Goal: Task Accomplishment & Management: Use online tool/utility

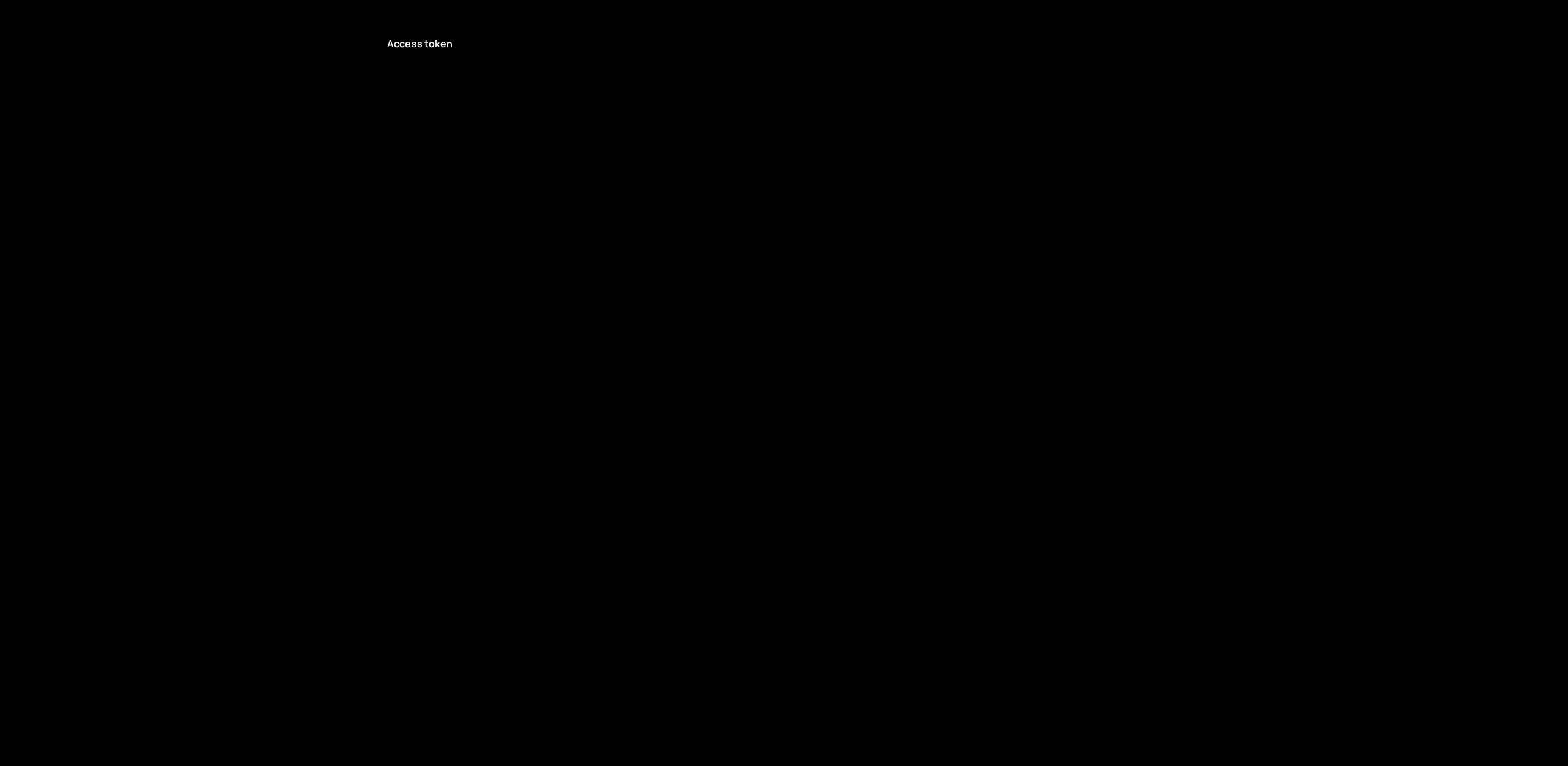
click at [410, 44] on p "Access token" at bounding box center [784, 44] width 794 height 14
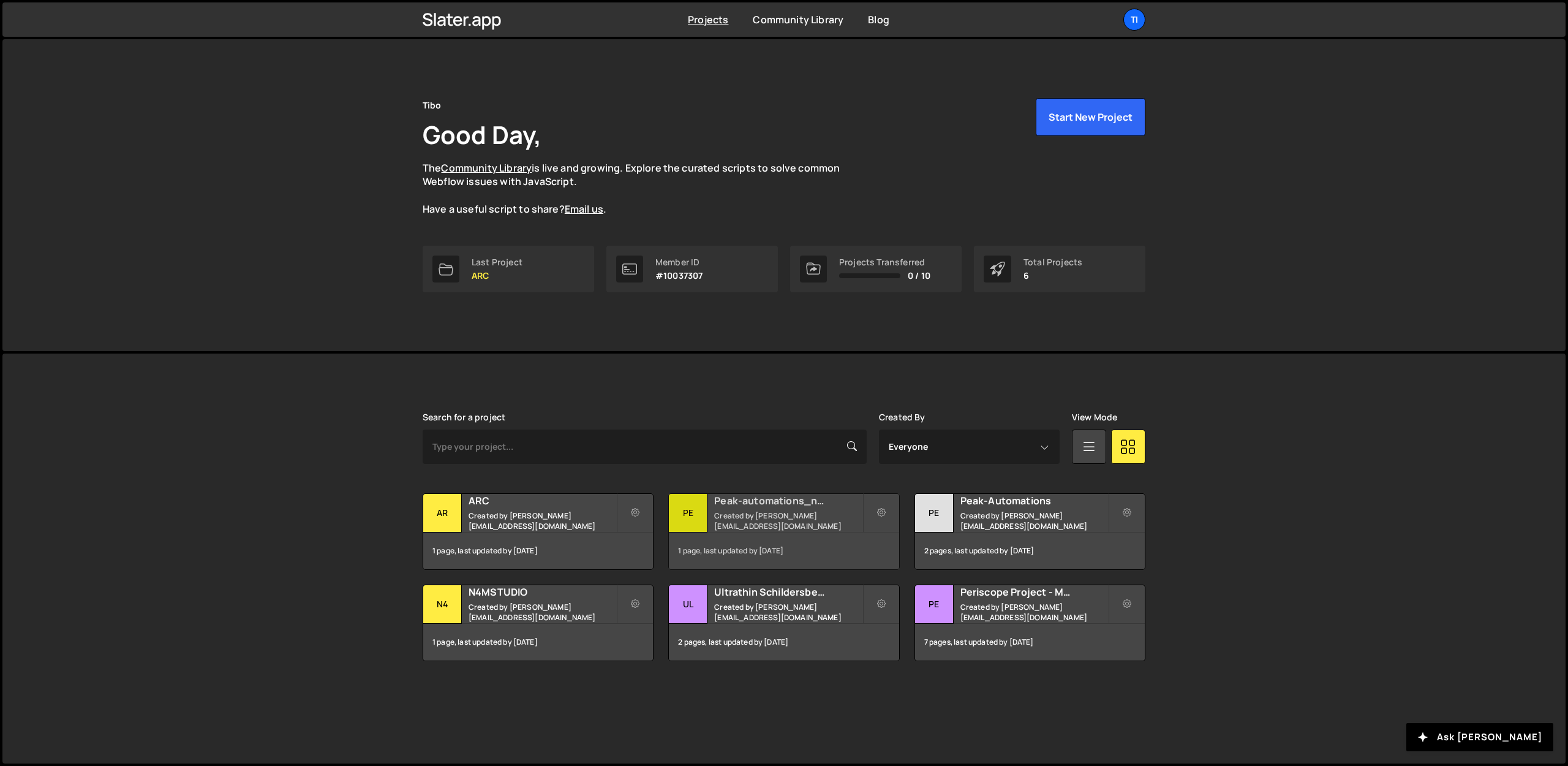
click at [714, 517] on small "Created by dejaeger.tibo@gmail.com" at bounding box center [788, 521] width 147 height 21
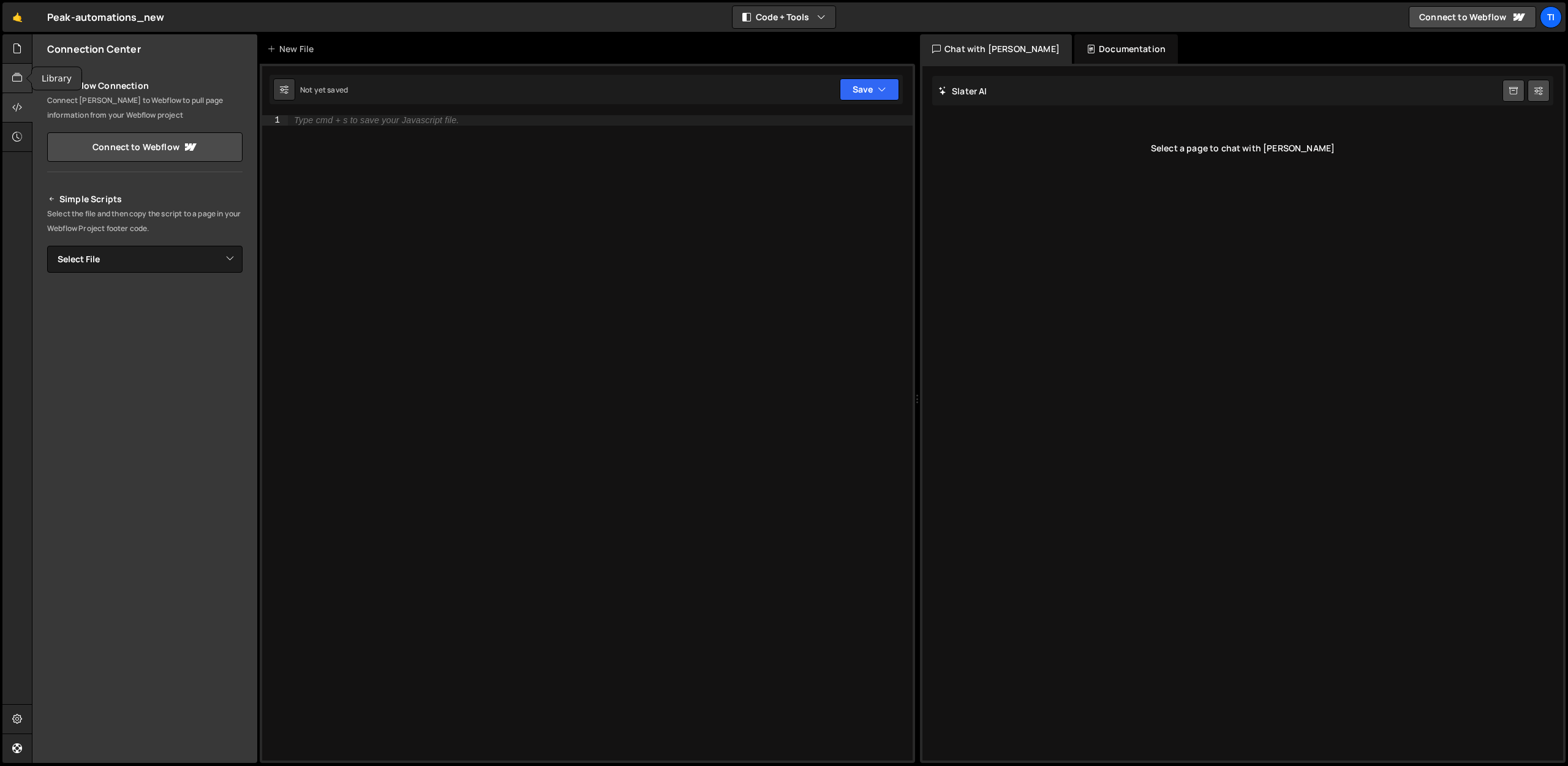
click at [9, 66] on div at bounding box center [17, 78] width 30 height 29
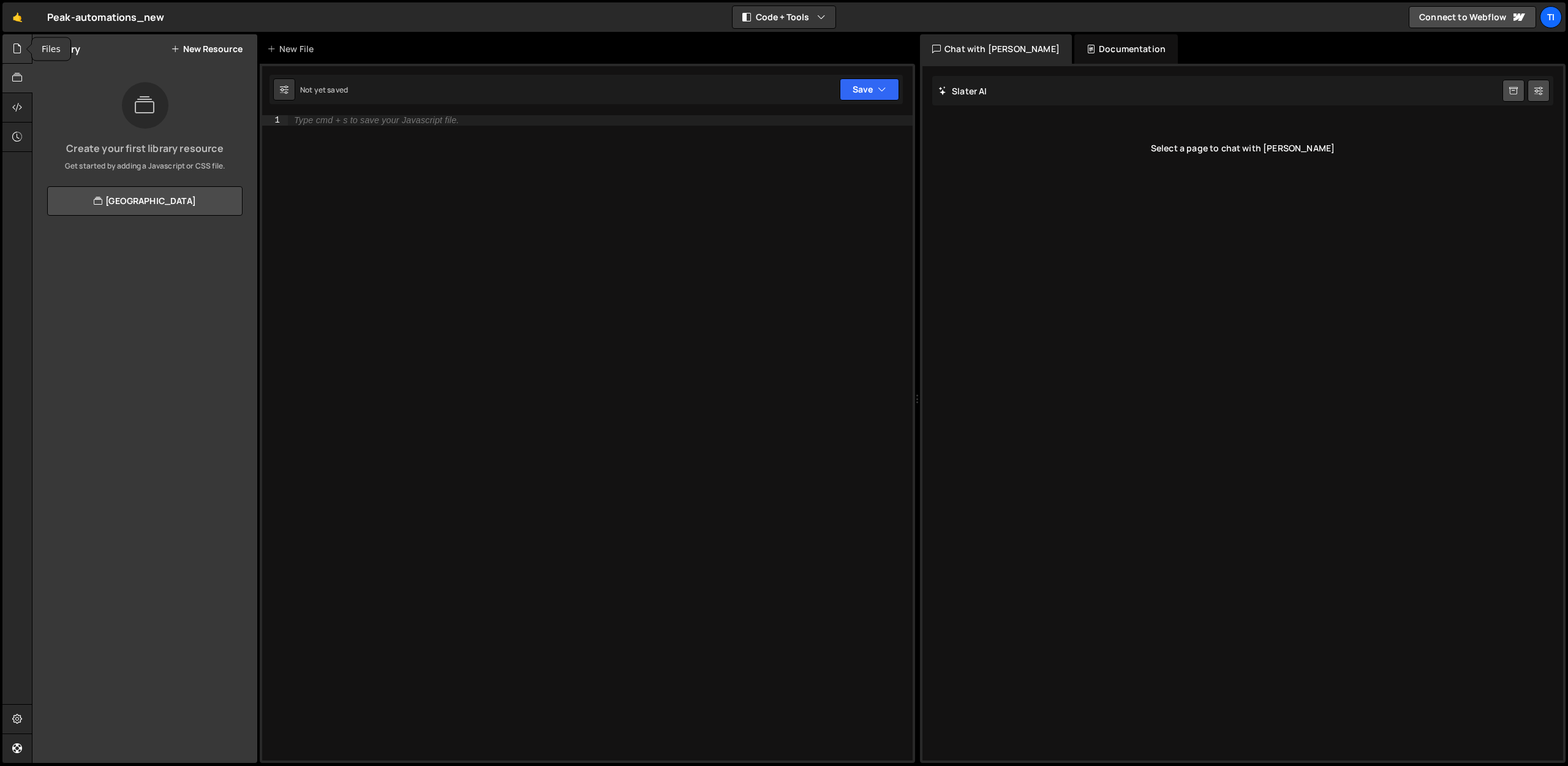
click at [15, 48] on icon at bounding box center [17, 48] width 10 height 14
click at [82, 109] on div "0 global.js 0" at bounding box center [152, 100] width 210 height 24
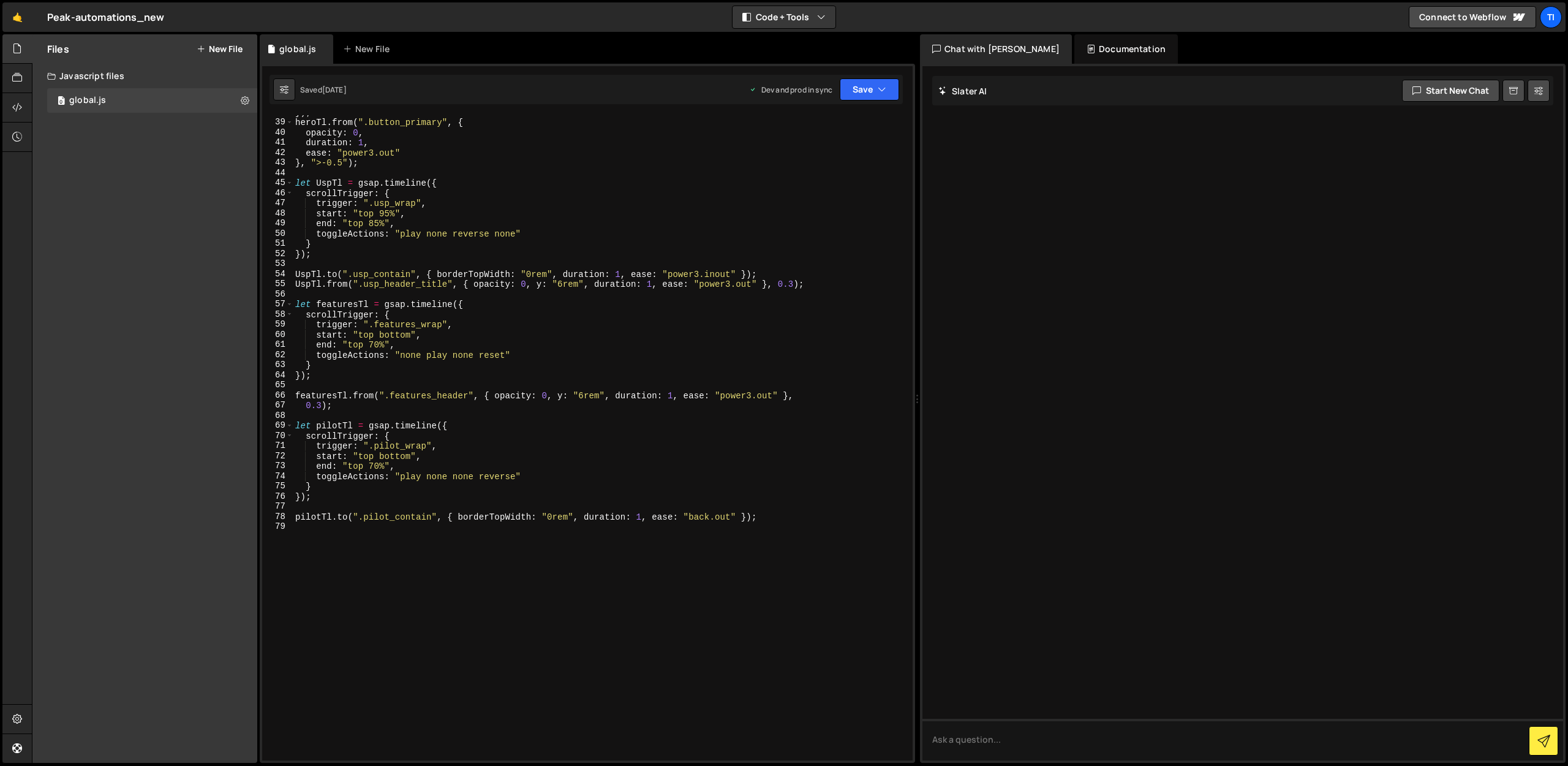
scroll to position [471, 0]
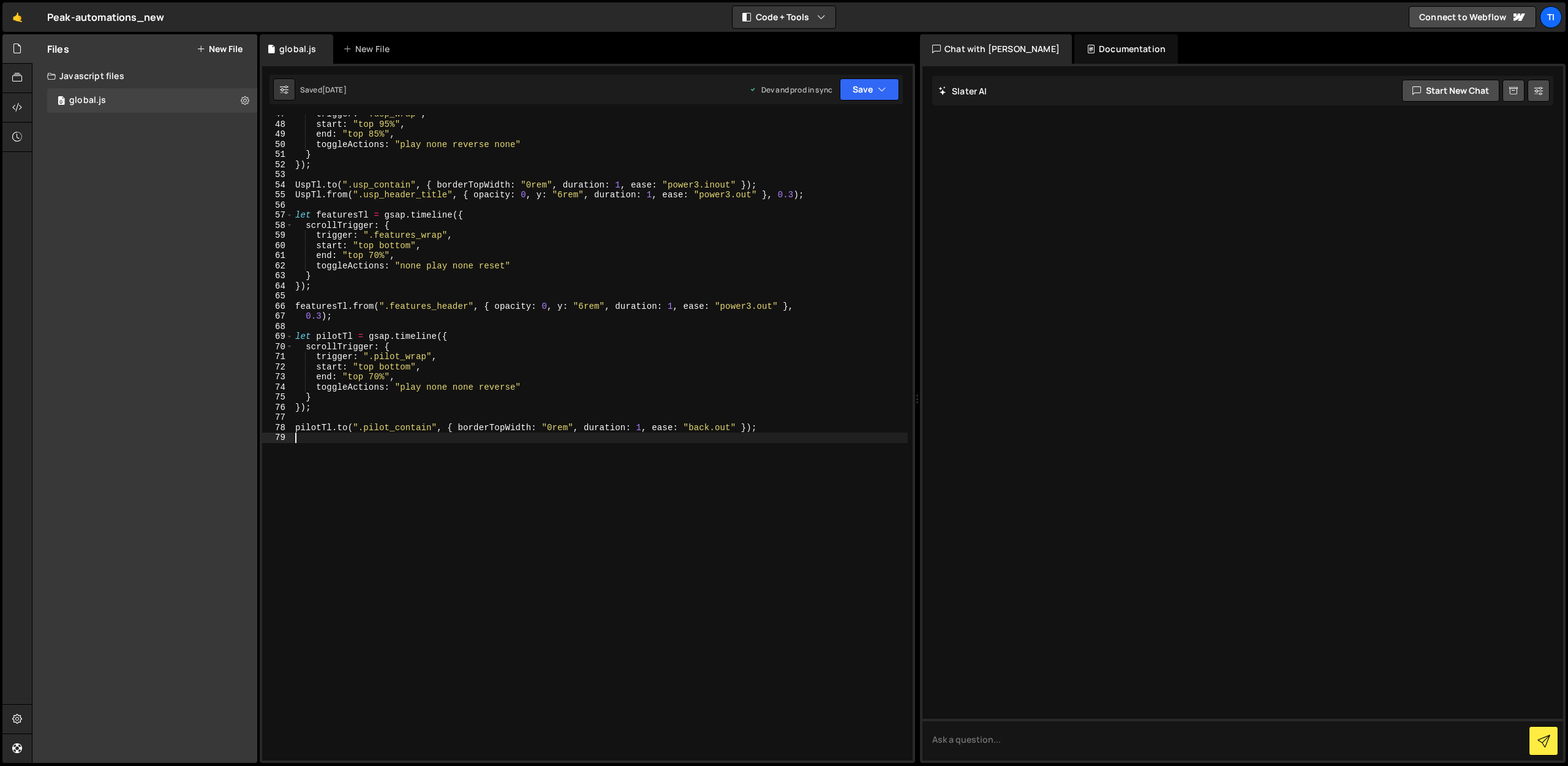
click at [801, 438] on div "trigger : ".usp_wrap" , start : "top 95%" , end : "top 85%" , toggleActions : "…" at bounding box center [600, 441] width 615 height 665
paste textarea "});"
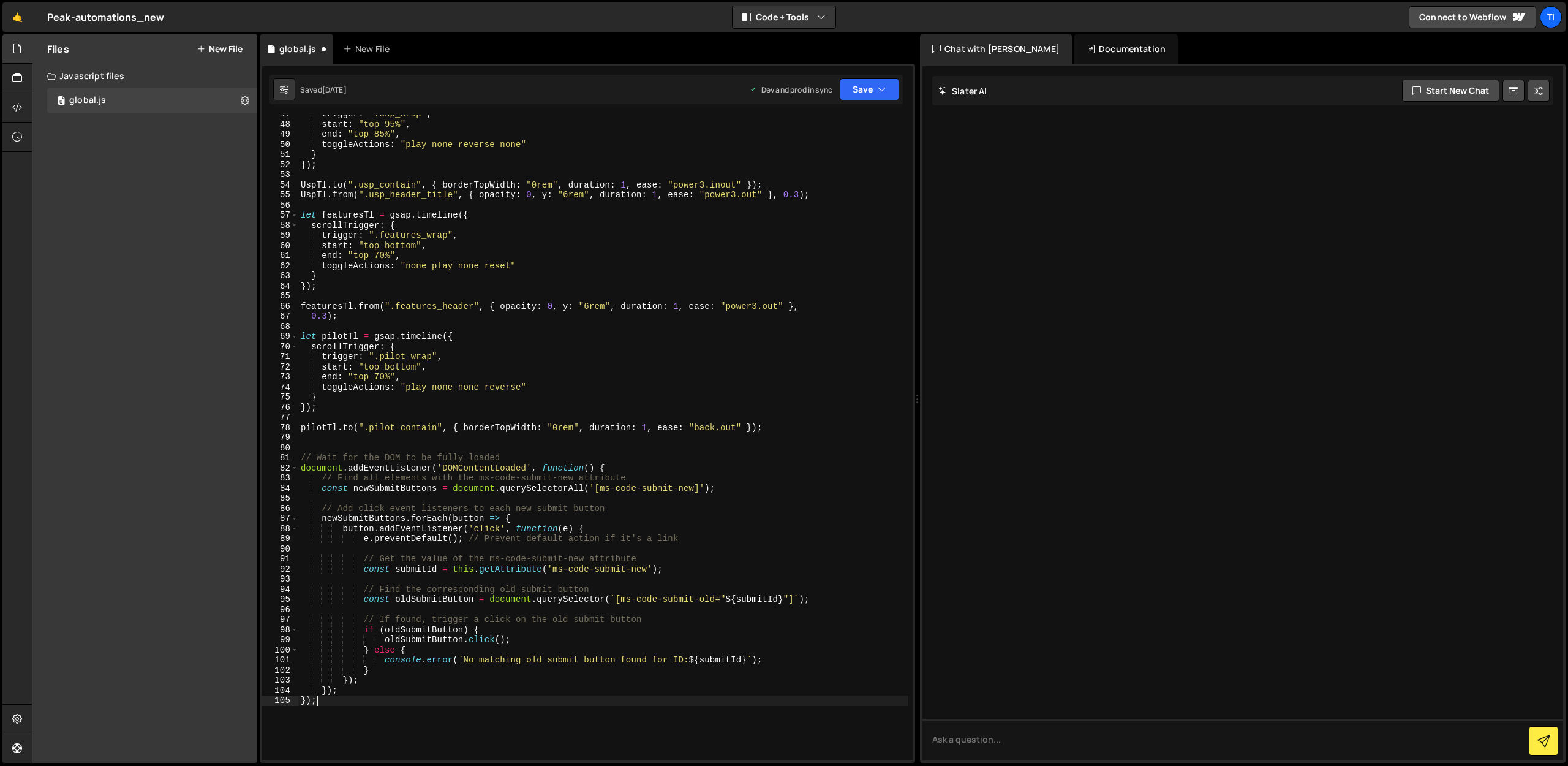
type textarea "});"
click at [865, 88] on button "Save" at bounding box center [870, 89] width 60 height 22
click at [813, 180] on button "Save to Production S Saved 5 days ago" at bounding box center [828, 167] width 147 height 40
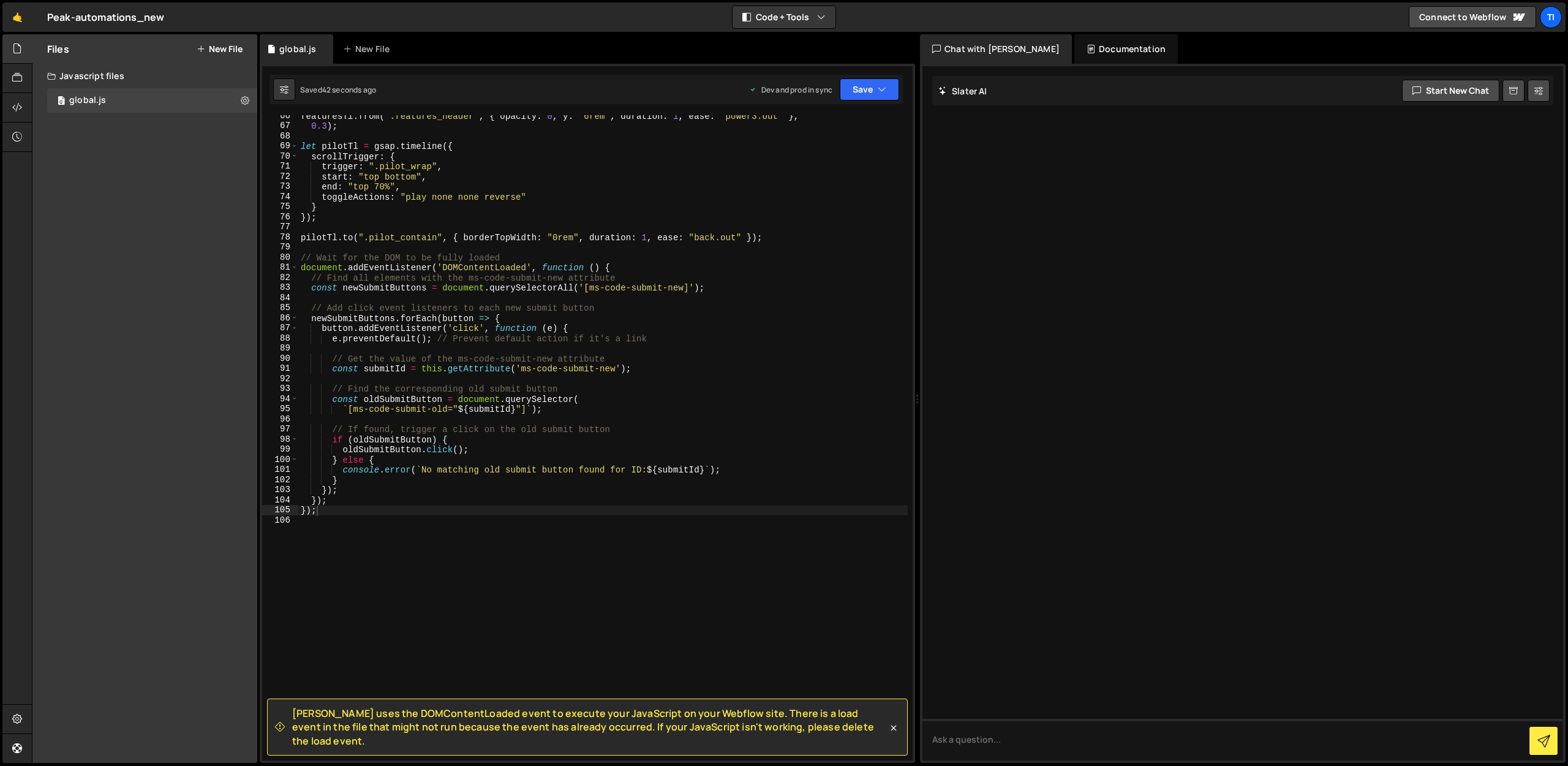
scroll to position [648, 0]
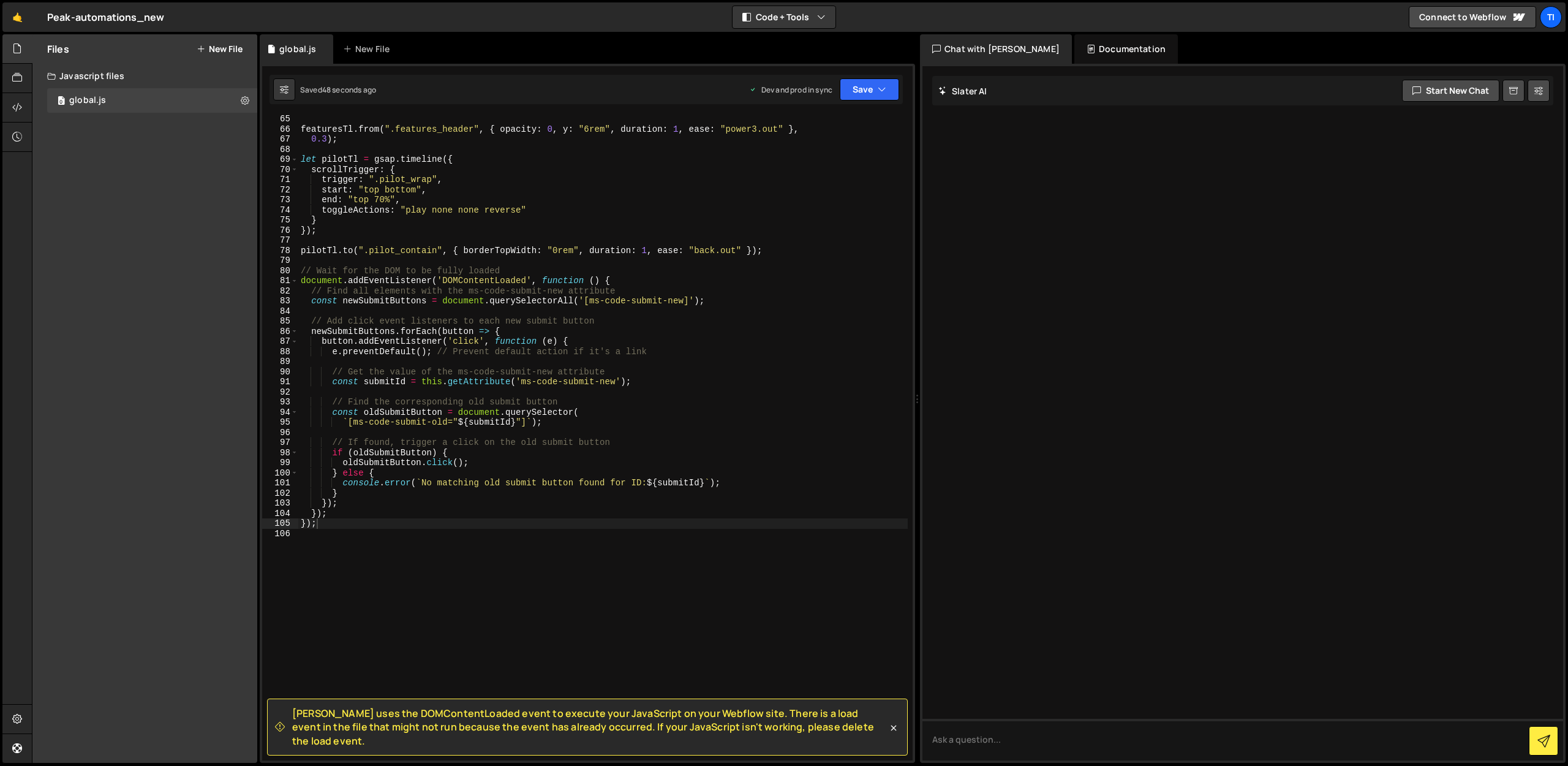
click at [400, 736] on span "Slater uses the DOMContentLoaded event to execute your JavaScript on your Webfl…" at bounding box center [590, 727] width 596 height 41
drag, startPoint x: 305, startPoint y: 730, endPoint x: 361, endPoint y: 729, distance: 56.0
click at [361, 729] on span "Slater uses the DOMContentLoaded event to execute your JavaScript on your Webfl…" at bounding box center [590, 727] width 596 height 41
drag, startPoint x: 862, startPoint y: 737, endPoint x: 292, endPoint y: 724, distance: 570.1
click at [292, 724] on span "Slater uses the DOMContentLoaded event to execute your JavaScript on your Webfl…" at bounding box center [590, 727] width 596 height 41
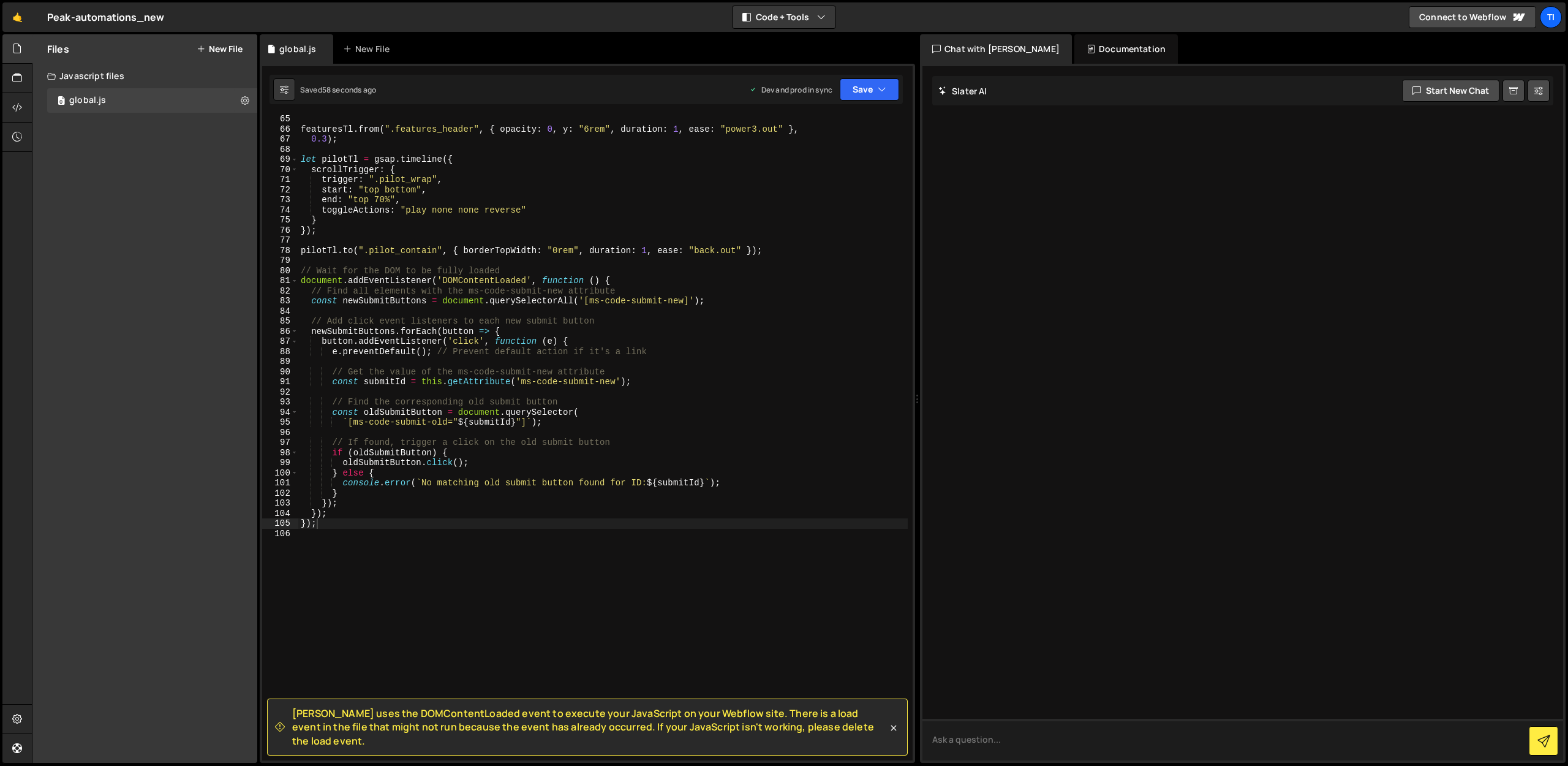
click at [1074, 744] on textarea at bounding box center [1243, 739] width 641 height 42
click at [703, 736] on span "Slater uses the DOMContentLoaded event to execute your JavaScript on your Webfl…" at bounding box center [590, 727] width 596 height 41
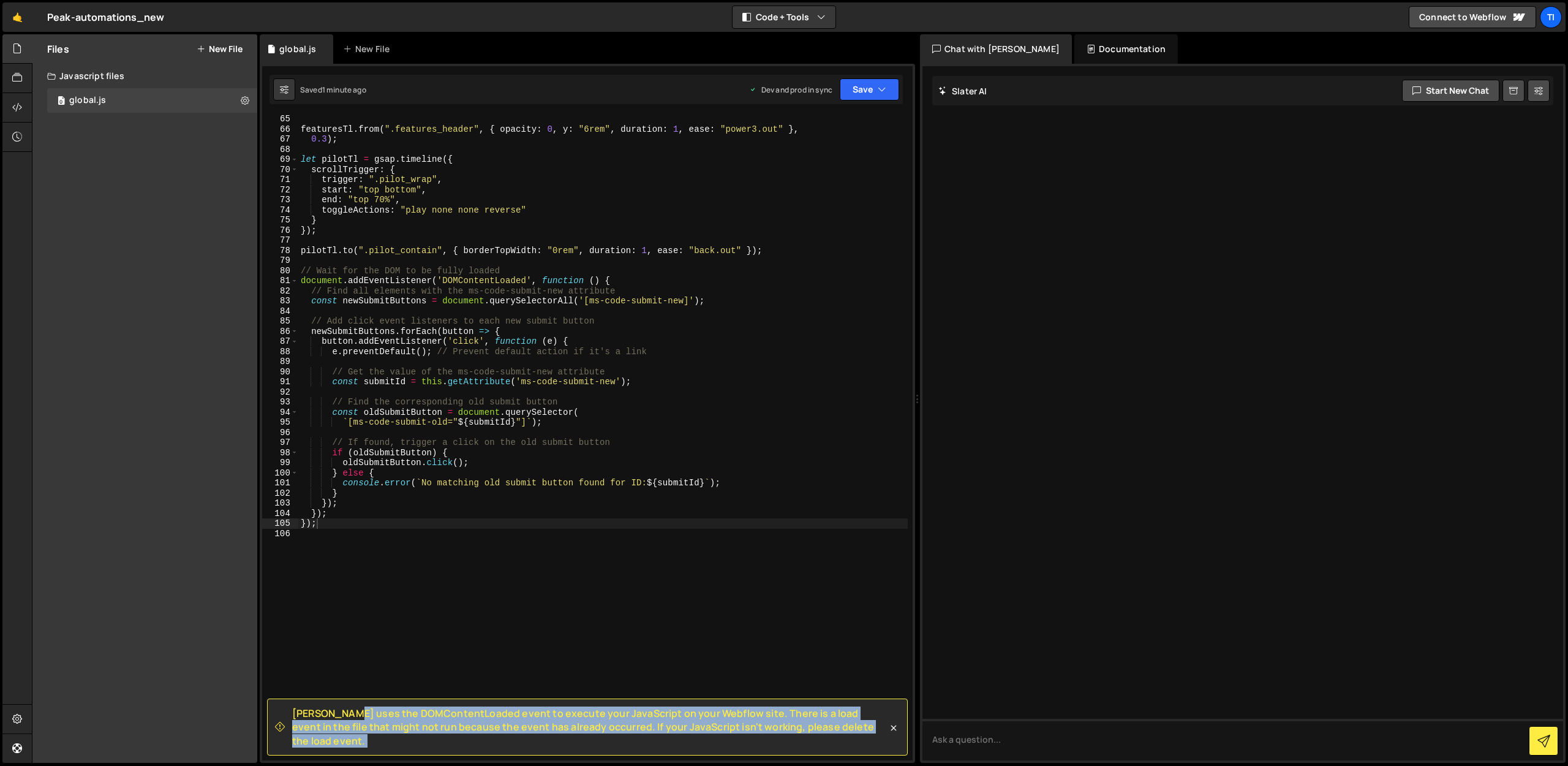
click at [703, 736] on span "Slater uses the DOMContentLoaded event to execute your JavaScript on your Webfl…" at bounding box center [590, 727] width 596 height 41
copy div "Slater uses the DOMContentLoaded event to execute your JavaScript on your Webfl…"
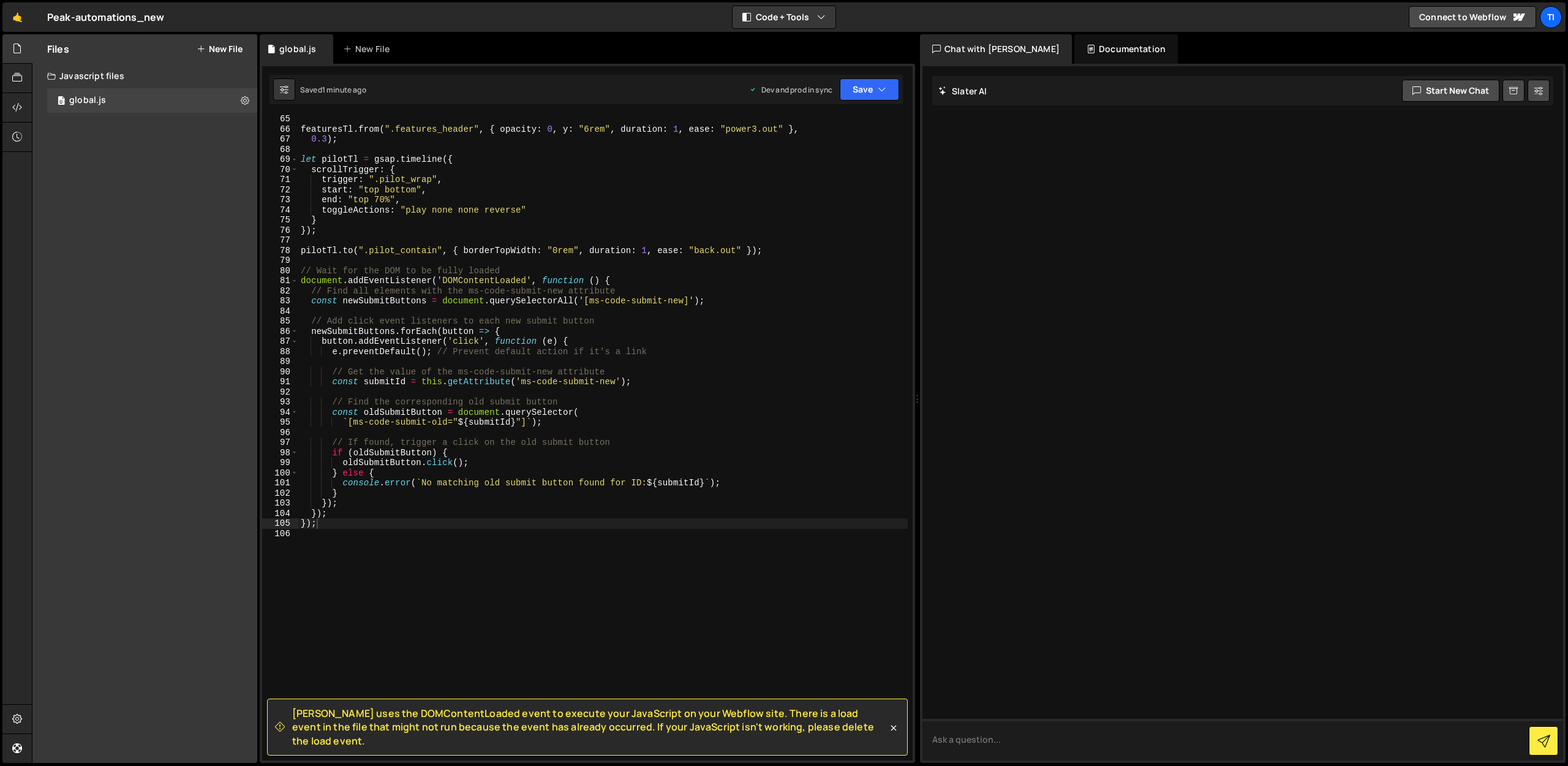
click at [1037, 736] on textarea at bounding box center [1243, 739] width 641 height 42
paste textarea "Slater uses the DOMContentLoaded event to execute your JavaScript on your Webfl…"
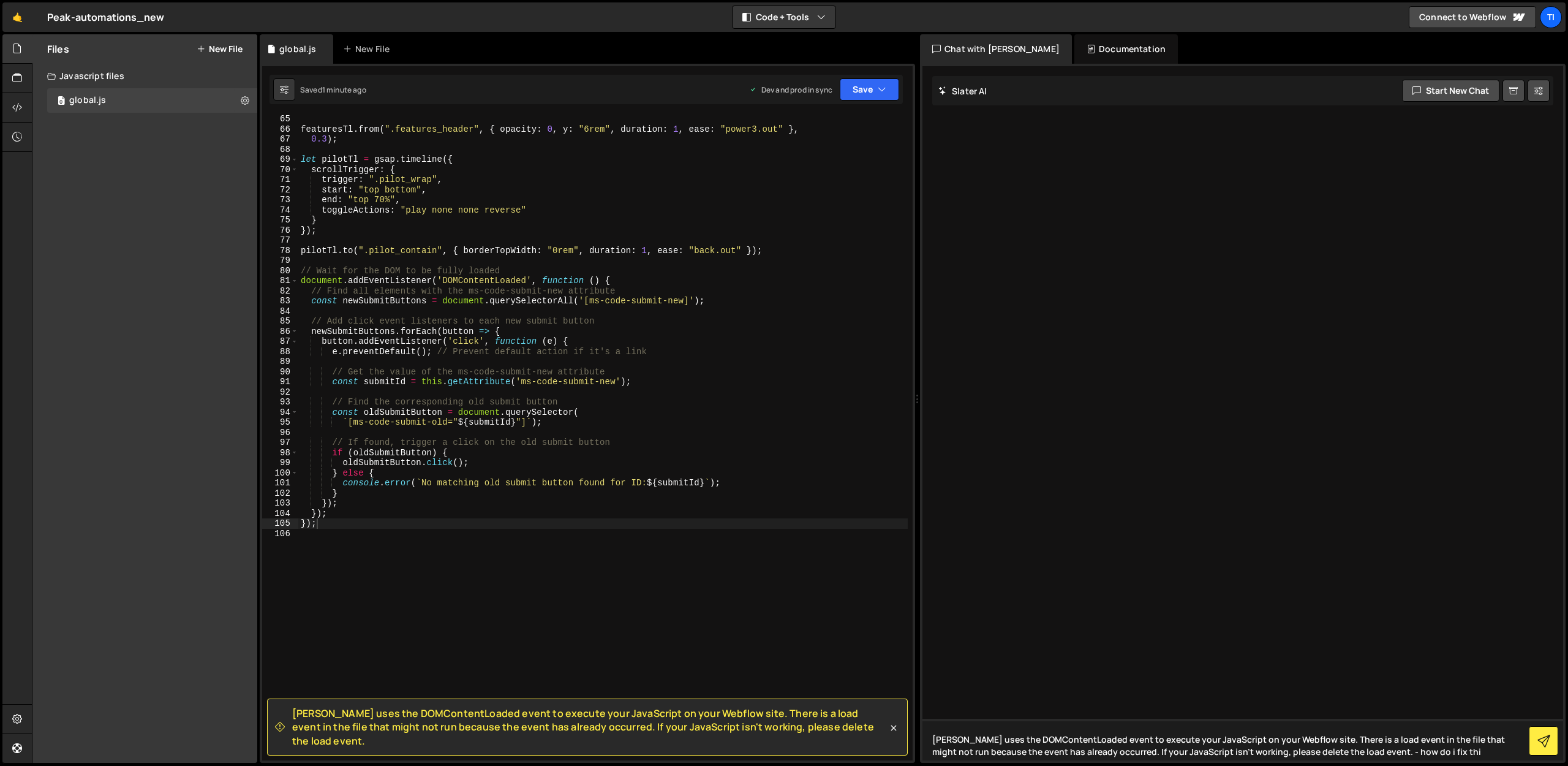
type textarea "[PERSON_NAME] uses the DOMContentLoaded event to execute your JavaScript on you…"
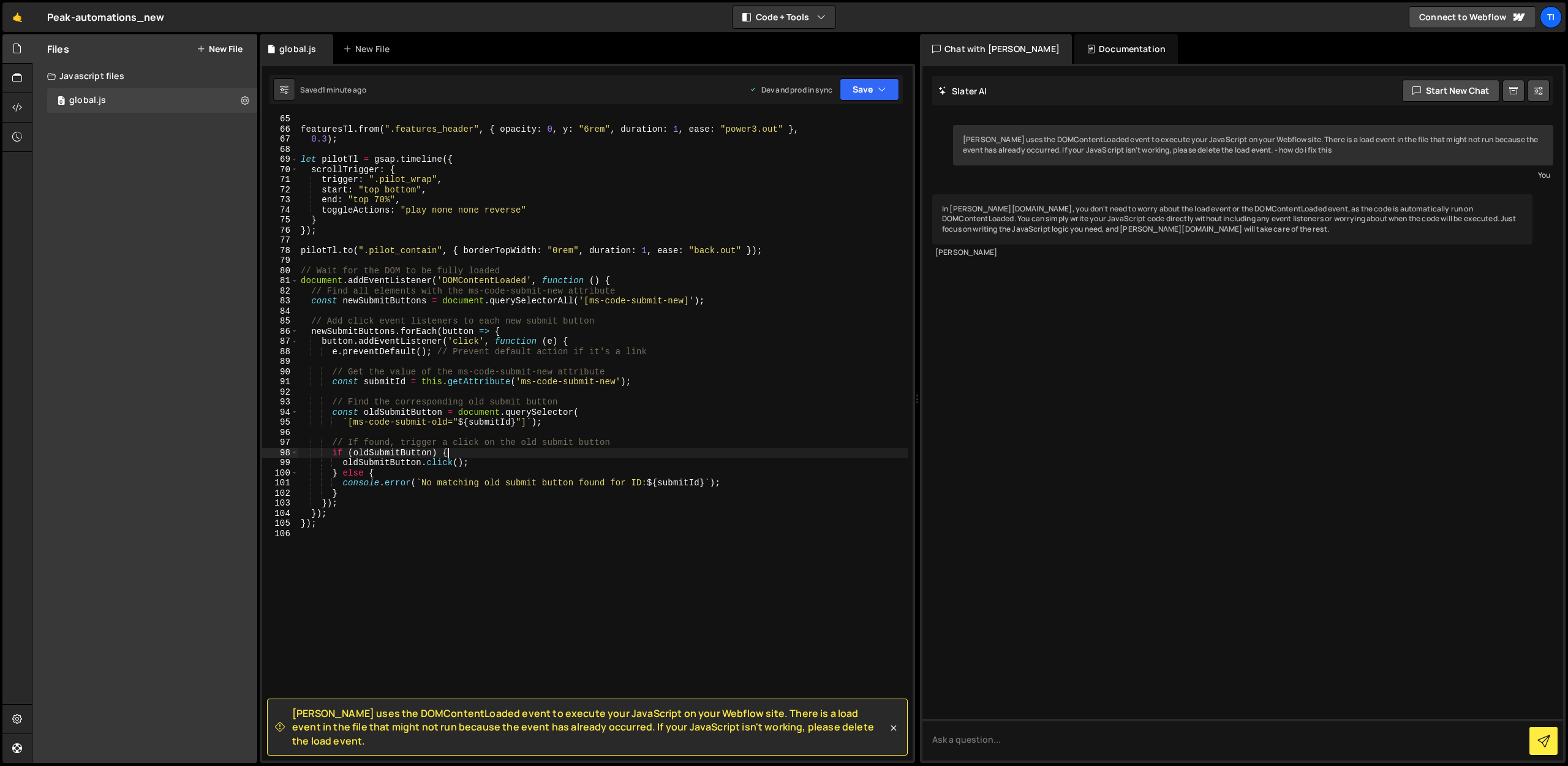
click at [678, 456] on div "featuresTl . from ( ".features_header" , { opacity : 0 , y : "6rem" , duration …" at bounding box center [603, 446] width 609 height 665
type textarea "});"
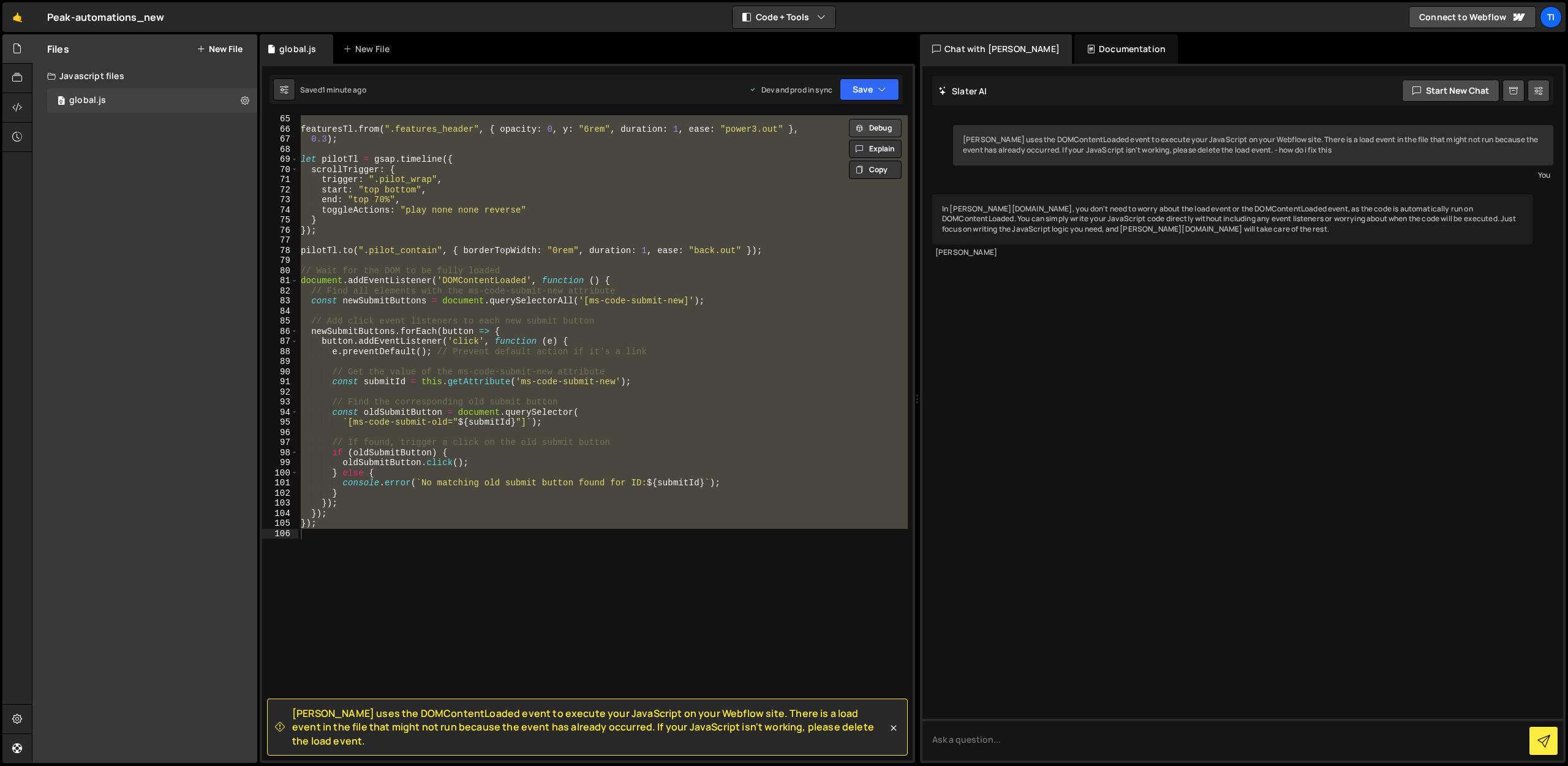
click at [880, 129] on button "Debug" at bounding box center [875, 128] width 53 height 19
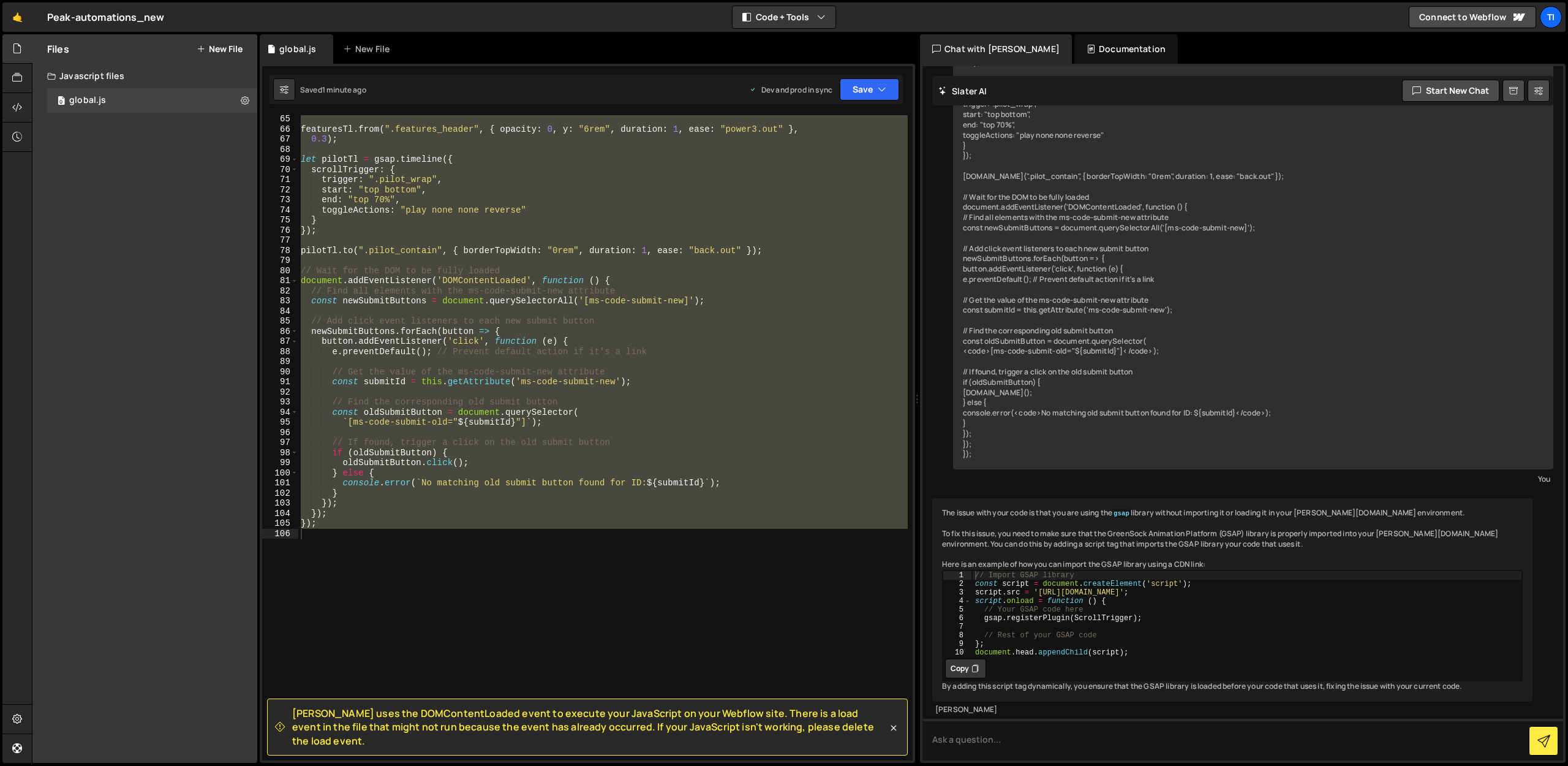
scroll to position [903, 0]
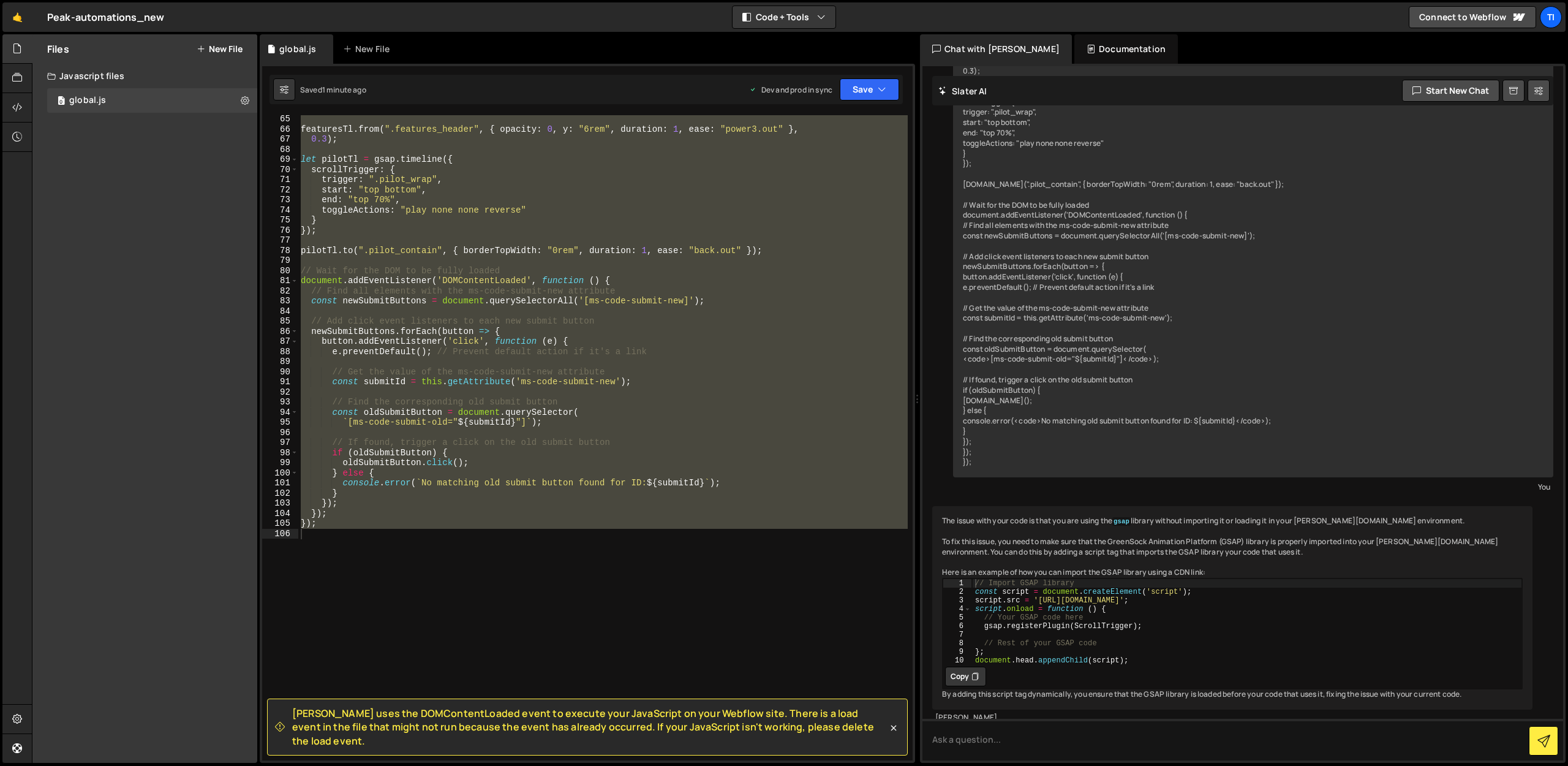
type textarea "// Your GSAP code here"
click at [1040, 626] on div "// Import GSAP library const script = document . createElement ( 'script' ) ; s…" at bounding box center [1247, 630] width 550 height 103
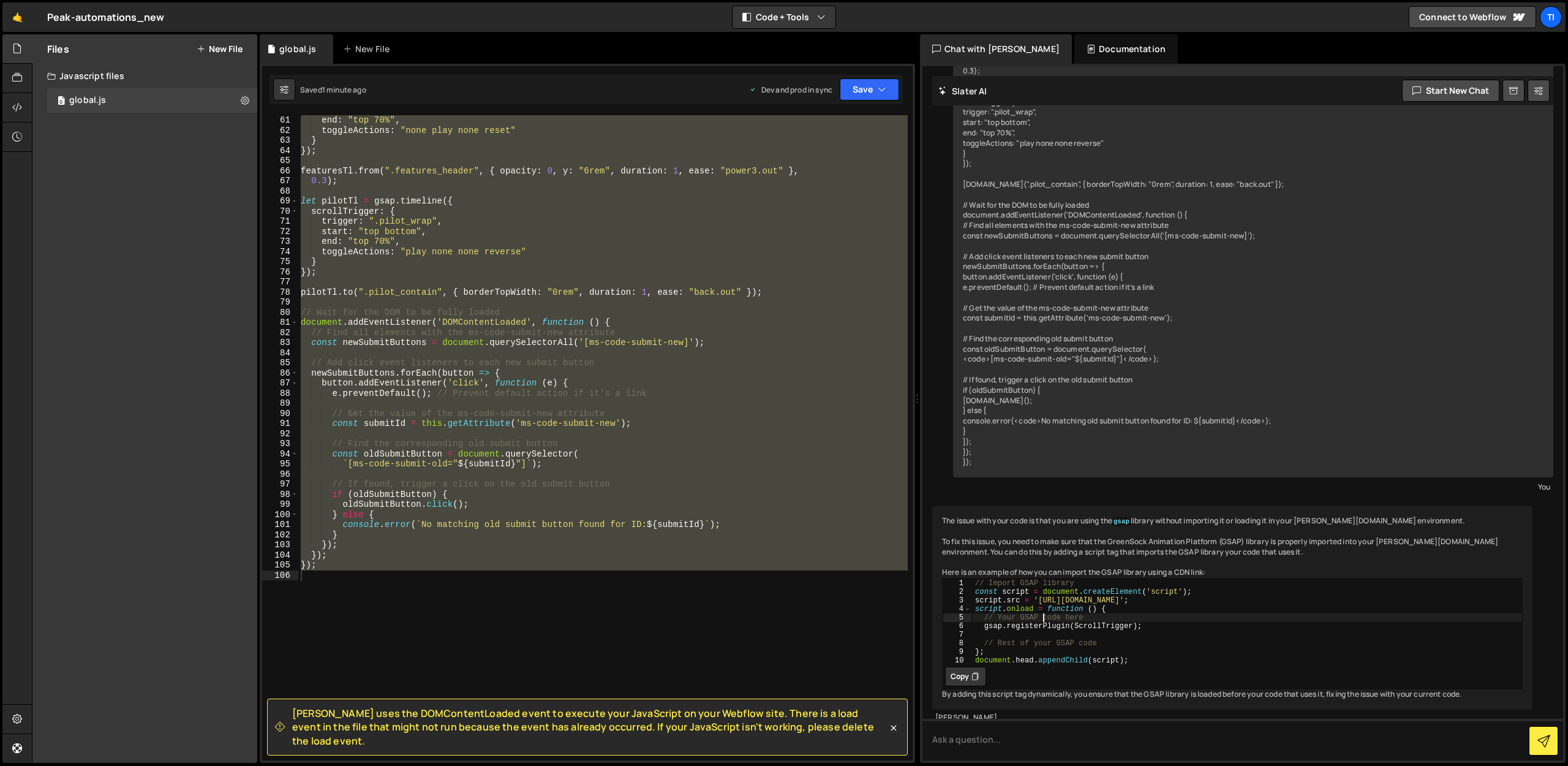
click at [637, 425] on div "end : "top 70%" , toggleActions : "none play none reset" } }) ; featuresTl . fr…" at bounding box center [603, 438] width 609 height 645
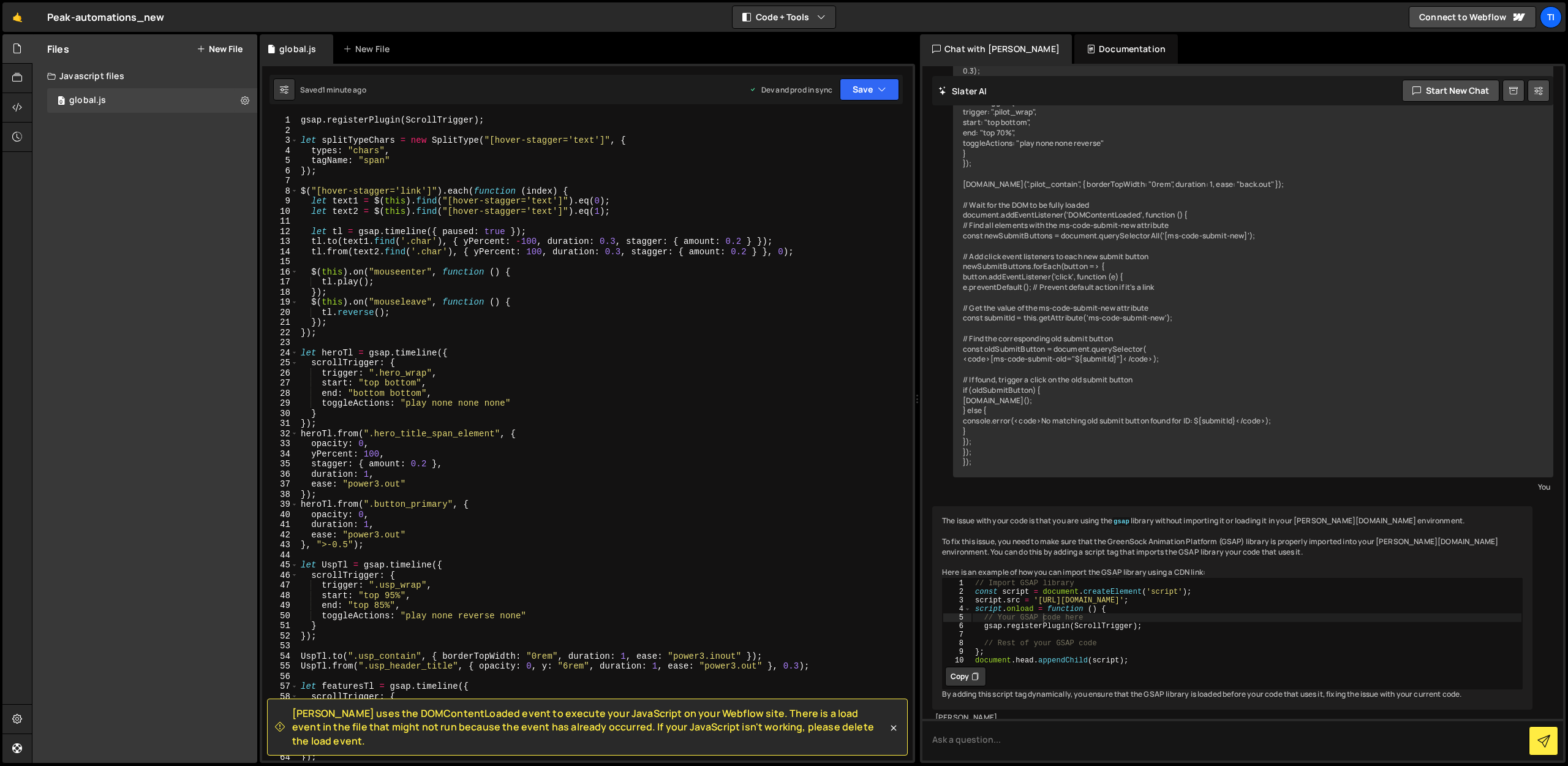
scroll to position [0, 0]
click at [961, 686] on button "Copy" at bounding box center [966, 676] width 41 height 20
click at [961, 683] on button "Copy" at bounding box center [966, 676] width 41 height 20
click at [953, 684] on button "Copy" at bounding box center [966, 676] width 41 height 20
click at [302, 121] on div "gsap . registerPlugin ( ScrollTrigger ) ; let splitTypeChars = new SplitType ( …" at bounding box center [603, 448] width 609 height 665
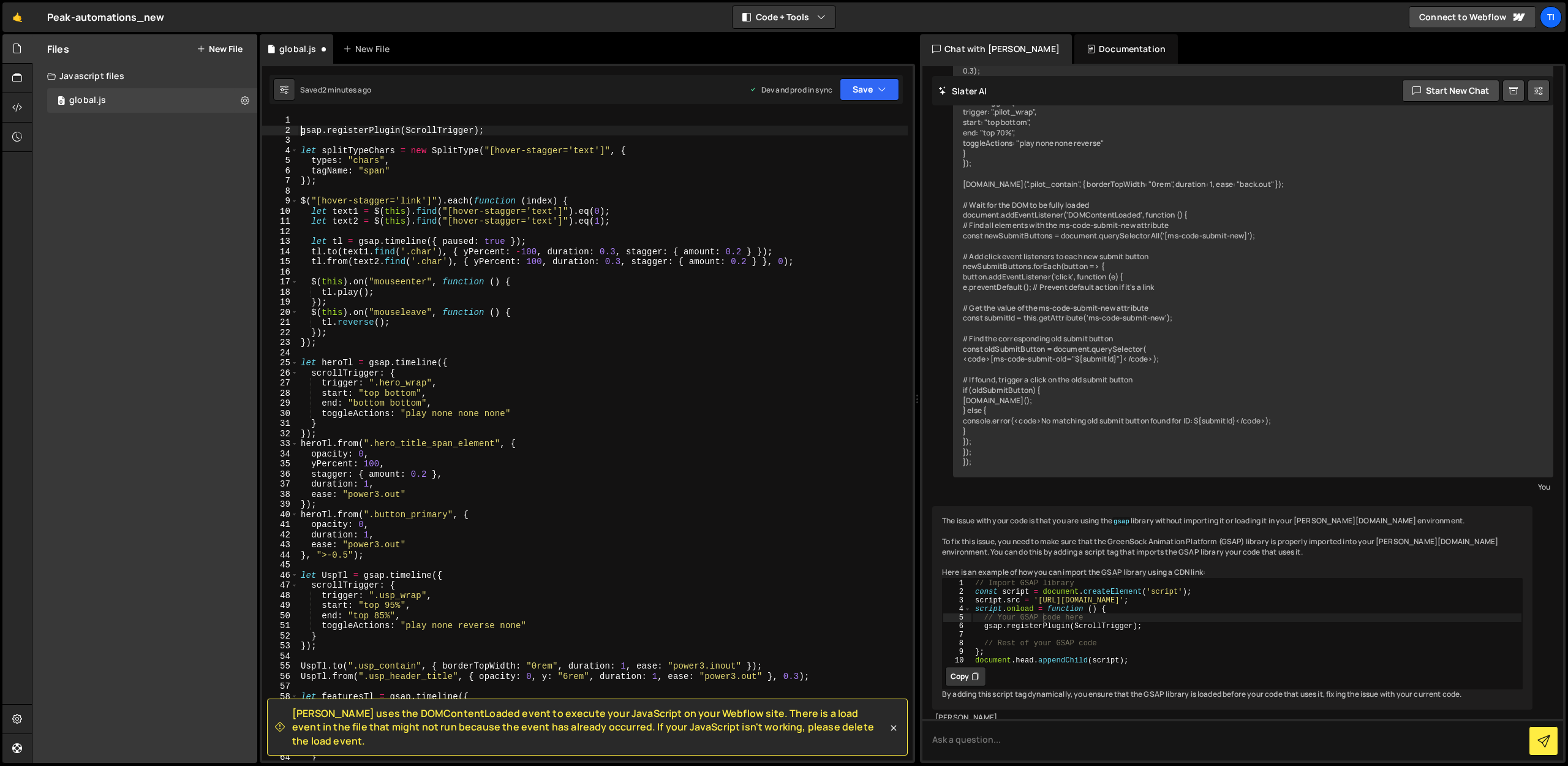
type textarea "gsap.registerPlugin(ScrollTrigger);"
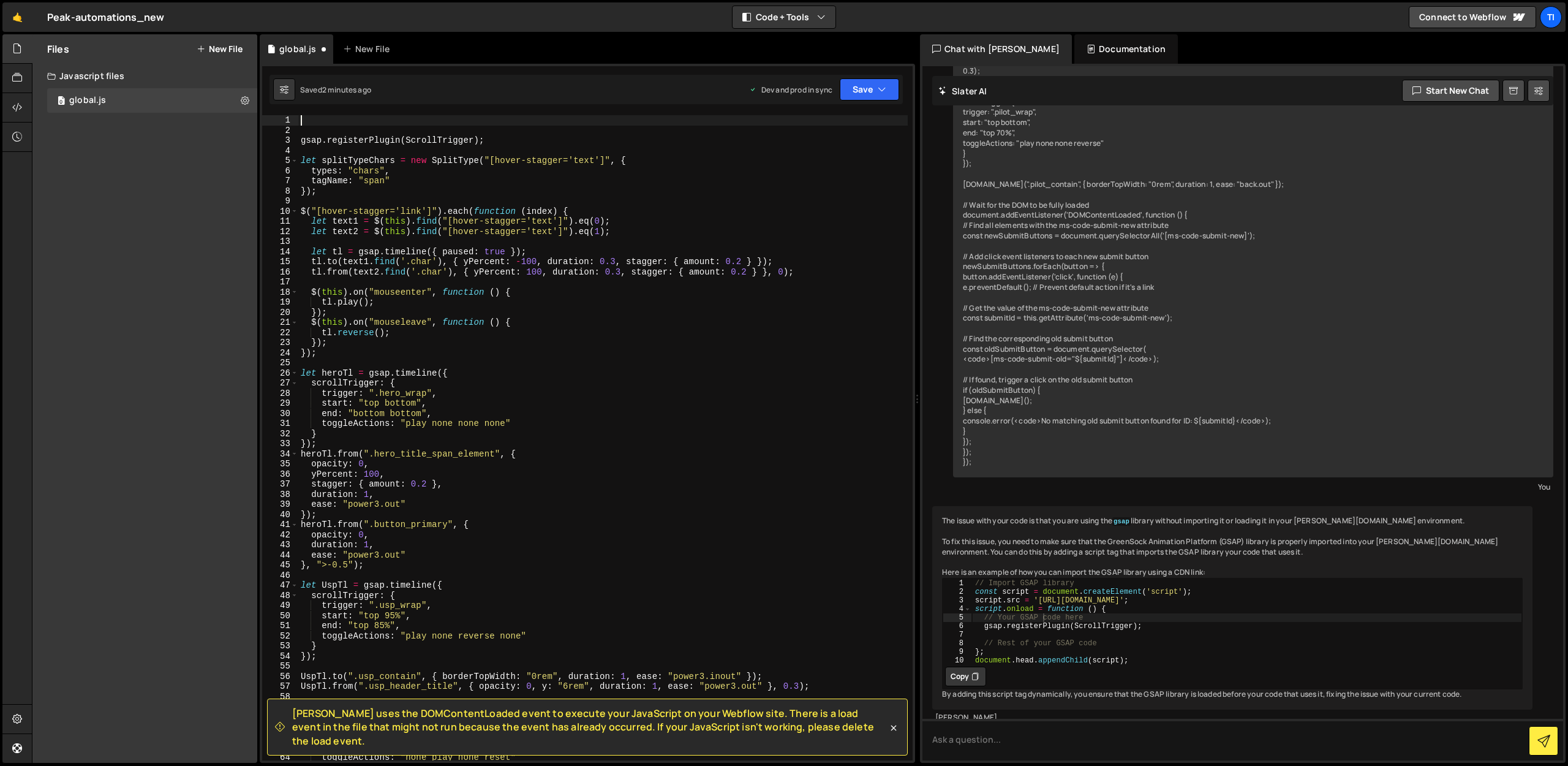
paste textarea "document.head.appendChild(script);"
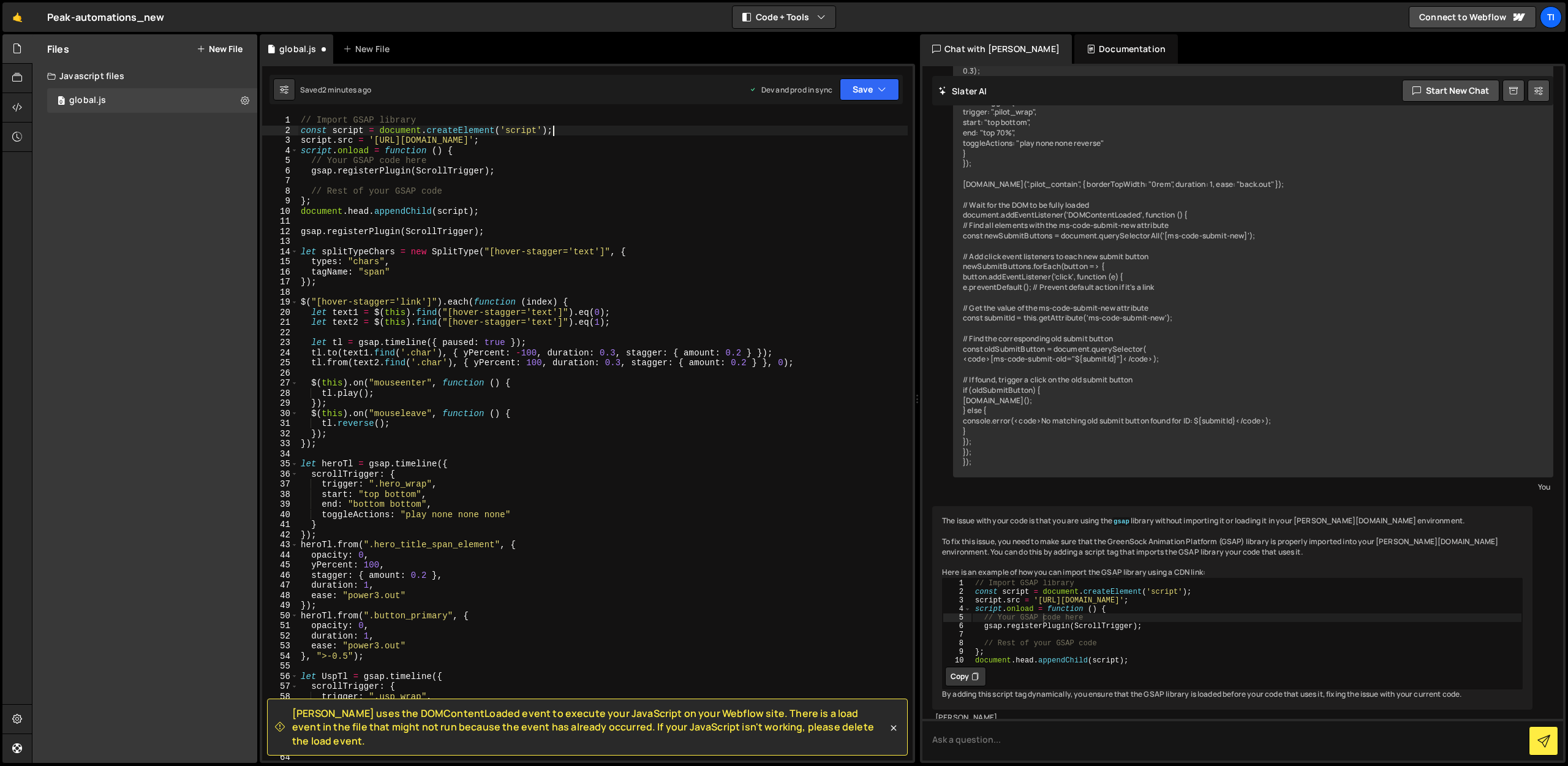
click at [795, 132] on div "// Import GSAP library const script = document . createElement ( 'script' ) ; s…" at bounding box center [603, 448] width 609 height 665
drag, startPoint x: 844, startPoint y: 81, endPoint x: 849, endPoint y: 88, distance: 8.6
click at [845, 82] on button "Save" at bounding box center [870, 89] width 60 height 22
click at [816, 159] on div "Save to Production S" at bounding box center [828, 159] width 127 height 12
click at [798, 258] on div "// Import GSAP library const script = document . createElement ( 'script' ) ; s…" at bounding box center [603, 448] width 609 height 665
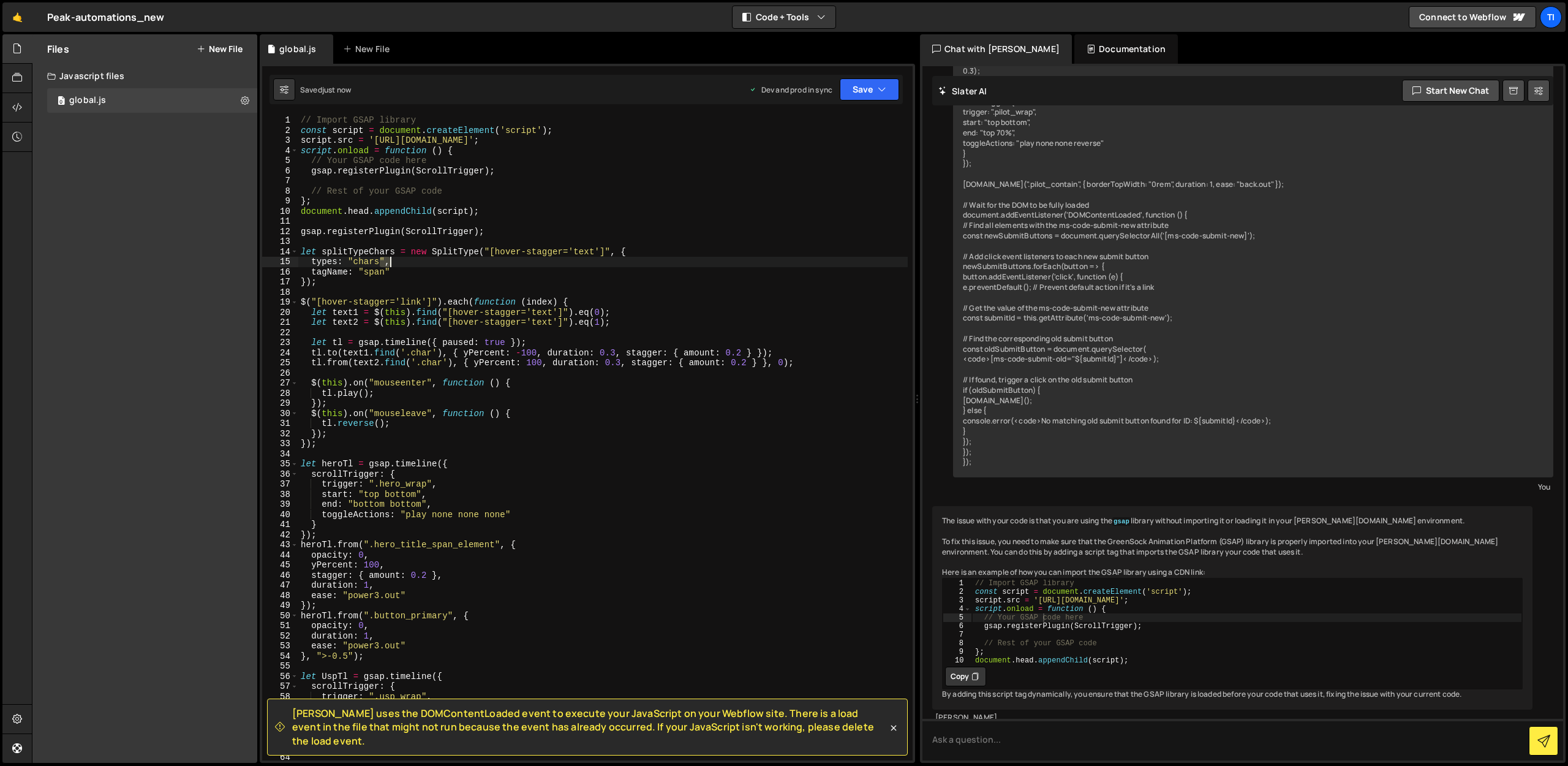
click at [798, 258] on div "// Import GSAP library const script = document . createElement ( 'script' ) ; s…" at bounding box center [603, 448] width 609 height 665
type textarea "});"
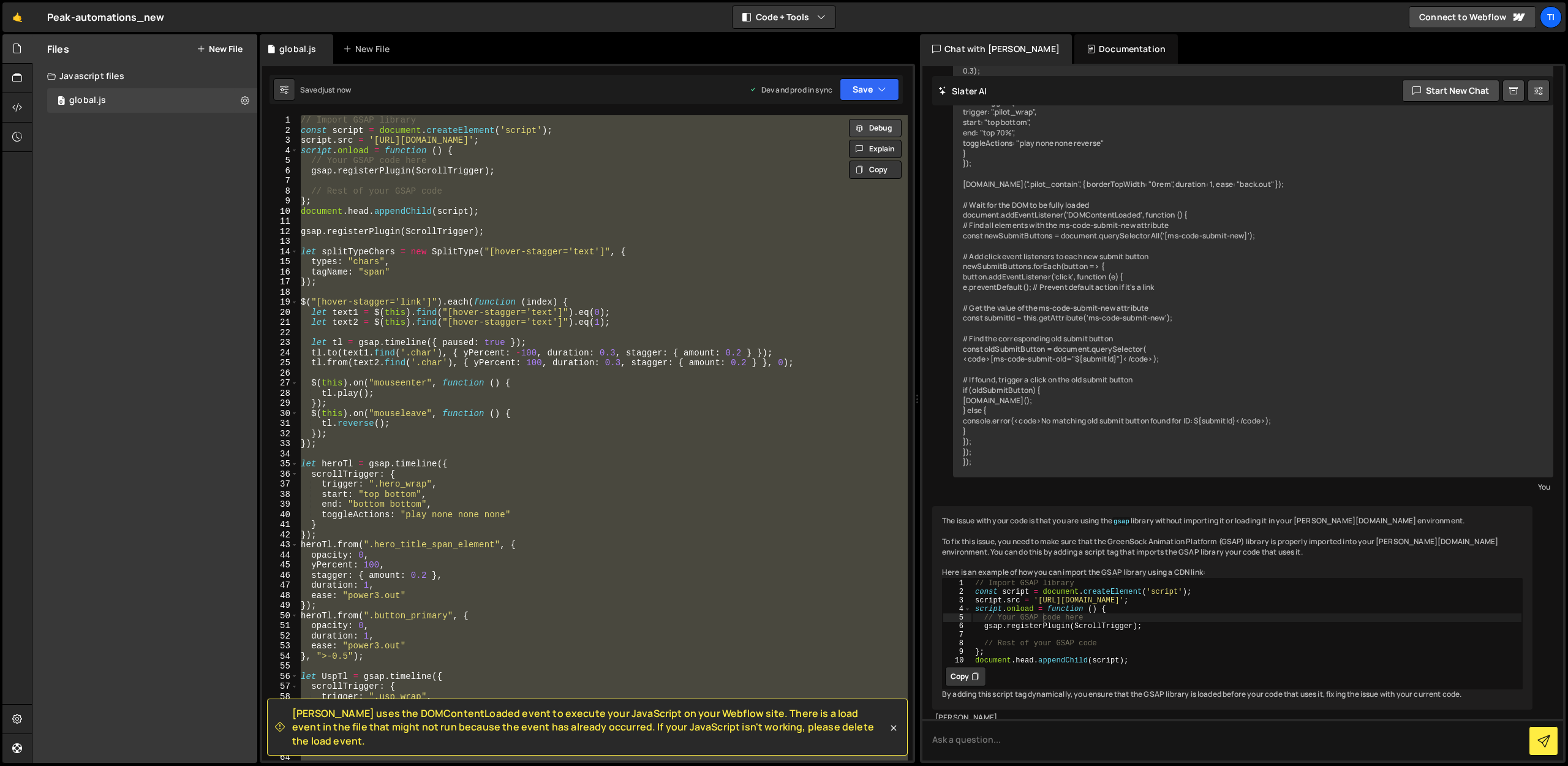
click at [879, 129] on button "Debug" at bounding box center [875, 128] width 53 height 19
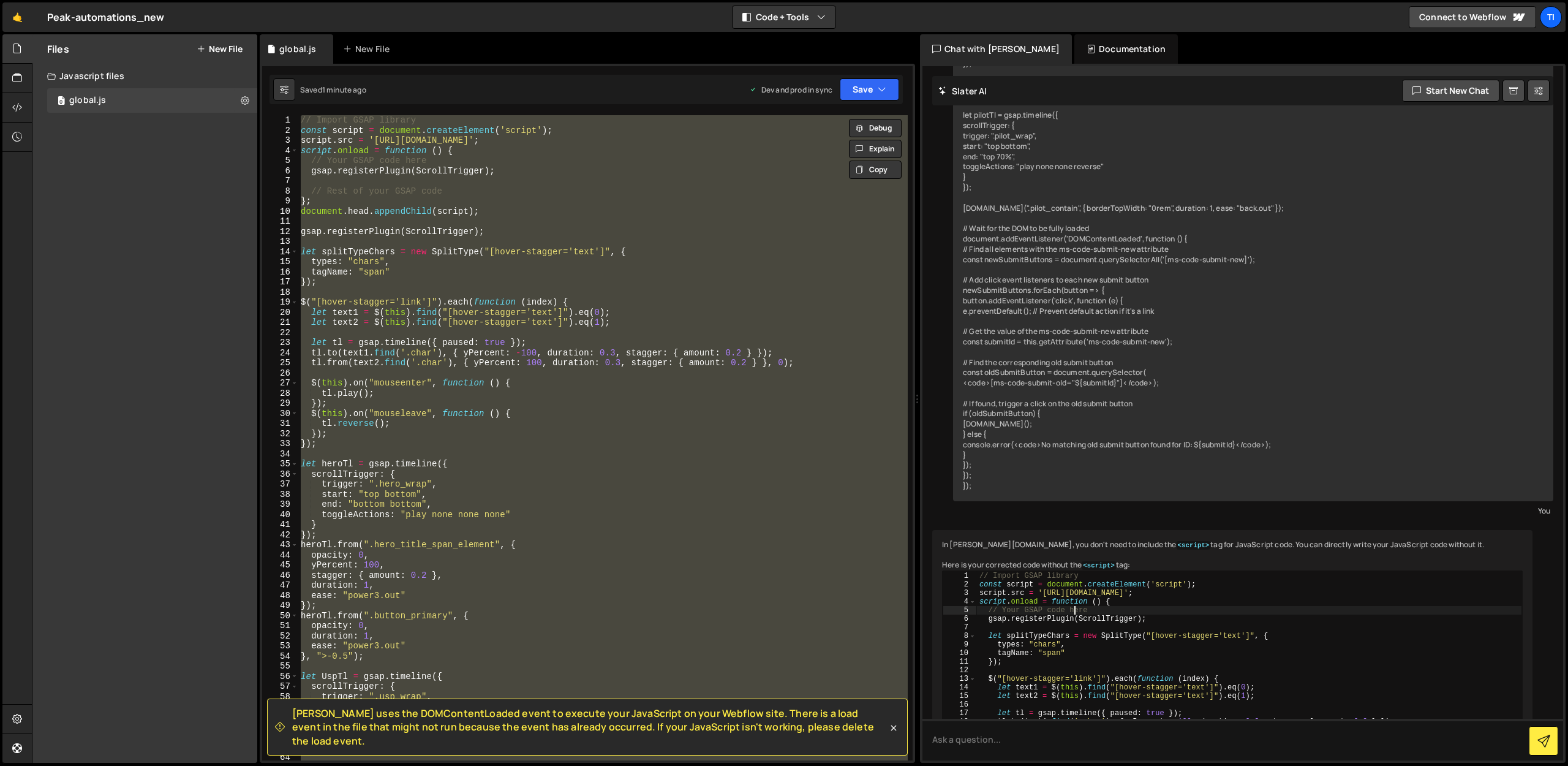
type textarea "}); });"
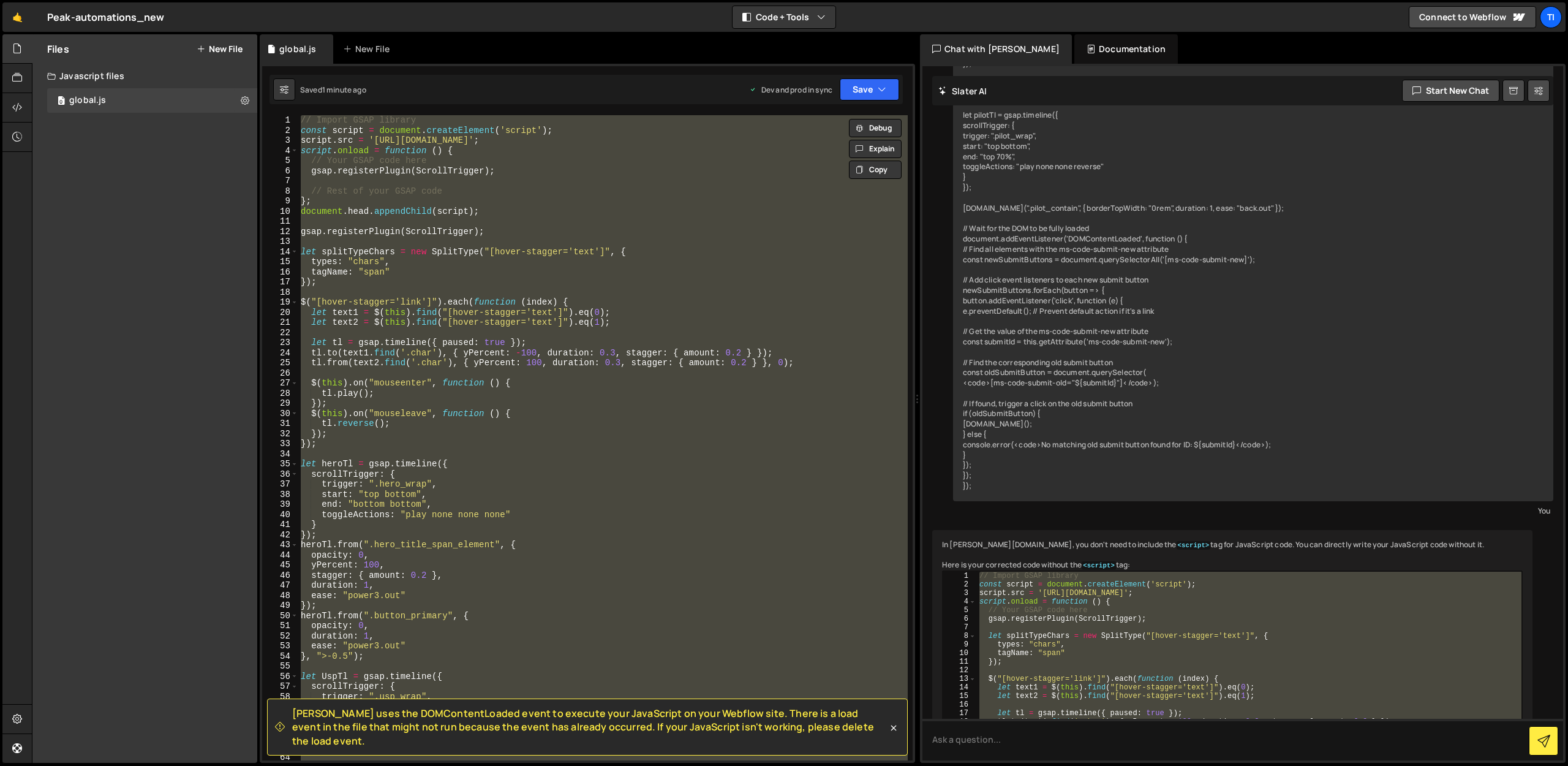
scroll to position [3175, 0]
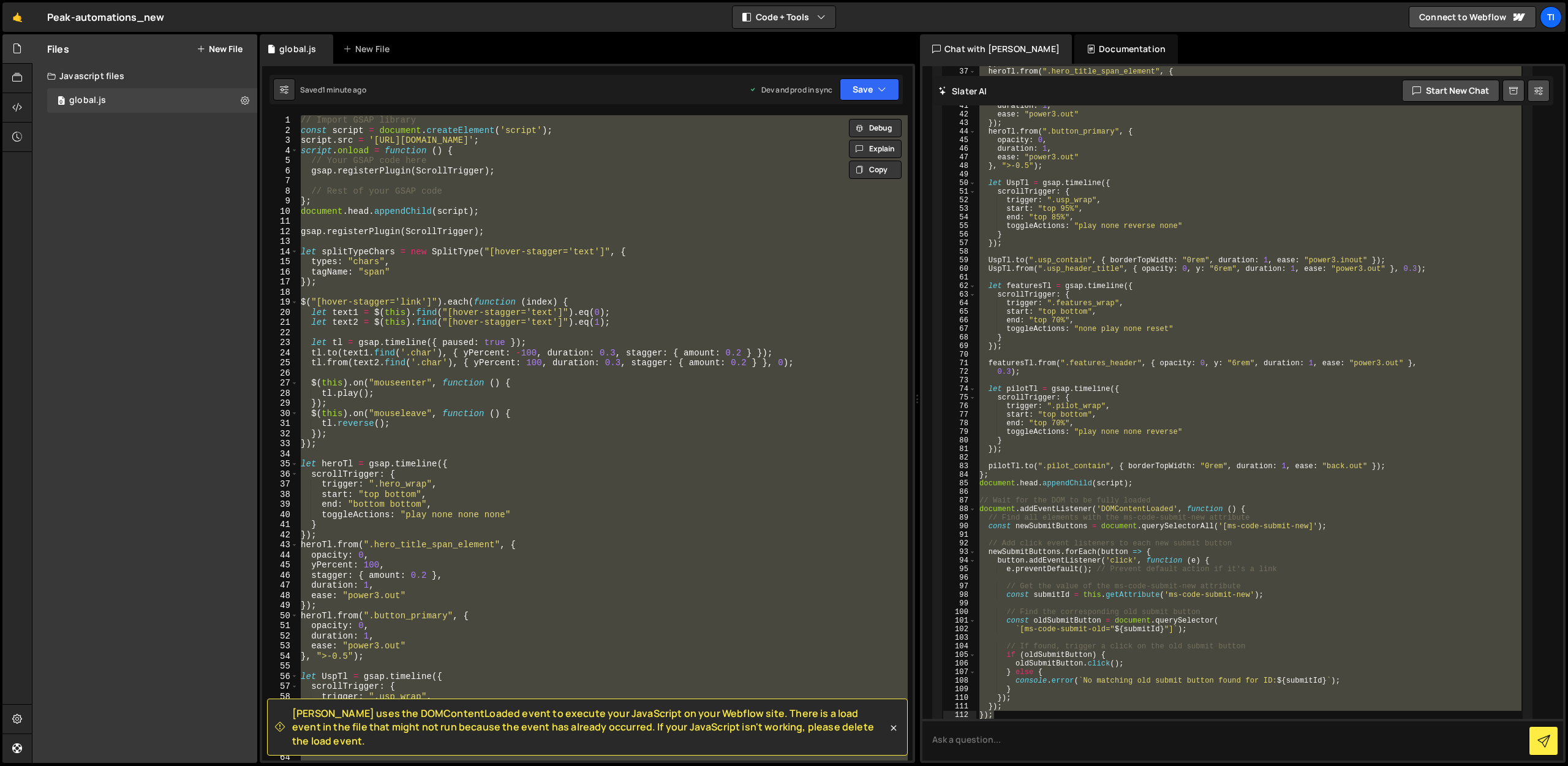
click at [579, 513] on div "// Import GSAP library const script = document . createElement ( 'script' ) ; s…" at bounding box center [603, 438] width 609 height 645
paste textarea
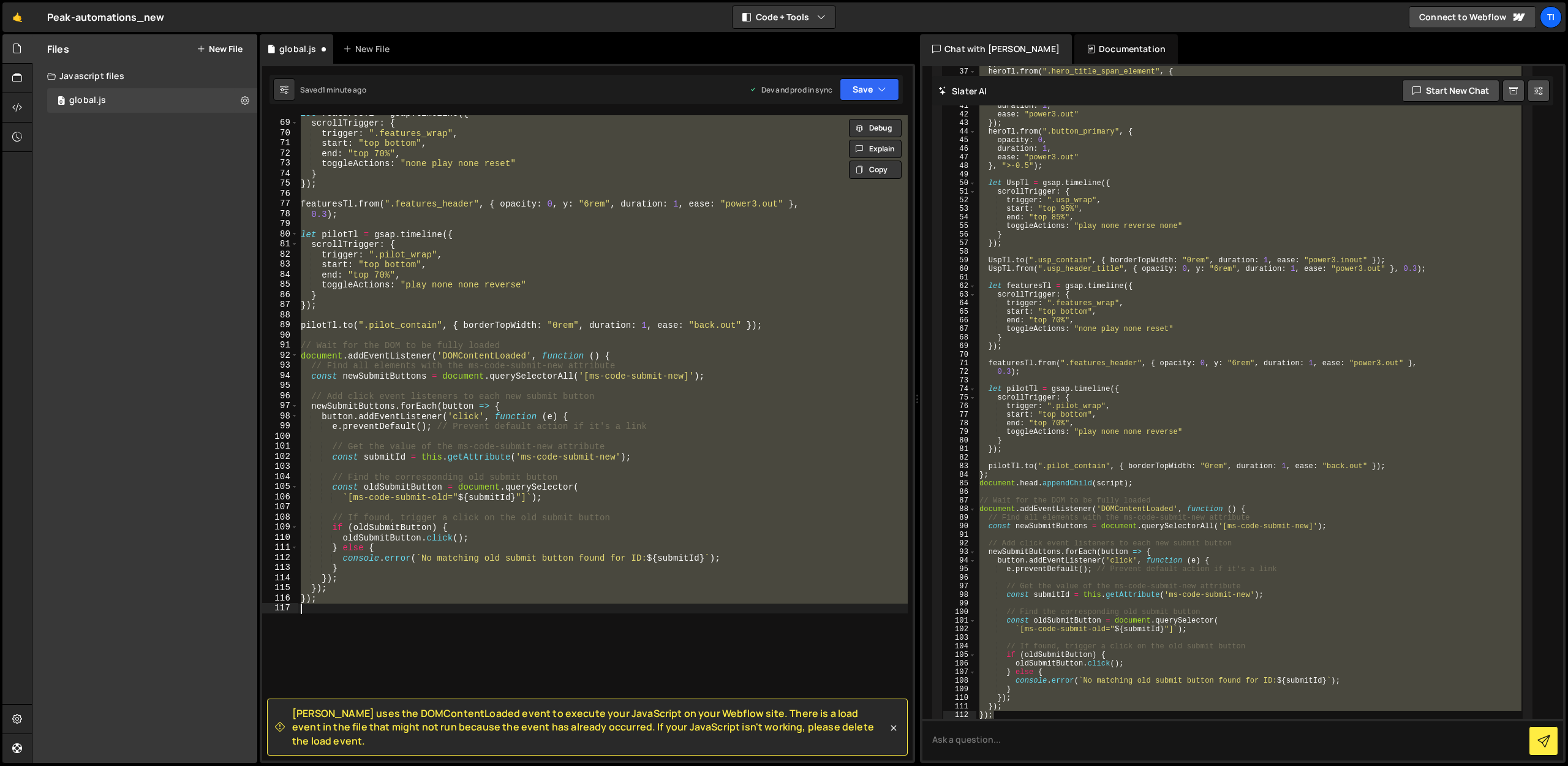
scroll to position [685, 0]
paste textarea
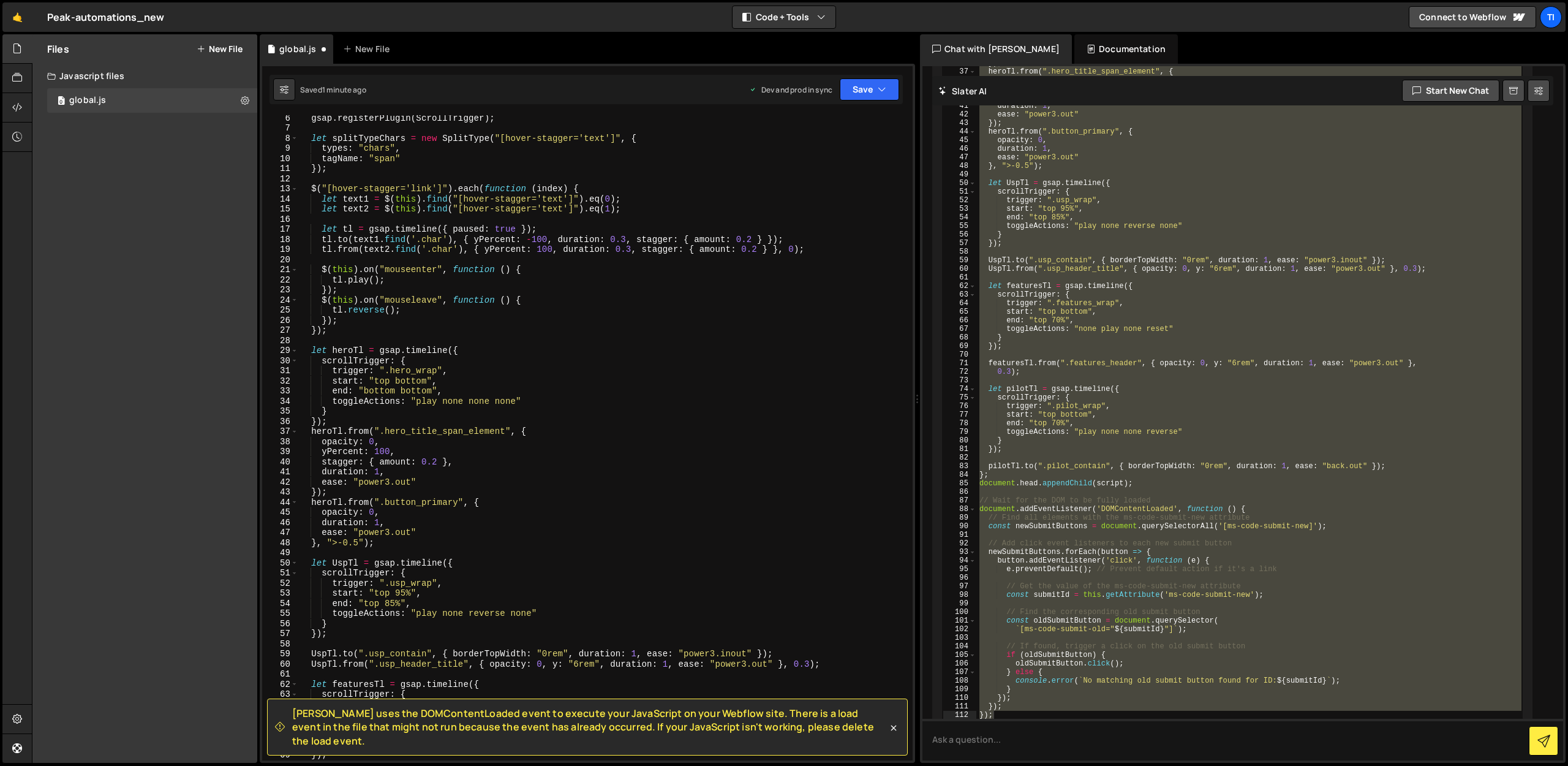
scroll to position [0, 0]
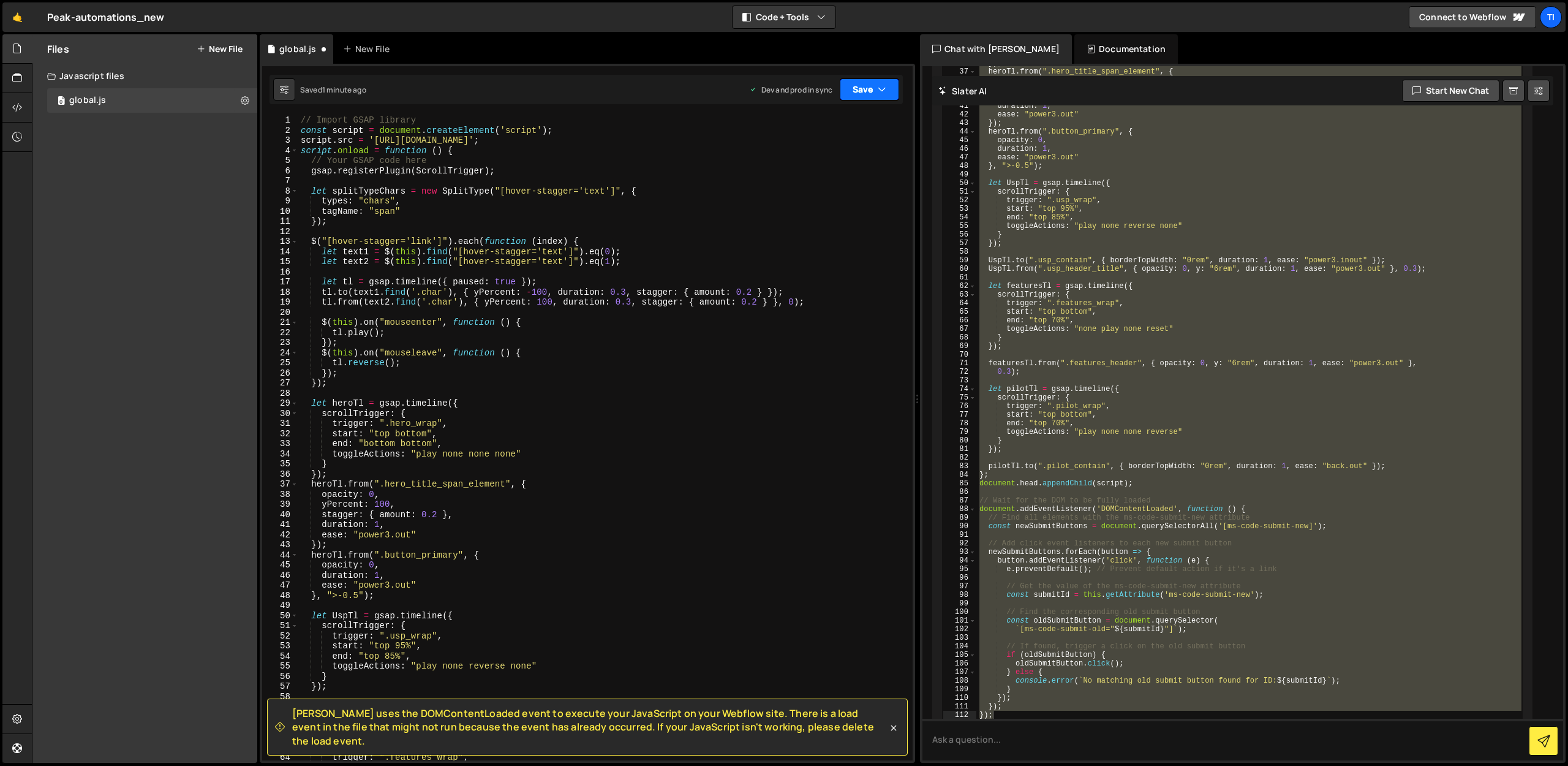
click at [857, 93] on button "Save" at bounding box center [870, 89] width 60 height 22
click at [834, 169] on div "Saved 1 minute ago" at bounding box center [828, 173] width 127 height 15
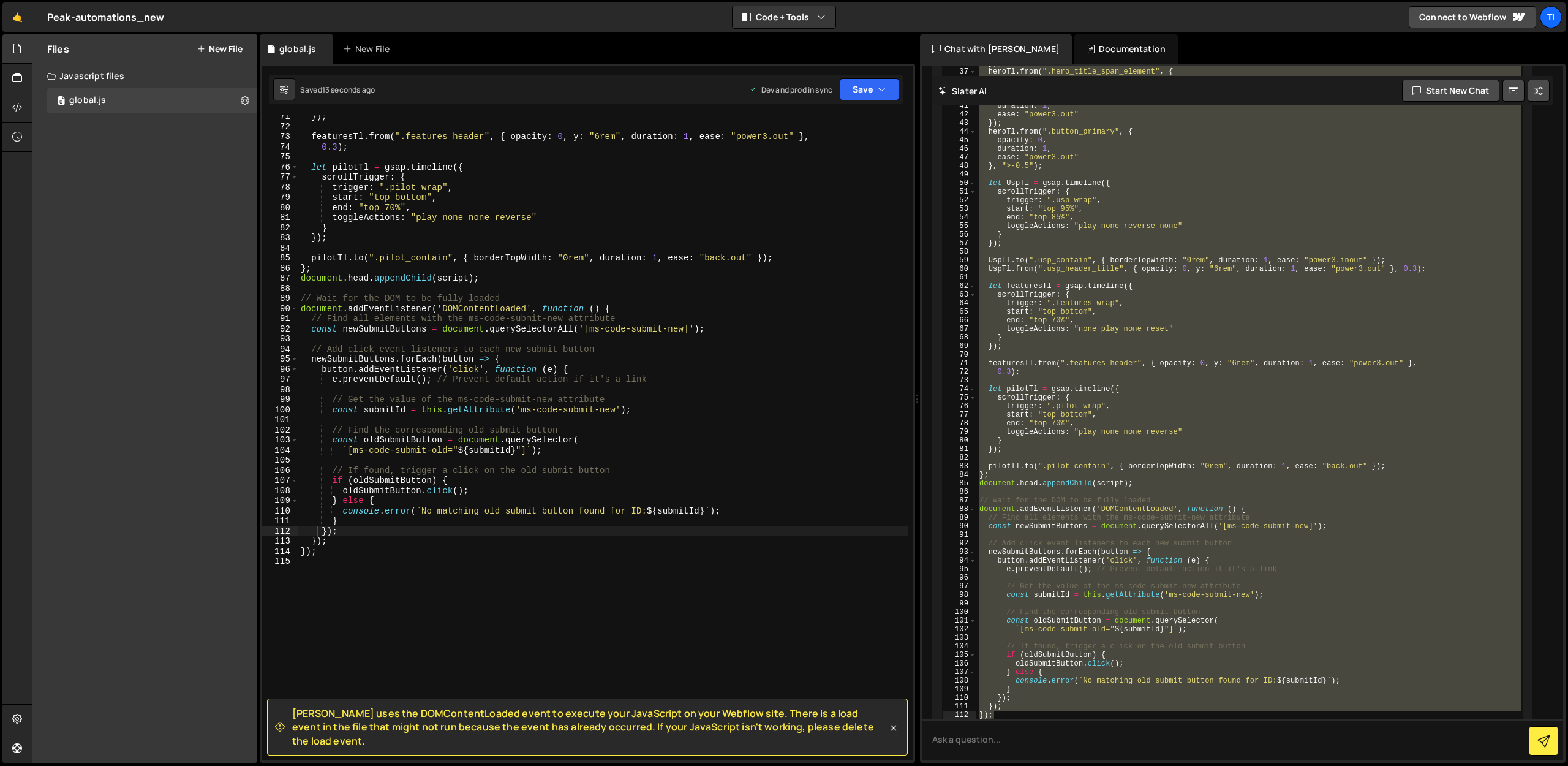
scroll to position [706, 0]
click at [625, 309] on div "} }) ; featuresTl . from ( ".features_header" , { opacity : 0 , y : "6rem" , du…" at bounding box center [603, 439] width 609 height 665
drag, startPoint x: 333, startPoint y: 553, endPoint x: 300, endPoint y: 553, distance: 33.0
click at [300, 553] on div "} }) ; featuresTl . from ( ".features_header" , { opacity : 0 , y : "6rem" , du…" at bounding box center [603, 439] width 609 height 665
type textarea "});"
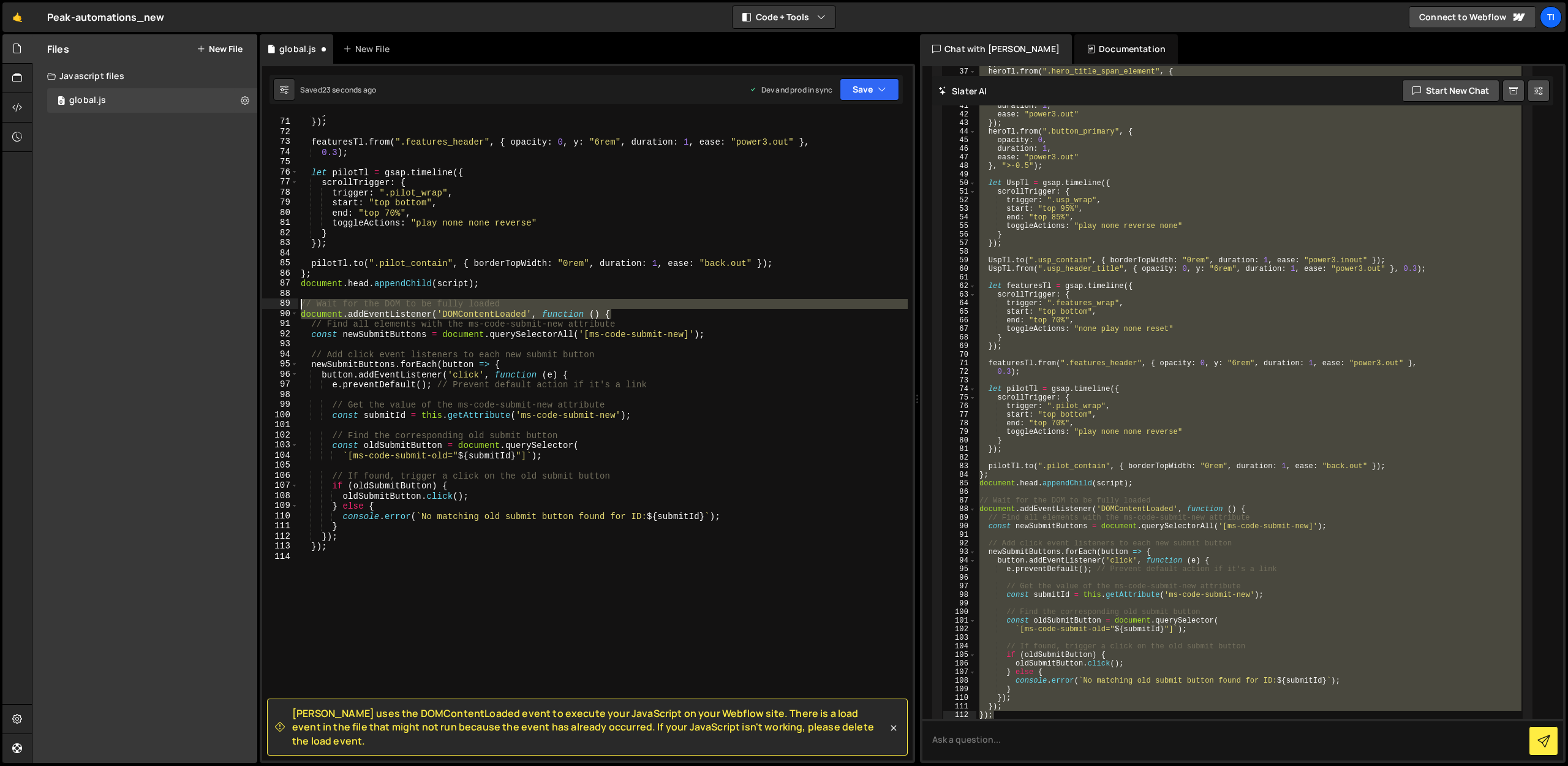
drag, startPoint x: 620, startPoint y: 311, endPoint x: 294, endPoint y: 308, distance: 326.0
click at [294, 308] on div "}); 70 71 72 73 74 75 76 77 78 79 80 81 82 83 84 85 86 87 88 89 90 91 92 93 94 …" at bounding box center [588, 438] width 650 height 645
type textarea "// Wait for the DOM to be fully loaded document.addEventListener('DOMContentLoa…"
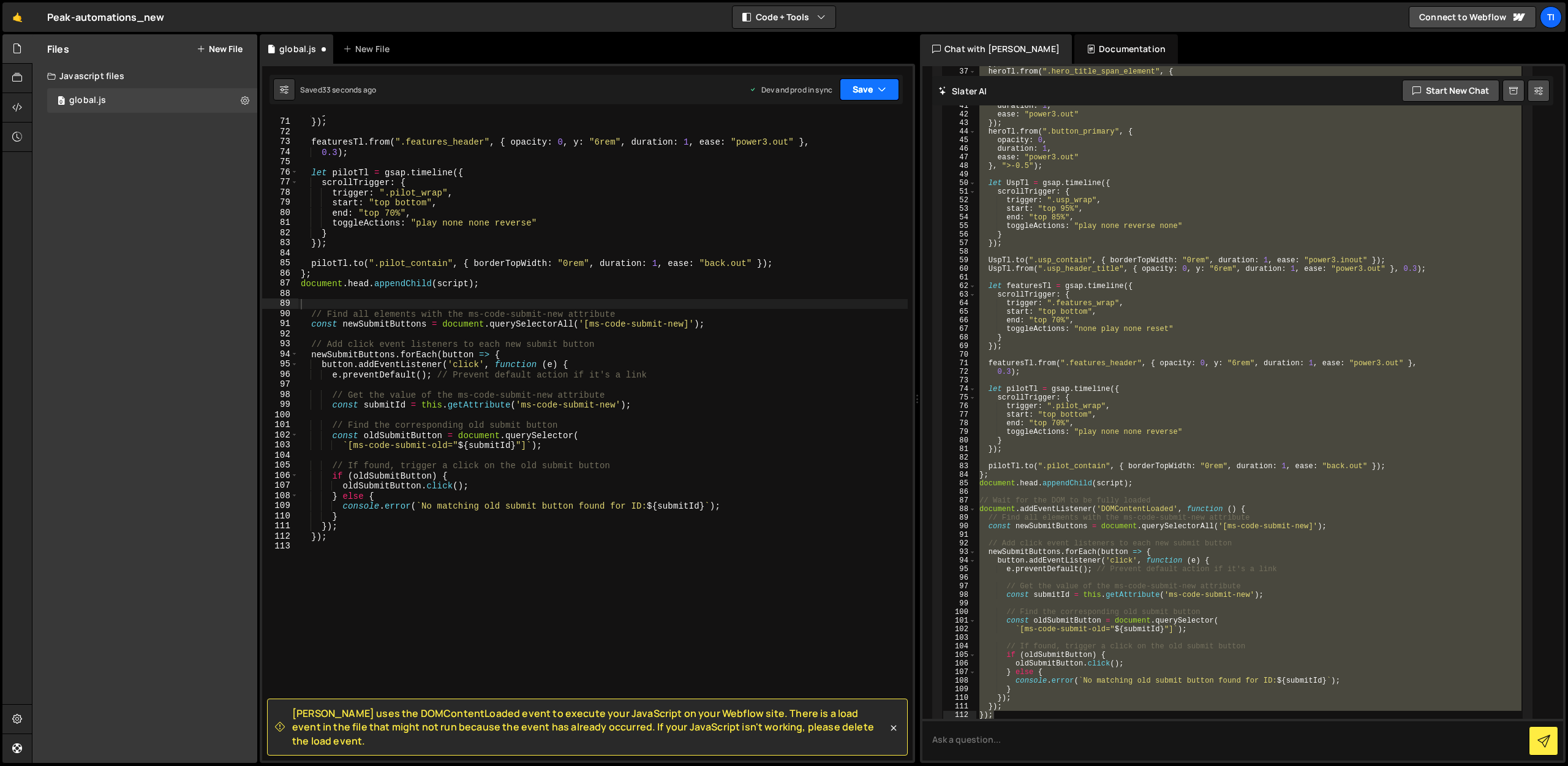
click at [856, 82] on button "Save" at bounding box center [870, 89] width 60 height 22
click at [803, 167] on div "Saved 33 seconds ago" at bounding box center [828, 173] width 127 height 15
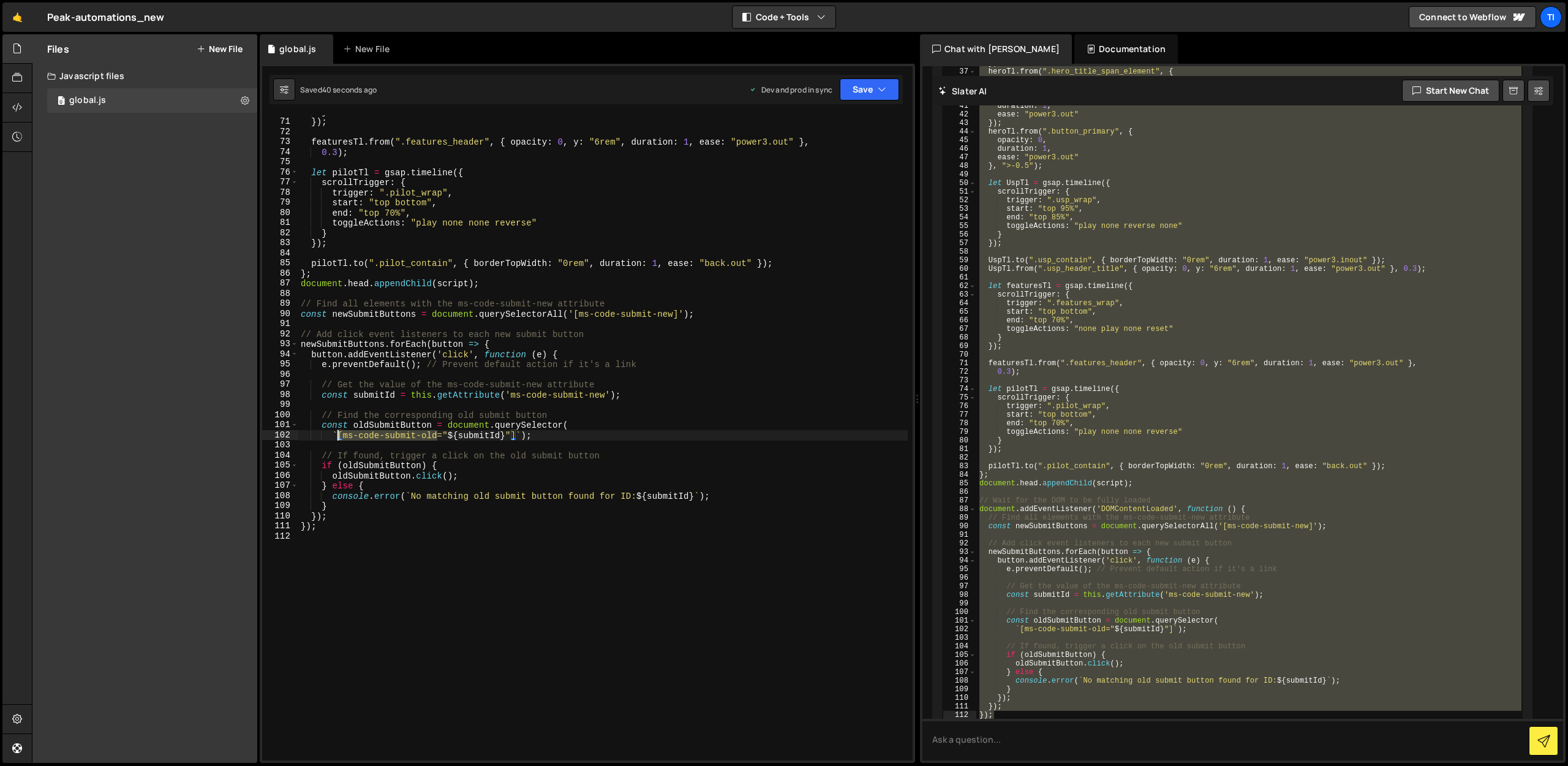
drag, startPoint x: 436, startPoint y: 436, endPoint x: 337, endPoint y: 437, distance: 99.0
click at [336, 436] on div "} }) ; featuresTl . from ( ".features_header" , { opacity : 0 , y : "6rem" , du…" at bounding box center [603, 439] width 609 height 665
click at [340, 436] on div "} }) ; featuresTl . from ( ".features_header" , { opacity : 0 , y : "6rem" , du…" at bounding box center [603, 439] width 609 height 665
drag, startPoint x: 344, startPoint y: 435, endPoint x: 443, endPoint y: 435, distance: 99.0
click at [443, 435] on div "} }) ; featuresTl . from ( ".features_header" , { opacity : 0 , y : "6rem" , du…" at bounding box center [603, 439] width 609 height 665
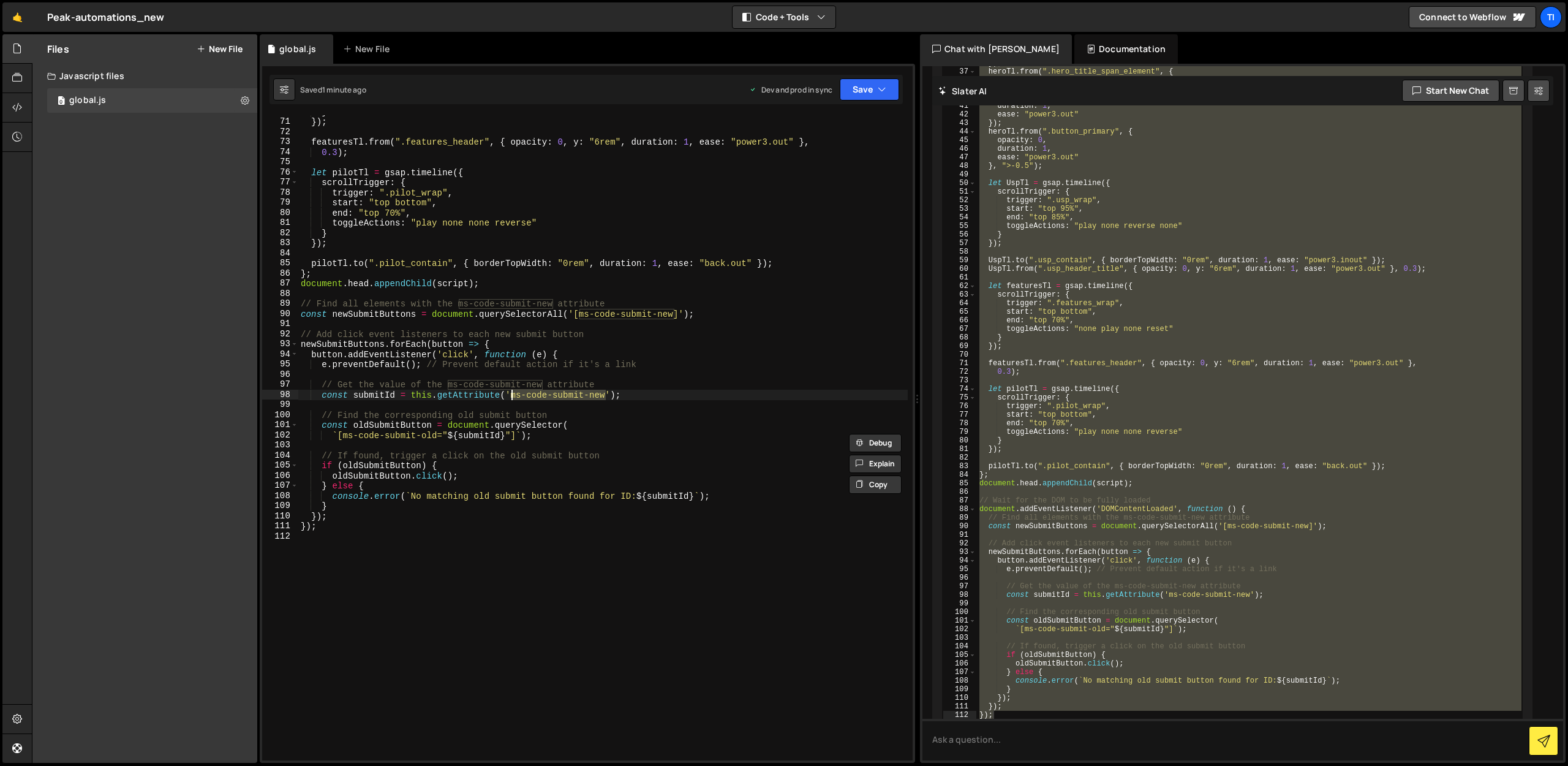
drag, startPoint x: 606, startPoint y: 397, endPoint x: 512, endPoint y: 399, distance: 94.0
click at [512, 399] on div "} }) ; featuresTl . from ( ".features_header" , { opacity : 0 , y : "6rem" , du…" at bounding box center [603, 439] width 609 height 665
click at [860, 89] on button "Save" at bounding box center [870, 89] width 60 height 22
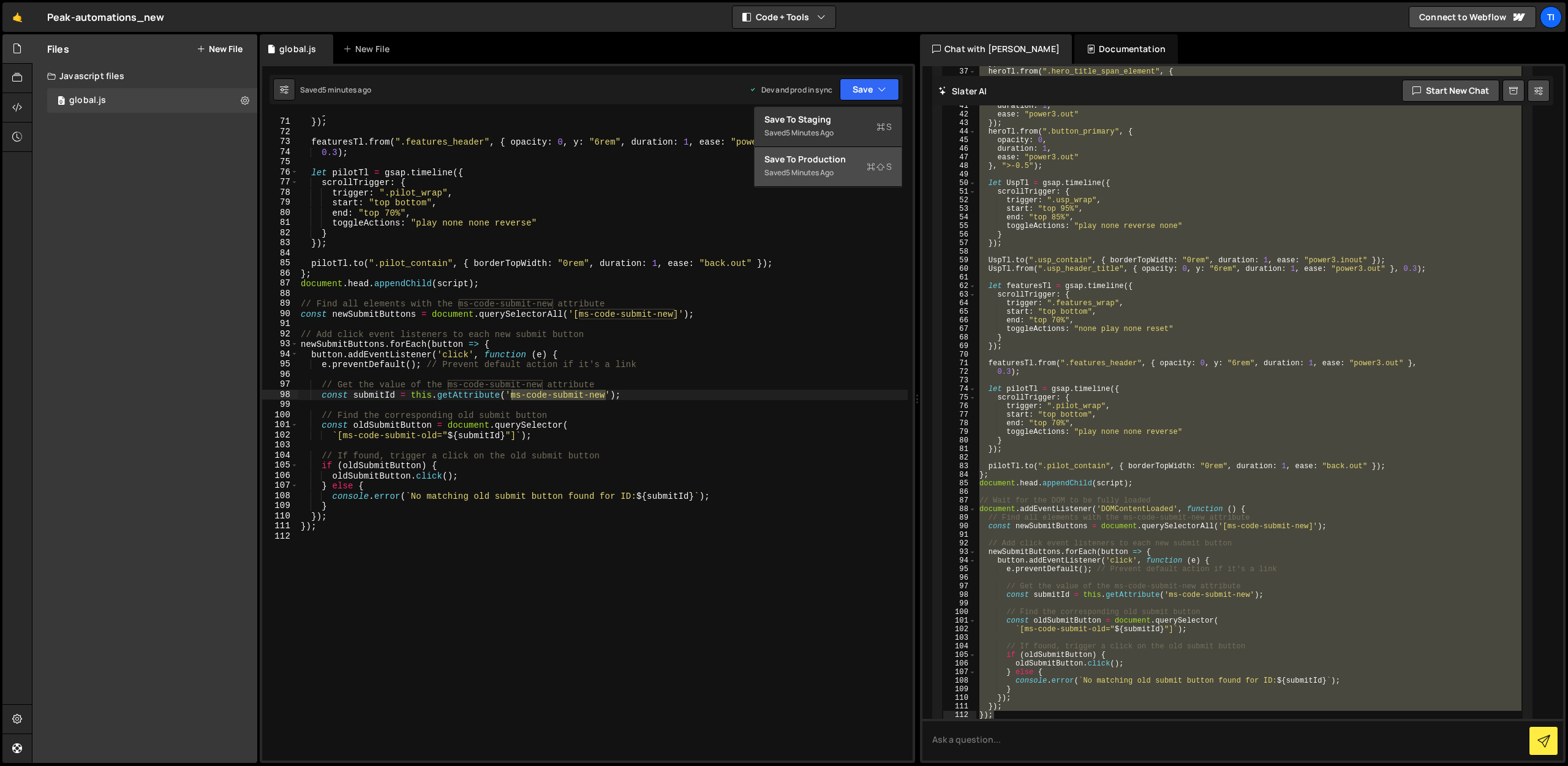
click at [804, 173] on div "5 minutes ago" at bounding box center [809, 172] width 48 height 11
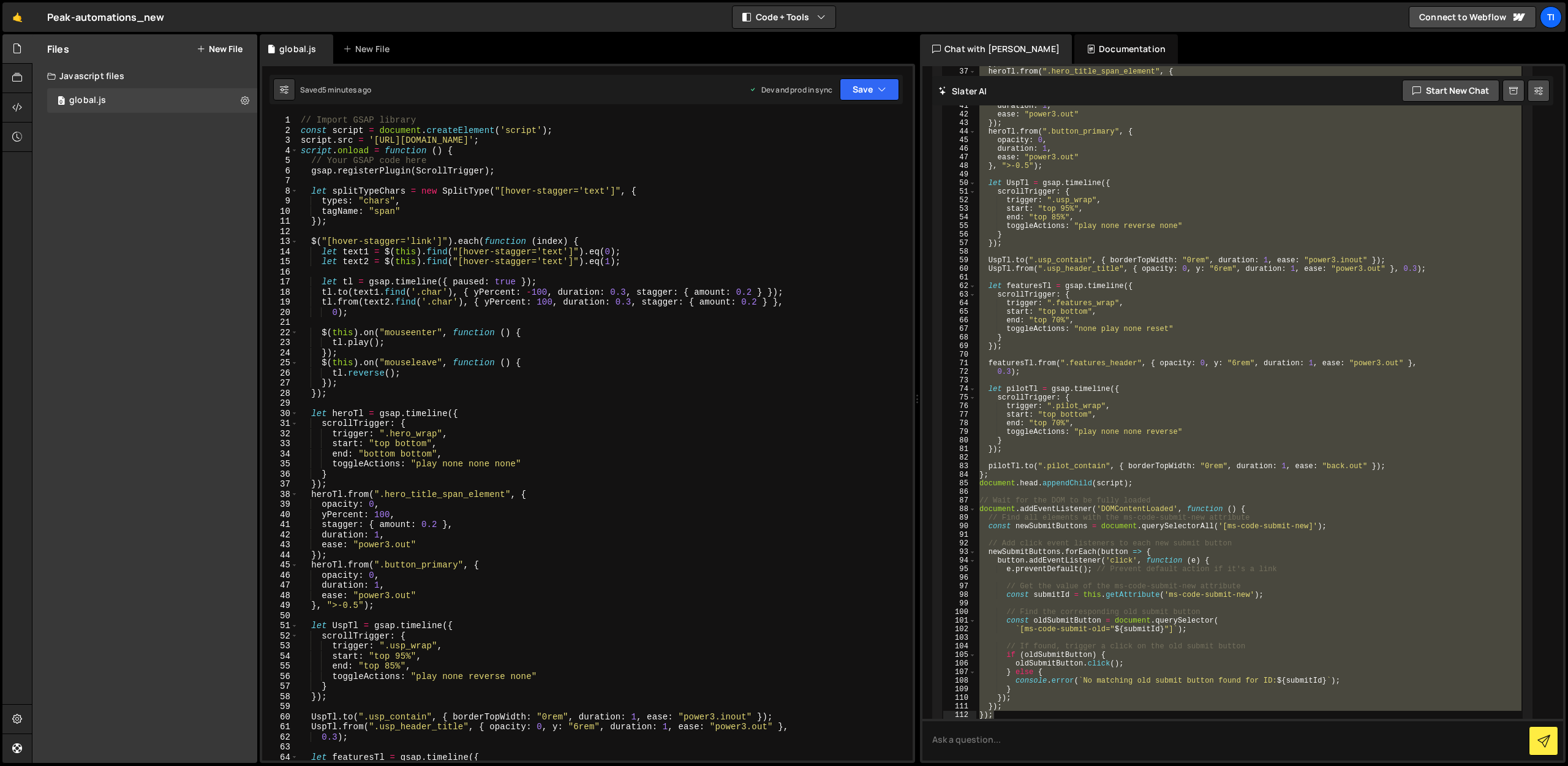
scroll to position [0, 0]
click at [478, 166] on div "// Import GSAP library const script = document . createElement ( 'script' ) ; s…" at bounding box center [603, 448] width 609 height 665
click at [475, 146] on div "// Import GSAP library const script = document . createElement ( 'script' ) ; s…" at bounding box center [603, 448] width 609 height 665
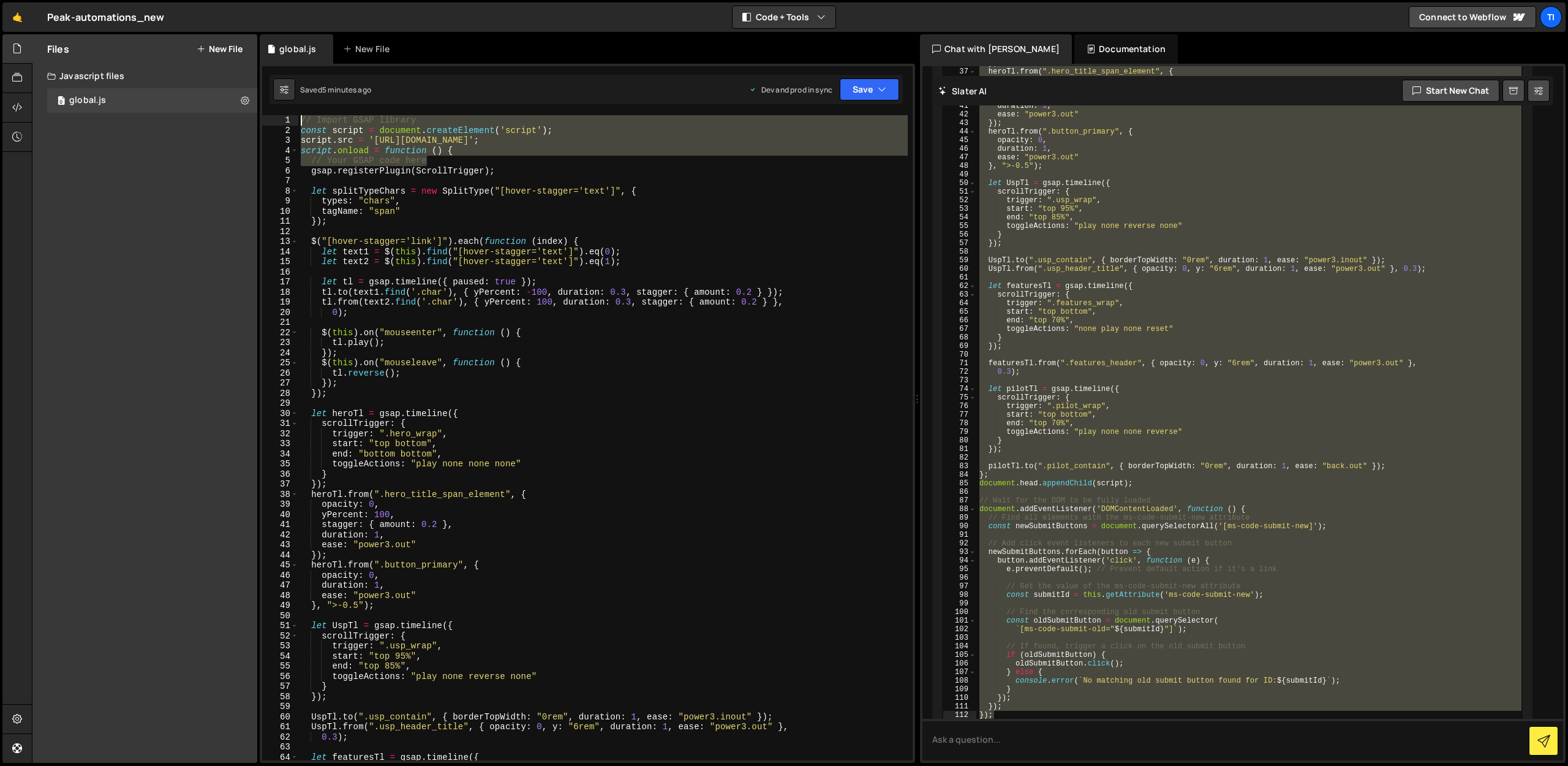
drag, startPoint x: 454, startPoint y: 160, endPoint x: 258, endPoint y: 93, distance: 207.1
click at [258, 93] on div "Files New File Javascript files 0 global.js 0 CSS files Copy share link Edit Fi…" at bounding box center [800, 399] width 1536 height 729
type textarea "// Import GSAP library const script = document.createElement('script');"
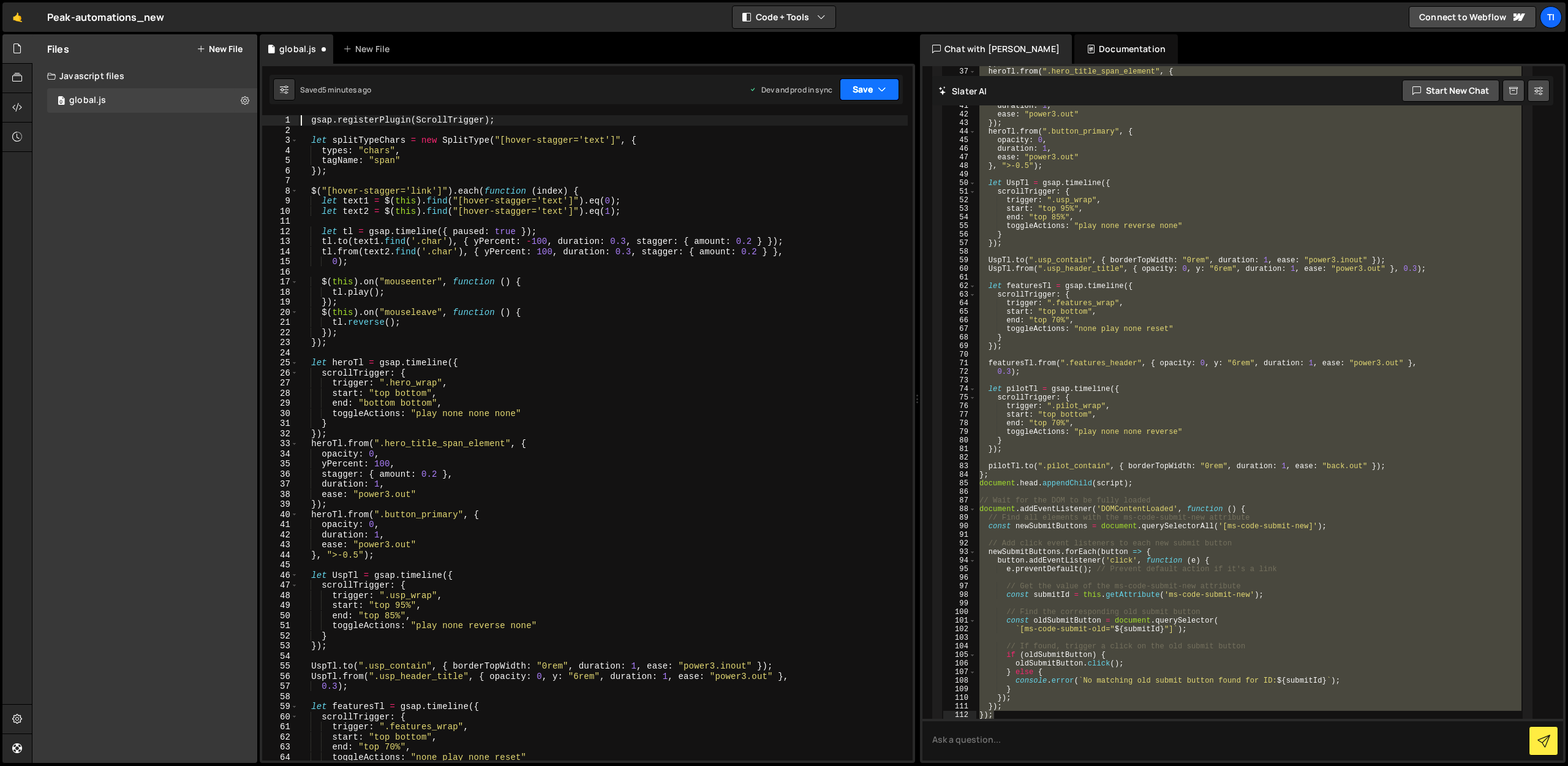
click at [874, 99] on button "Save" at bounding box center [870, 89] width 60 height 22
click at [856, 154] on div "Save to Production S" at bounding box center [828, 159] width 127 height 12
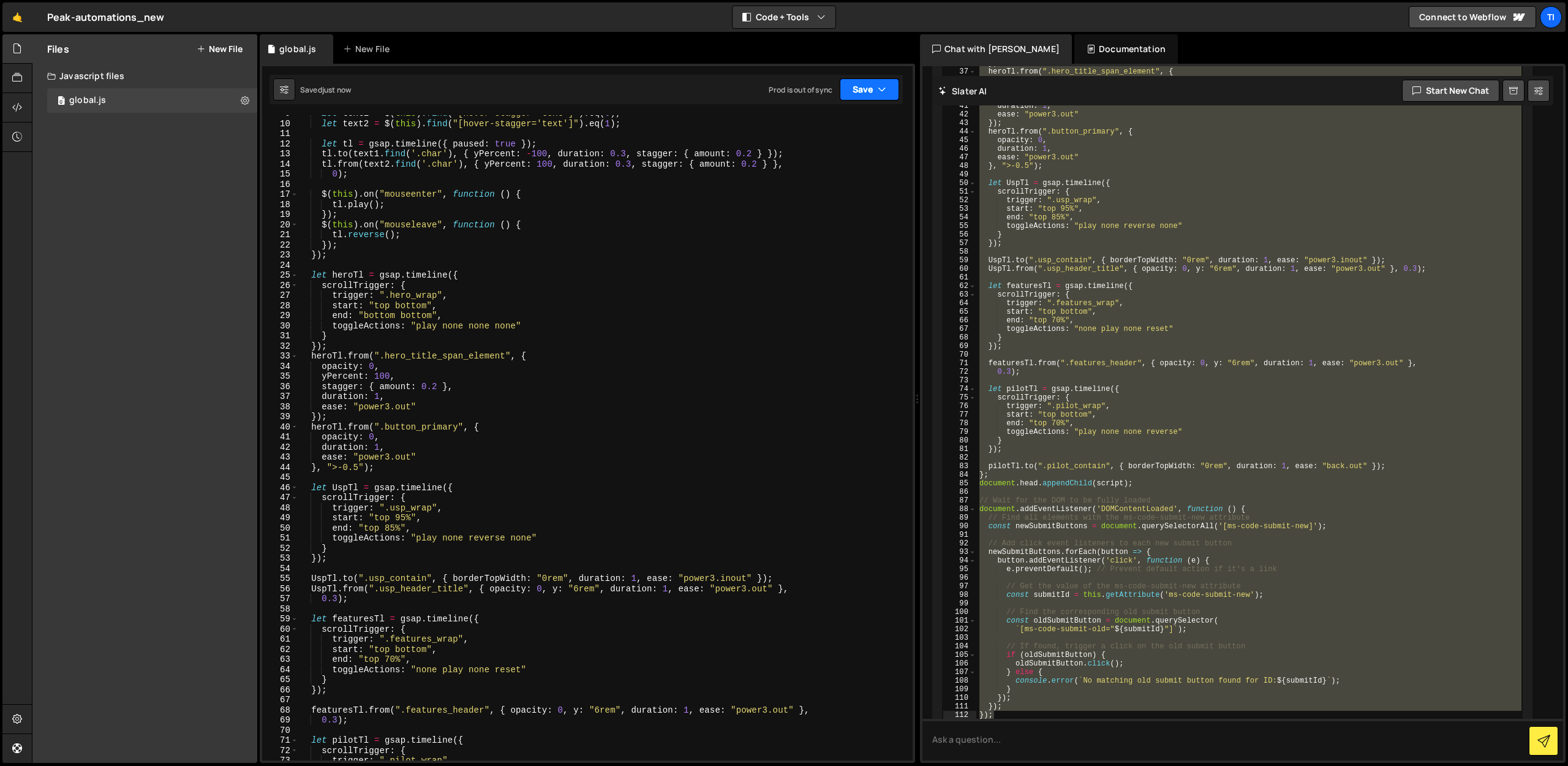
click at [876, 89] on button "Save" at bounding box center [870, 89] width 60 height 22
click at [807, 165] on div "Save to Production S" at bounding box center [828, 159] width 127 height 12
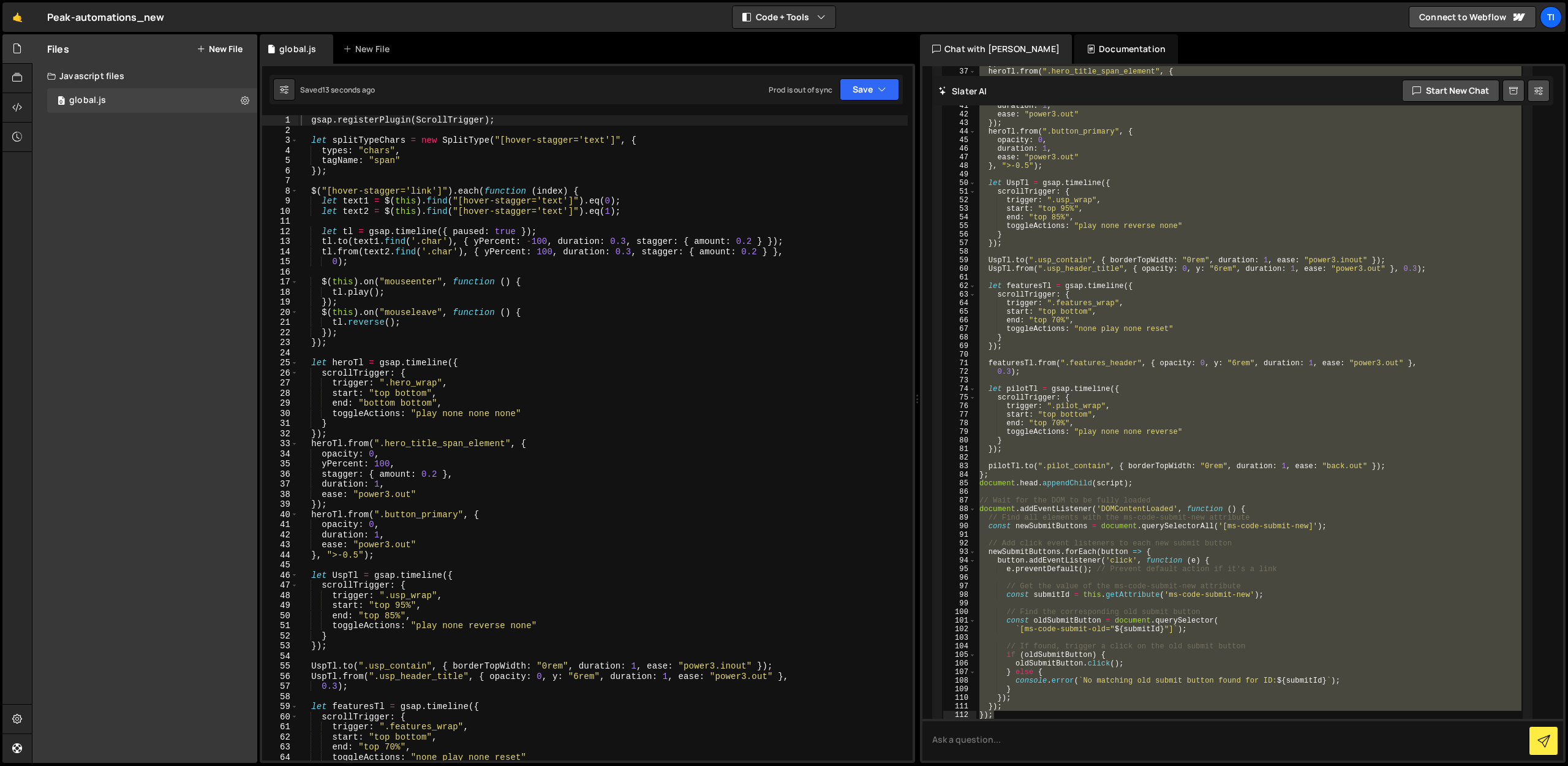
click at [551, 632] on div "gsap . registerPlugin ( ScrollTrigger ) ; let splitTypeChars = new SplitType ( …" at bounding box center [603, 448] width 609 height 665
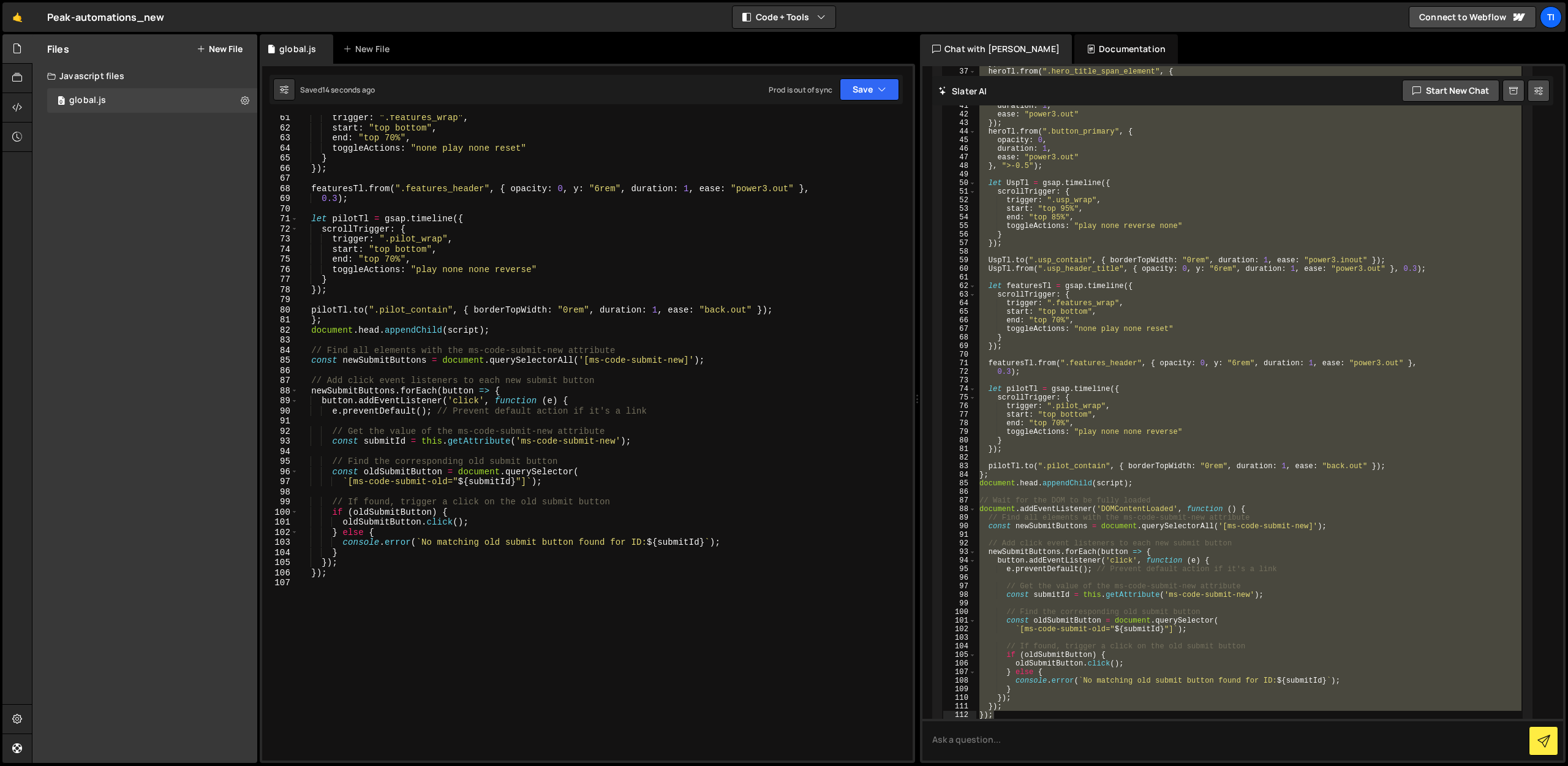
scroll to position [647, 0]
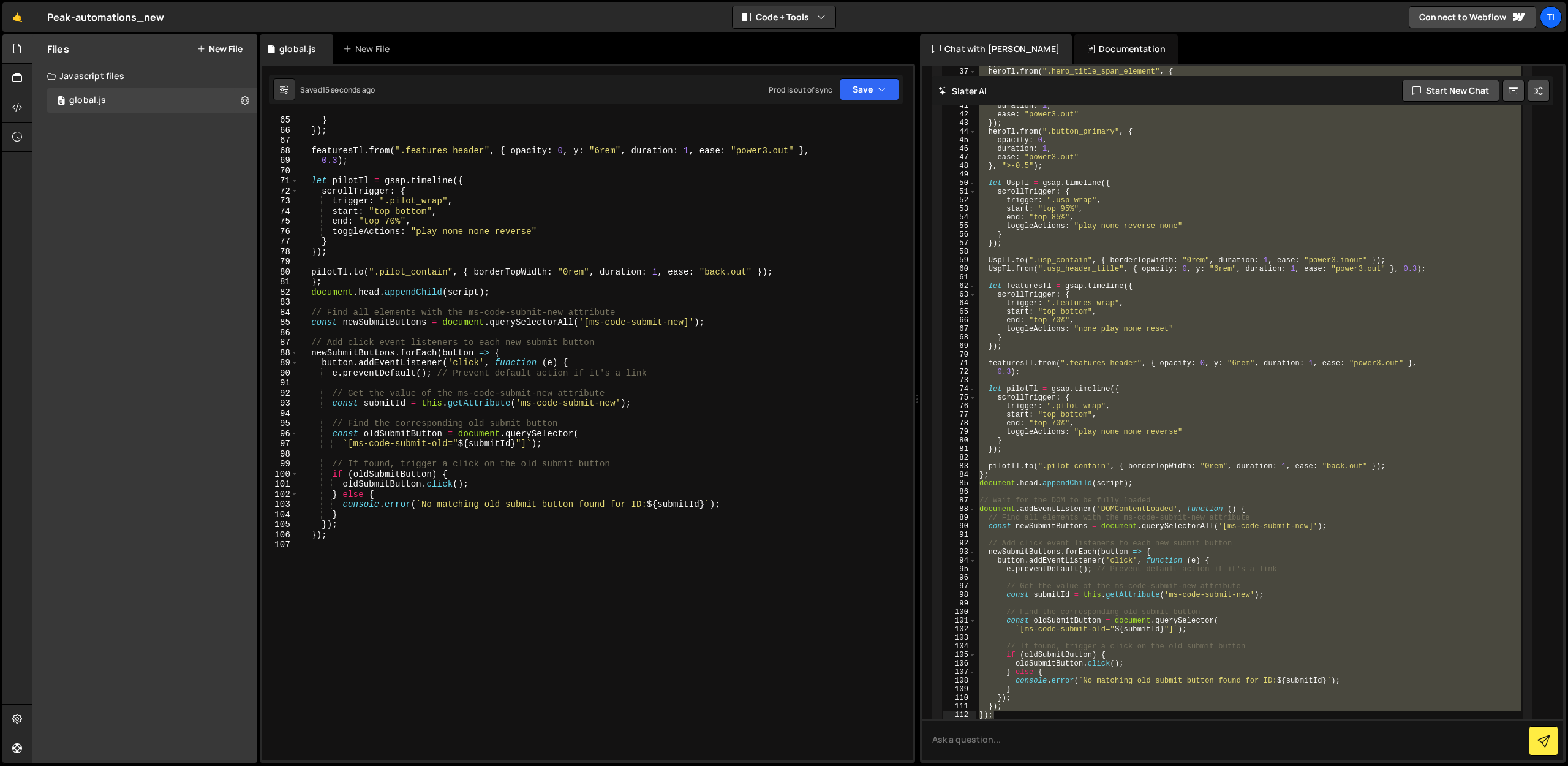
type textarea "});"
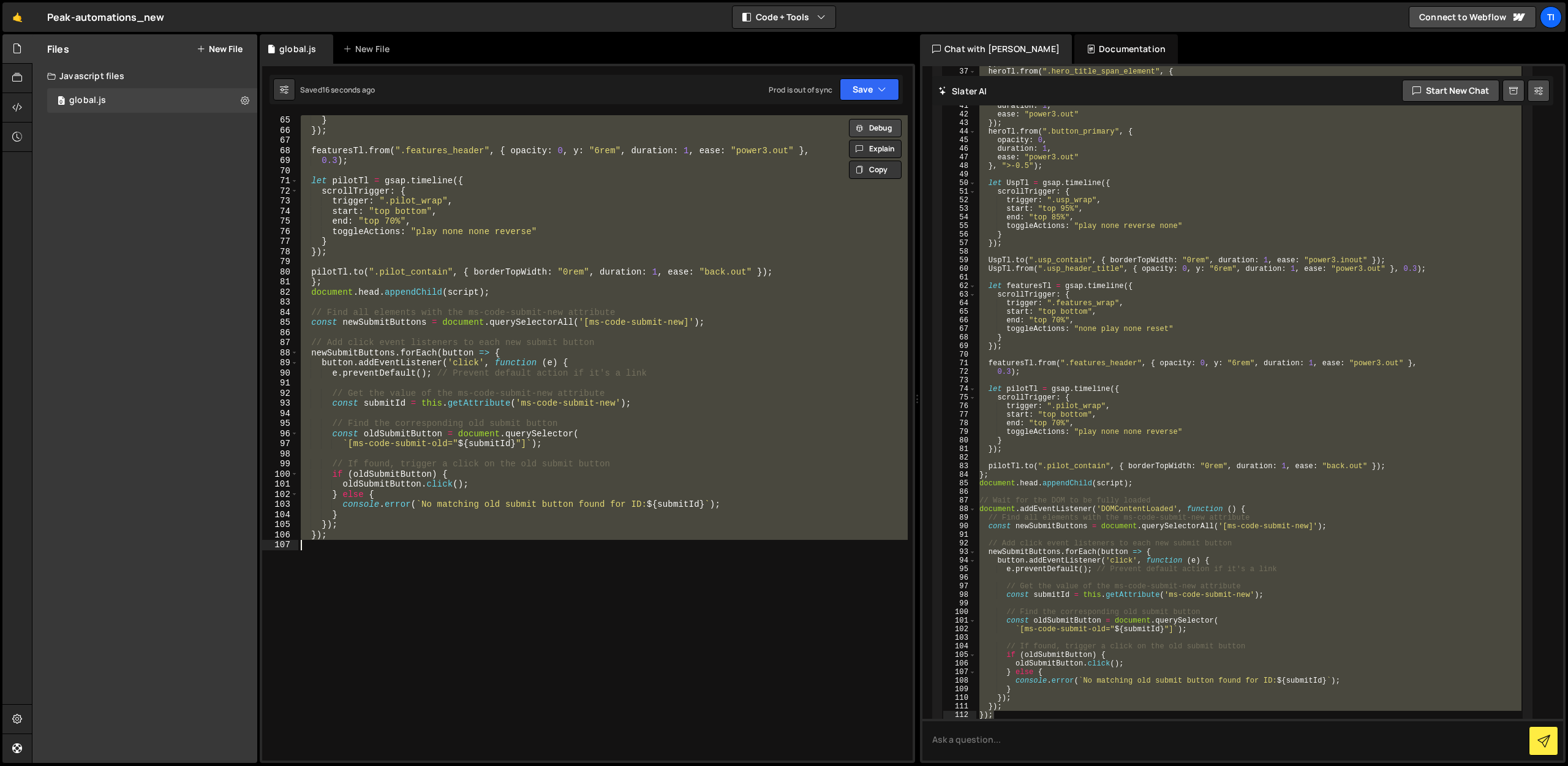
click at [875, 134] on button "Debug" at bounding box center [875, 128] width 53 height 19
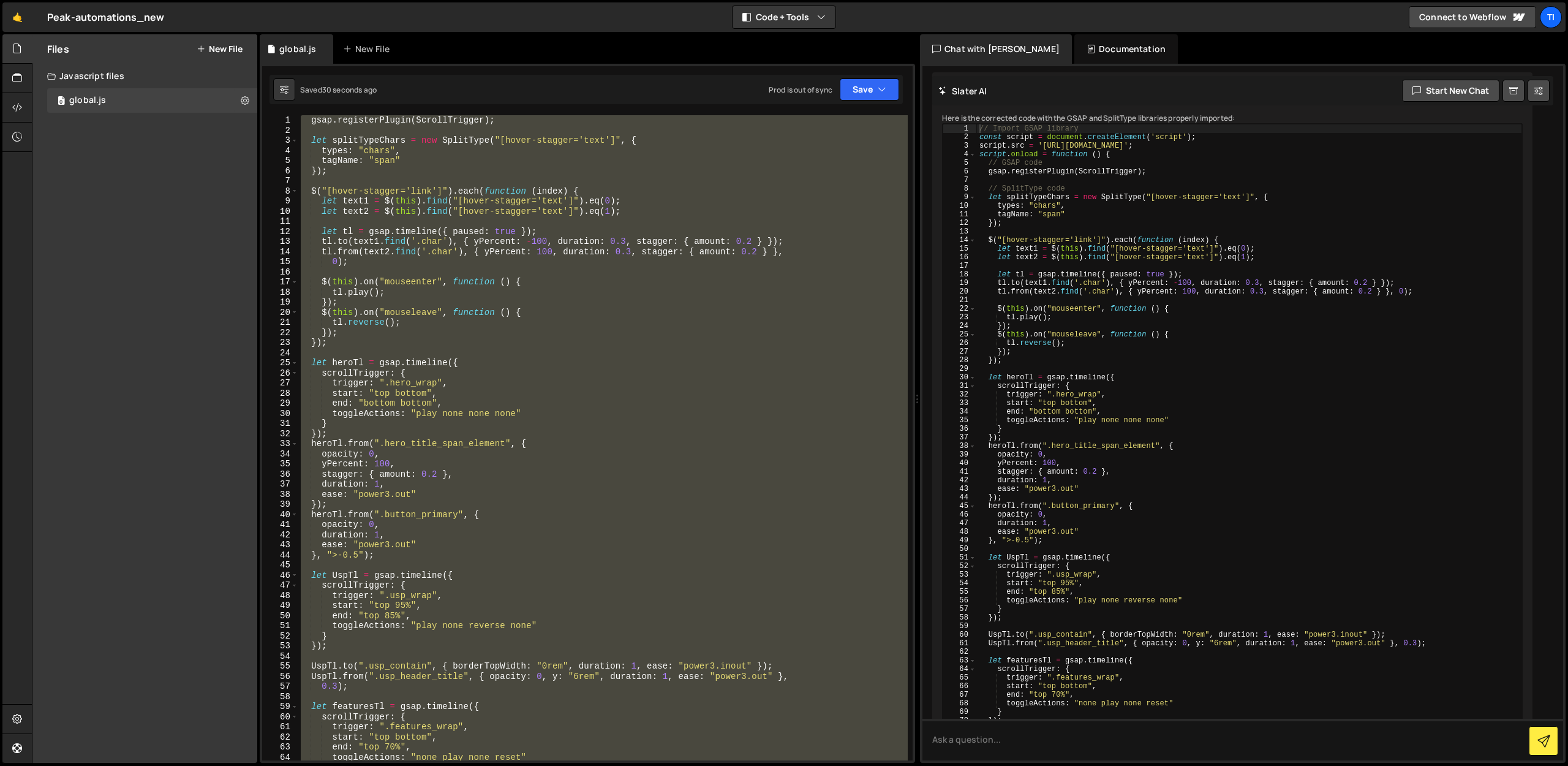
scroll to position [4917, 0]
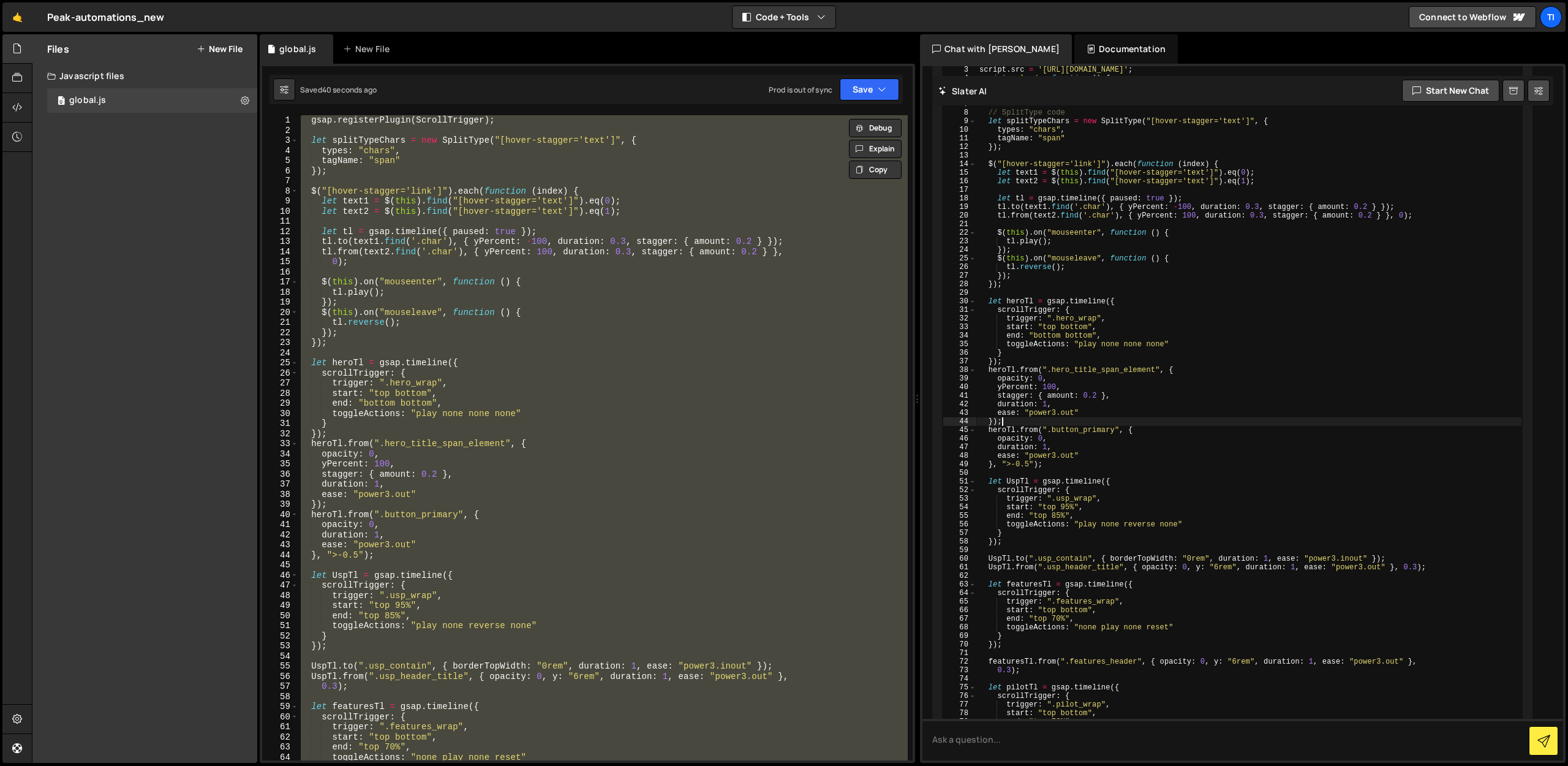
click at [1068, 497] on div "// Import GSAP library const script = document . createElement ( 'script' ) ; s…" at bounding box center [1250, 541] width 546 height 986
type textarea "}); });"
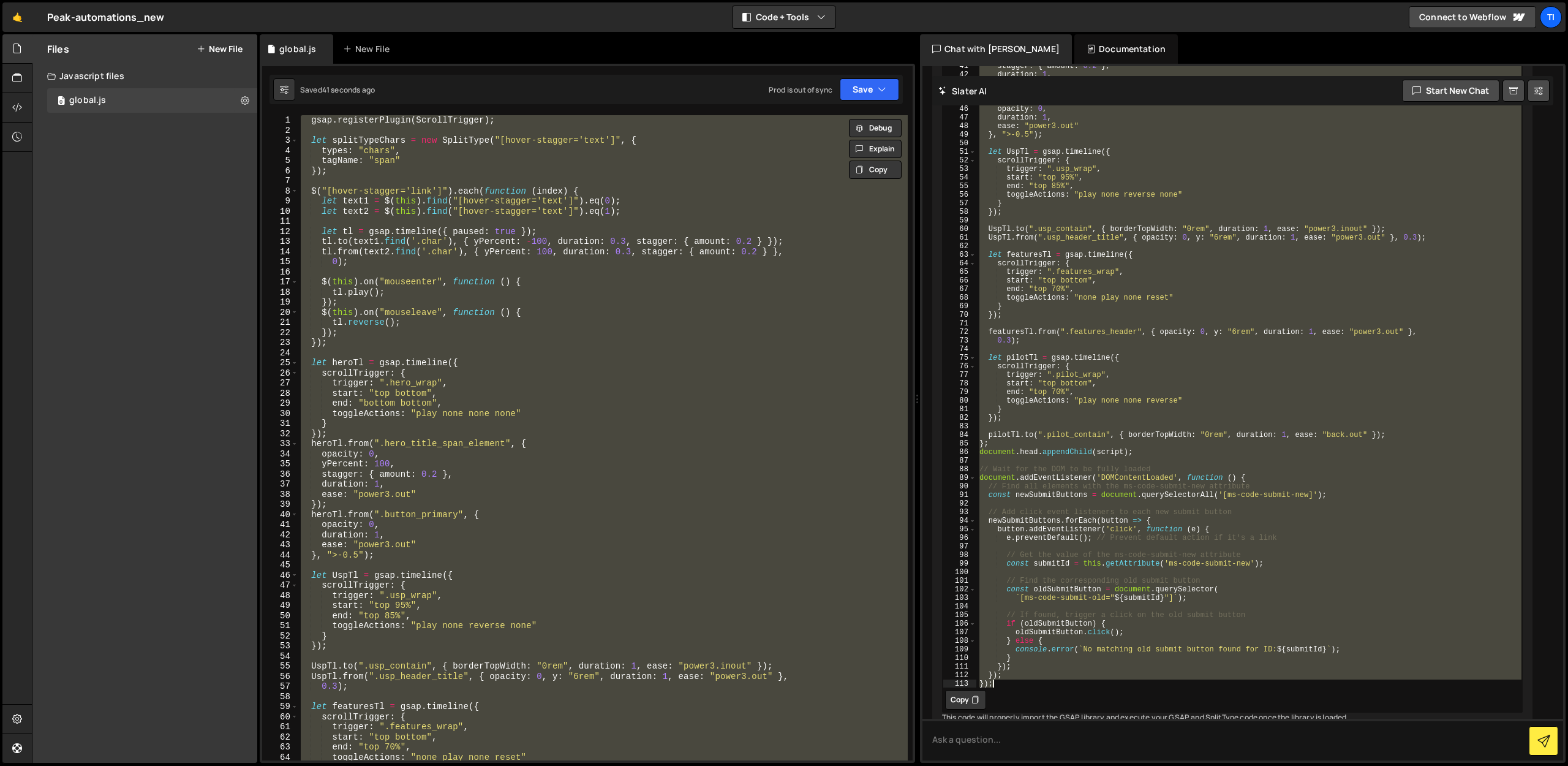
click at [589, 357] on div "gsap . registerPlugin ( ScrollTrigger ) ; let splitTypeChars = new SplitType ( …" at bounding box center [603, 438] width 609 height 645
paste textarea "});"
type textarea "});"
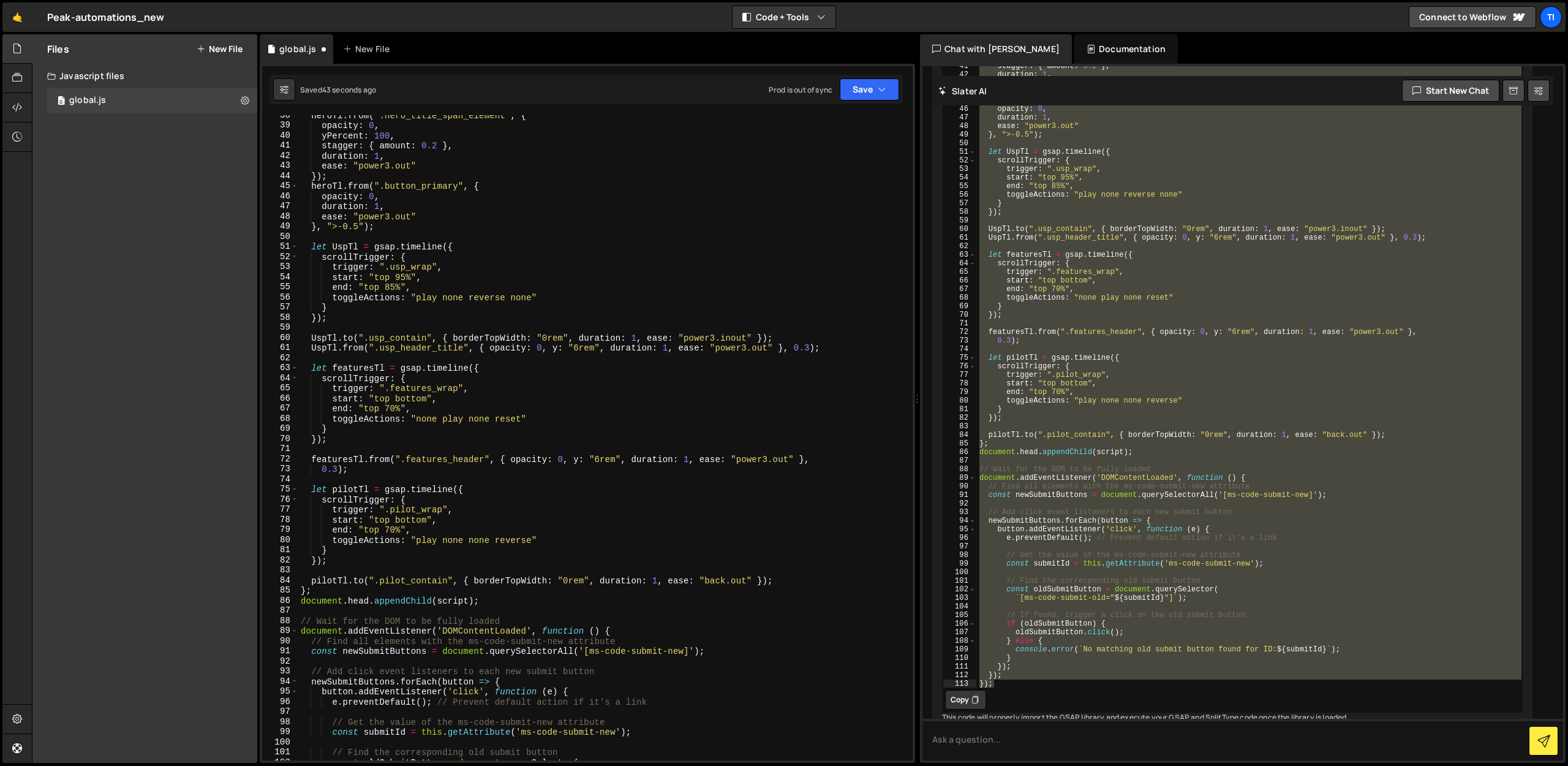
scroll to position [0, 0]
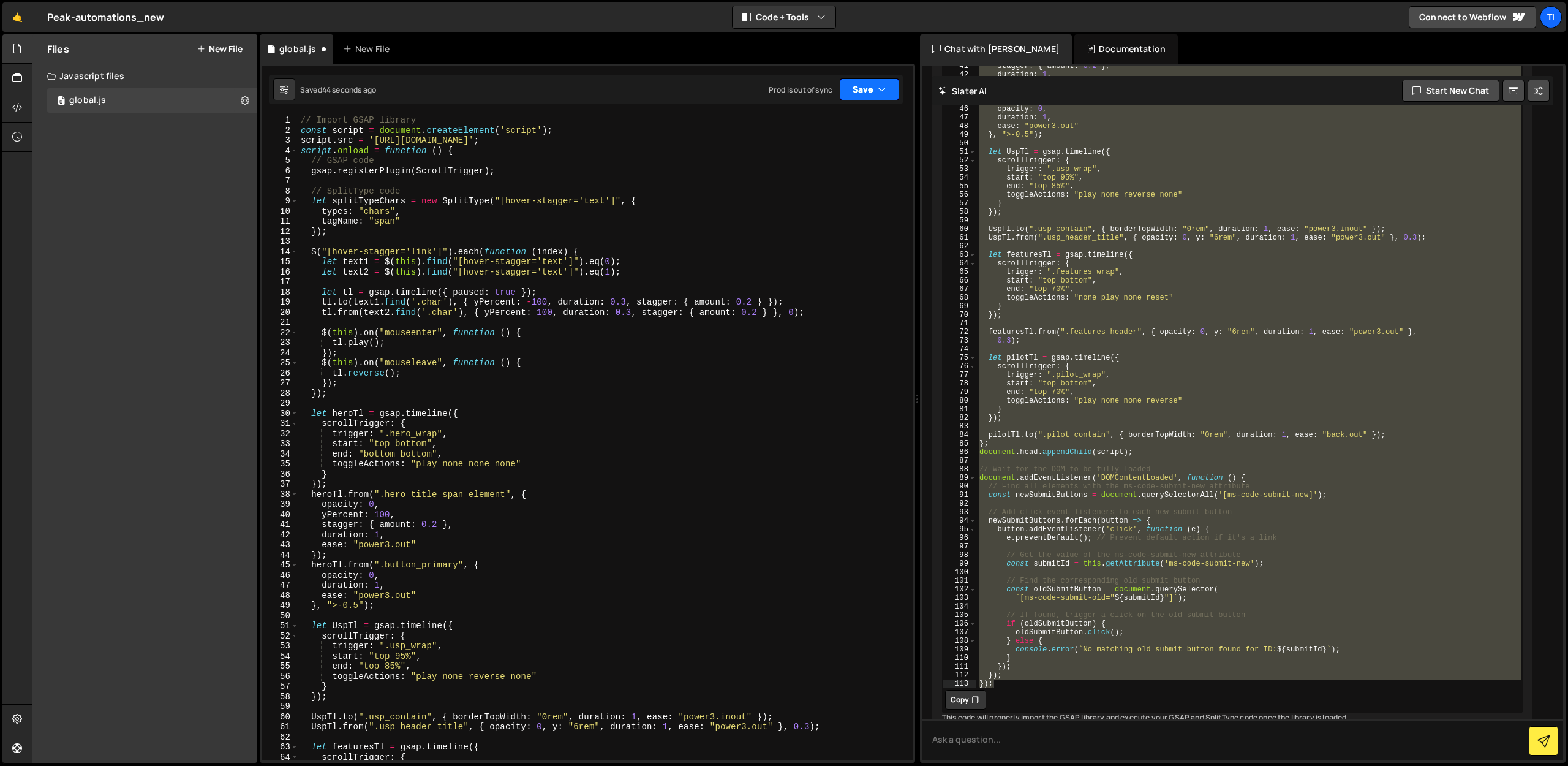
click at [858, 93] on button "Save" at bounding box center [870, 89] width 60 height 22
click at [831, 165] on div "Saved 1 minute ago" at bounding box center [828, 173] width 127 height 15
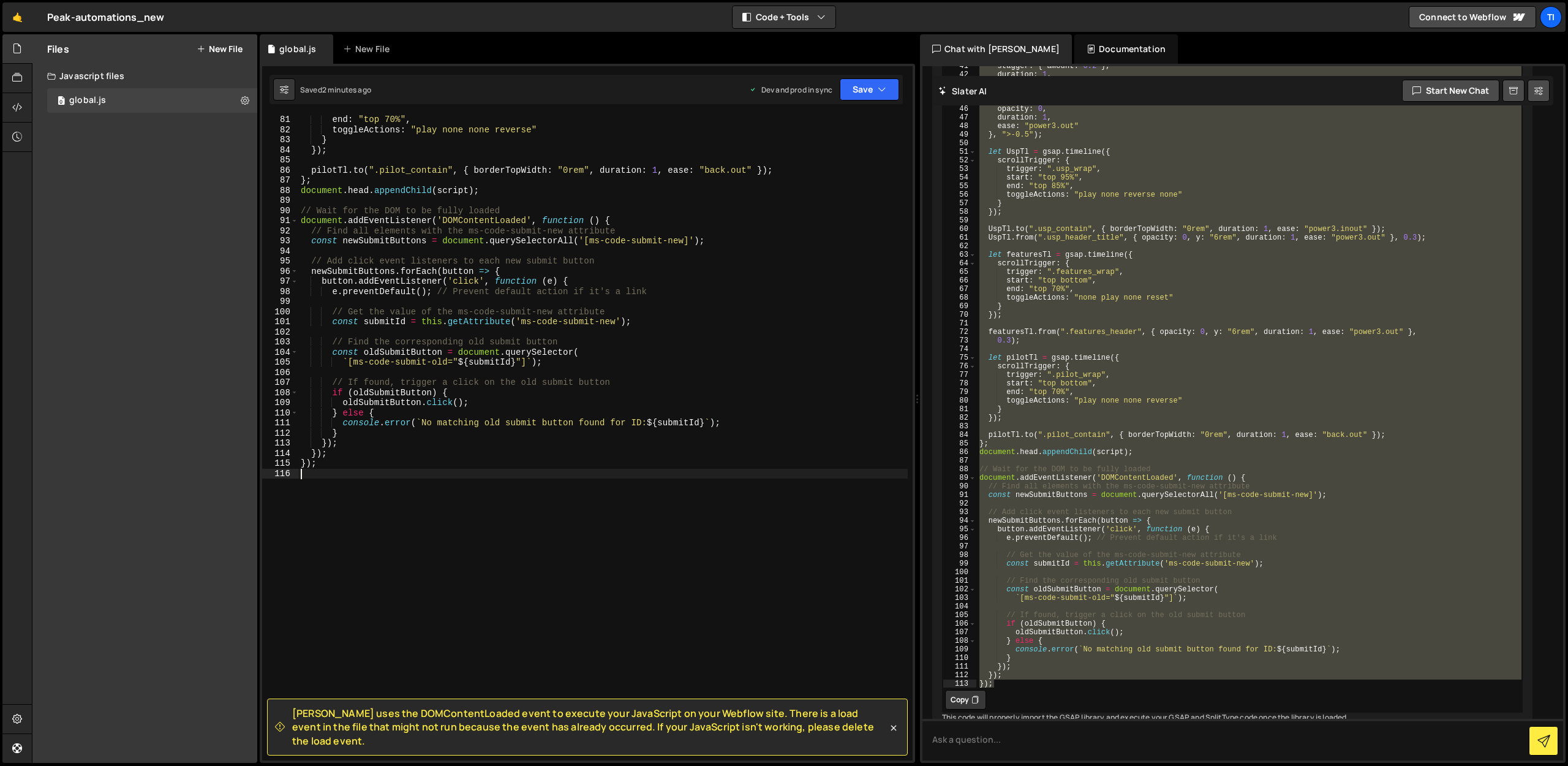
click at [499, 469] on div "end : "top 70%" , toggleActions : "play none none reverse" } }) ; pilotTl . to …" at bounding box center [603, 447] width 609 height 665
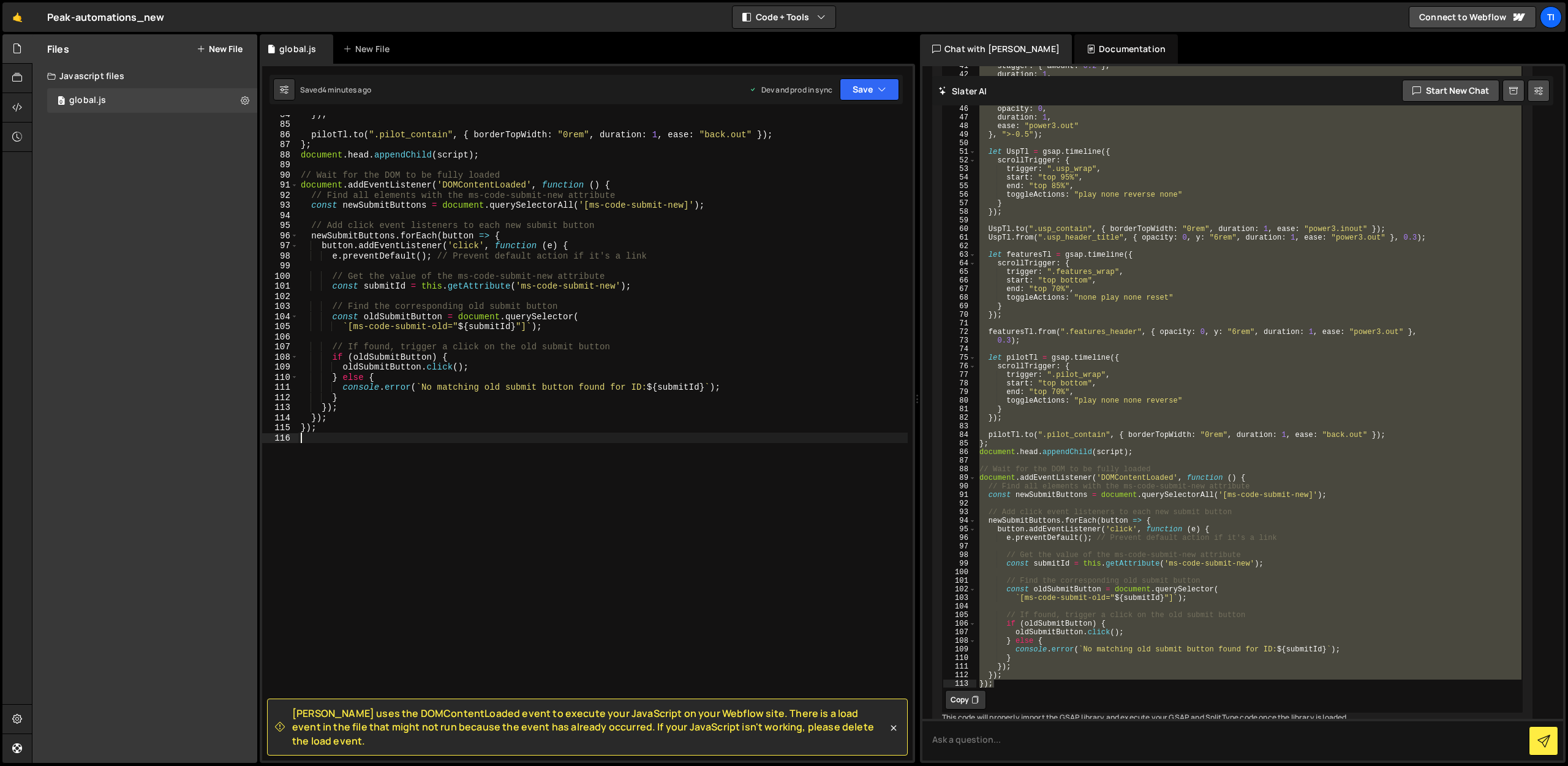
scroll to position [845, 0]
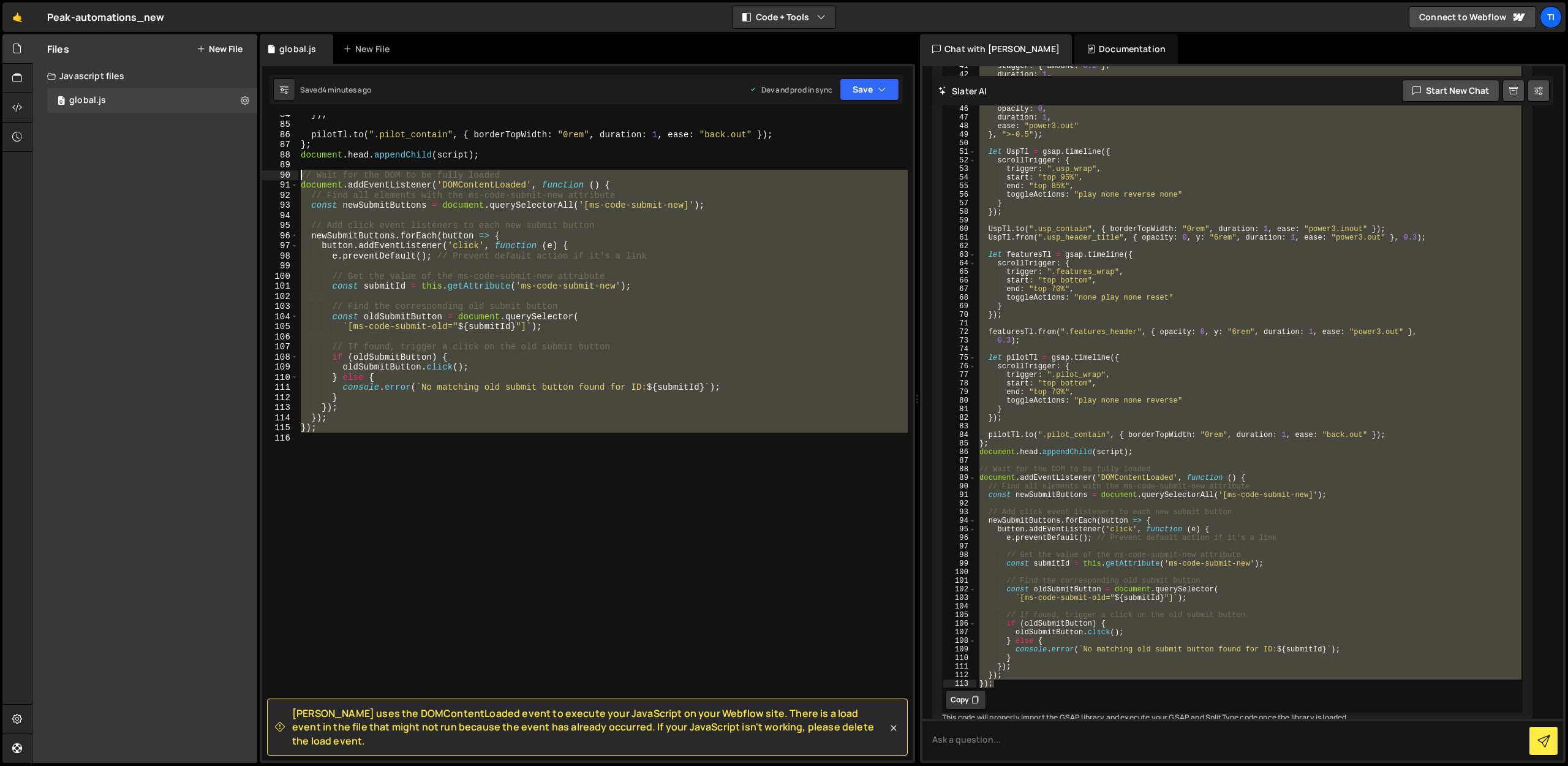
drag, startPoint x: 381, startPoint y: 463, endPoint x: 267, endPoint y: 173, distance: 311.6
click at [267, 173] on div "84 85 86 87 88 89 90 91 92 93 94 95 96 97 98 99 100 101 102 103 104 105 106 107…" at bounding box center [588, 438] width 650 height 645
type textarea "// Wait for the DOM to be fully loaded document.addEventListener('DOMContentLoa…"
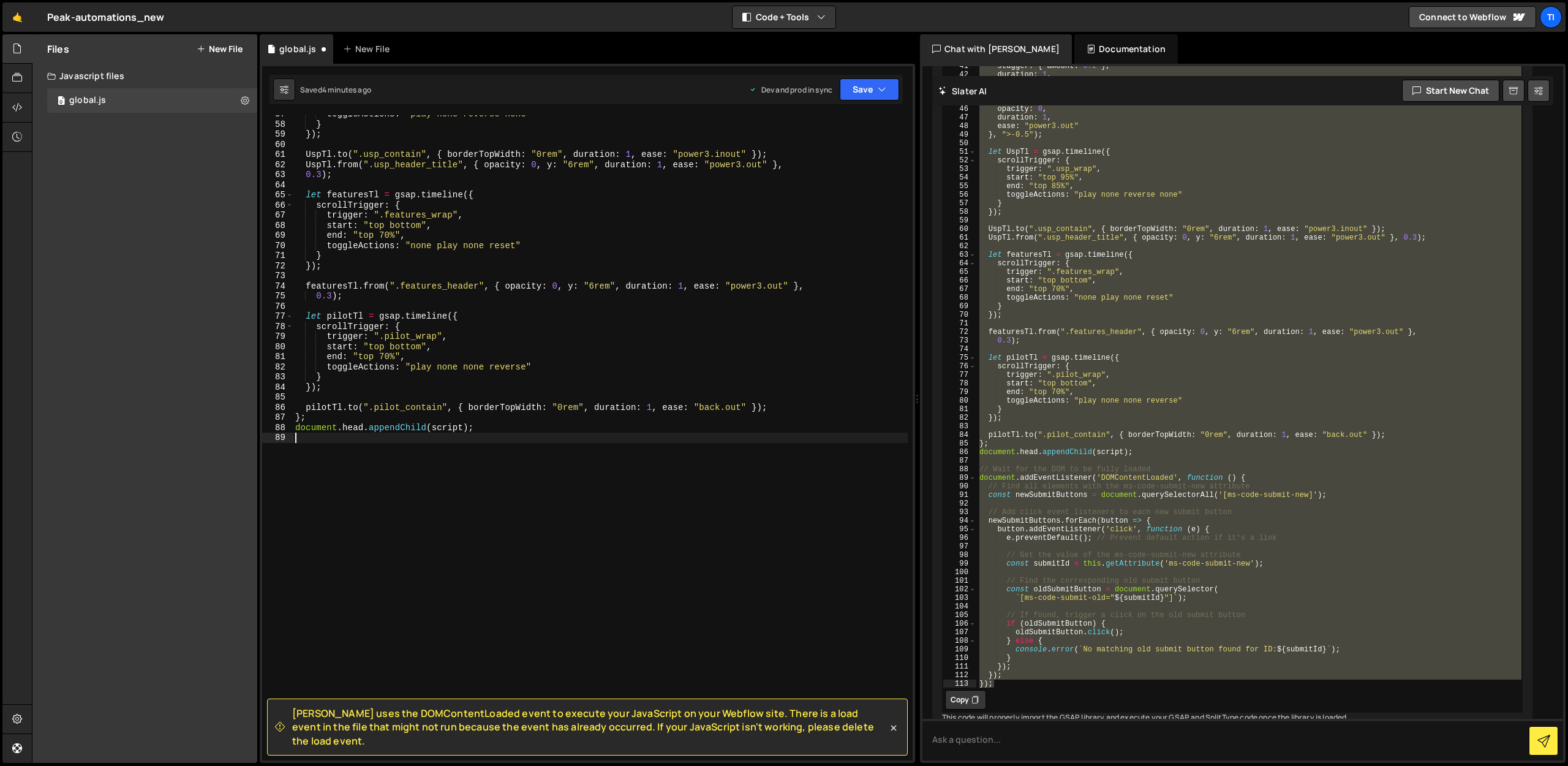
scroll to position [572, 0]
click at [859, 93] on button "Save" at bounding box center [870, 89] width 60 height 22
click at [842, 171] on div "Saved 4 minutes ago" at bounding box center [828, 173] width 127 height 15
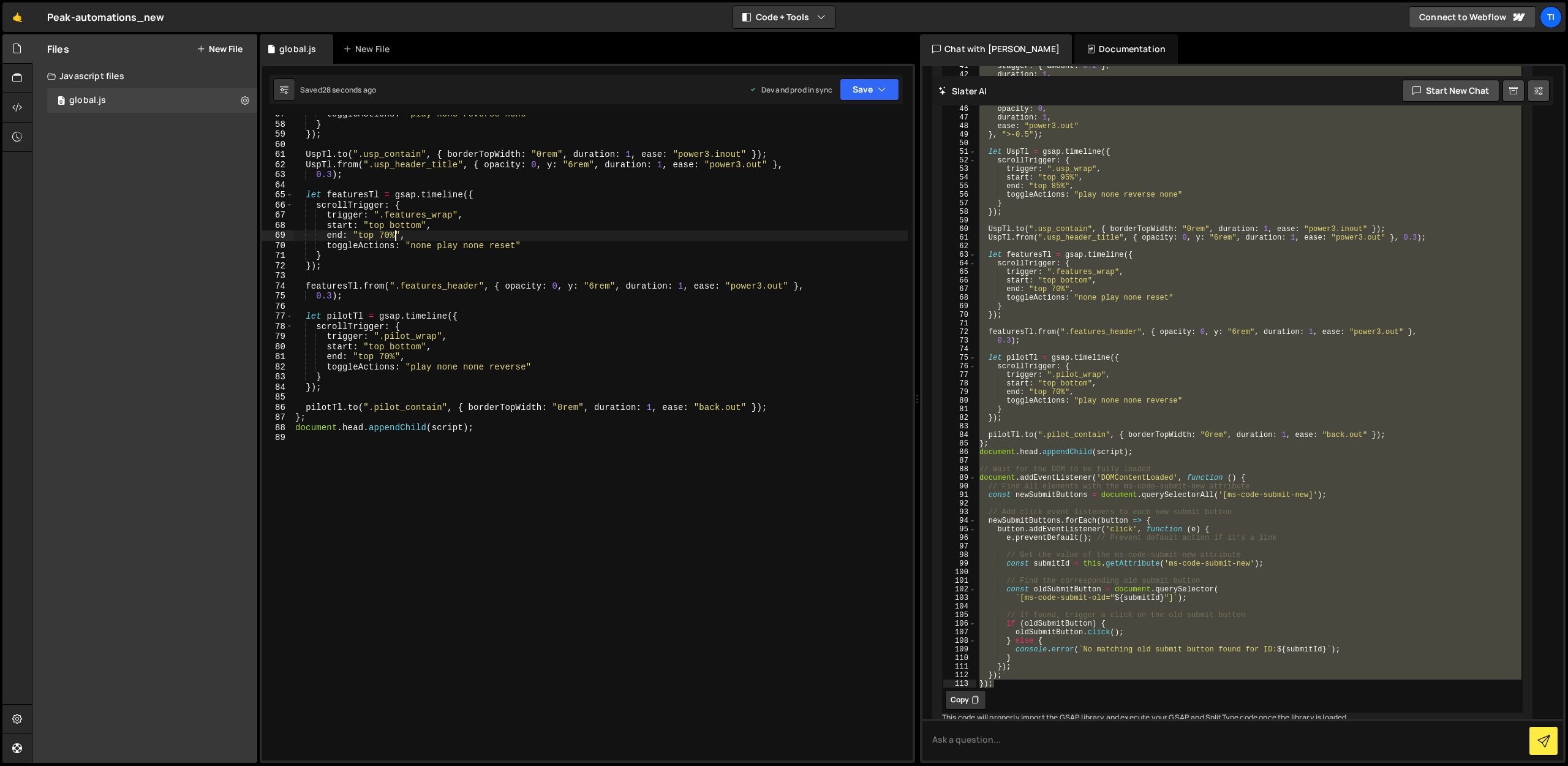
click at [395, 236] on div "toggleActions : "play none reverse none" } }) ; UspTl . to ( ".usp_contain" , {…" at bounding box center [600, 441] width 615 height 665
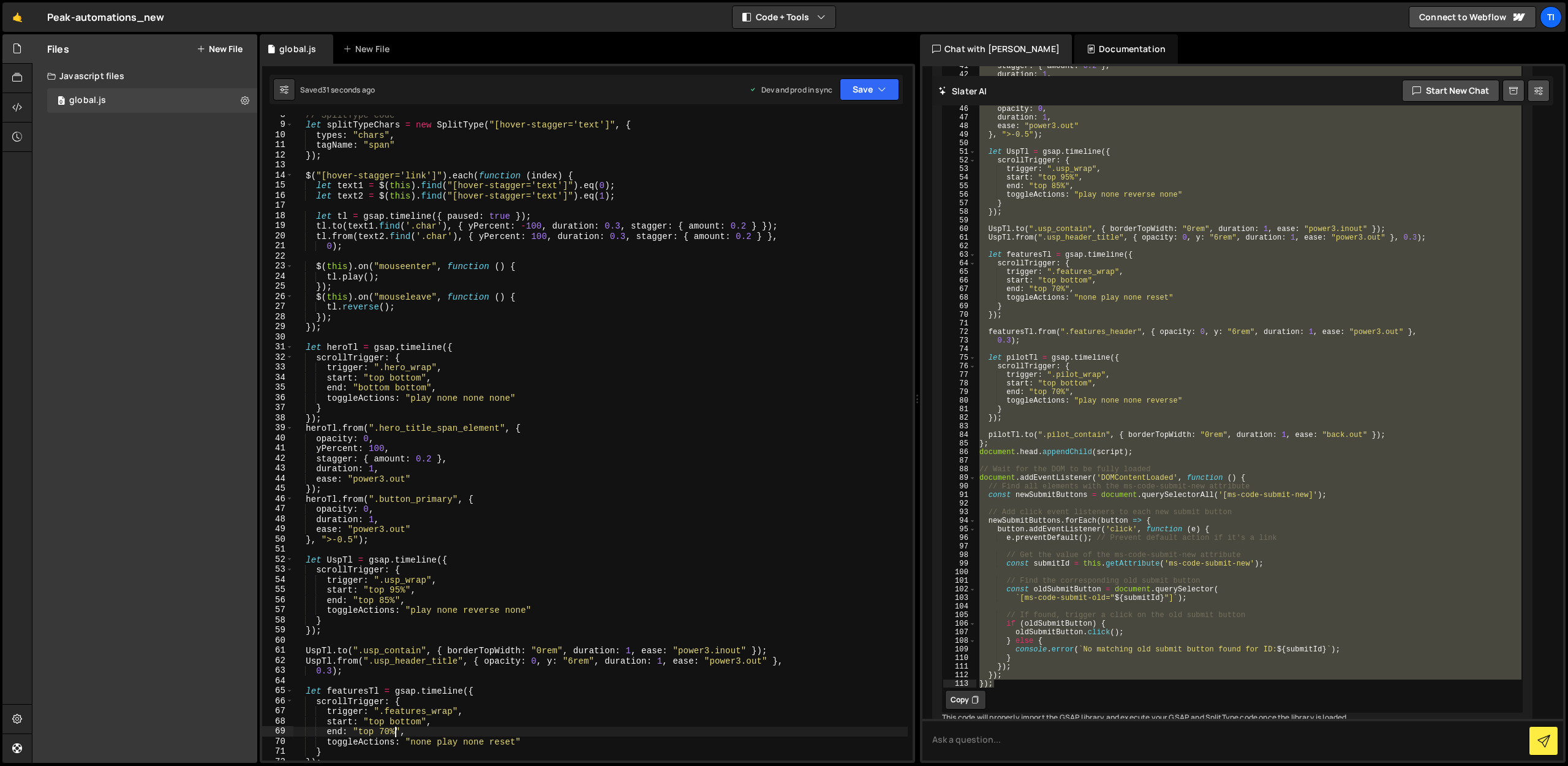
scroll to position [0, 0]
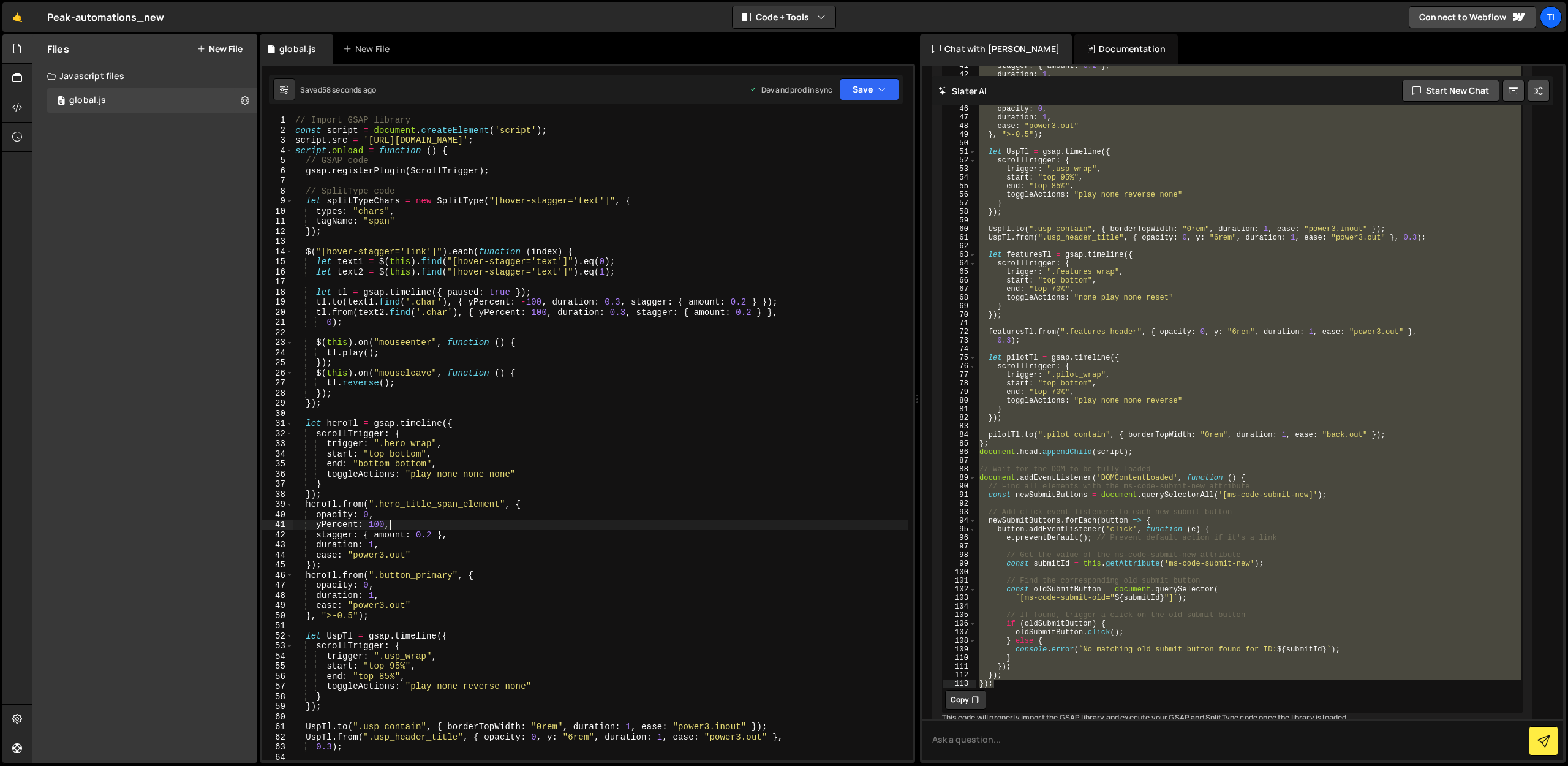
click at [457, 522] on div "// Import GSAP library const script = document . createElement ( 'script' ) ; s…" at bounding box center [600, 448] width 615 height 665
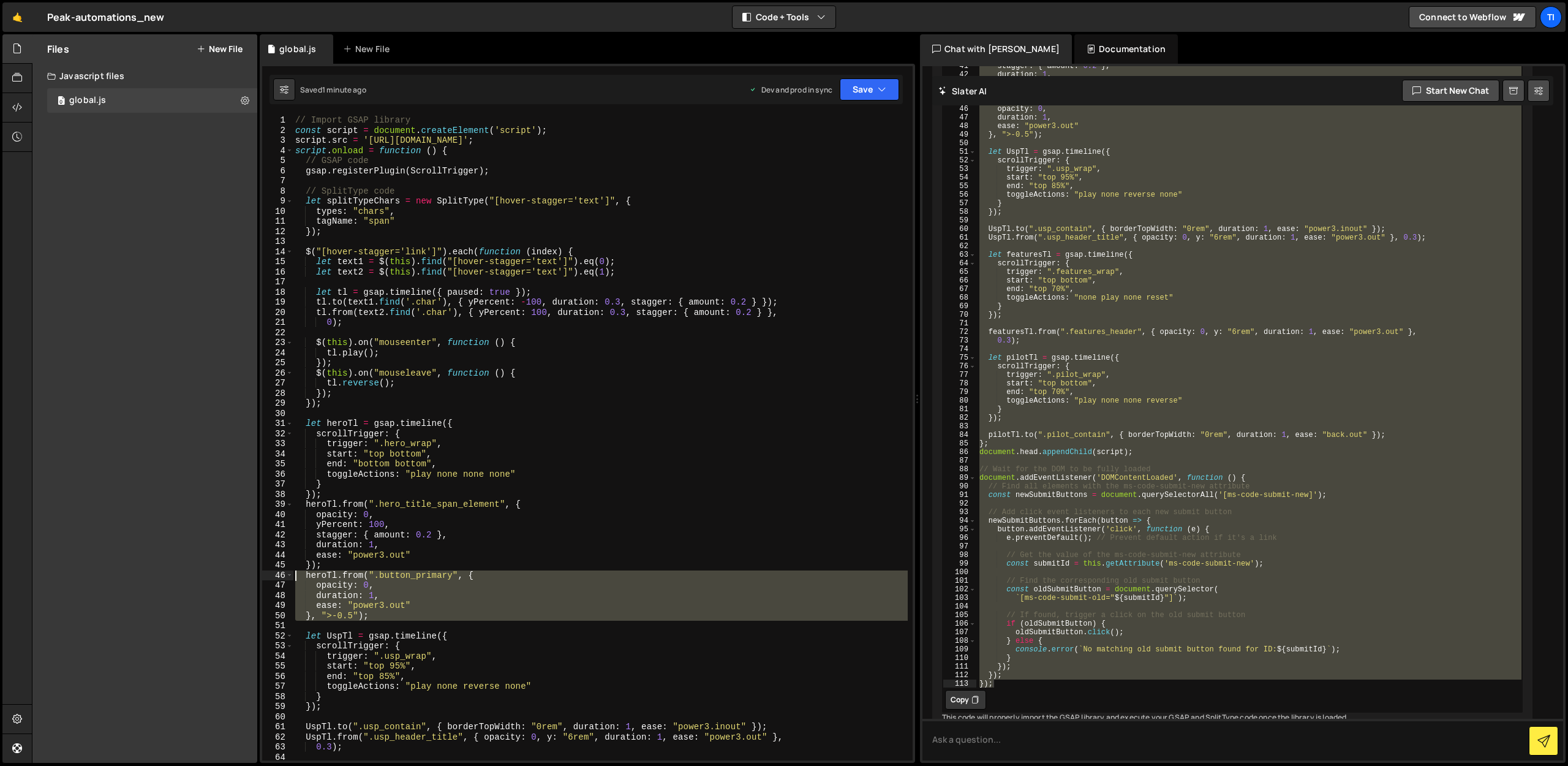
drag, startPoint x: 404, startPoint y: 621, endPoint x: 270, endPoint y: 575, distance: 141.7
click at [270, 575] on div "yPercent: 100, 1 2 3 4 5 6 7 8 9 10 11 12 13 14 15 16 17 18 19 20 21 22 23 24 2…" at bounding box center [588, 438] width 650 height 645
type textarea "heroTl.from(".button_primary", { opacity: 0,"
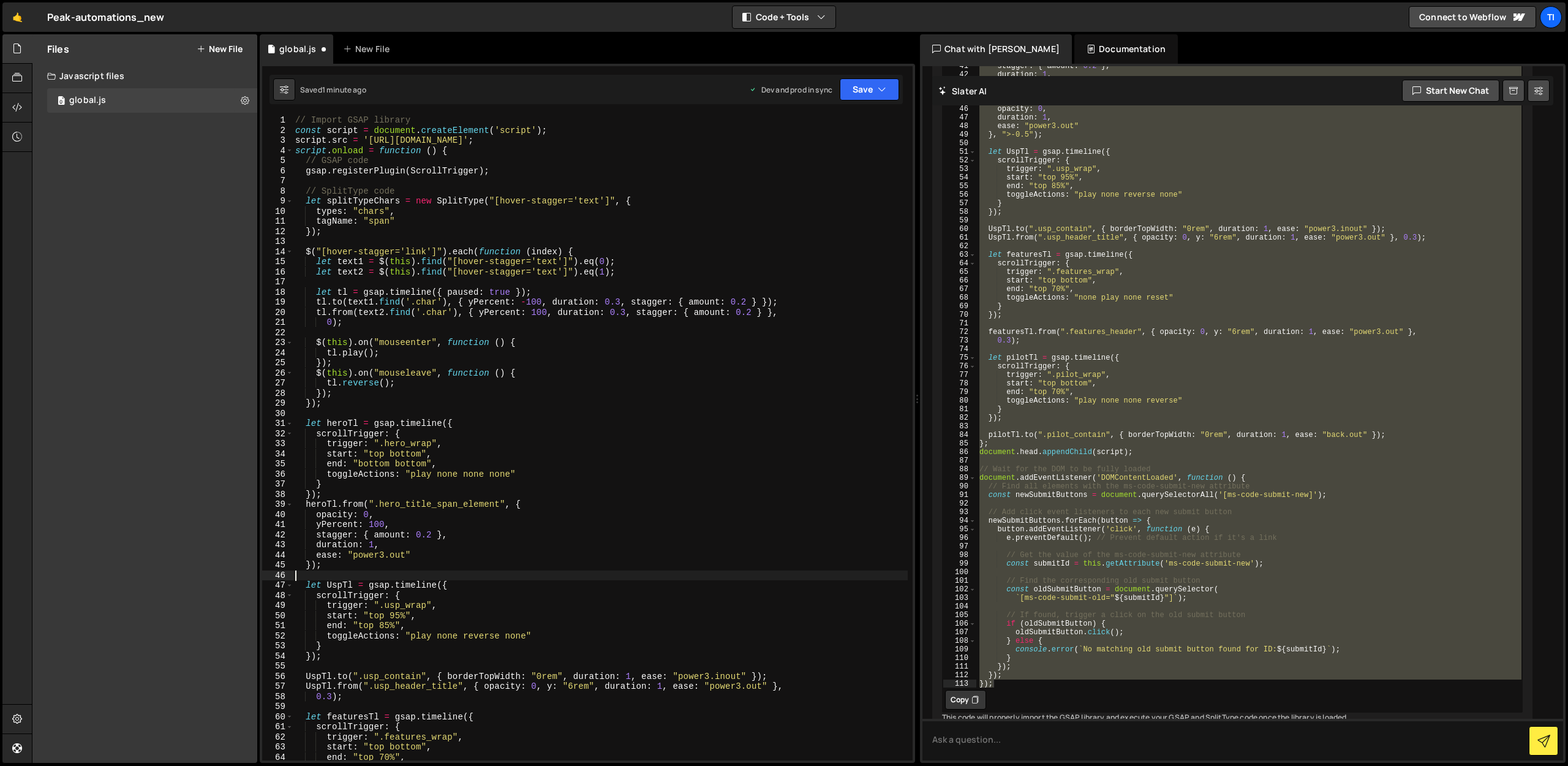
click at [396, 554] on div "// Import GSAP library const script = document . createElement ( 'script' ) ; s…" at bounding box center [600, 448] width 615 height 665
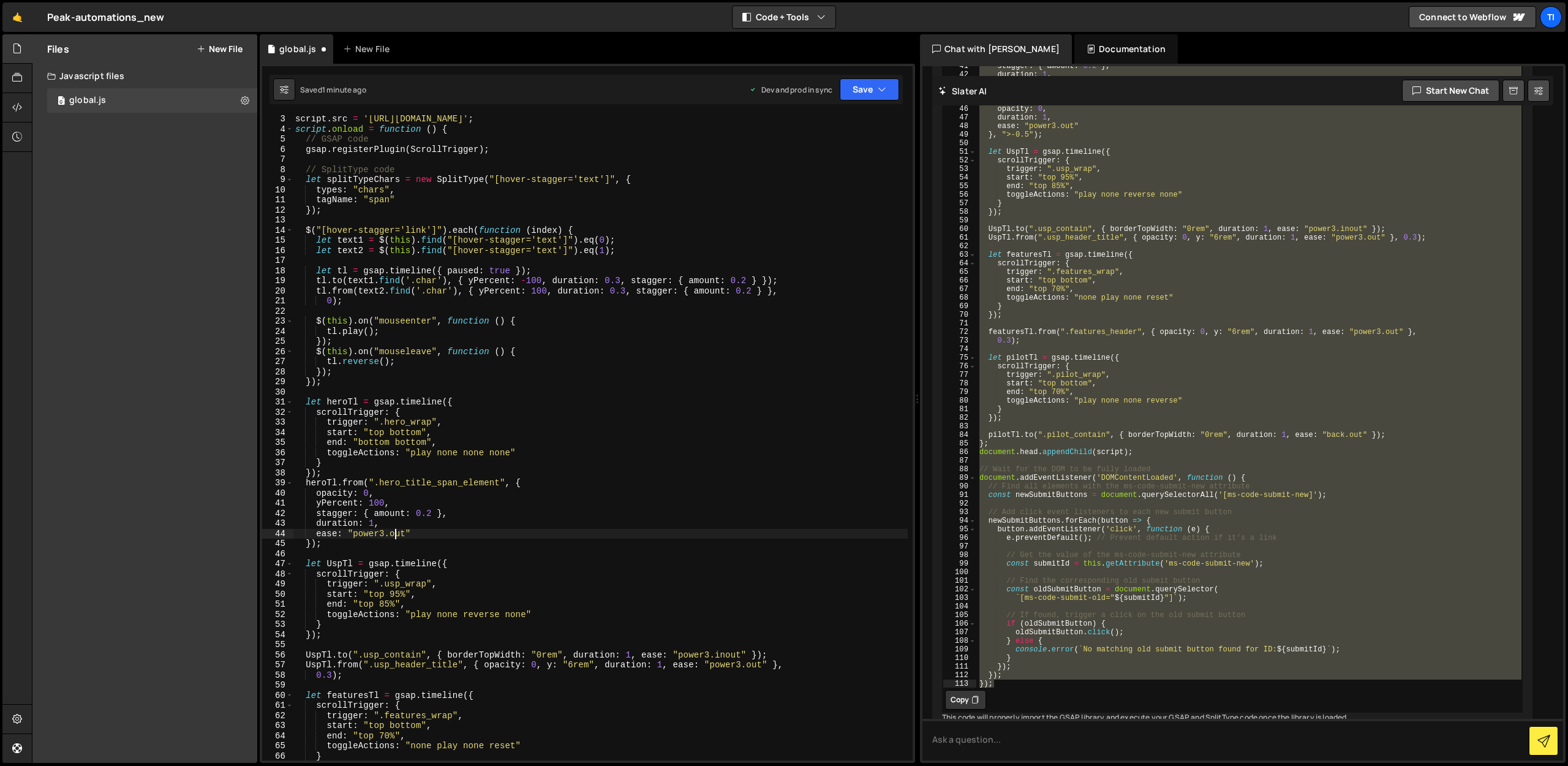
scroll to position [12, 0]
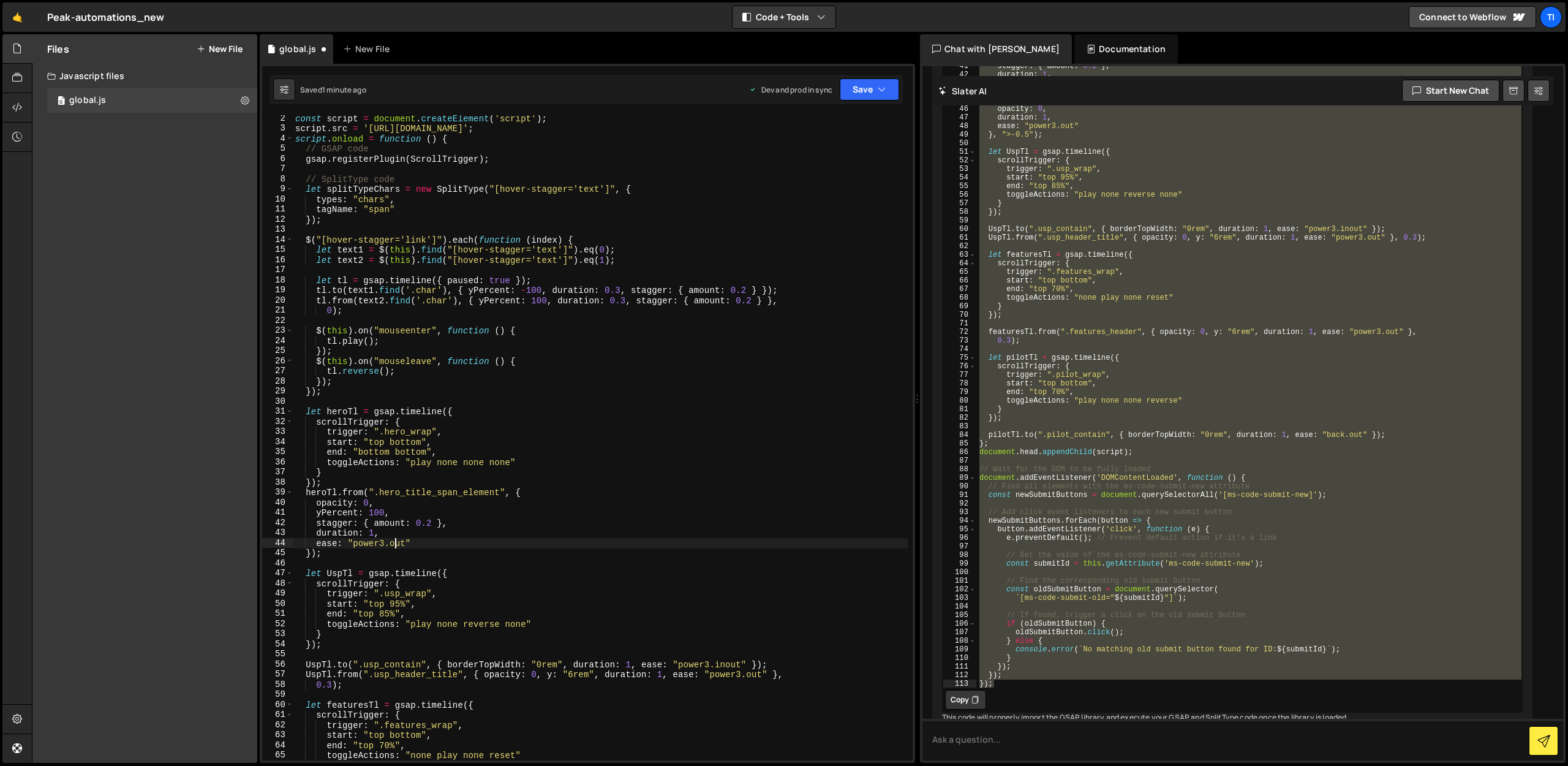
click at [438, 525] on div "const script = document . createElement ( 'script' ) ; script . src = 'https://…" at bounding box center [600, 446] width 615 height 665
click at [433, 522] on div "const script = document . createElement ( 'script' ) ; script . src = 'https://…" at bounding box center [600, 446] width 615 height 665
click at [369, 538] on div "const script = document . createElement ( 'script' ) ; script . src = 'https://…" at bounding box center [600, 446] width 615 height 665
click at [378, 531] on div "const script = document . createElement ( 'script' ) ; script . src = 'https://…" at bounding box center [600, 446] width 615 height 665
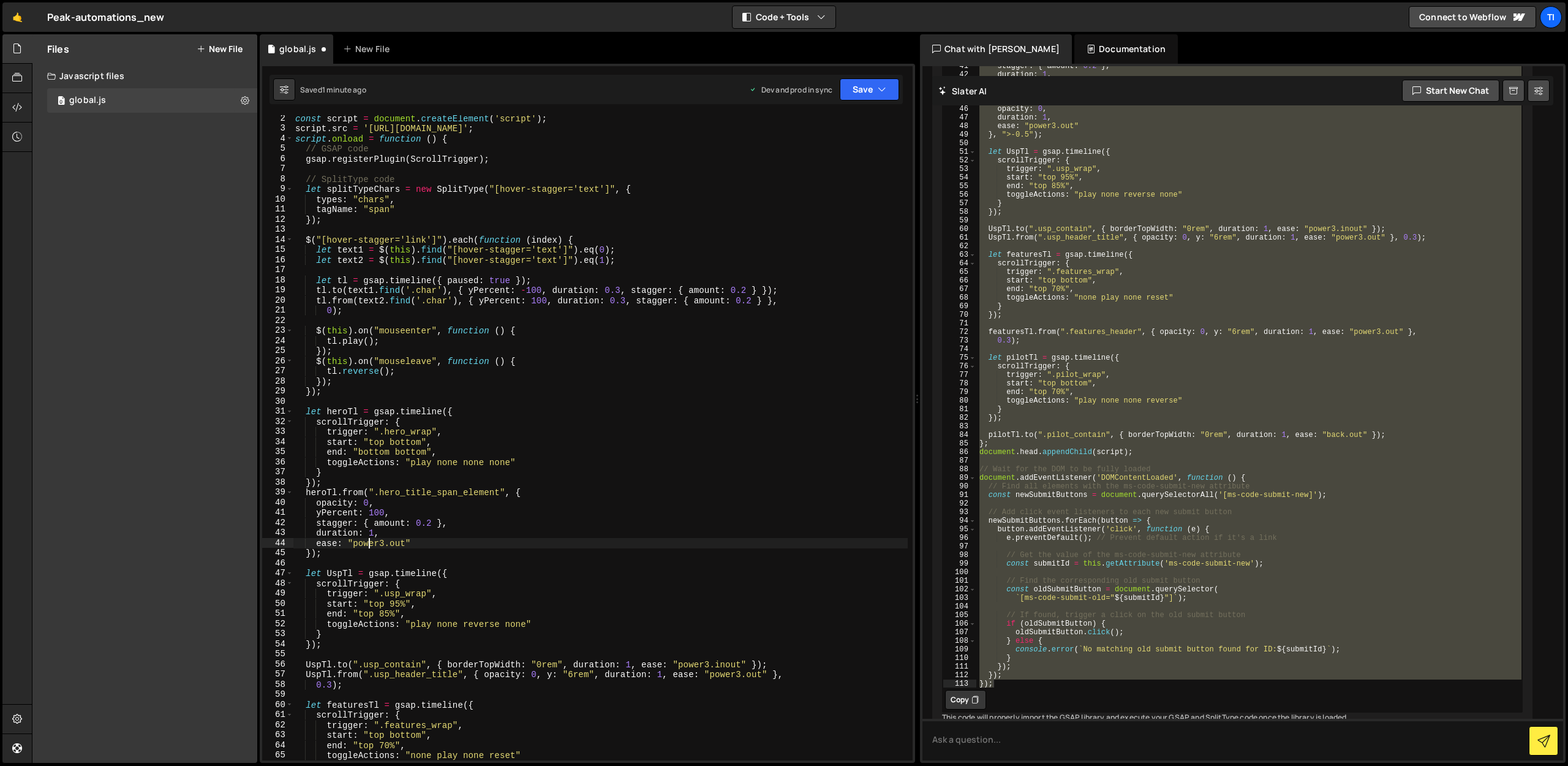
scroll to position [0, 5]
click at [372, 527] on div "const script = document . createElement ( 'script' ) ; script . src = 'https://…" at bounding box center [600, 446] width 615 height 665
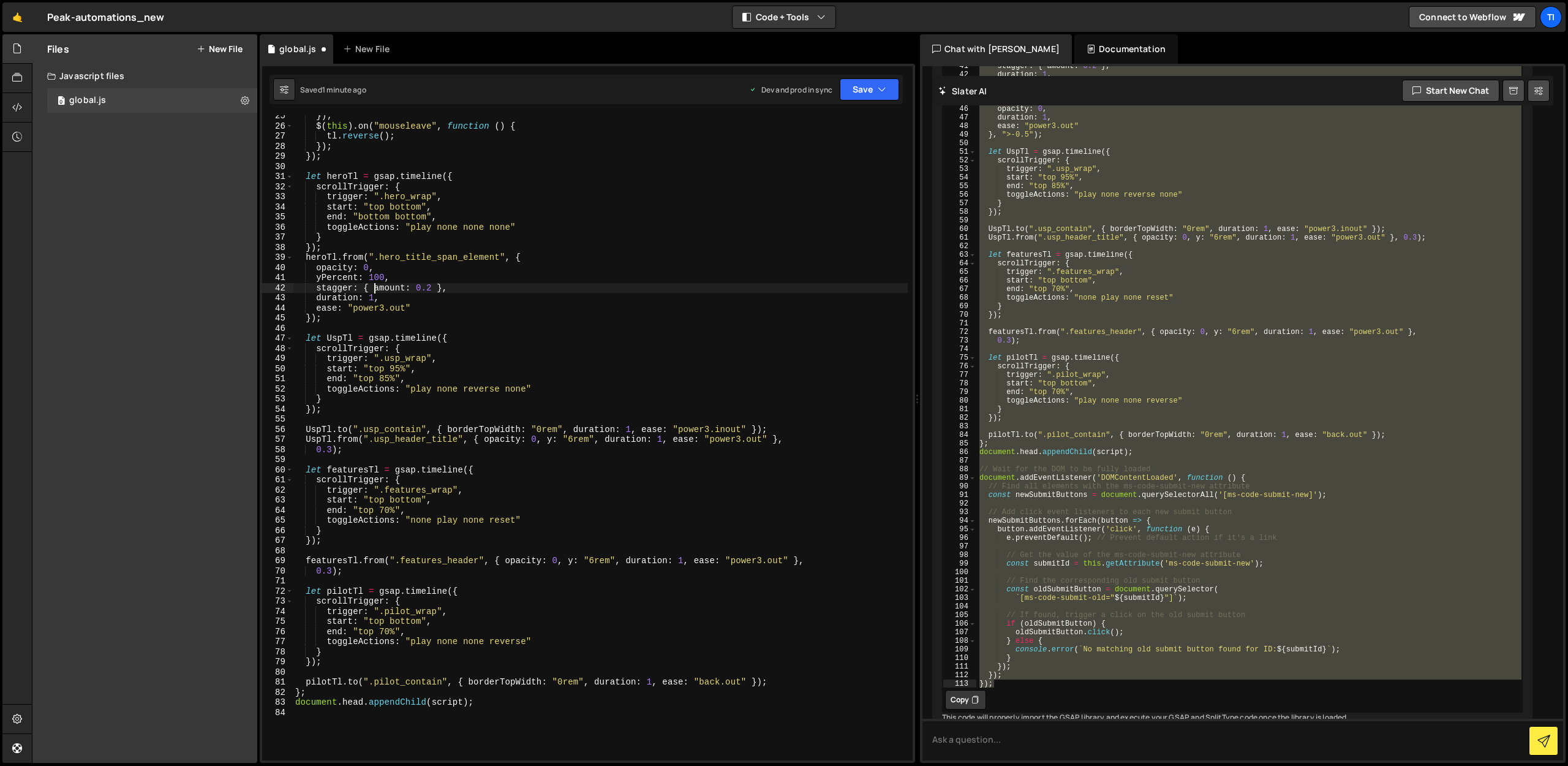
scroll to position [207, 0]
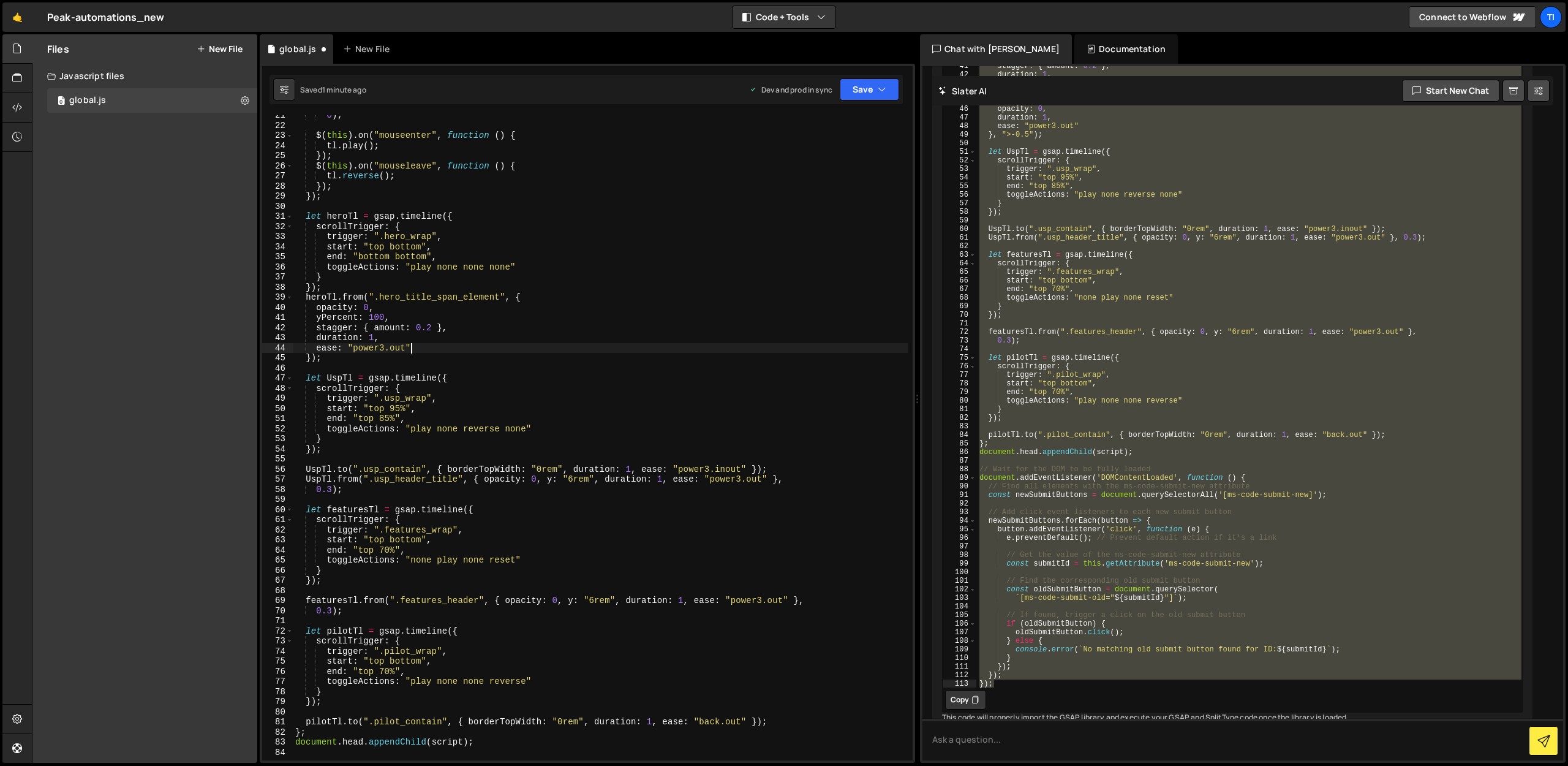
click at [430, 344] on div "0 ) ; $ ( this ) . on ( "mouseenter" , function ( ) { tl . play ( ) ; }) ; $ ( …" at bounding box center [600, 443] width 615 height 665
type textarea "ease: "power3.out""
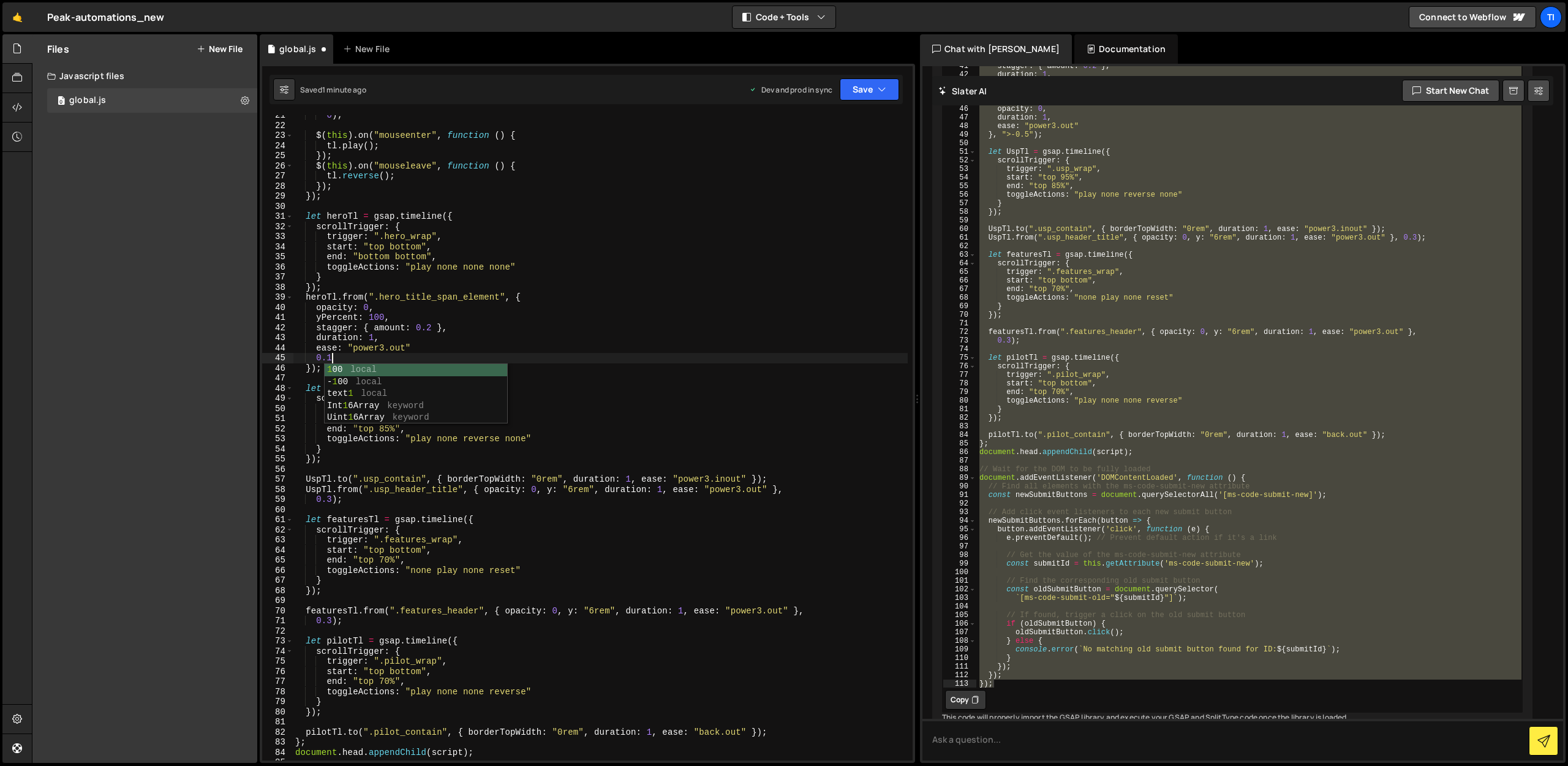
scroll to position [0, 2]
type textarea "0"
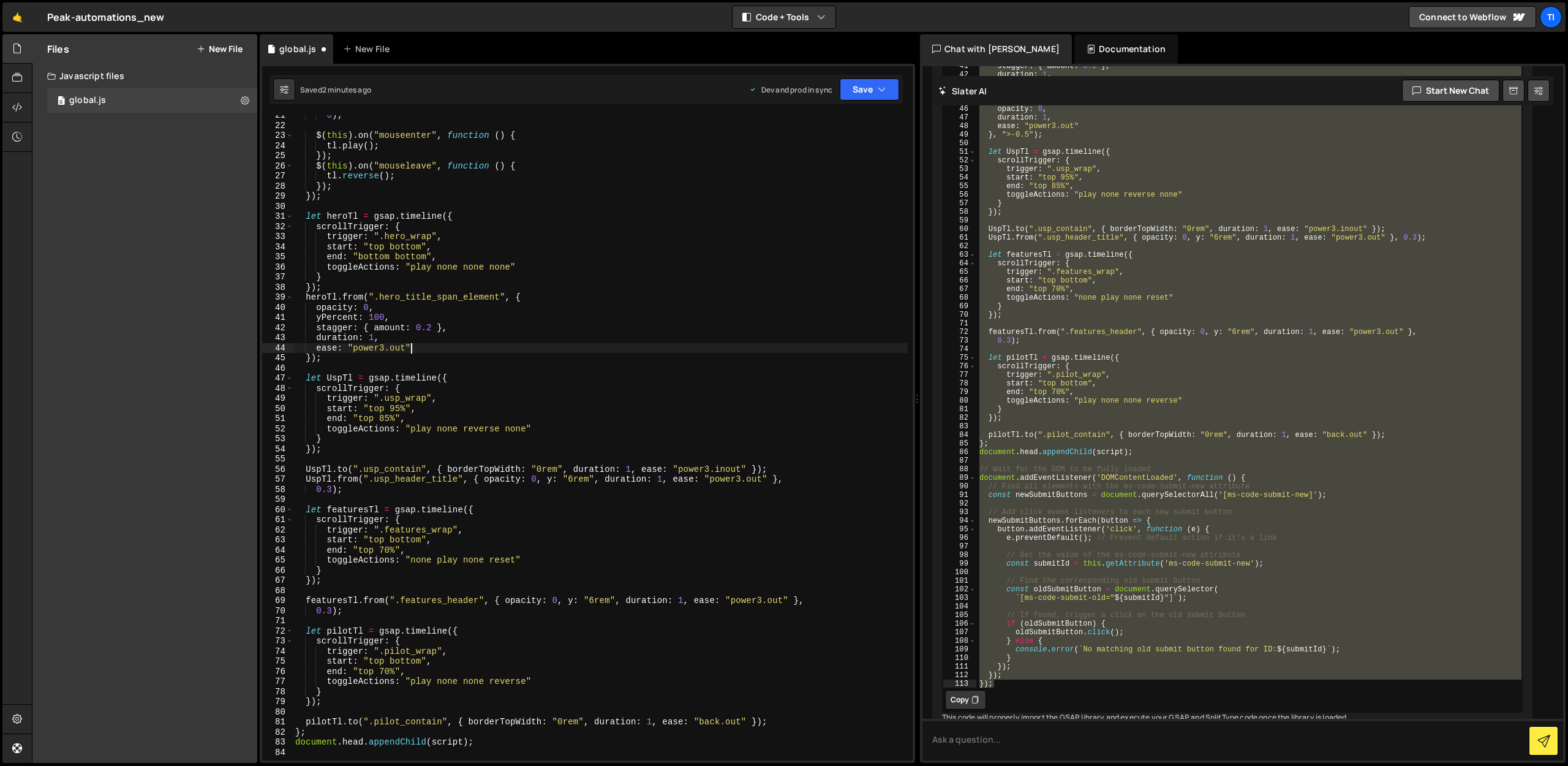
click at [310, 358] on div "0 ) ; $ ( this ) . on ( "mouseenter" , function ( ) { tl . play ( ) ; }) ; $ ( …" at bounding box center [600, 443] width 615 height 665
click at [657, 346] on div "0 ) ; $ ( this ) . on ( "mouseenter" , function ( ) { tl . play ( ) ; }) ; $ ( …" at bounding box center [600, 443] width 615 height 665
click at [859, 95] on button "Save" at bounding box center [870, 89] width 60 height 22
click at [855, 173] on div "Saved 2 minutes ago" at bounding box center [828, 173] width 127 height 15
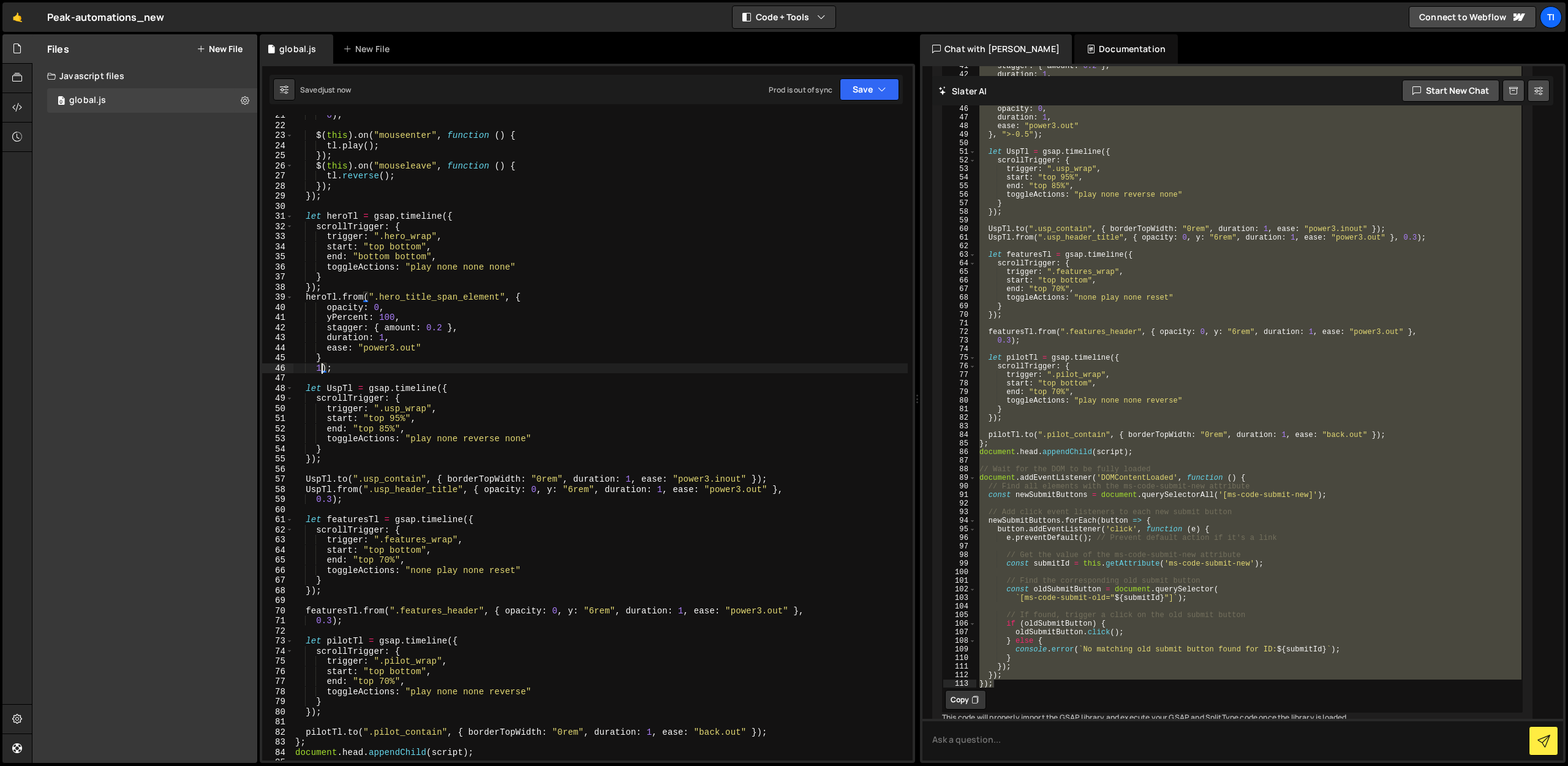
click at [323, 371] on div "0 ) ; $ ( this ) . on ( "mouseenter" , function ( ) { tl . play ( ) ; }) ; $ ( …" at bounding box center [600, 443] width 615 height 665
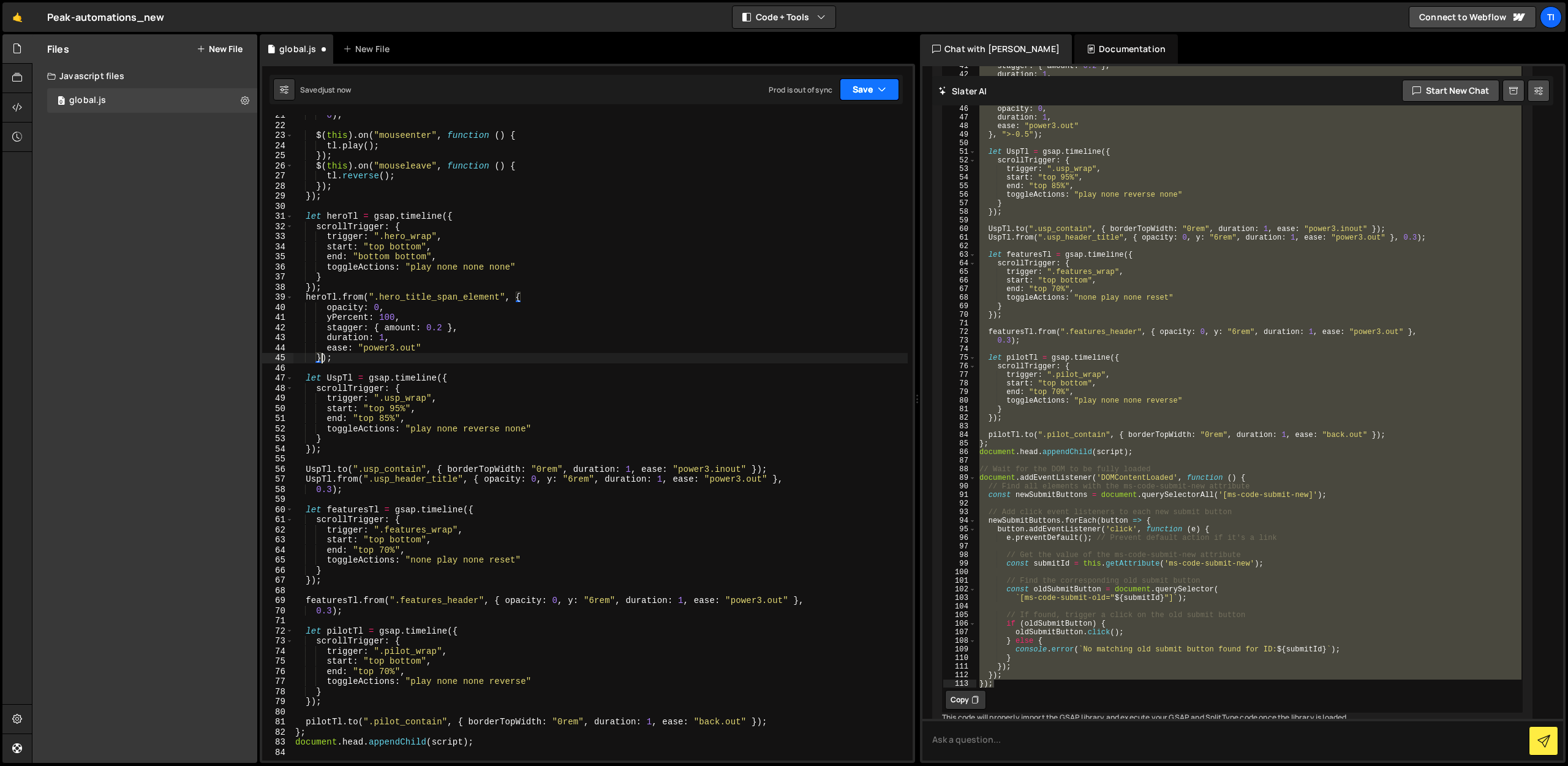
click at [870, 83] on button "Save" at bounding box center [870, 89] width 60 height 22
click at [838, 162] on div "Save to Production S" at bounding box center [828, 159] width 127 height 12
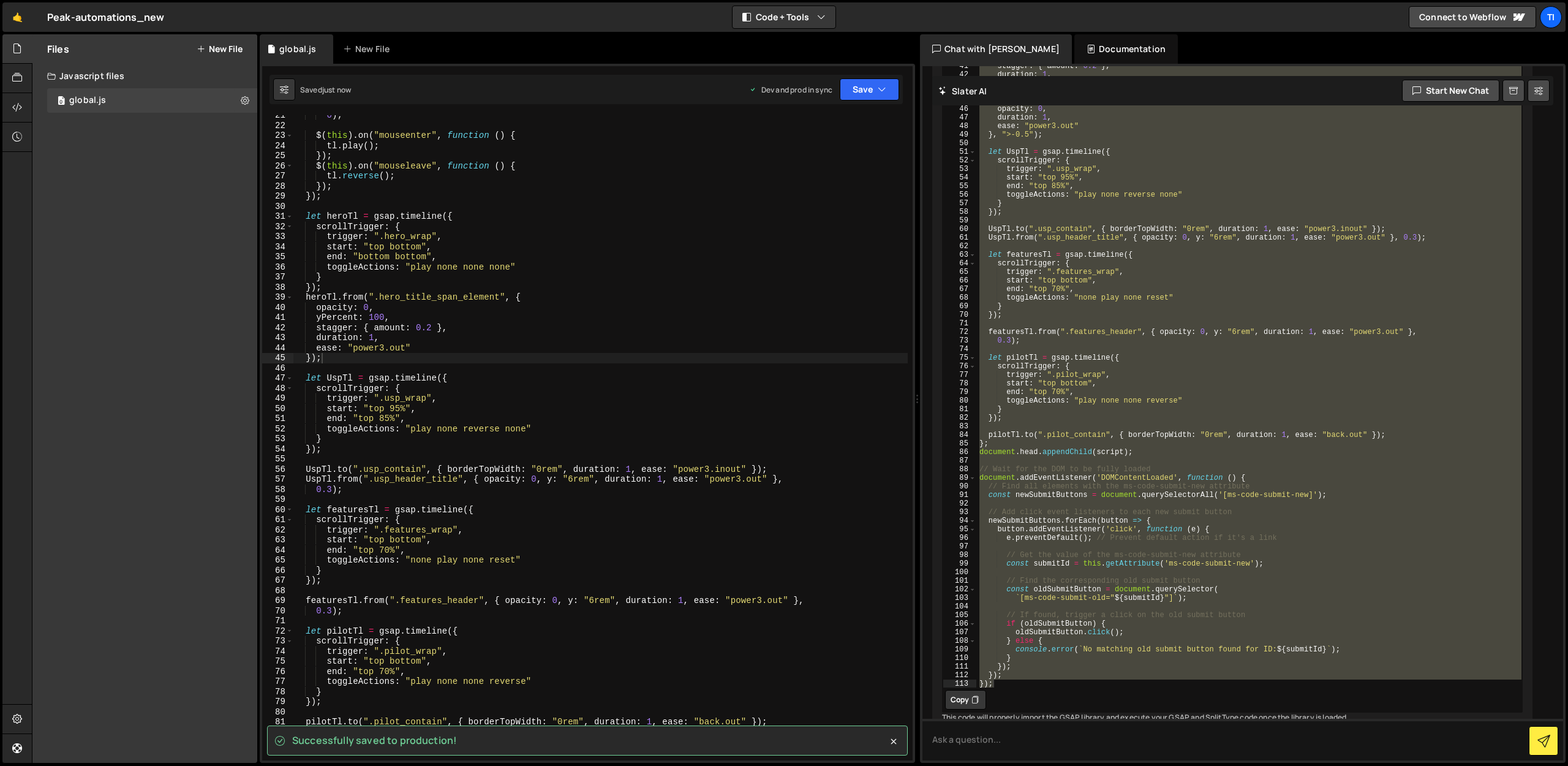
click at [310, 358] on div "0 ) ; $ ( this ) . on ( "mouseenter" , function ( ) { tl . play ( ) ; }) ; $ ( …" at bounding box center [600, 443] width 615 height 665
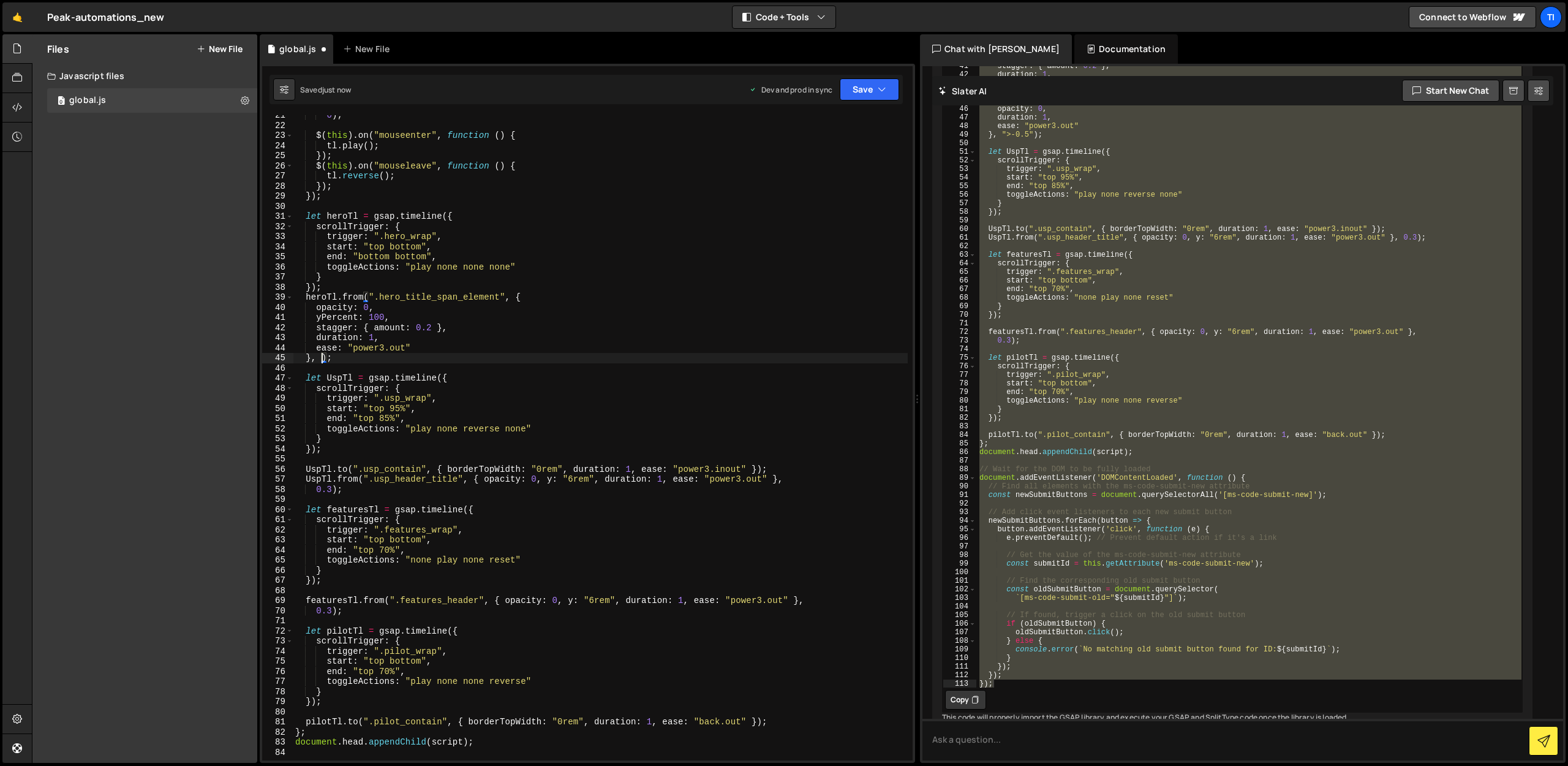
scroll to position [0, 2]
type textarea "}, 1);"
click at [848, 92] on button "Save" at bounding box center [870, 89] width 60 height 22
click at [837, 160] on div "Save to Production S" at bounding box center [828, 159] width 127 height 12
click at [367, 358] on div "0 ) ; $ ( this ) . on ( "mouseenter" , function ( ) { tl . play ( ) ; }) ; $ ( …" at bounding box center [600, 443] width 615 height 665
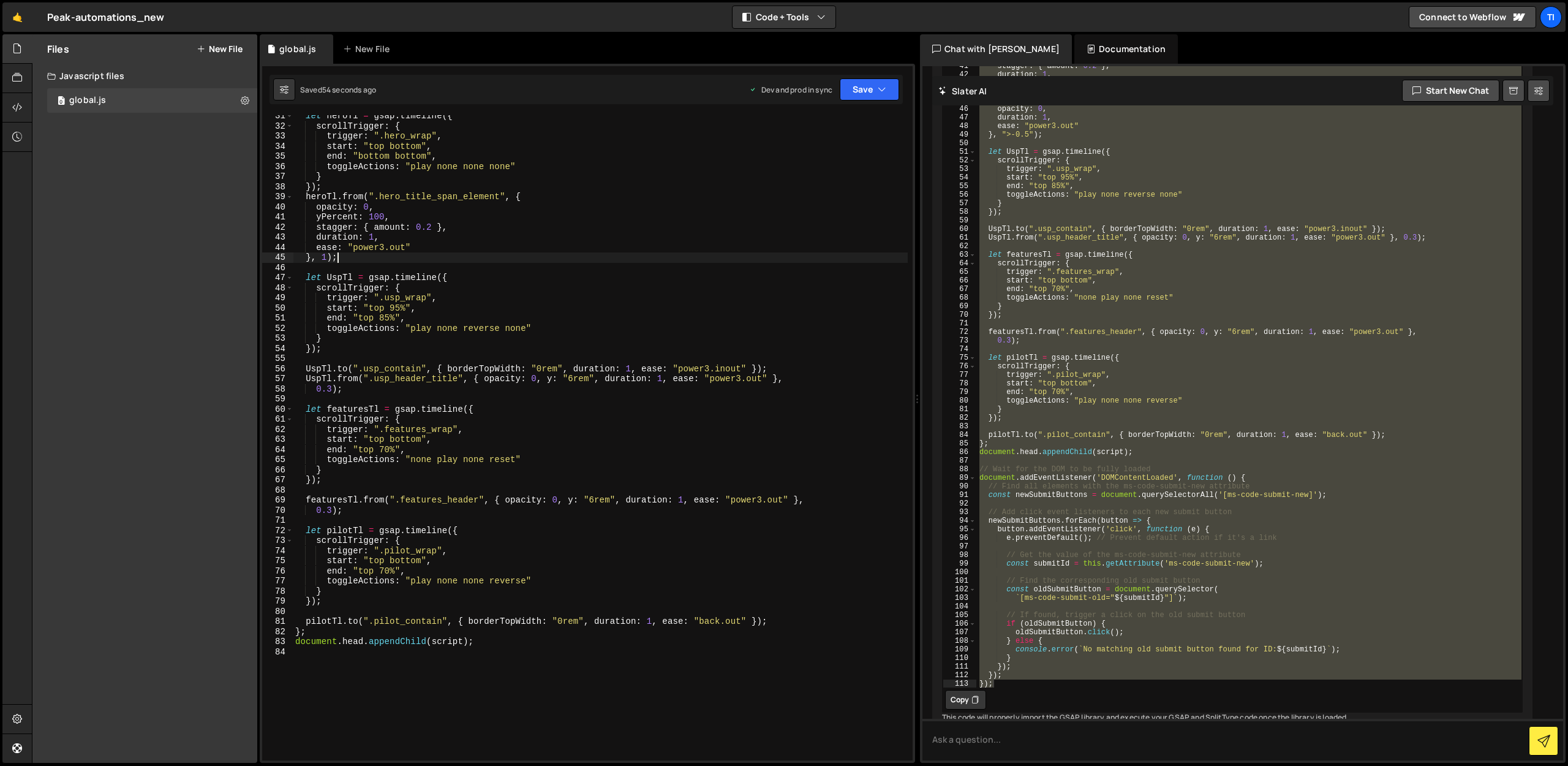
scroll to position [308, 0]
click at [4, 27] on link "🤙" at bounding box center [17, 17] width 30 height 29
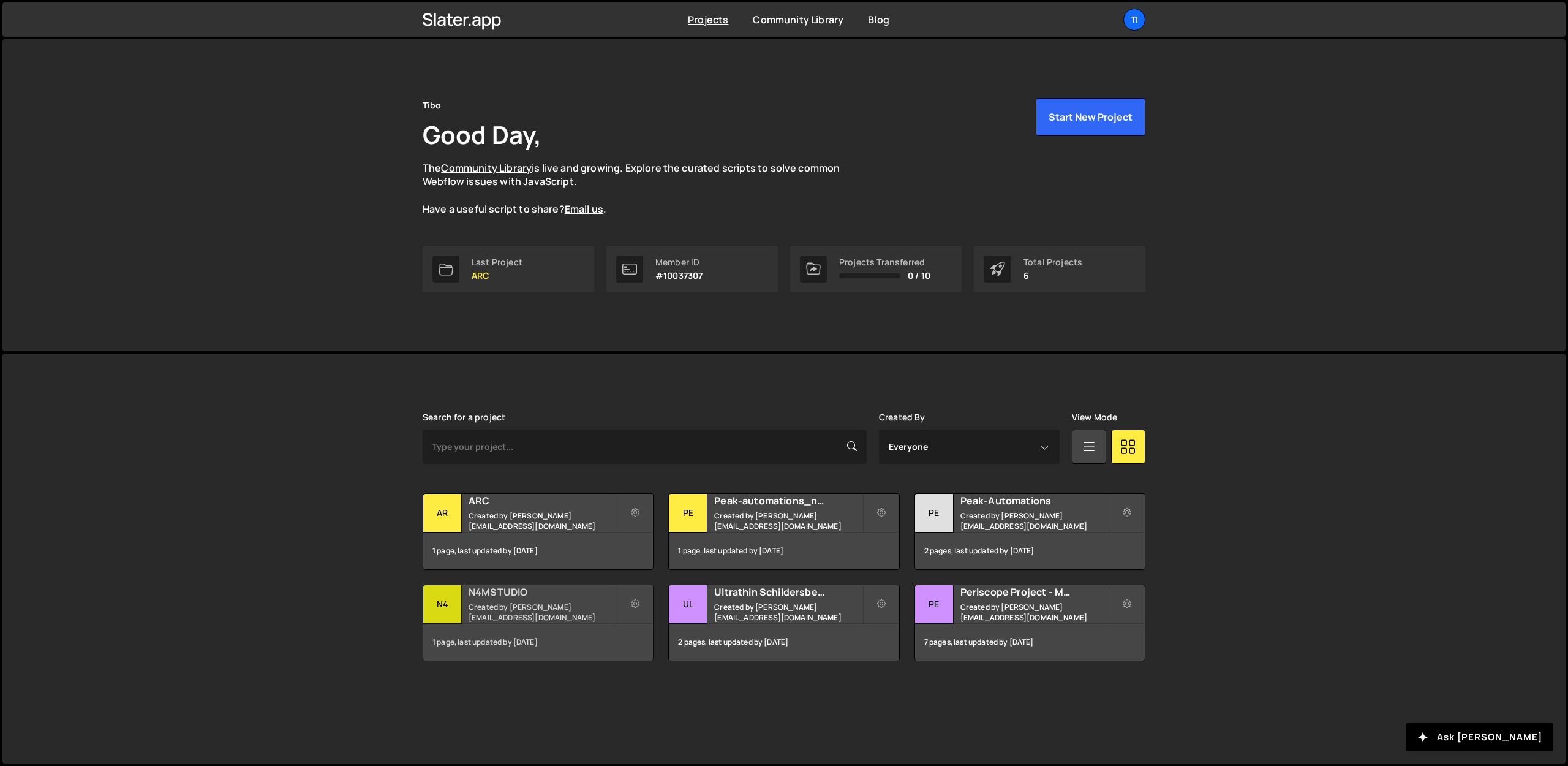
click at [535, 607] on small "Created by [PERSON_NAME][EMAIL_ADDRESS][DOMAIN_NAME]" at bounding box center [542, 612] width 147 height 21
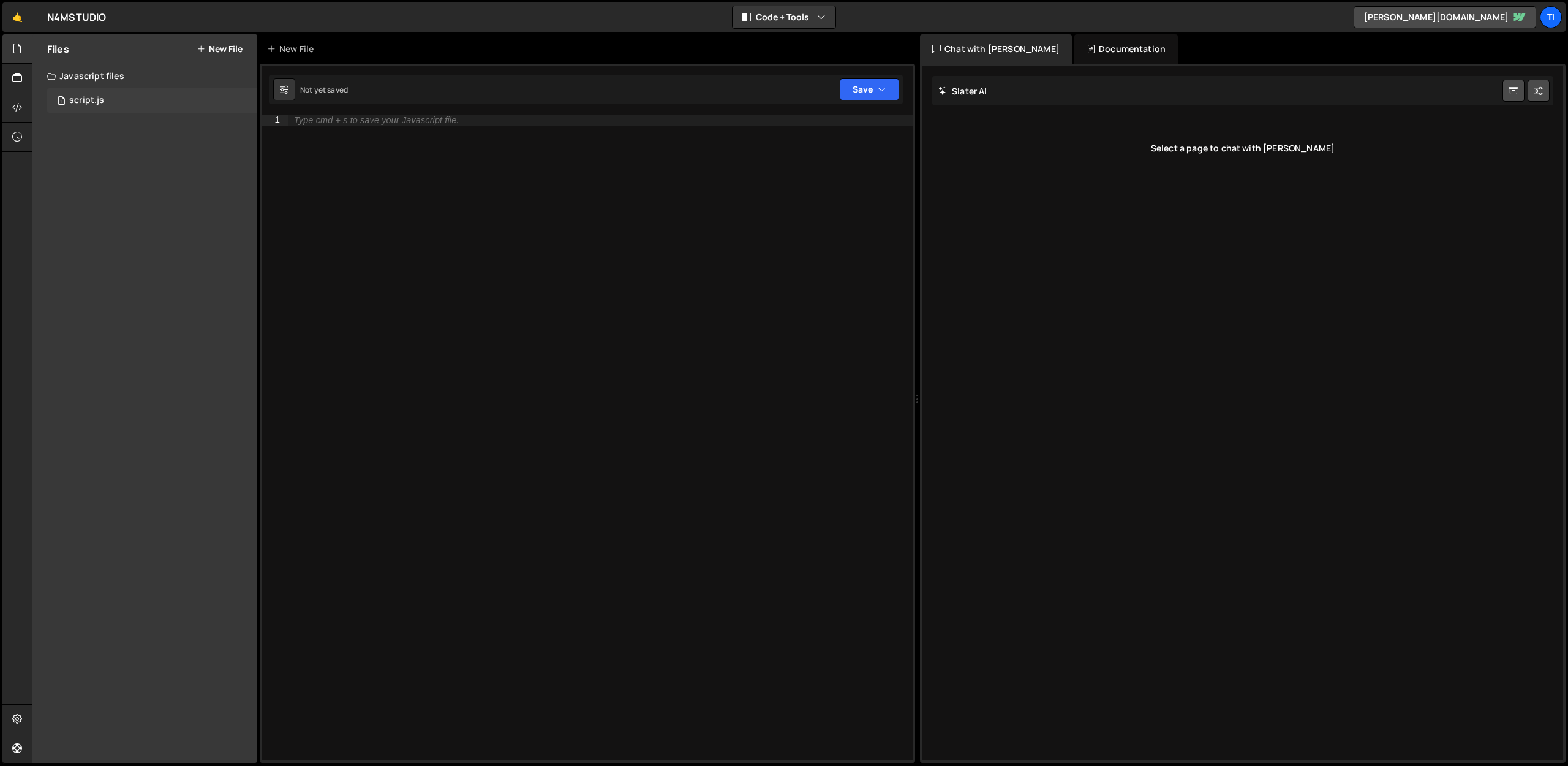
click at [106, 98] on div "1 script.js 0" at bounding box center [152, 100] width 210 height 24
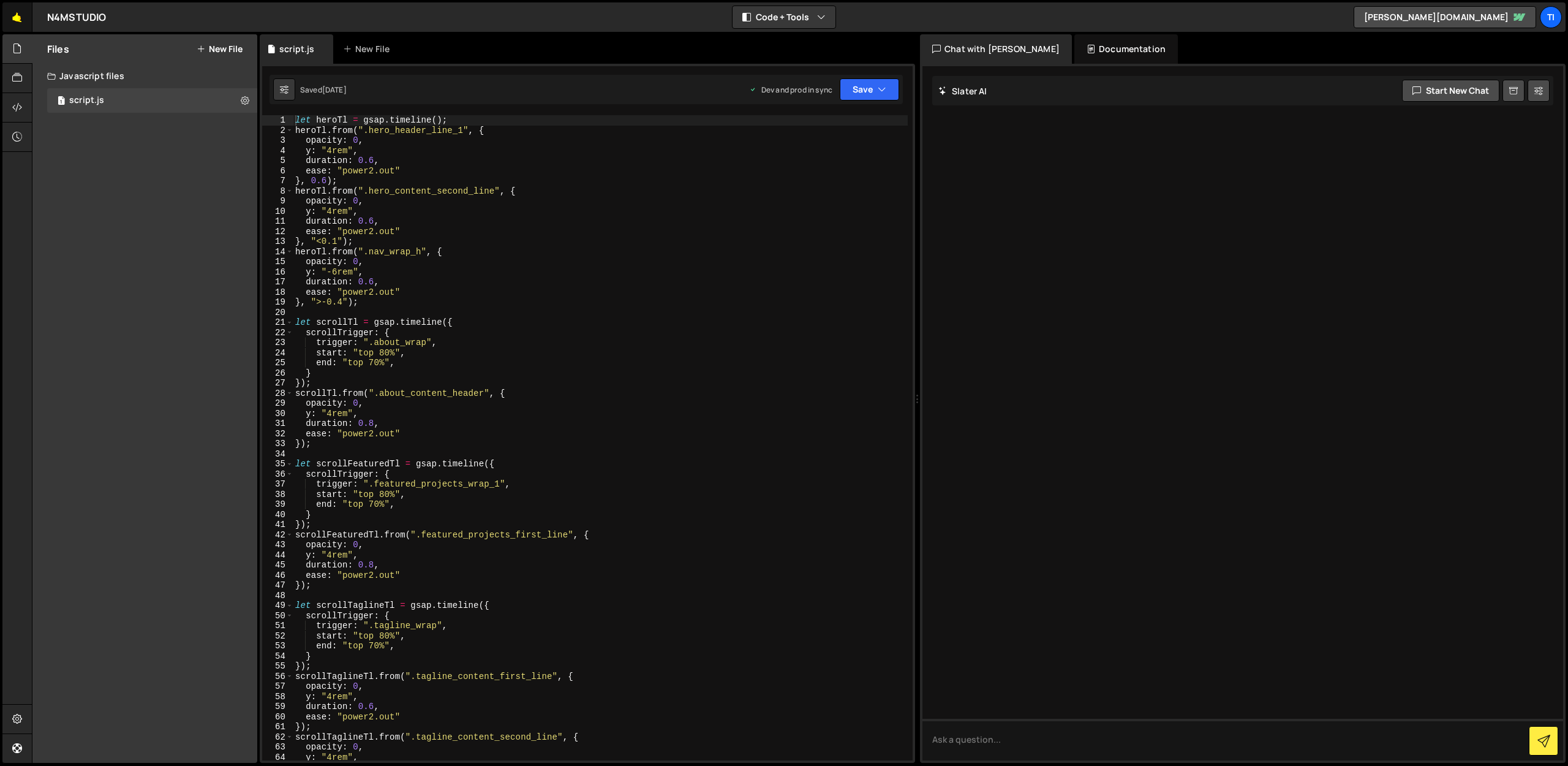
click at [26, 24] on link "🤙" at bounding box center [17, 17] width 30 height 29
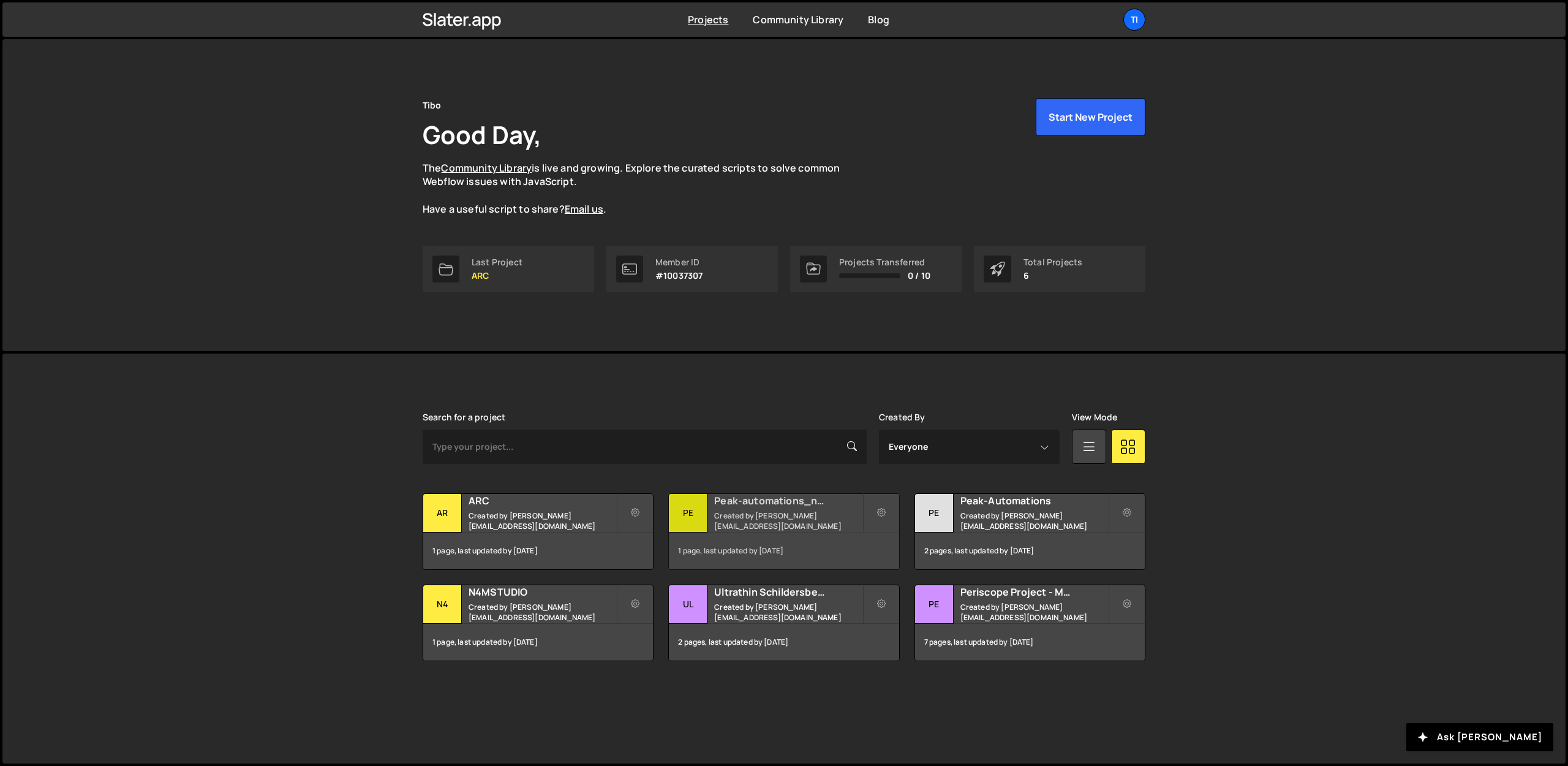
click at [734, 519] on small "Created by dejaeger.tibo@gmail.com" at bounding box center [788, 521] width 147 height 21
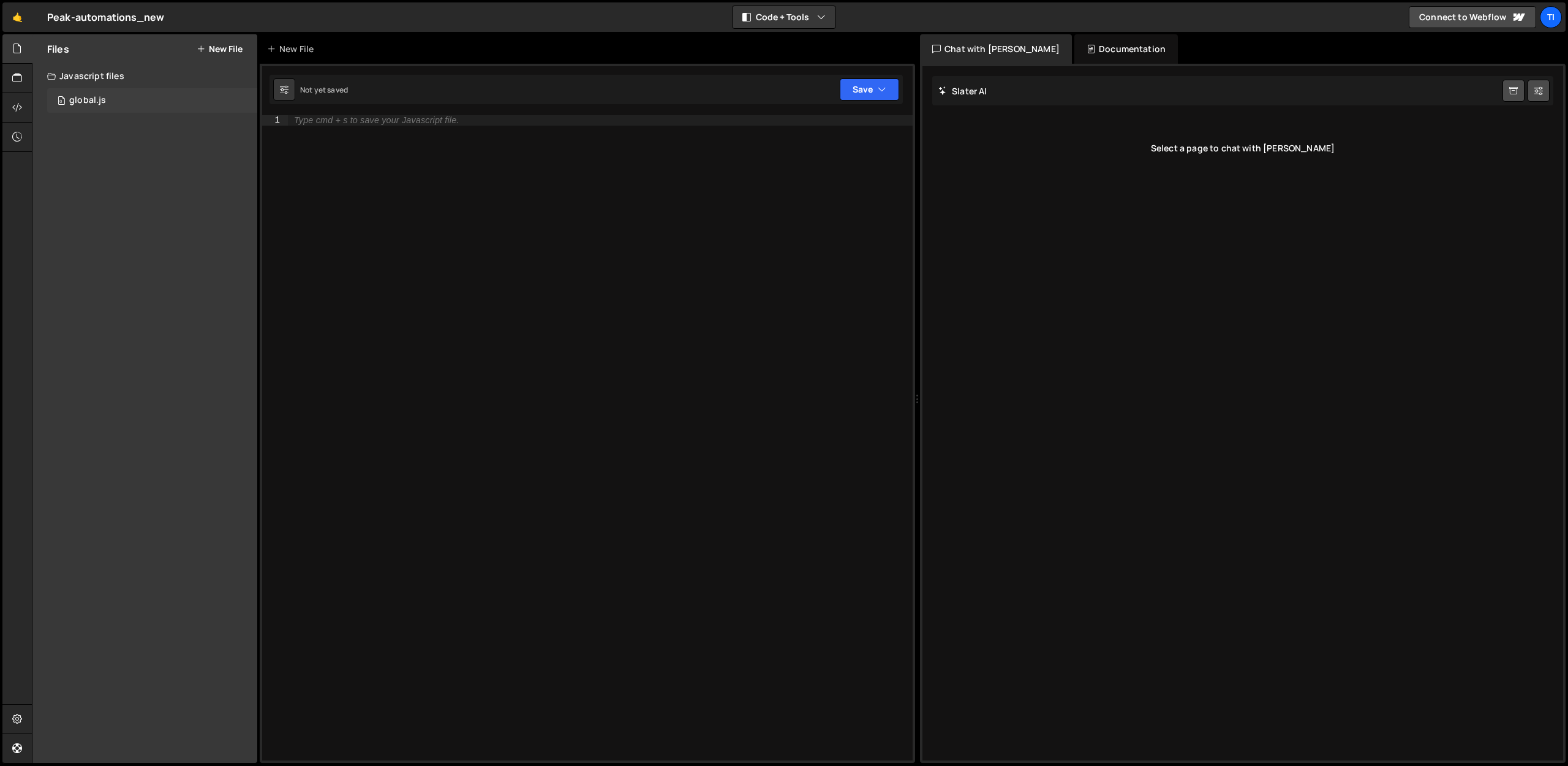
click at [75, 91] on div "0 global.js 0" at bounding box center [152, 100] width 210 height 24
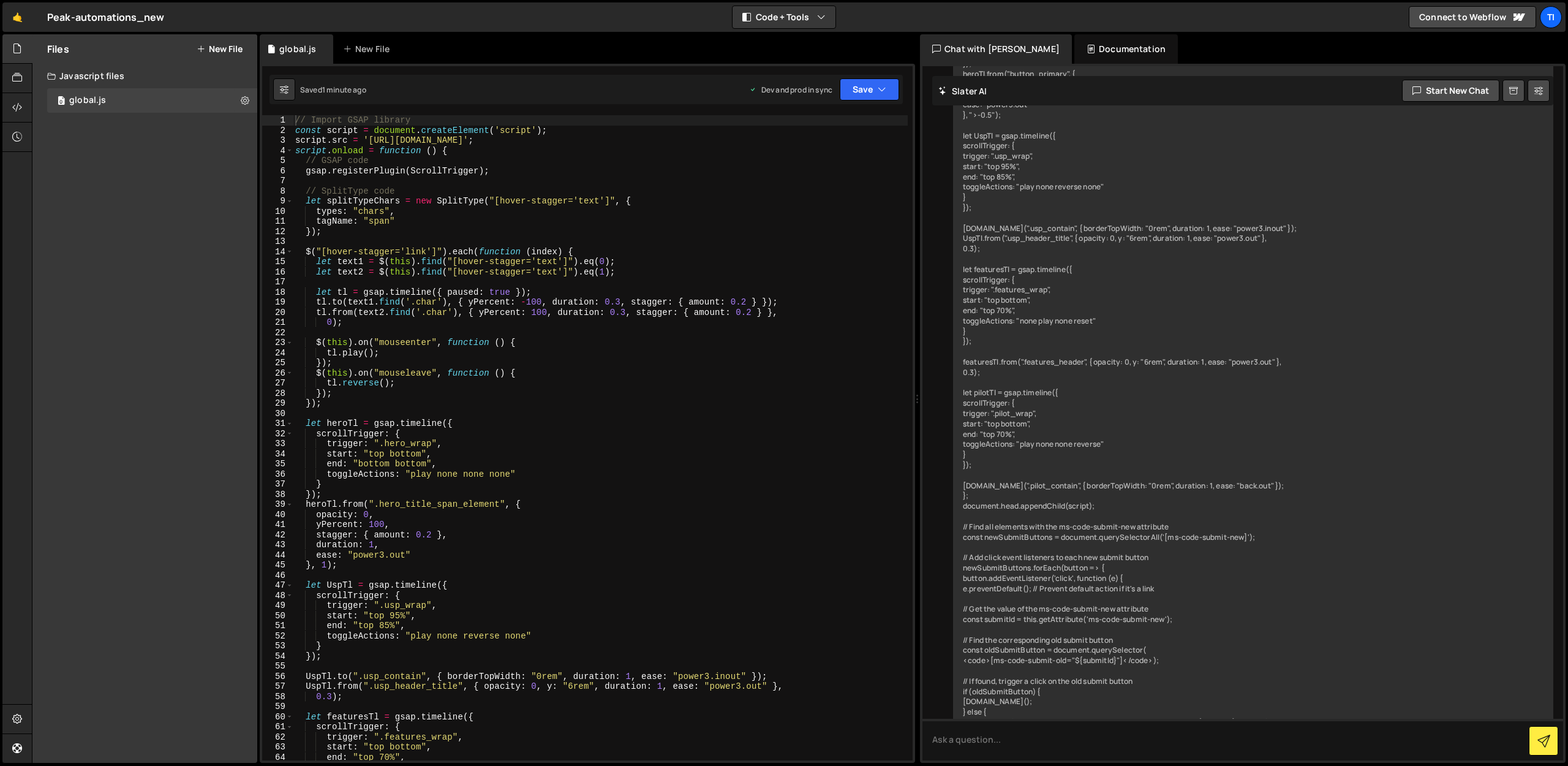
scroll to position [4317, 0]
click at [327, 318] on div "// Import GSAP library const script = document . createElement ( 'script' ) ; s…" at bounding box center [600, 448] width 615 height 665
click at [393, 526] on div "// Import GSAP library const script = document . createElement ( 'script' ) ; s…" at bounding box center [600, 448] width 615 height 665
click at [377, 526] on div "// Import GSAP library const script = document . createElement ( 'script' ) ; s…" at bounding box center [600, 448] width 615 height 665
click at [372, 544] on div "// Import GSAP library const script = document . createElement ( 'script' ) ; s…" at bounding box center [600, 448] width 615 height 665
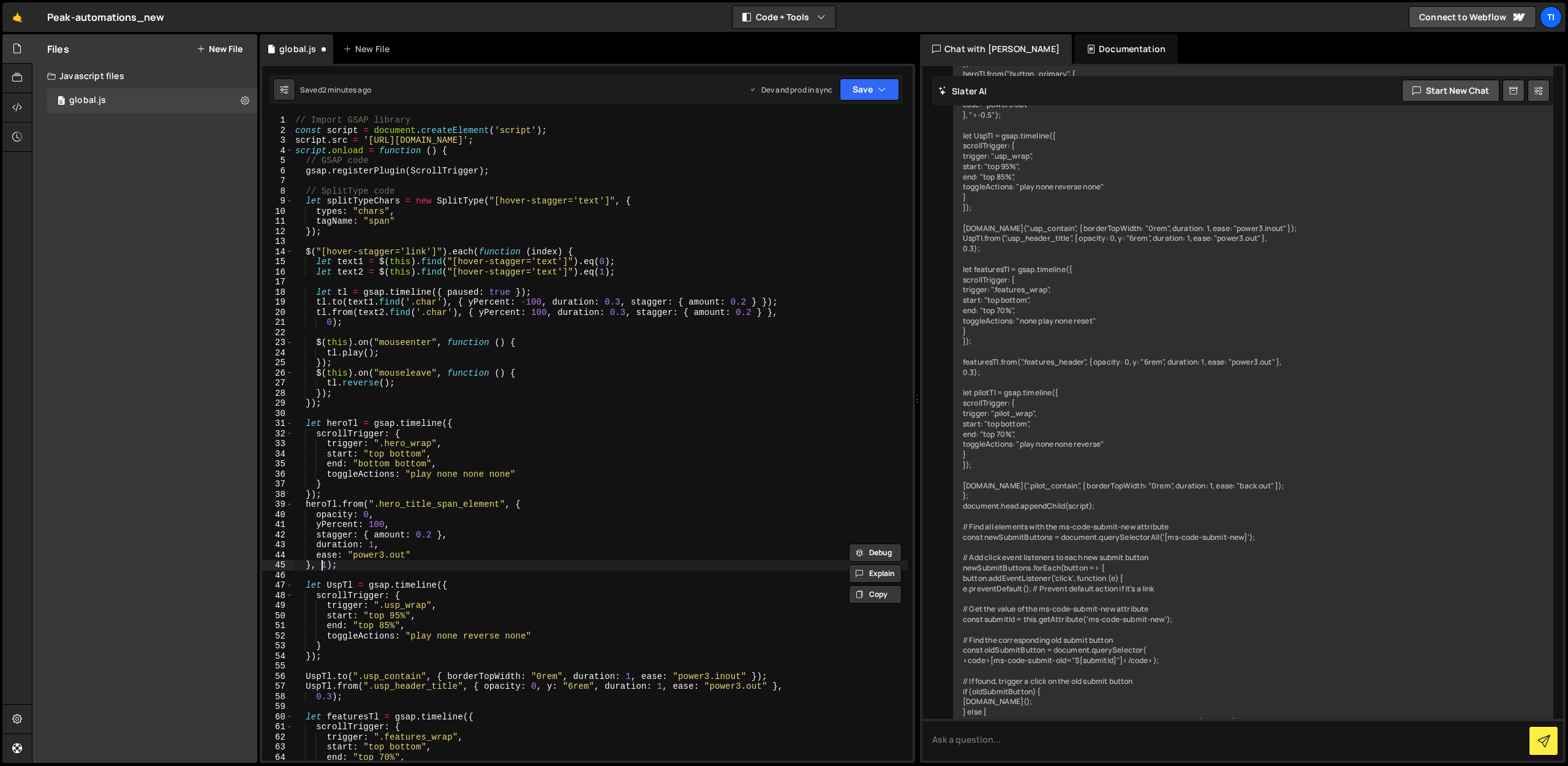
click at [324, 564] on div "// Import GSAP library const script = document . createElement ( 'script' ) ; s…" at bounding box center [600, 448] width 615 height 665
type textarea "}, 0.1);"
click at [880, 99] on button "Save" at bounding box center [870, 89] width 60 height 22
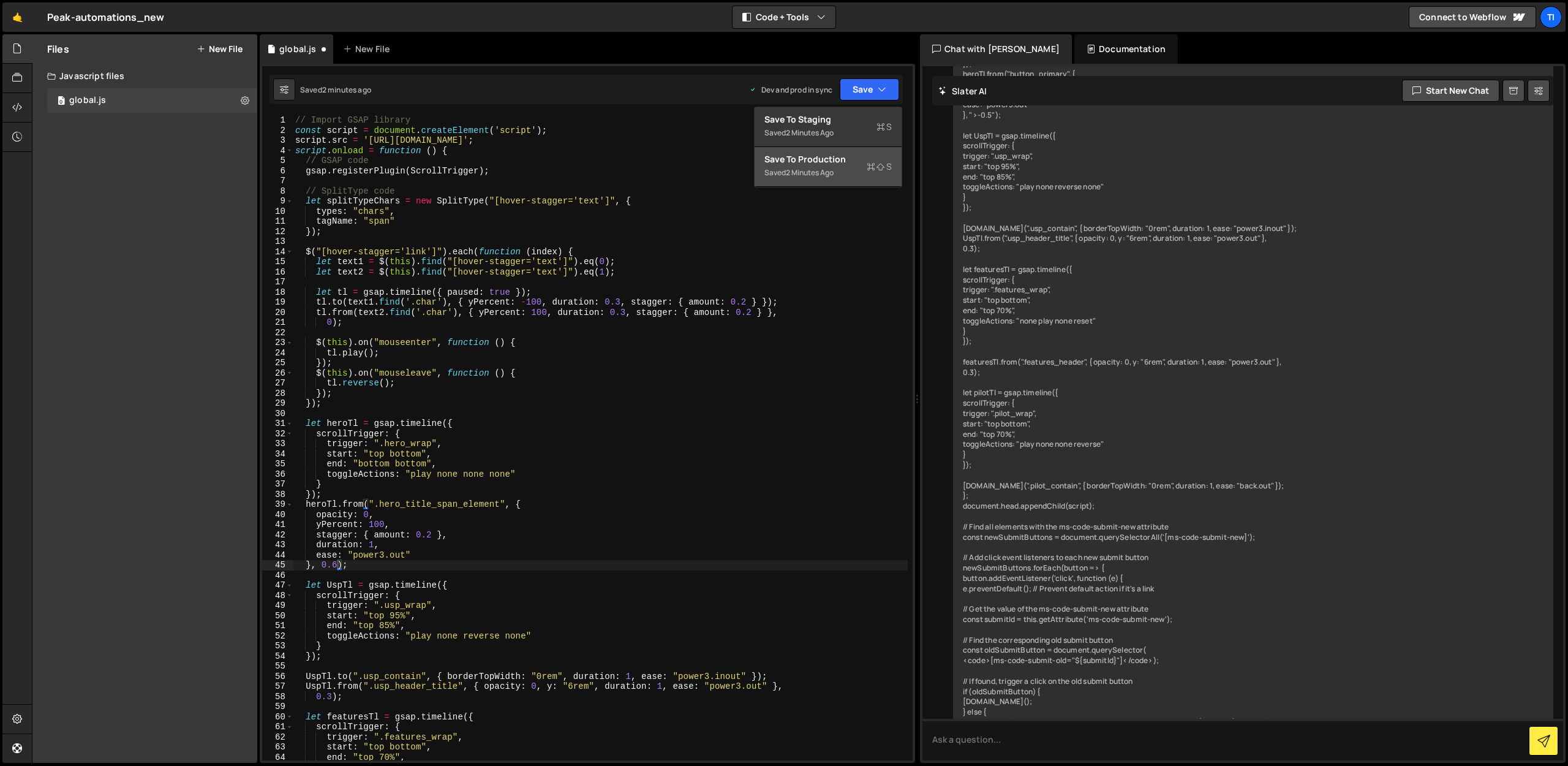
click at [814, 160] on div "Save to Production S" at bounding box center [828, 159] width 127 height 12
click at [373, 548] on div "// Import GSAP library const script = document . createElement ( 'script' ) ; s…" at bounding box center [600, 448] width 615 height 665
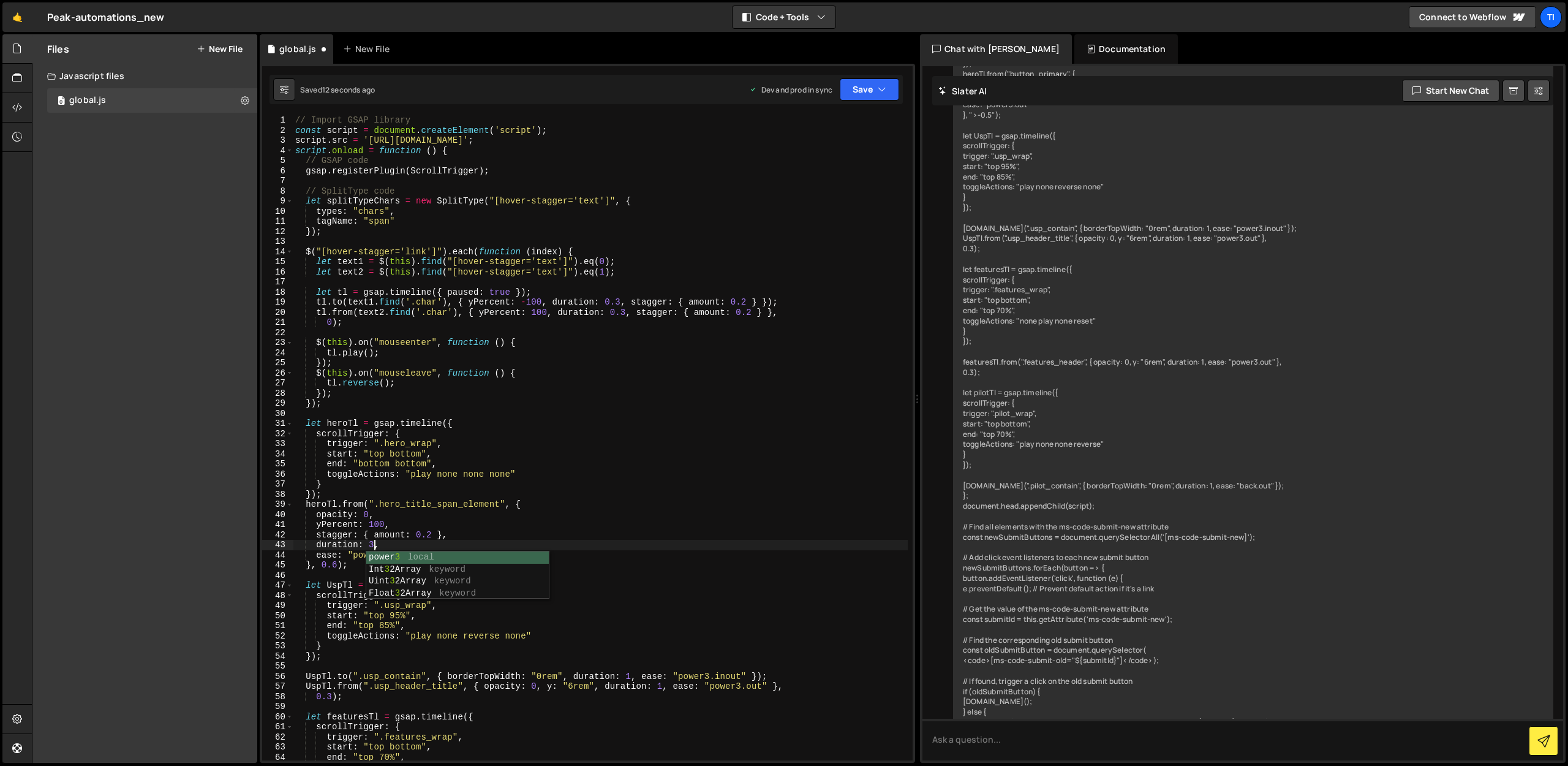
click at [864, 70] on div "1 Type cmd + s to save your Javascript file. הההההההההההההההההההההההההההההההההה…" at bounding box center [588, 413] width 655 height 699
click at [860, 83] on button "Save" at bounding box center [870, 89] width 60 height 22
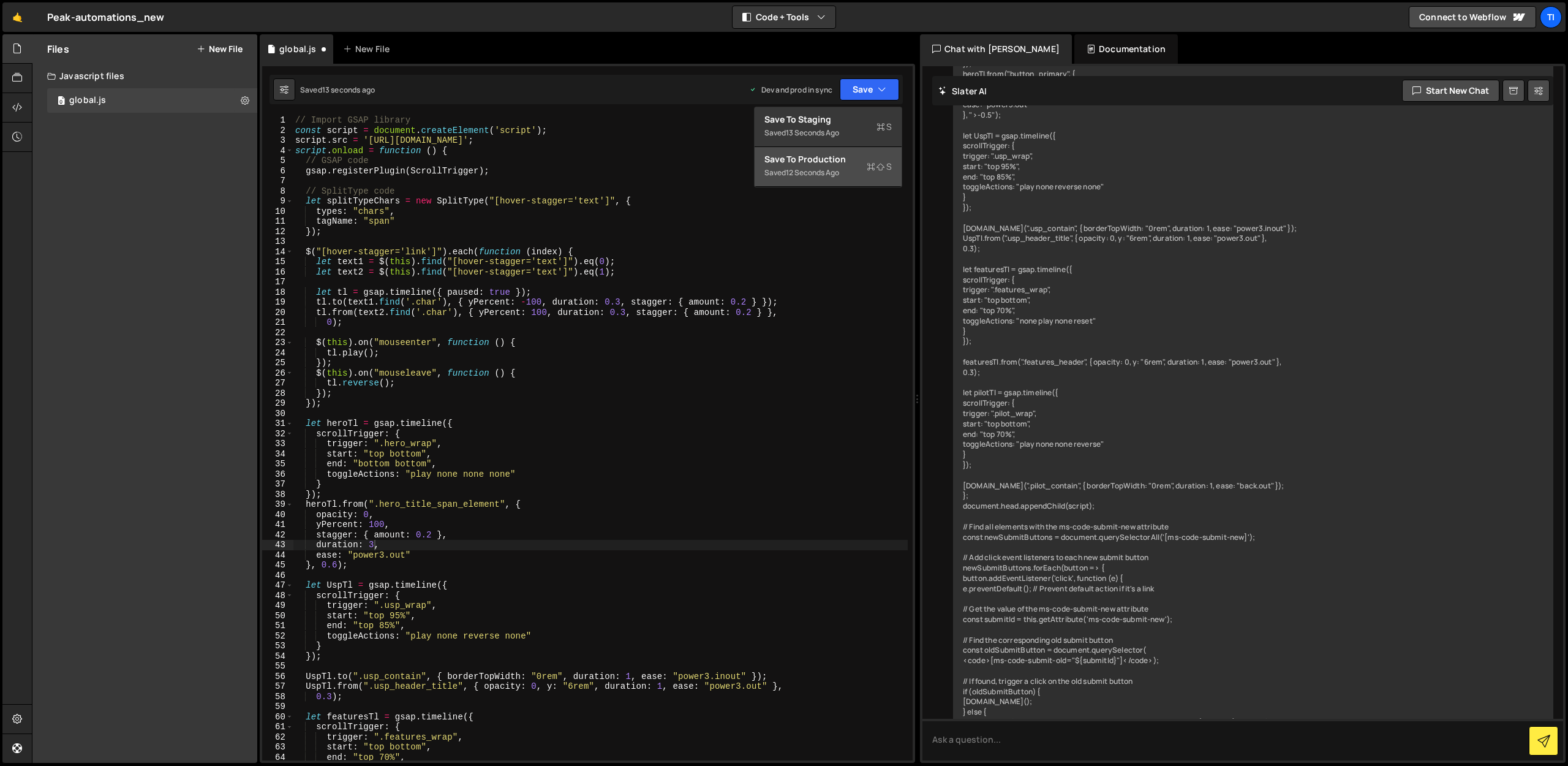
click at [836, 162] on div "Save to Production S" at bounding box center [828, 159] width 127 height 12
click at [372, 545] on div "// Import GSAP library const script = document . createElement ( 'script' ) ; s…" at bounding box center [600, 448] width 615 height 665
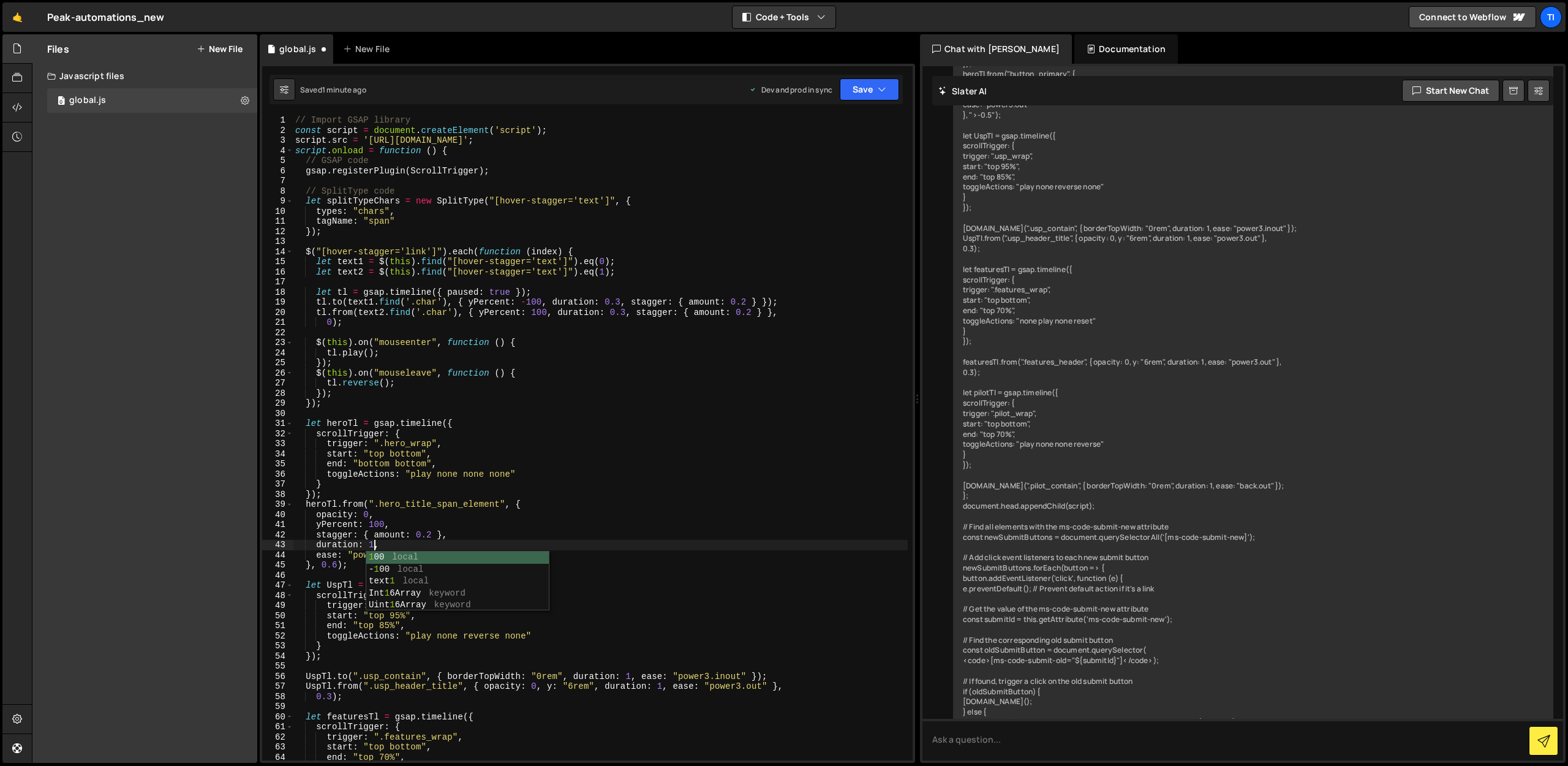
click at [357, 535] on div "// Import GSAP library const script = document . createElement ( 'script' ) ; s…" at bounding box center [600, 448] width 615 height 665
drag, startPoint x: 336, startPoint y: 565, endPoint x: 317, endPoint y: 567, distance: 19.1
click at [317, 567] on div "// Import GSAP library const script = document . createElement ( 'script' ) ; s…" at bounding box center [600, 448] width 615 height 665
click at [375, 524] on div "// Import GSAP library const script = document . createElement ( 'script' ) ; s…" at bounding box center [600, 448] width 615 height 665
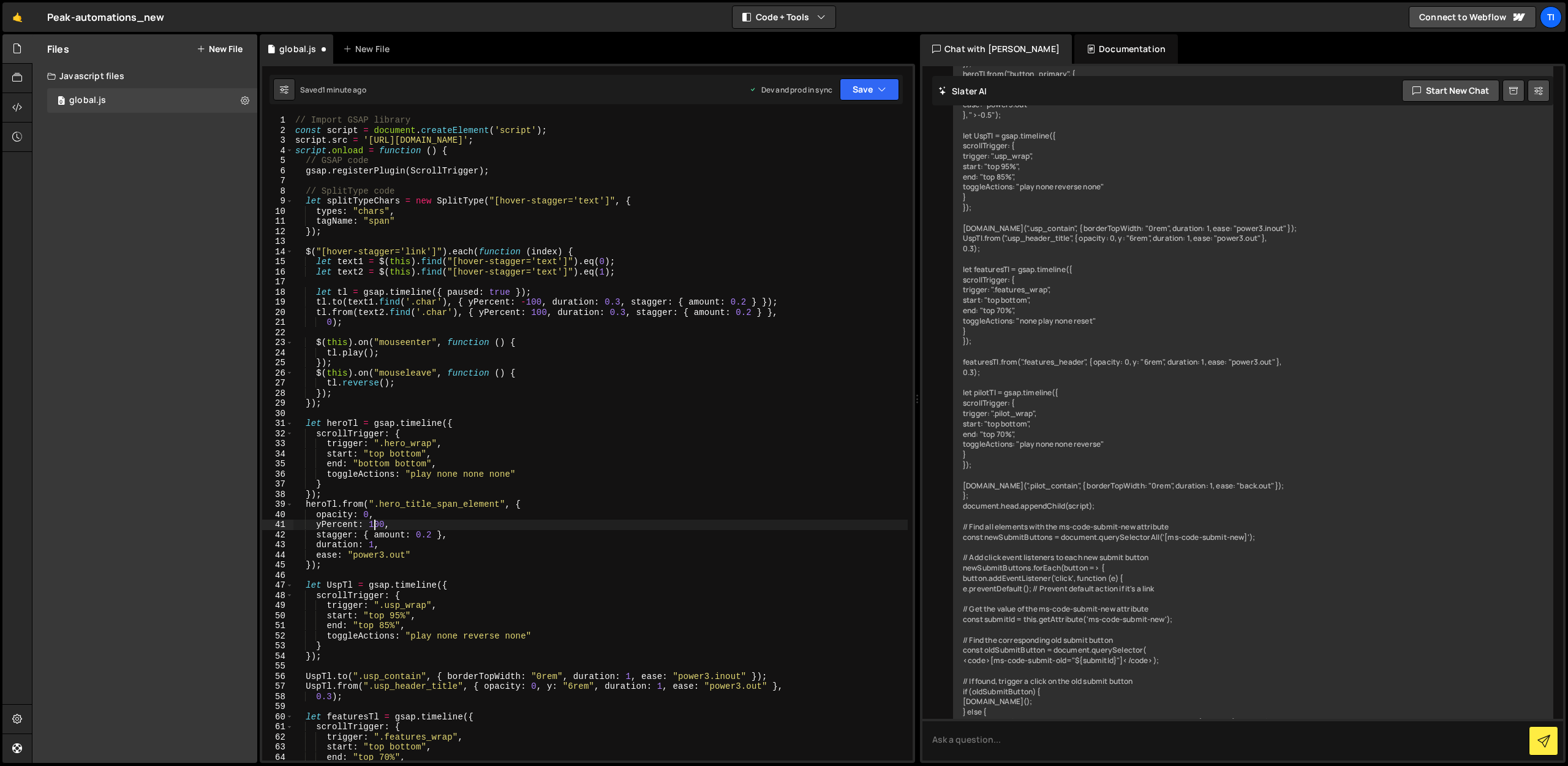
click at [380, 512] on div "// Import GSAP library const script = document . createElement ( 'script' ) ; s…" at bounding box center [600, 448] width 615 height 665
type textarea "opacity: 0,"
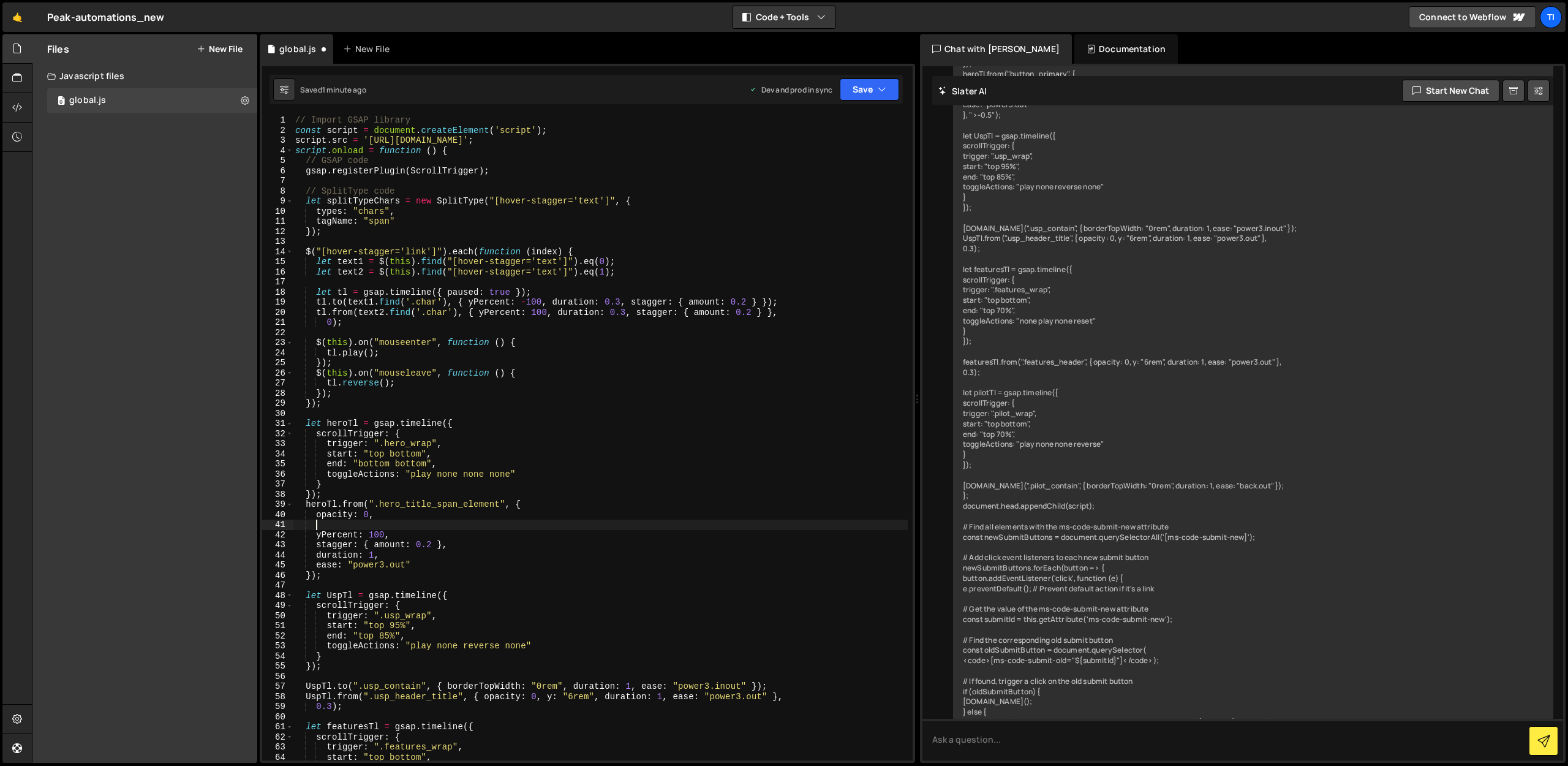
type textarea "w"
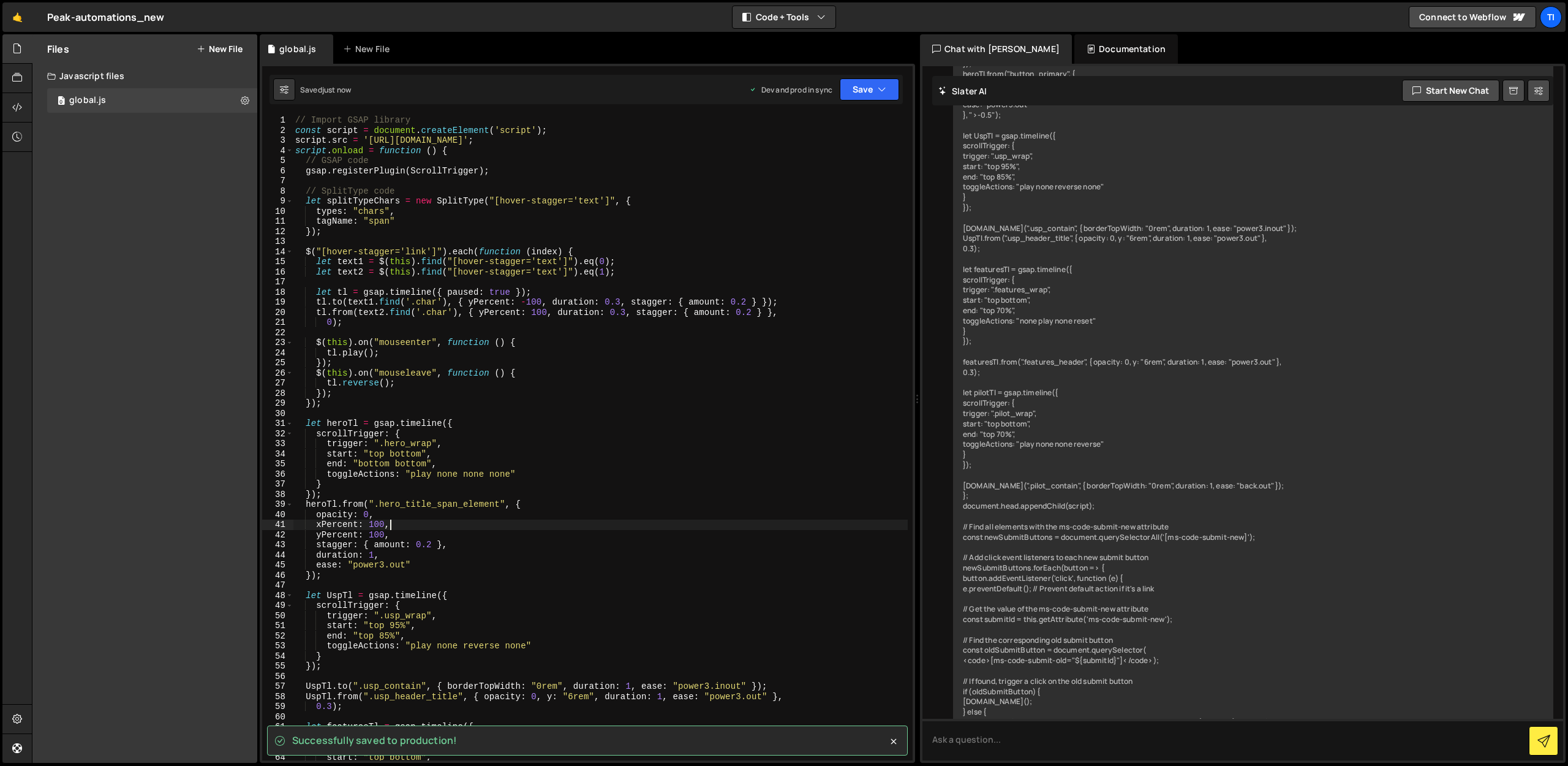
type textarea "xPercent: 100,"
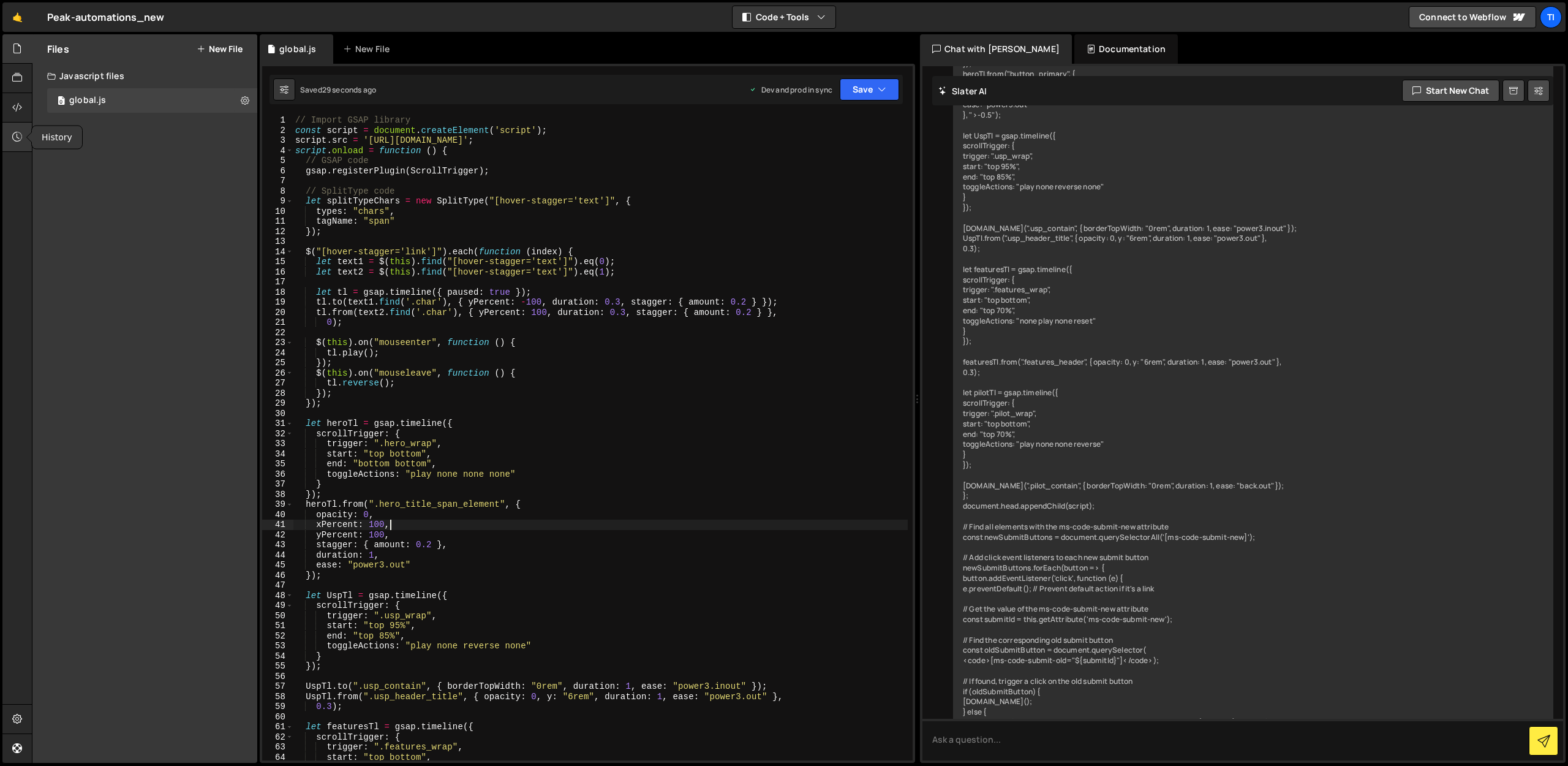
click at [17, 139] on icon at bounding box center [17, 137] width 10 height 14
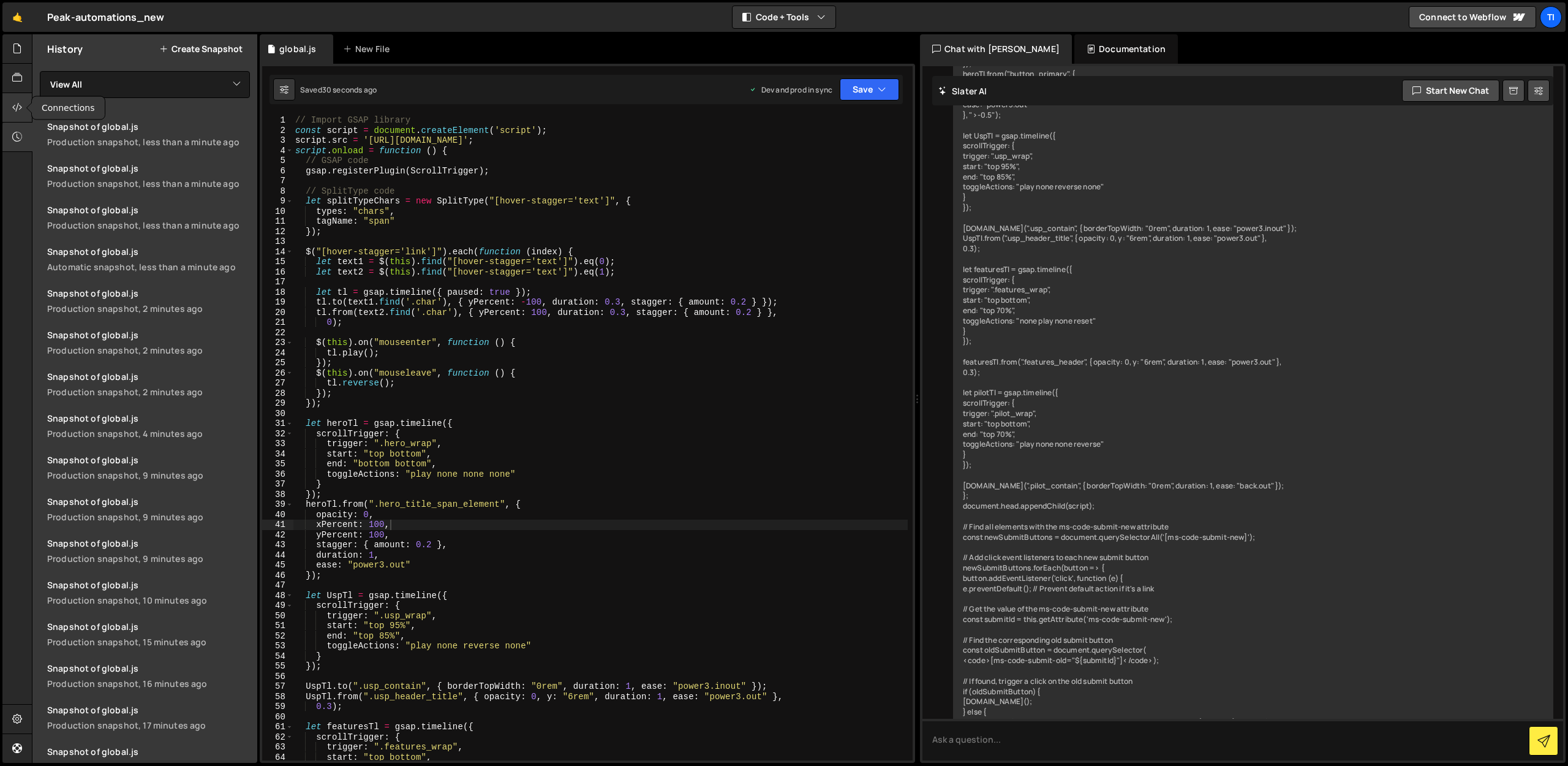
click at [8, 108] on div at bounding box center [17, 108] width 30 height 29
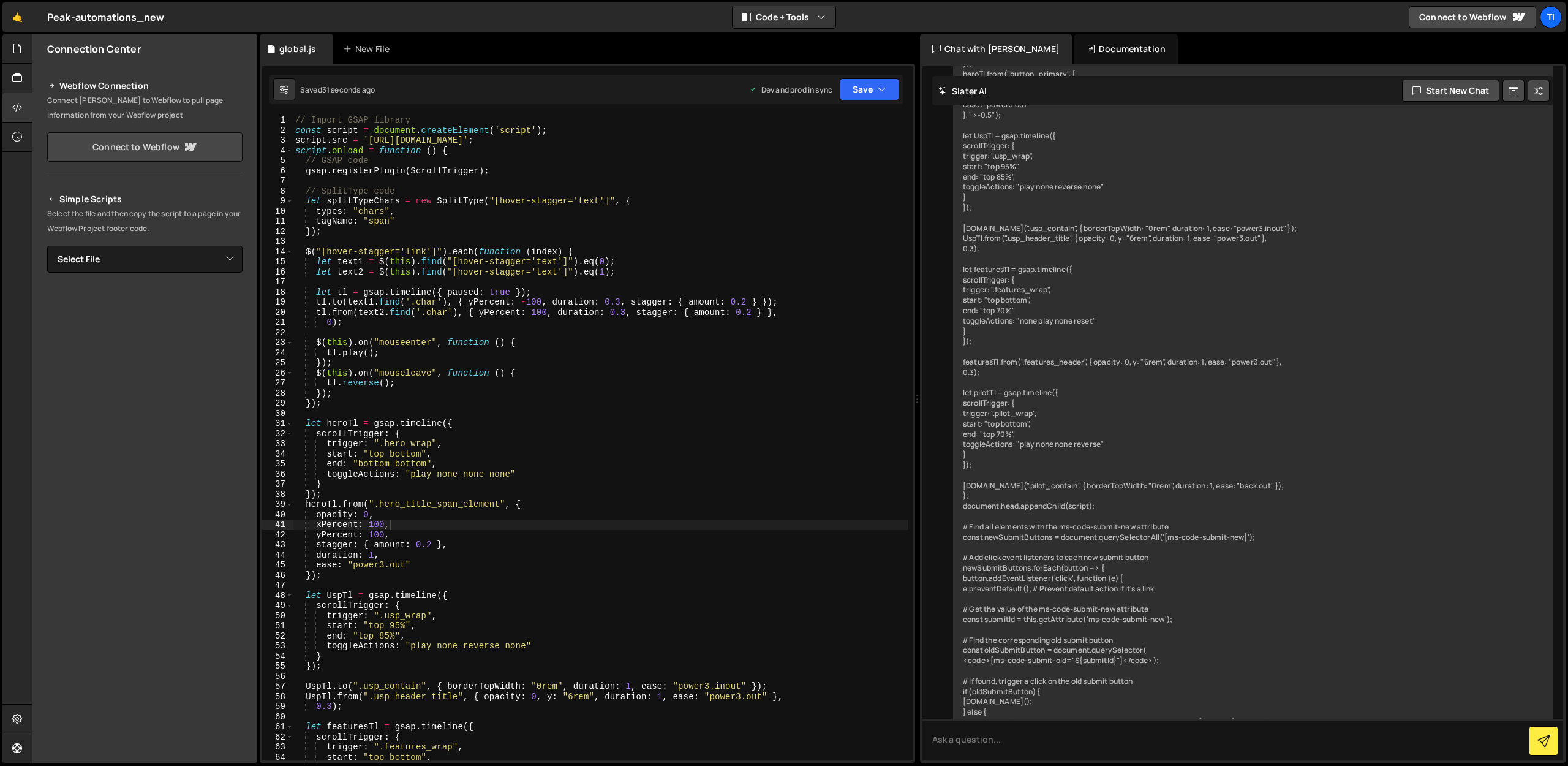
click at [142, 153] on link "Connect to Webflow" at bounding box center [145, 147] width 195 height 29
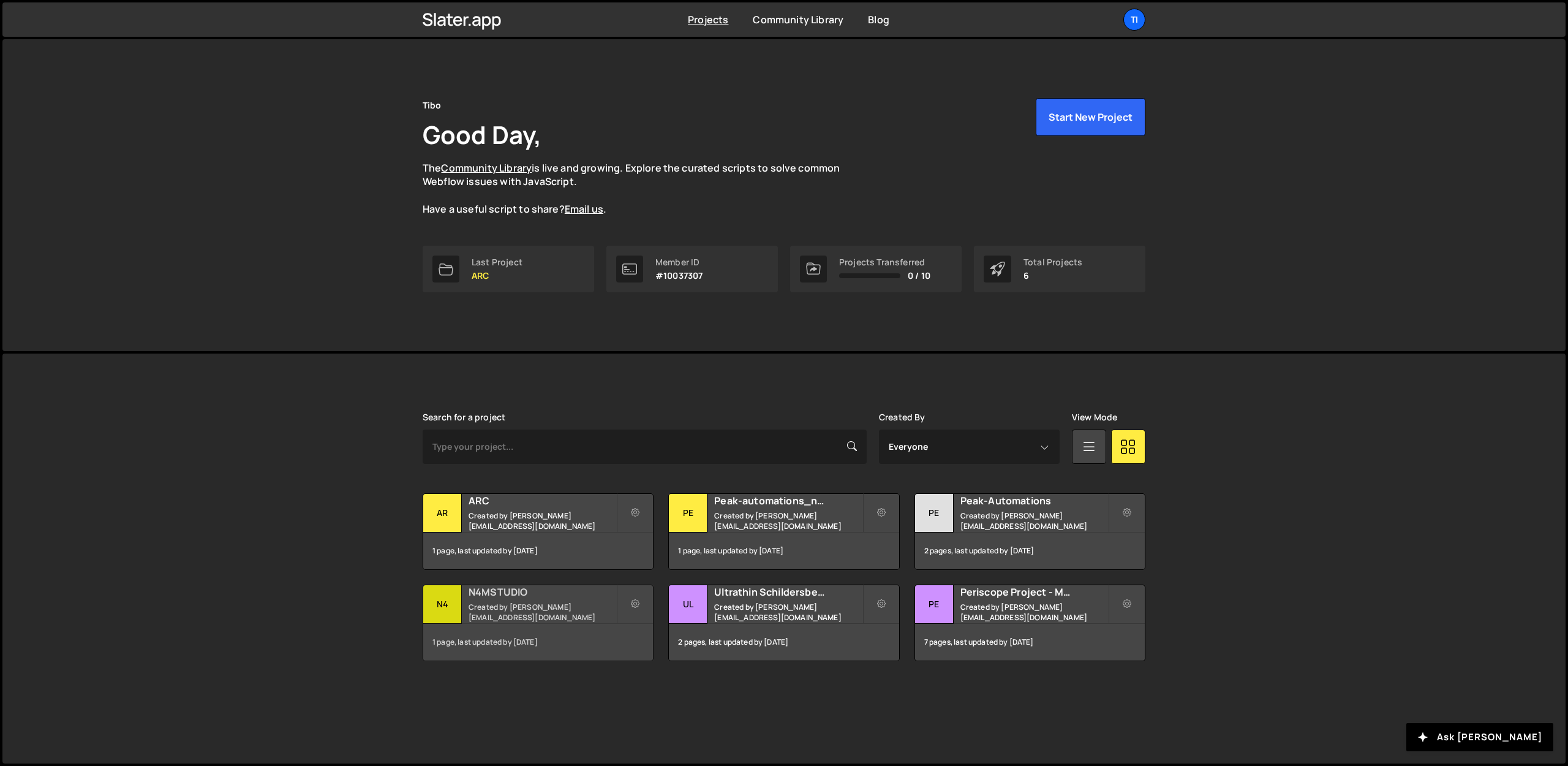
click at [525, 604] on div "N4MSTUDIO Created by dejaeger.tibo@gmail.com" at bounding box center [538, 604] width 230 height 38
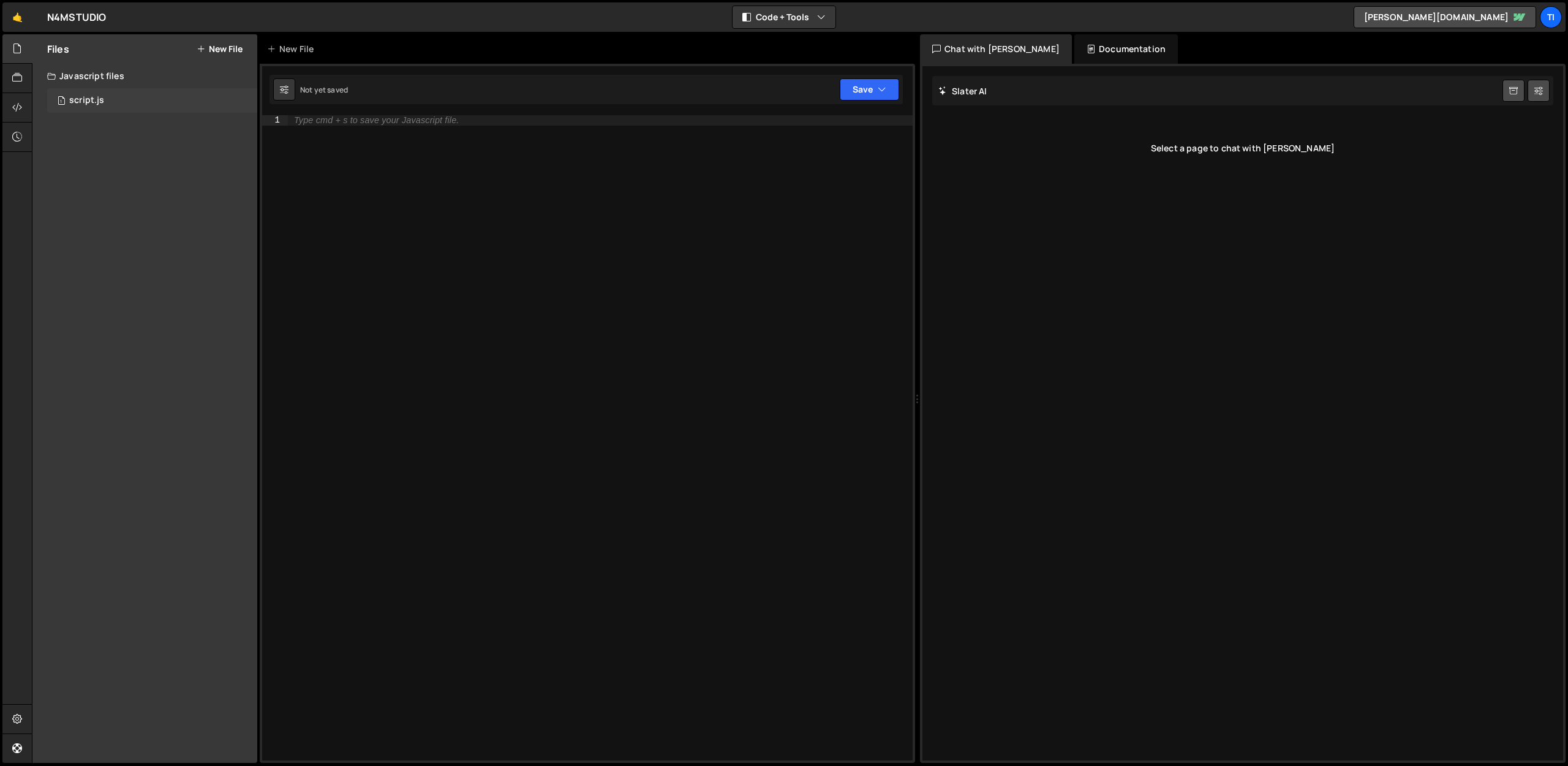
click at [82, 91] on div "1 script.js 0" at bounding box center [152, 100] width 210 height 24
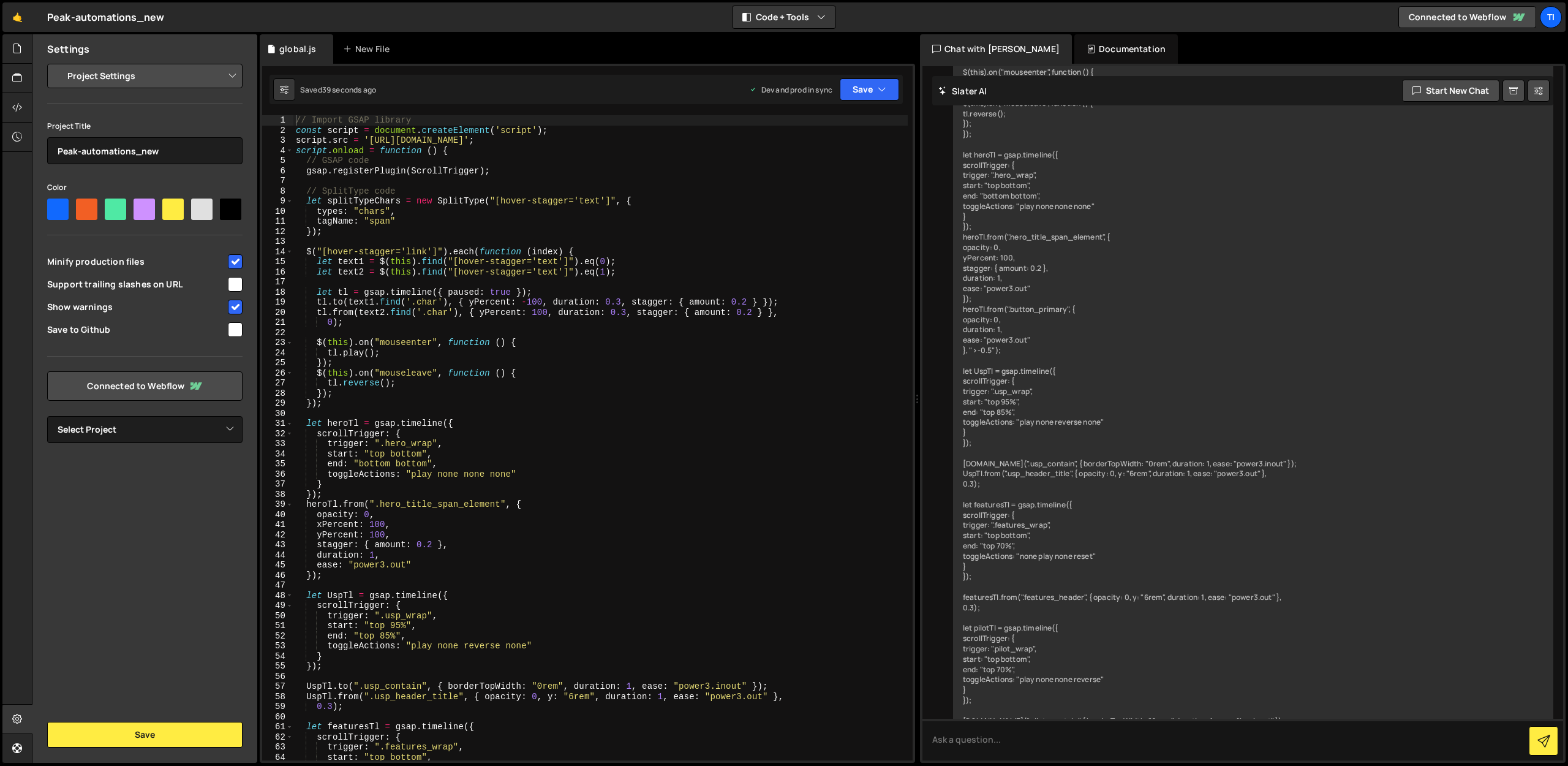
scroll to position [4317, 0]
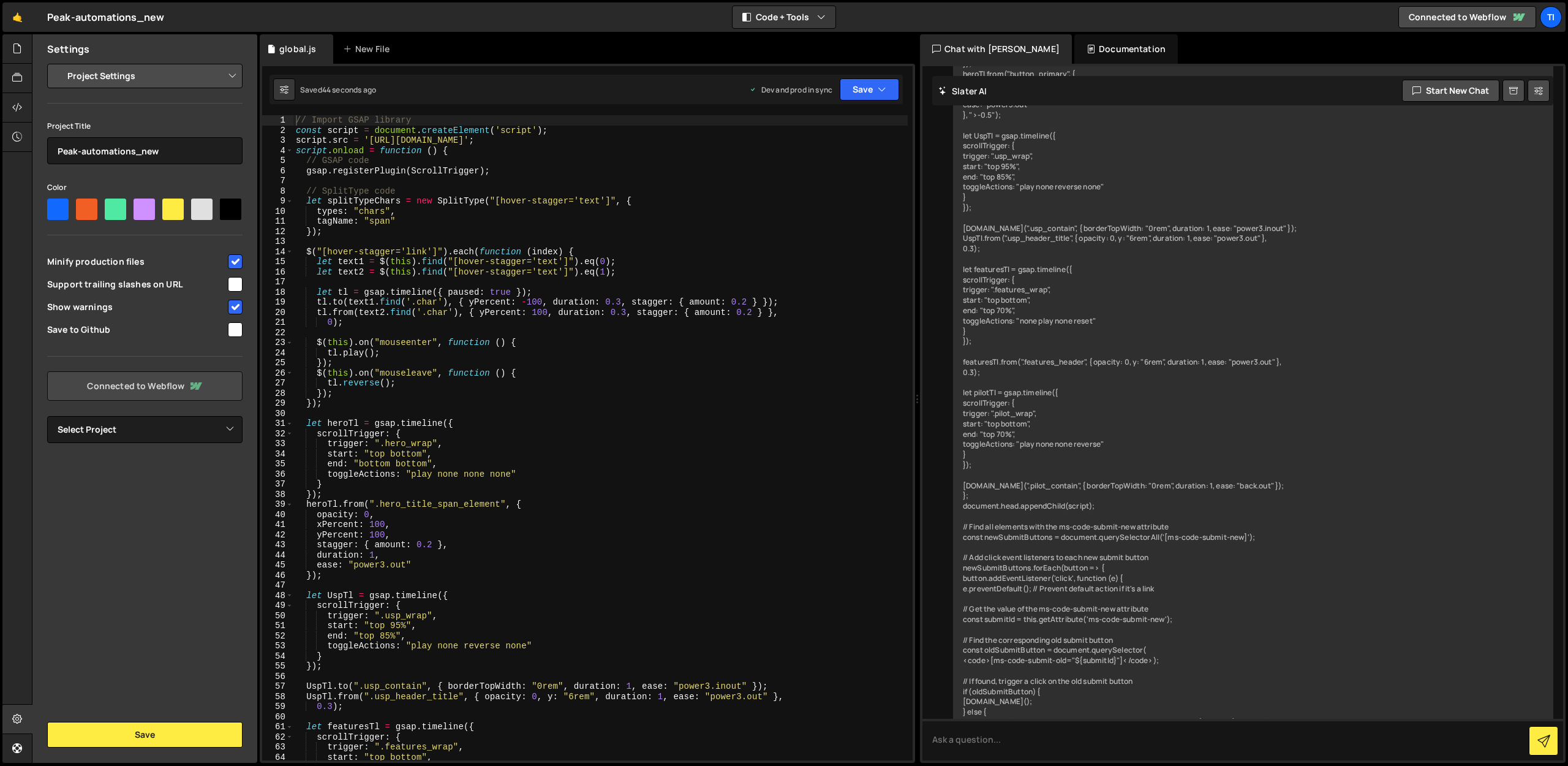
click at [176, 379] on link "Connected to Webflow" at bounding box center [145, 385] width 195 height 29
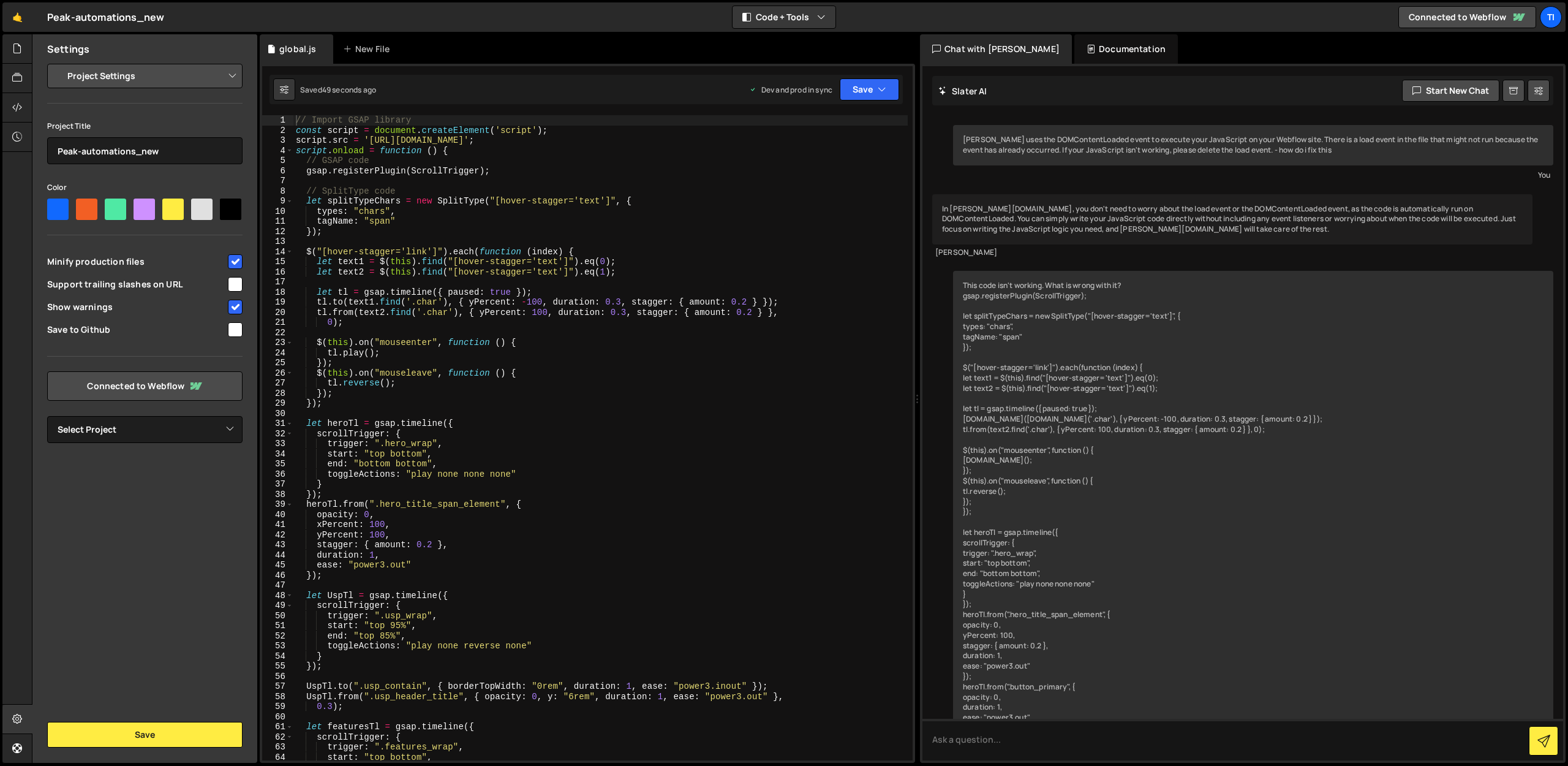
scroll to position [4317, 0]
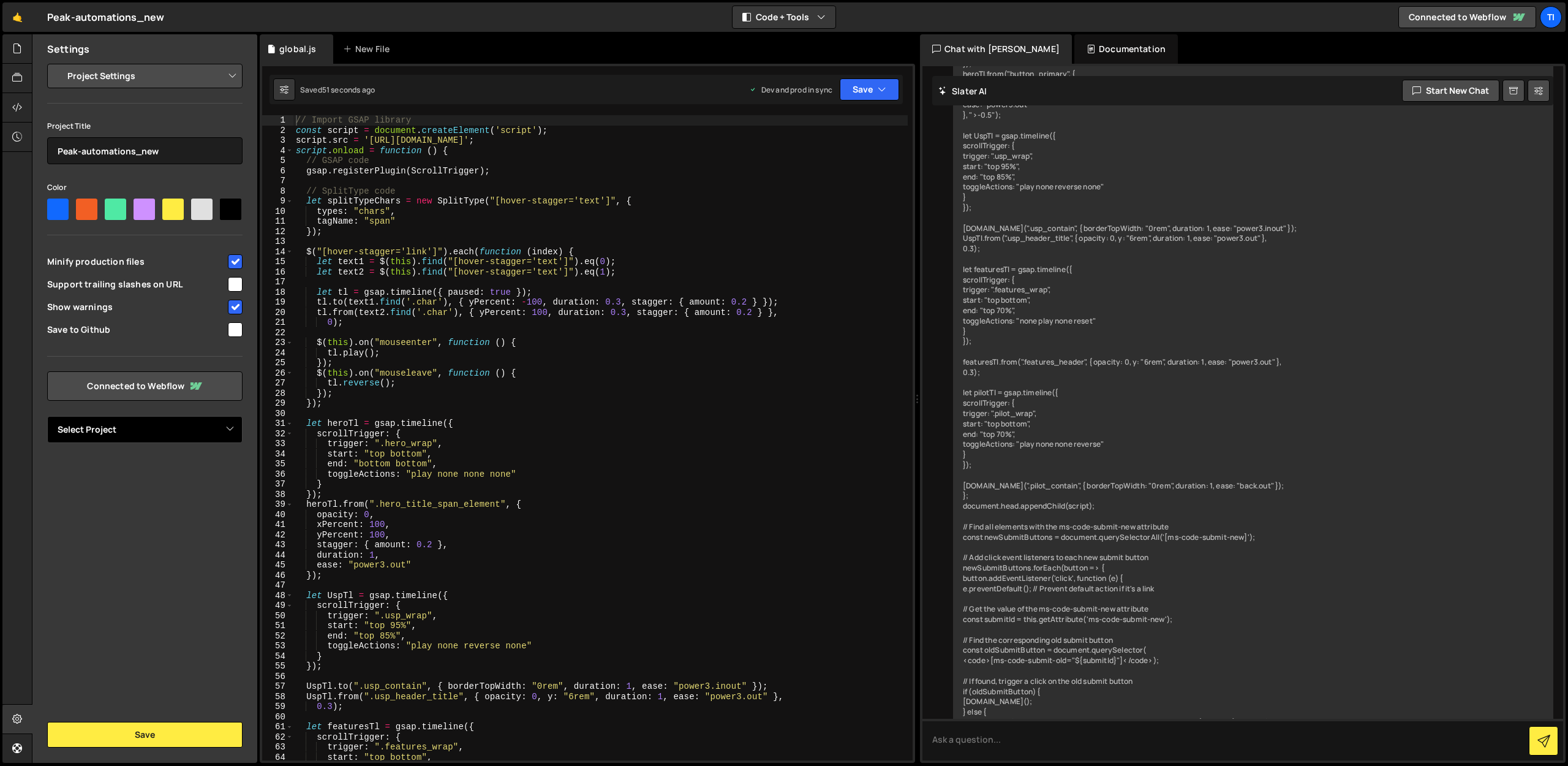
click at [124, 433] on select "Select Project Peak-Automations" at bounding box center [145, 429] width 195 height 27
select select "671d06382034594d0d435e12"
click at [47, 416] on select "Select Project Peak-Automations" at bounding box center [145, 429] width 195 height 27
click at [130, 731] on button "Save" at bounding box center [145, 734] width 195 height 25
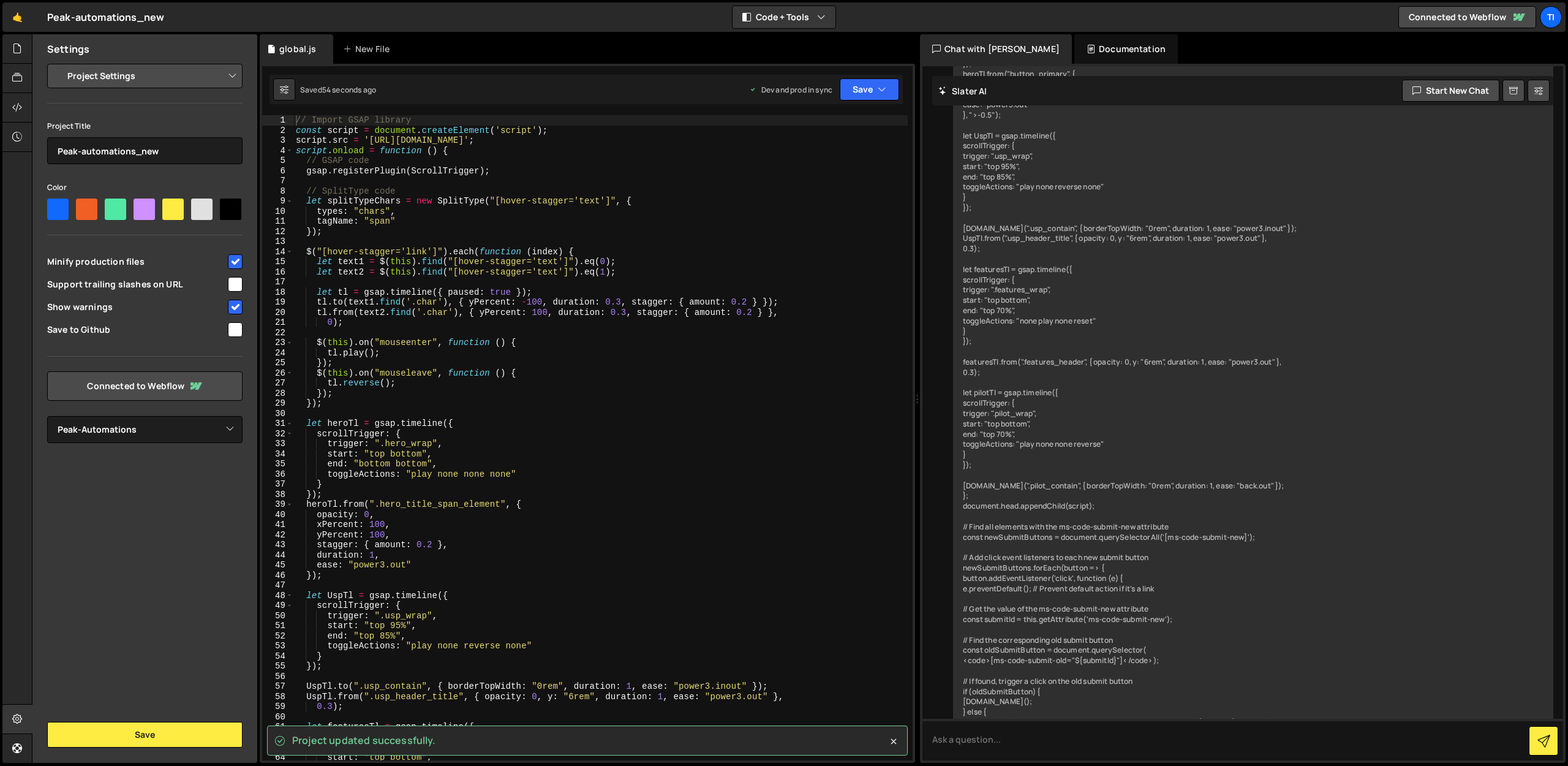
type textarea "tl.reverse();"
click at [537, 387] on div "// Import GSAP library const script = document . createElement ( 'script' ) ; s…" at bounding box center [601, 448] width 614 height 665
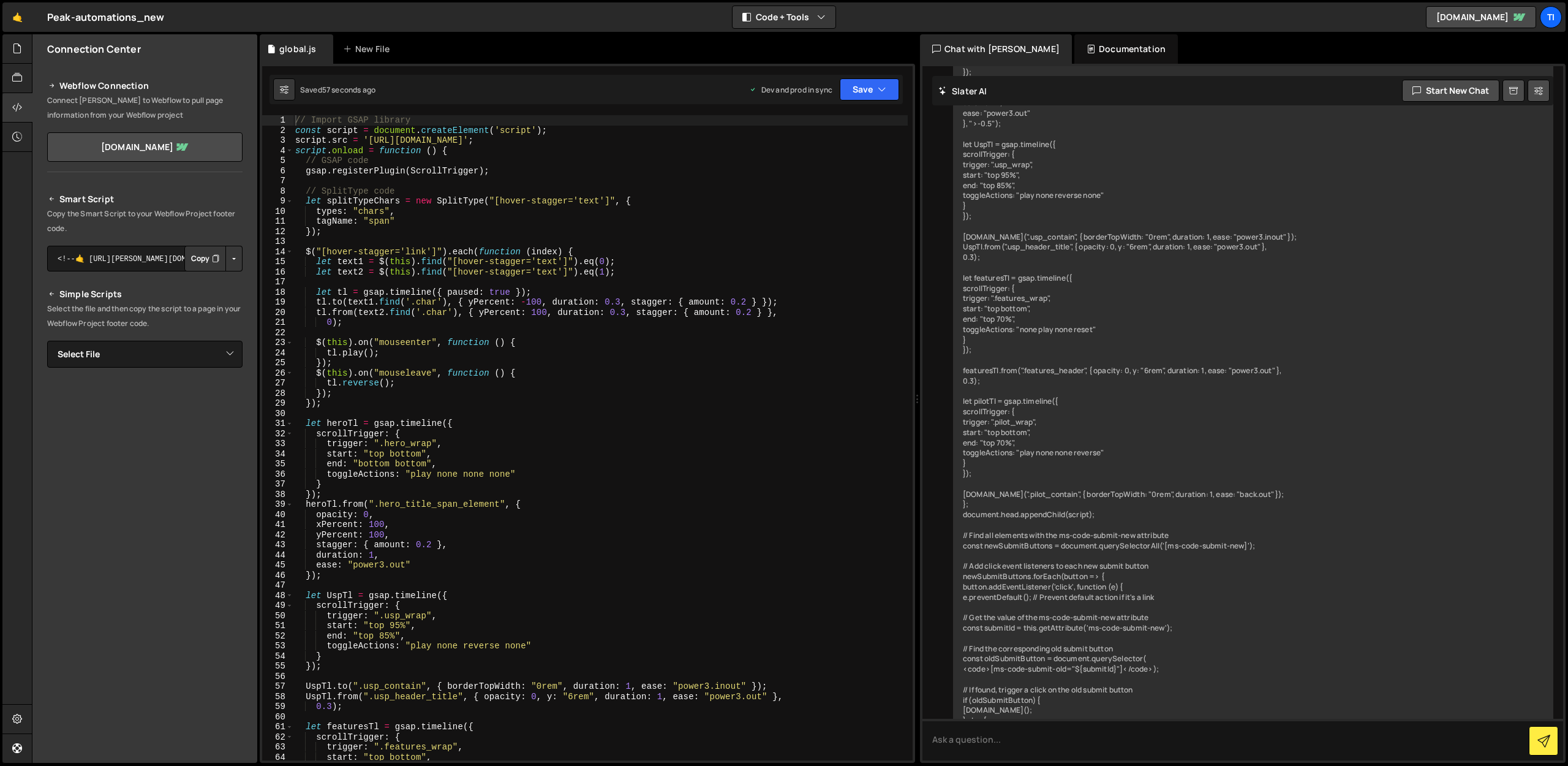
scroll to position [4317, 0]
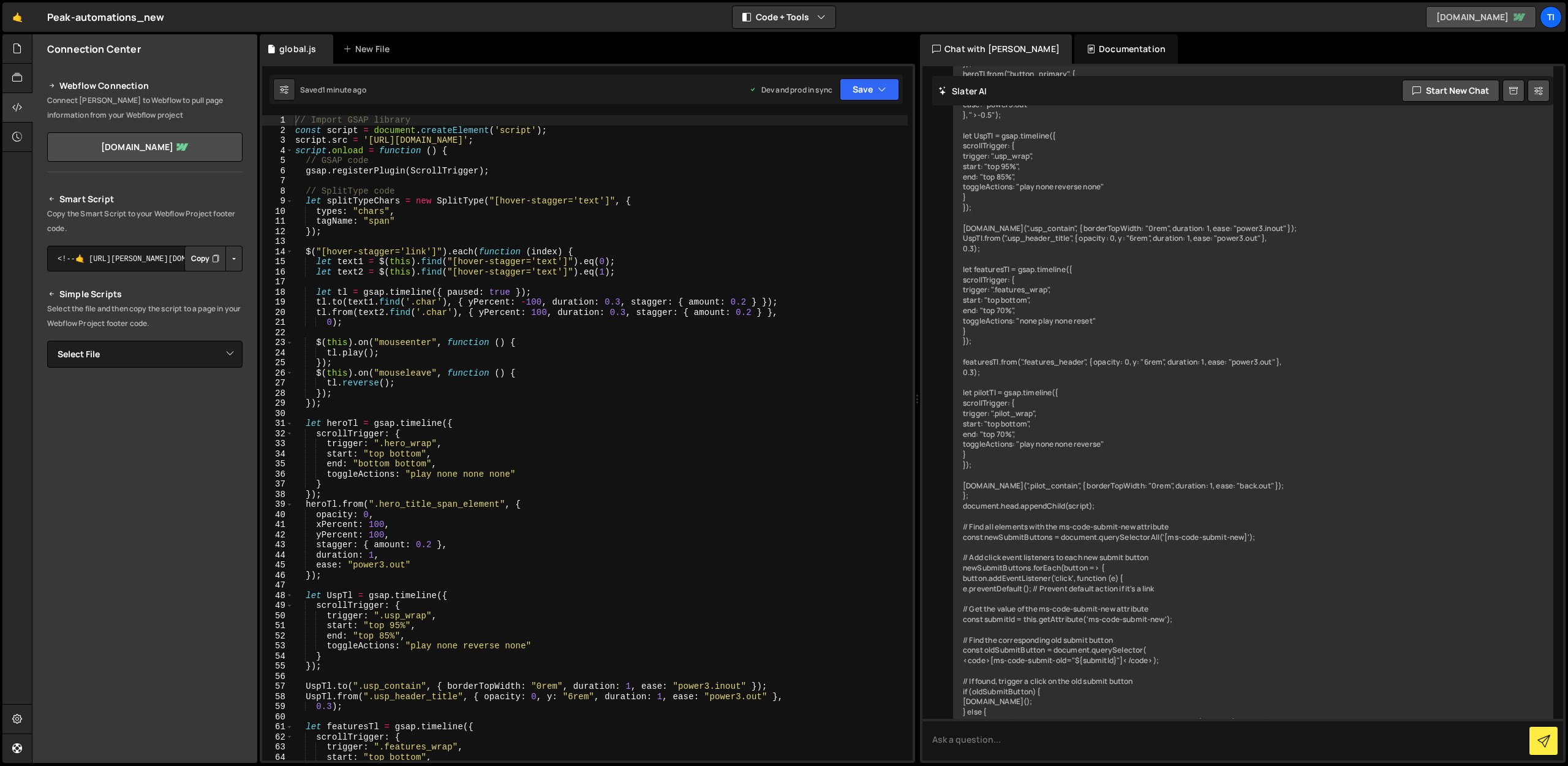
click at [1516, 15] on icon at bounding box center [1520, 17] width 12 height 7
click at [230, 255] on button "Button group with nested dropdown" at bounding box center [234, 258] width 17 height 25
click at [196, 303] on link "Copy Production Script" at bounding box center [182, 299] width 120 height 17
click at [117, 371] on div "Smart Script Copy the Smart Script to your Webflow Project footer code. <!--🤙 h…" at bounding box center [145, 405] width 195 height 428
click at [101, 251] on textarea "<!--🤙 [URL][PERSON_NAME][DOMAIN_NAME]> <script>document.addEventListener("DOMCo…" at bounding box center [145, 258] width 195 height 25
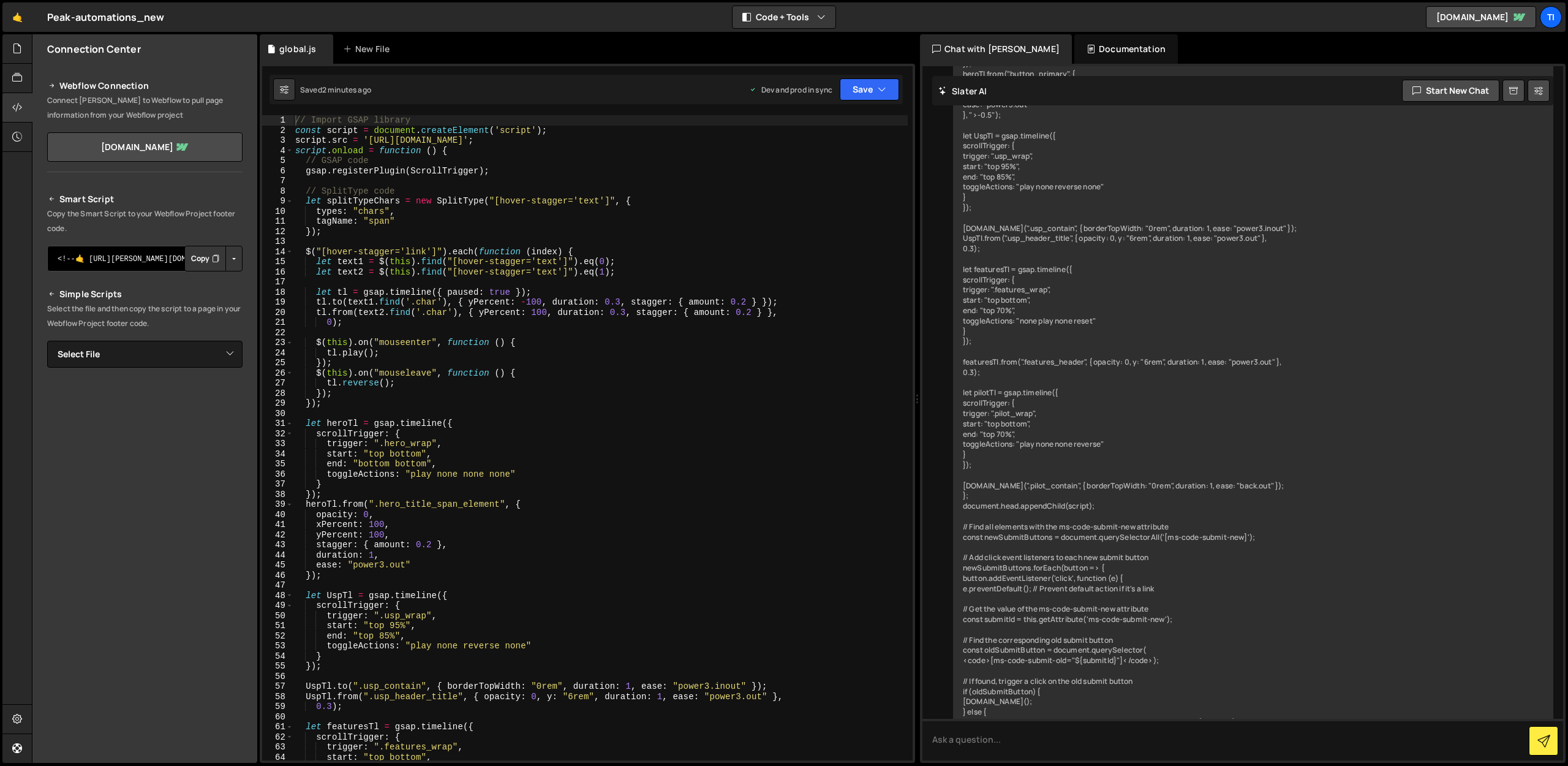
paste textarea "script src="https://assets.slater.app/slater/16775.js"></script>"
type textarea "<!--🤙 [URL][PERSON_NAME][DOMAIN_NAME]> <script>document.addEventListener("DOMCo…"
click at [133, 262] on textarea "<!--🤙 [URL][PERSON_NAME][DOMAIN_NAME]> <script>document.addEventListener("DOMCo…" at bounding box center [145, 258] width 195 height 25
click at [313, 246] on div "// Import GSAP library const script = document . createElement ( 'script' ) ; s…" at bounding box center [600, 448] width 615 height 665
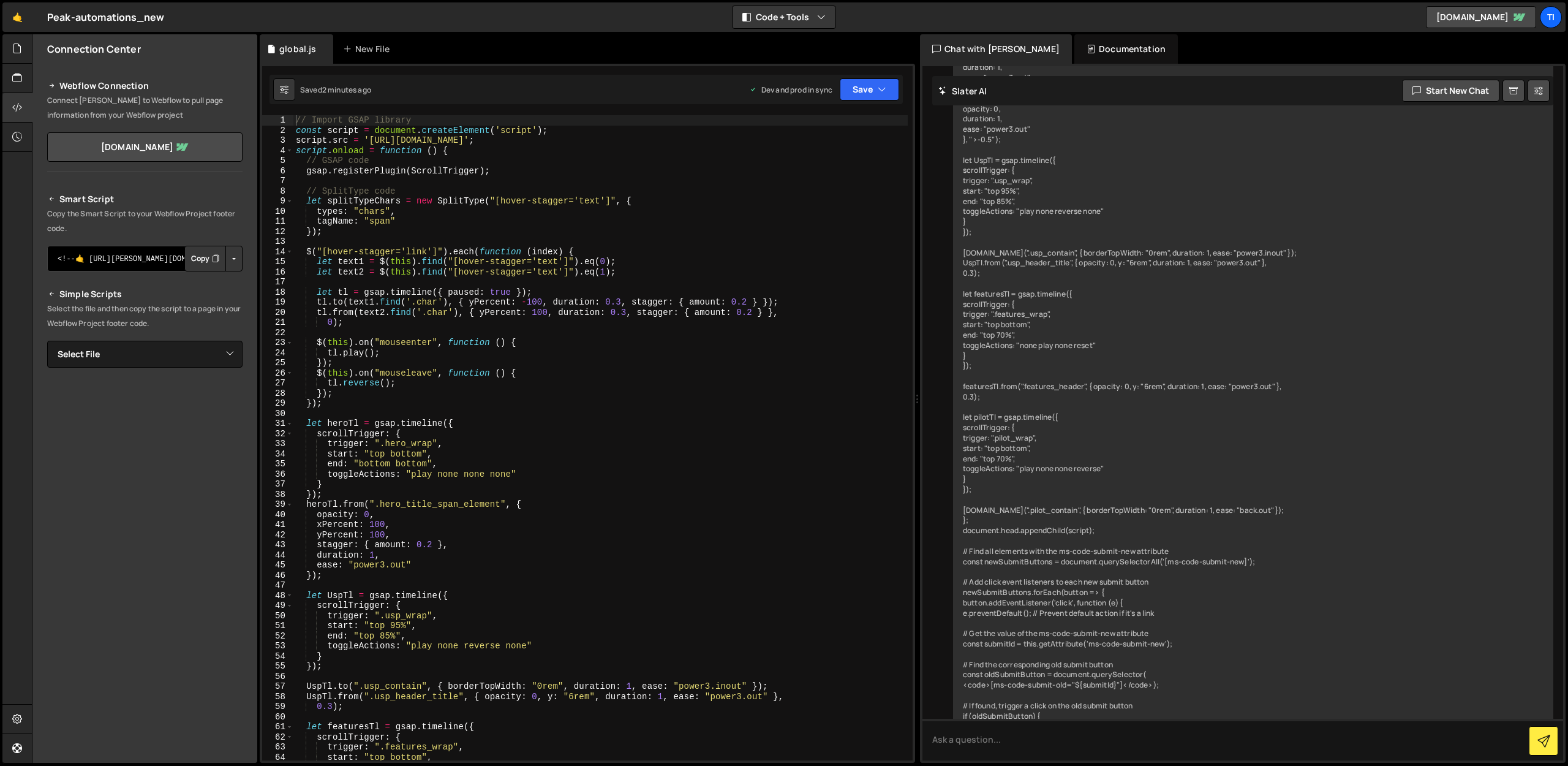
scroll to position [4317, 0]
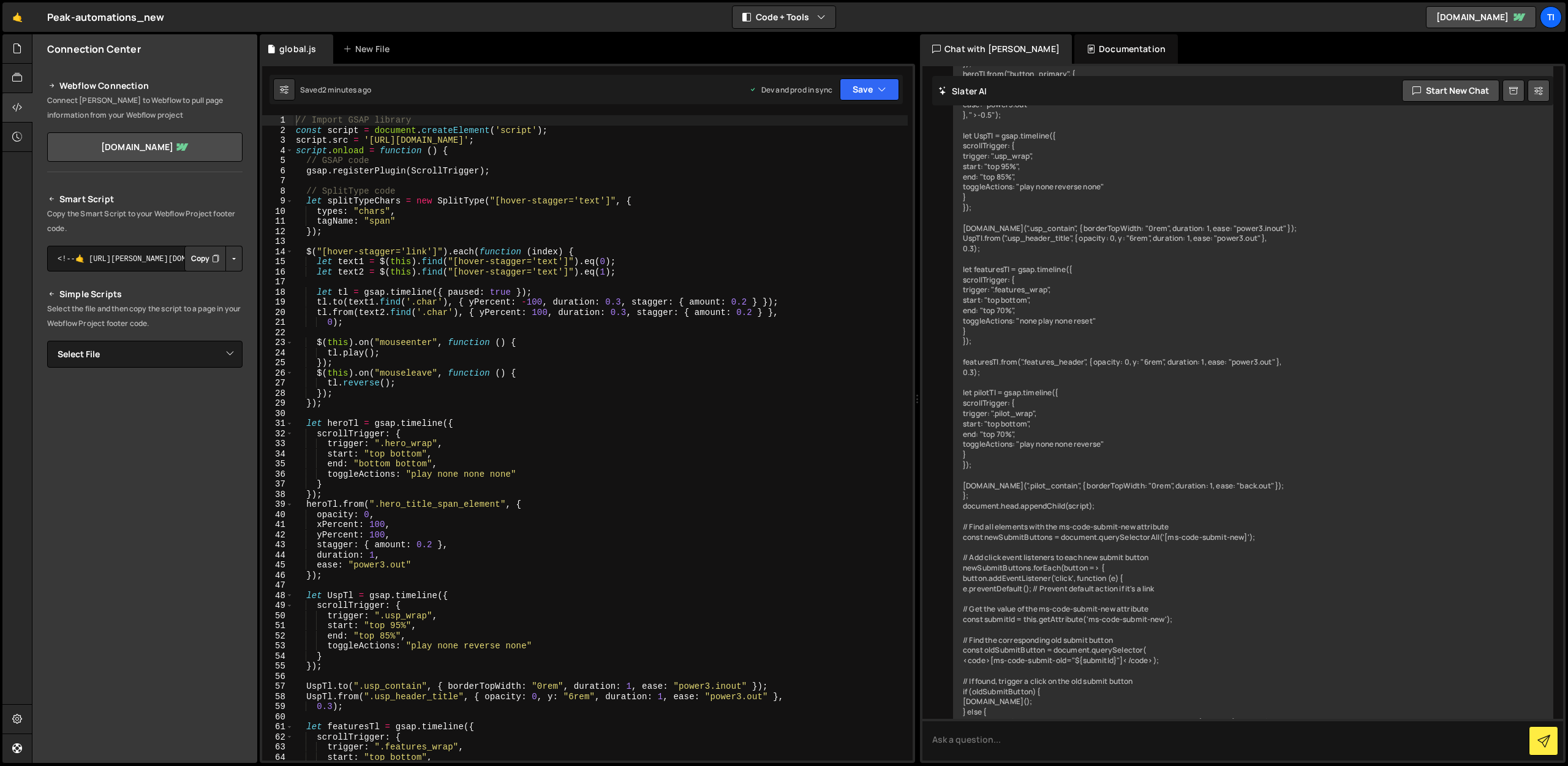
click at [223, 257] on button "Copy" at bounding box center [205, 258] width 42 height 25
click at [233, 259] on button "Button group with nested dropdown" at bounding box center [234, 258] width 17 height 25
click at [187, 297] on link "Copy Production Script" at bounding box center [182, 299] width 120 height 17
click at [208, 256] on button "Copy" at bounding box center [205, 258] width 42 height 25
click at [862, 89] on button "Save" at bounding box center [870, 89] width 60 height 22
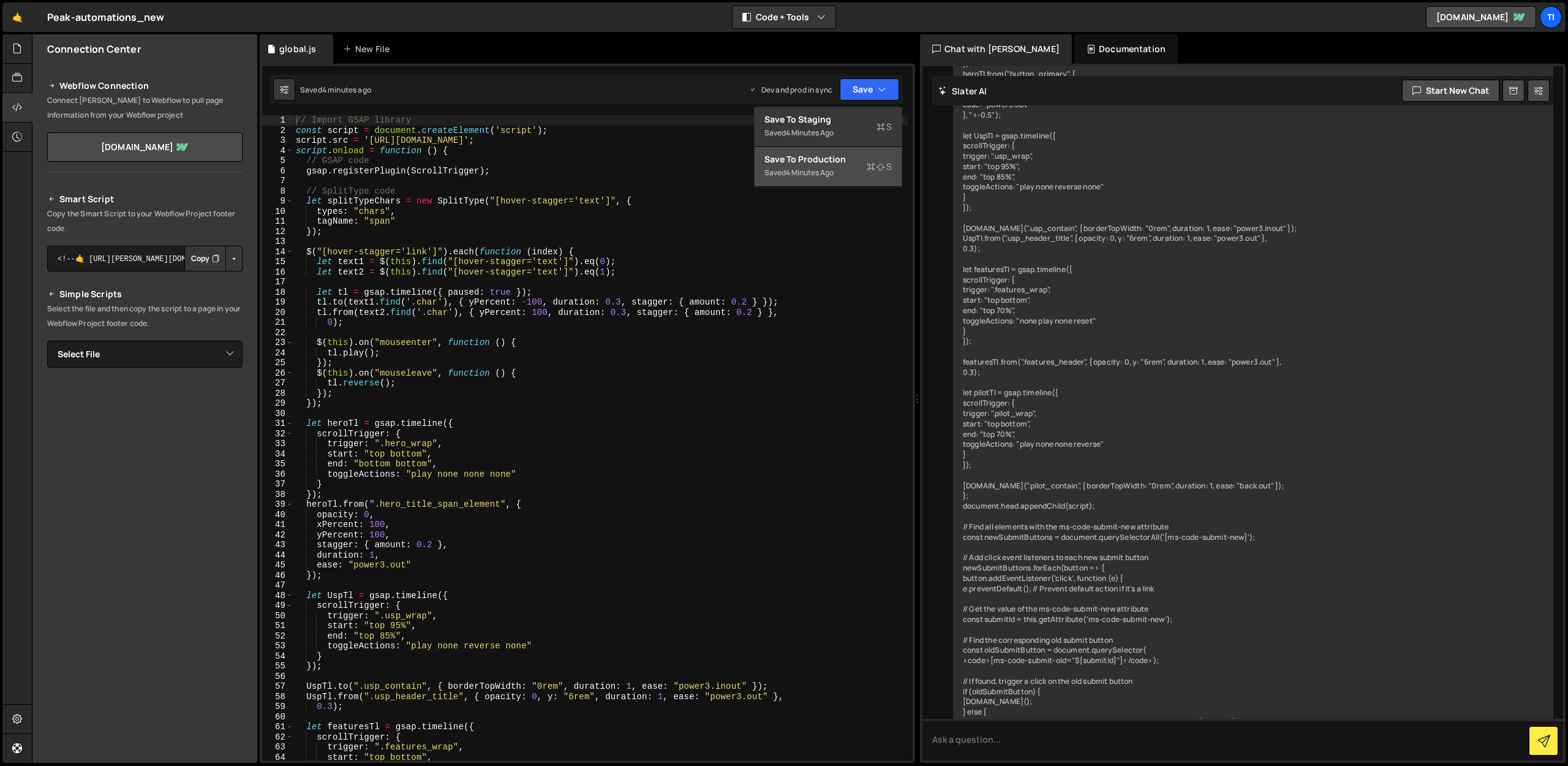
click at [841, 159] on div "Save to Production S" at bounding box center [828, 159] width 127 height 12
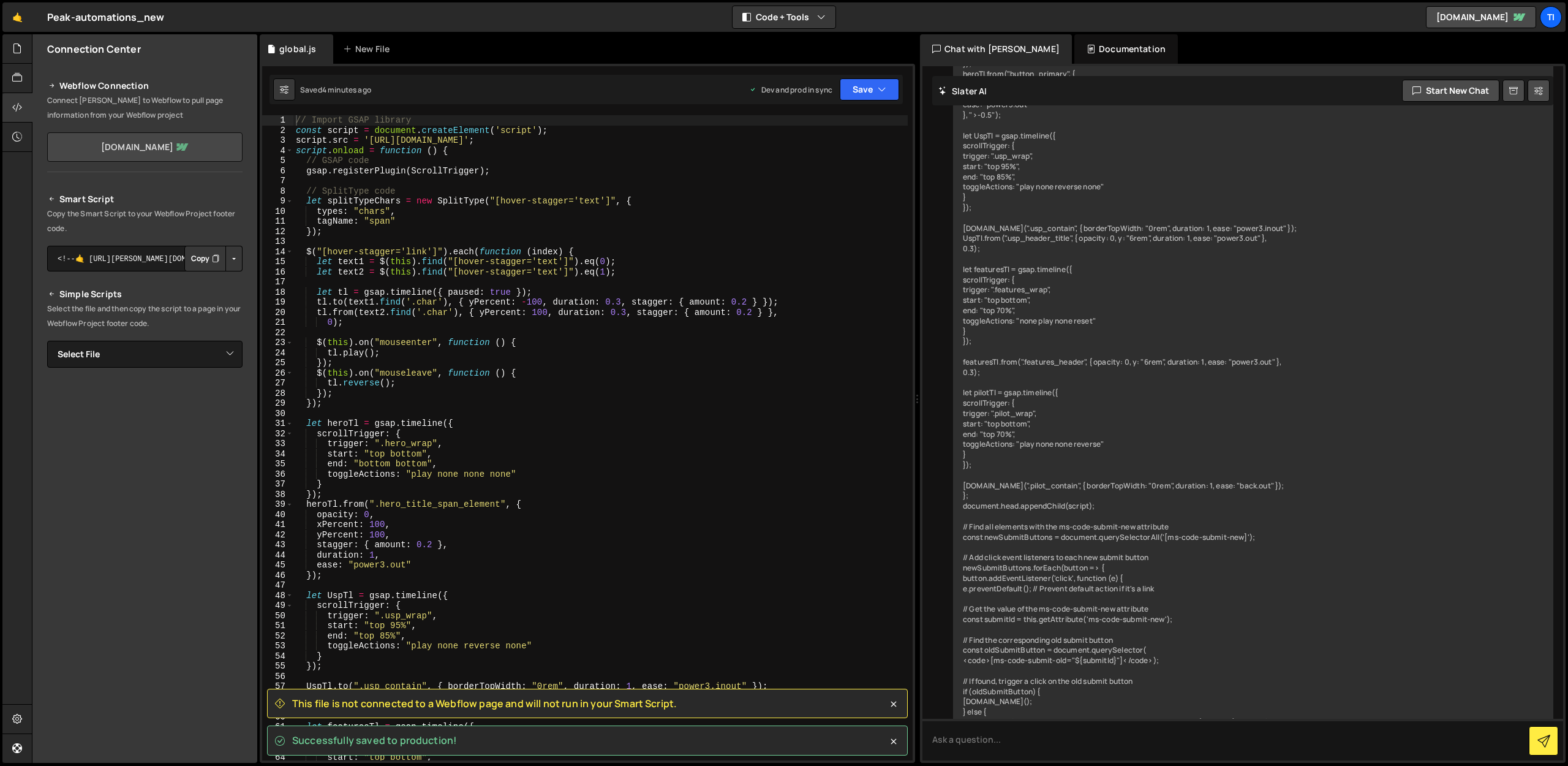
click at [170, 153] on link "peak-auto.webflow.io" at bounding box center [145, 147] width 195 height 29
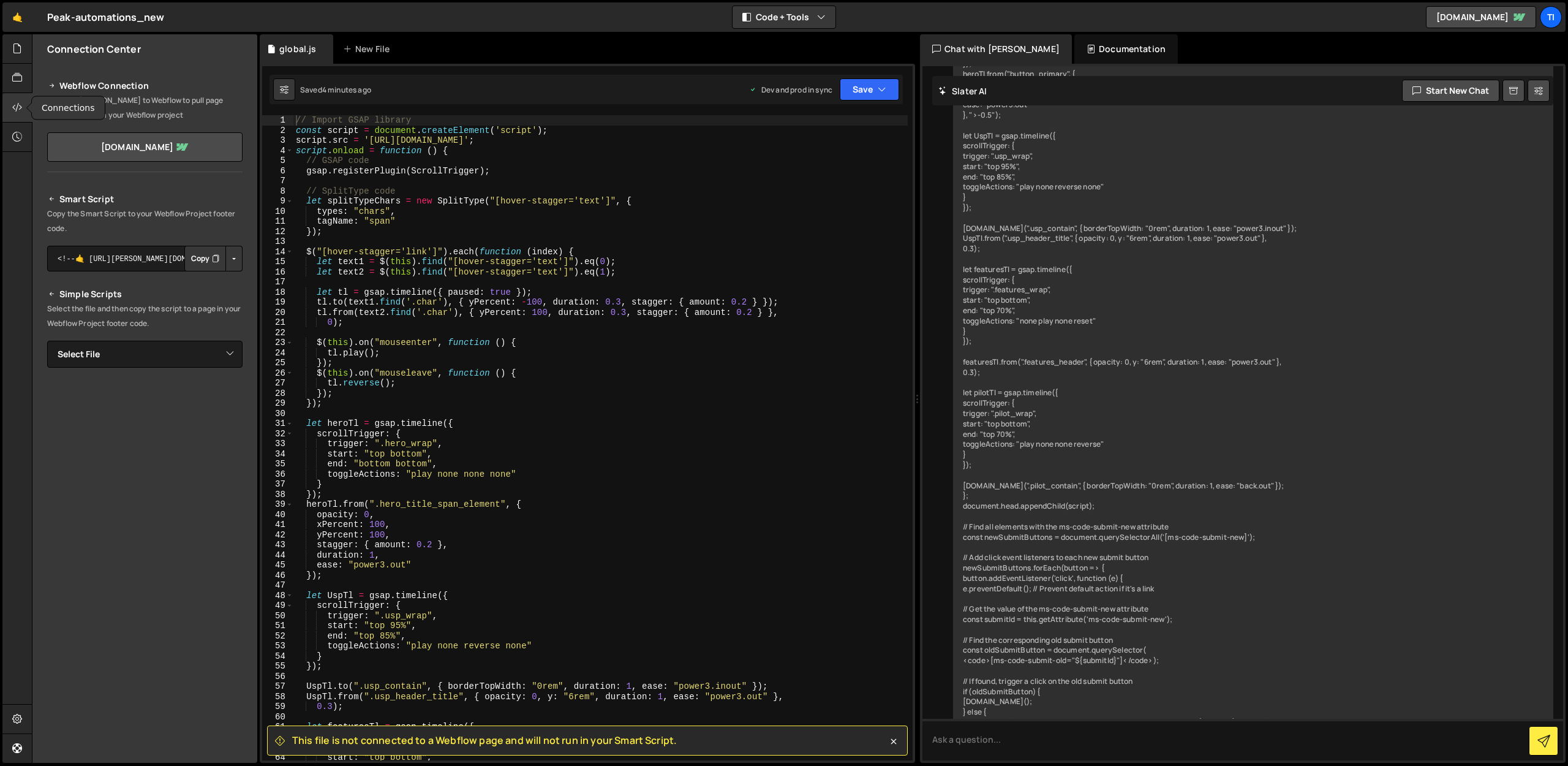
click at [5, 118] on div at bounding box center [17, 108] width 30 height 29
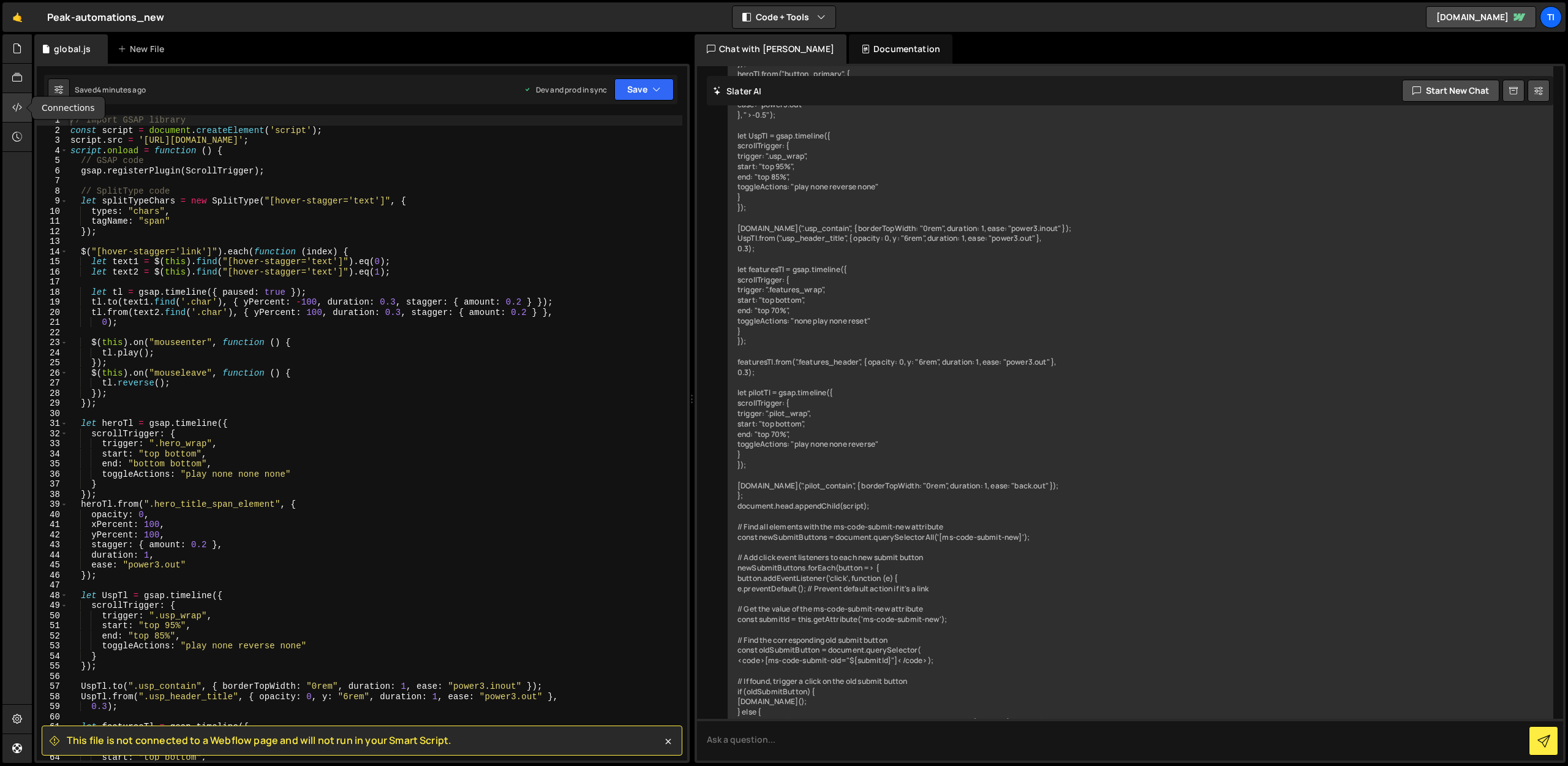
click at [14, 113] on icon at bounding box center [17, 108] width 10 height 14
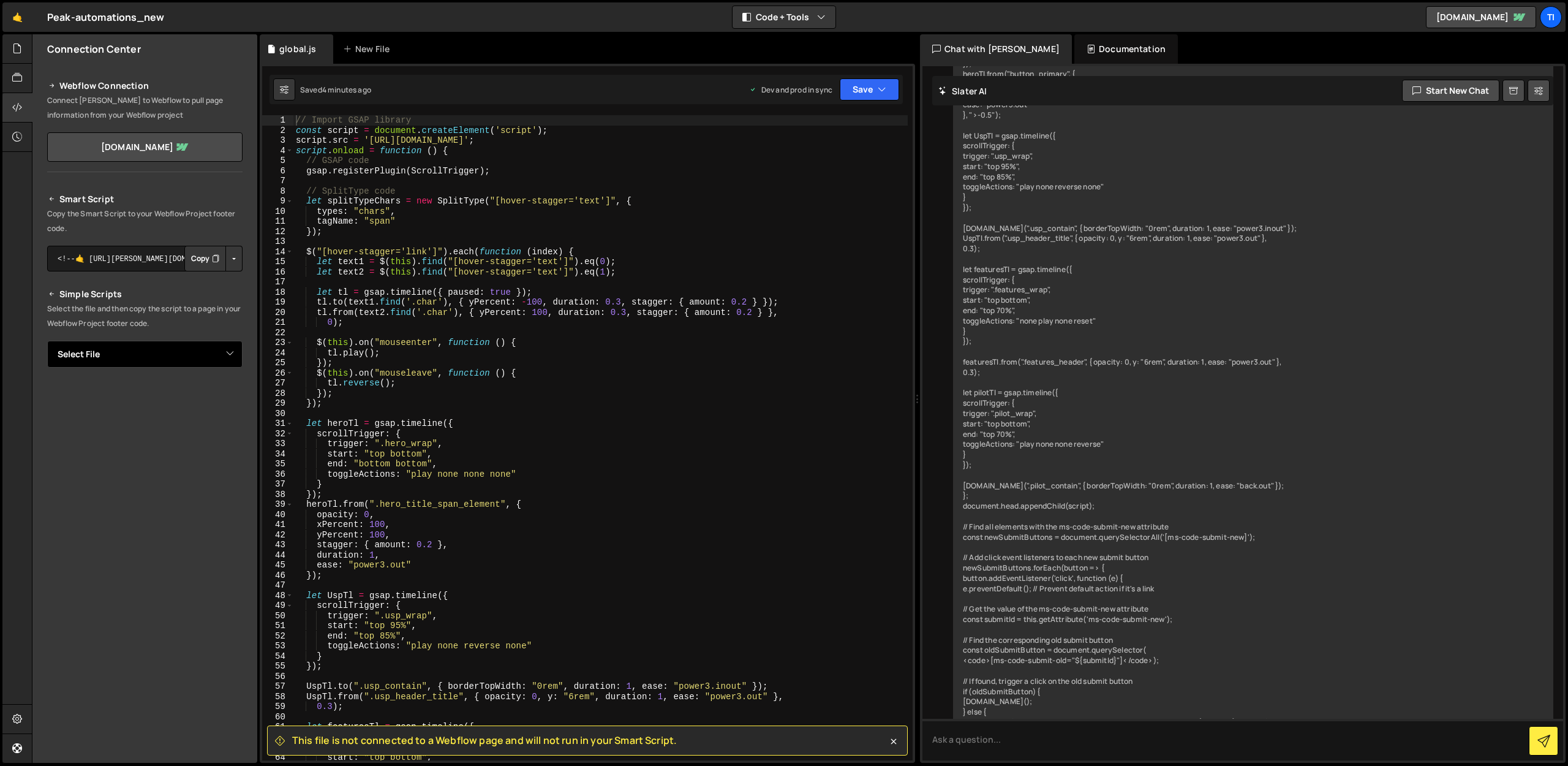
click at [193, 347] on select "Select File global.js" at bounding box center [145, 354] width 195 height 27
click at [145, 144] on link "[DOMAIN_NAME]" at bounding box center [145, 147] width 195 height 29
click at [1554, 19] on div "Ti" at bounding box center [1551, 17] width 22 height 22
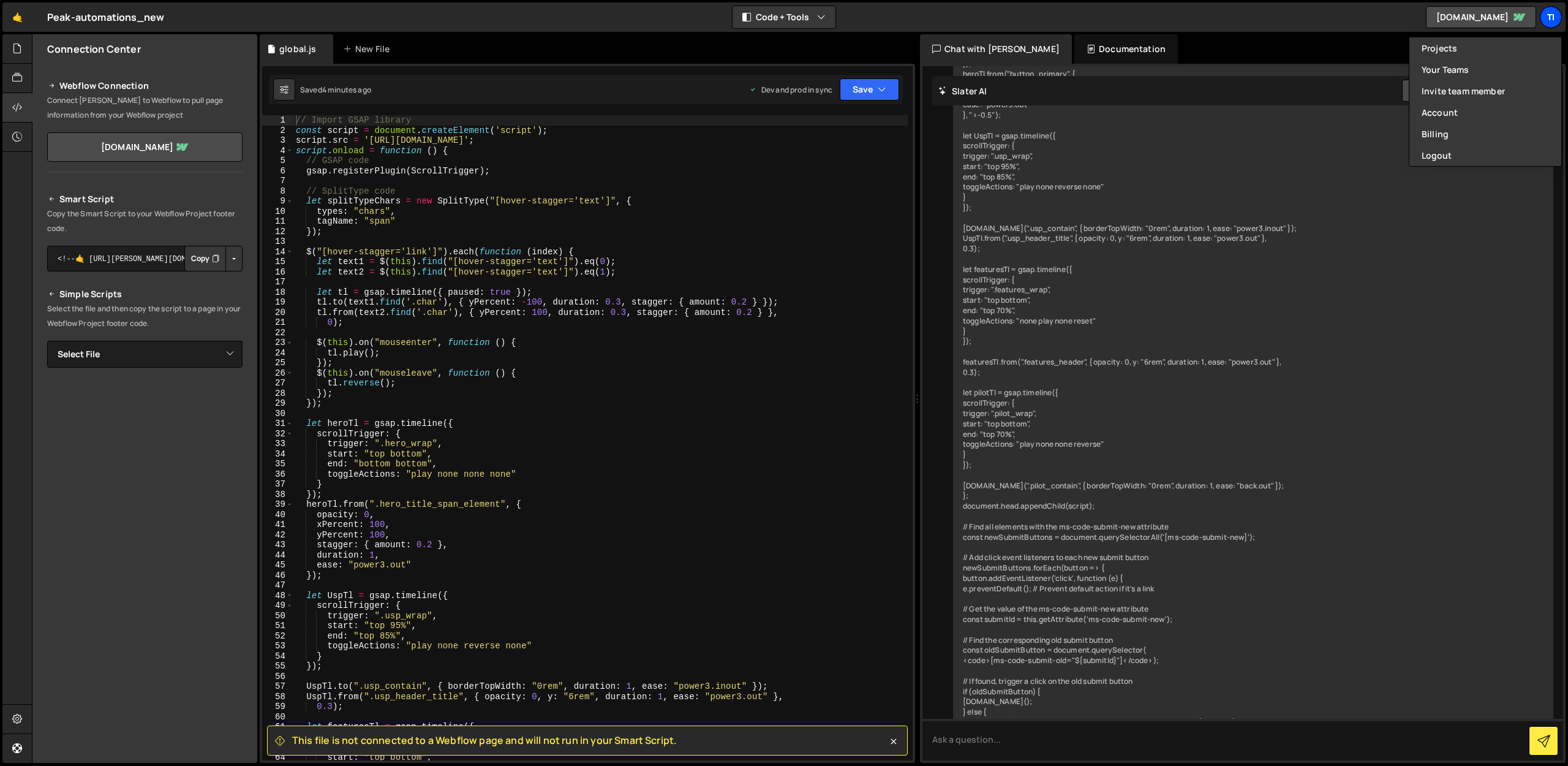
click at [1554, 19] on div "Ti" at bounding box center [1551, 17] width 22 height 22
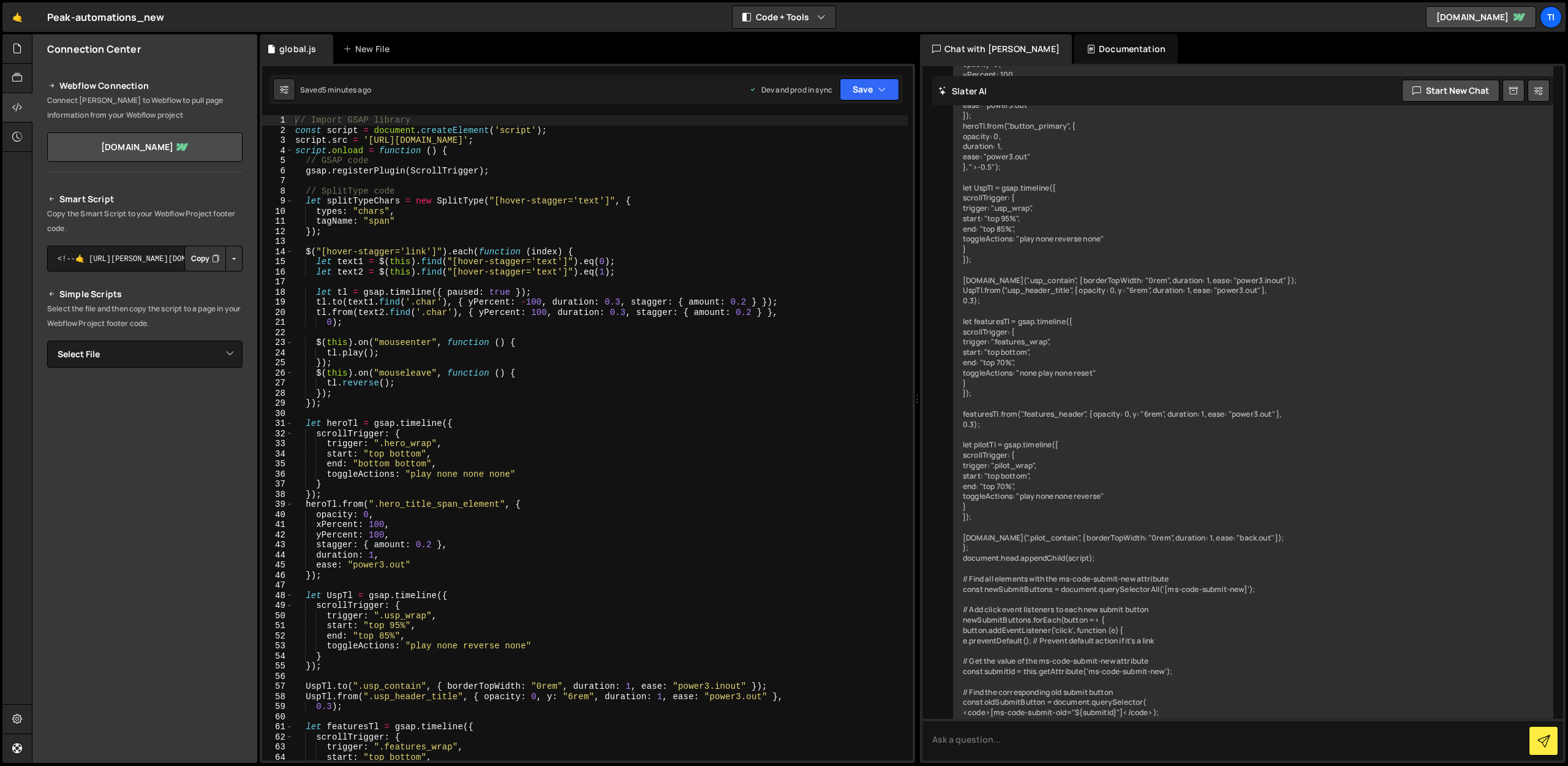
scroll to position [4317, 0]
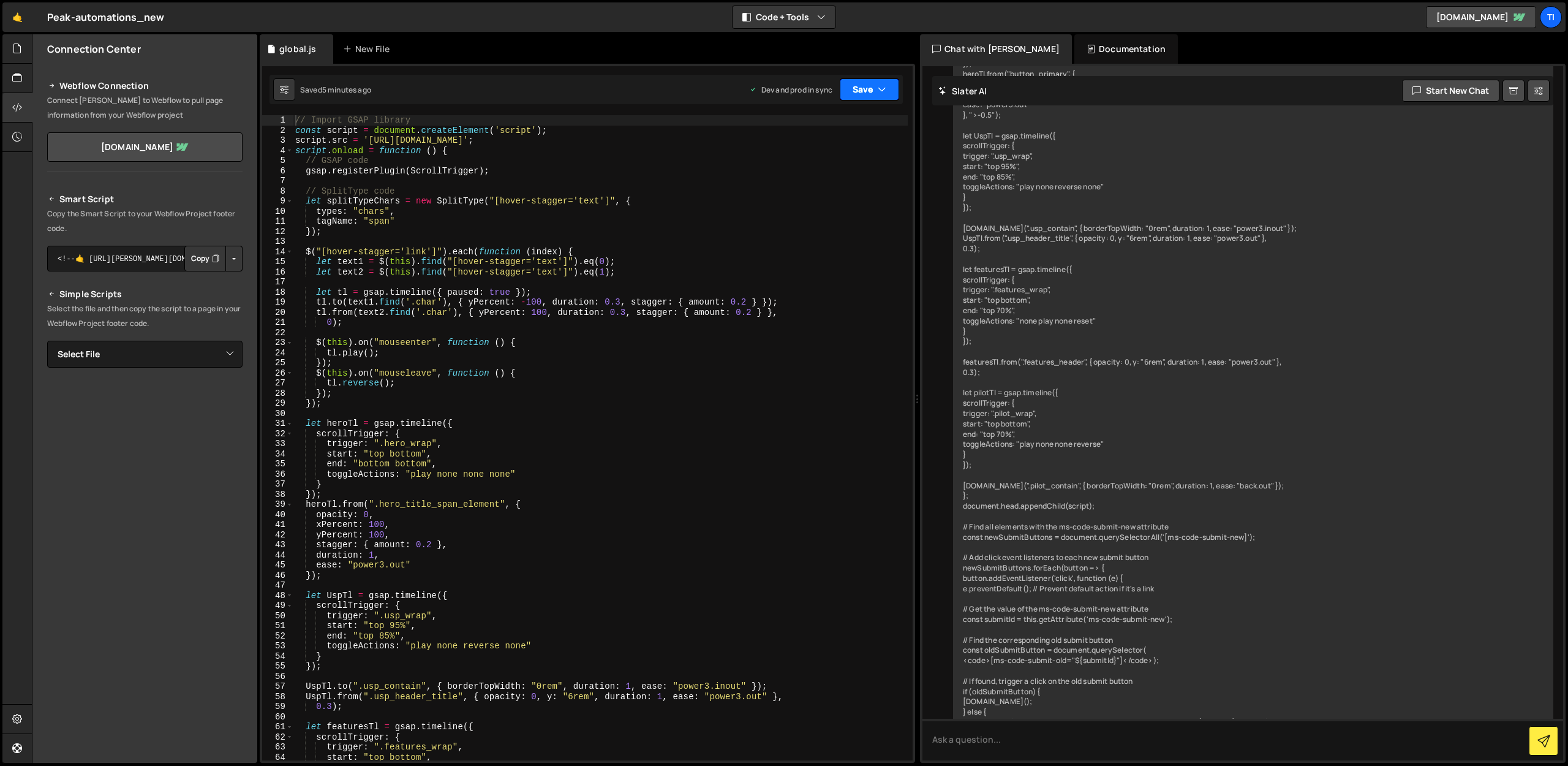
click at [854, 86] on button "Save" at bounding box center [870, 89] width 60 height 22
click at [815, 172] on div "39 seconds ago" at bounding box center [813, 172] width 55 height 11
click at [170, 149] on link "[DOMAIN_NAME]" at bounding box center [145, 147] width 195 height 29
click at [1474, 16] on link "[DOMAIN_NAME]" at bounding box center [1481, 17] width 110 height 22
click at [233, 261] on button "Button group with nested dropdown" at bounding box center [234, 258] width 17 height 25
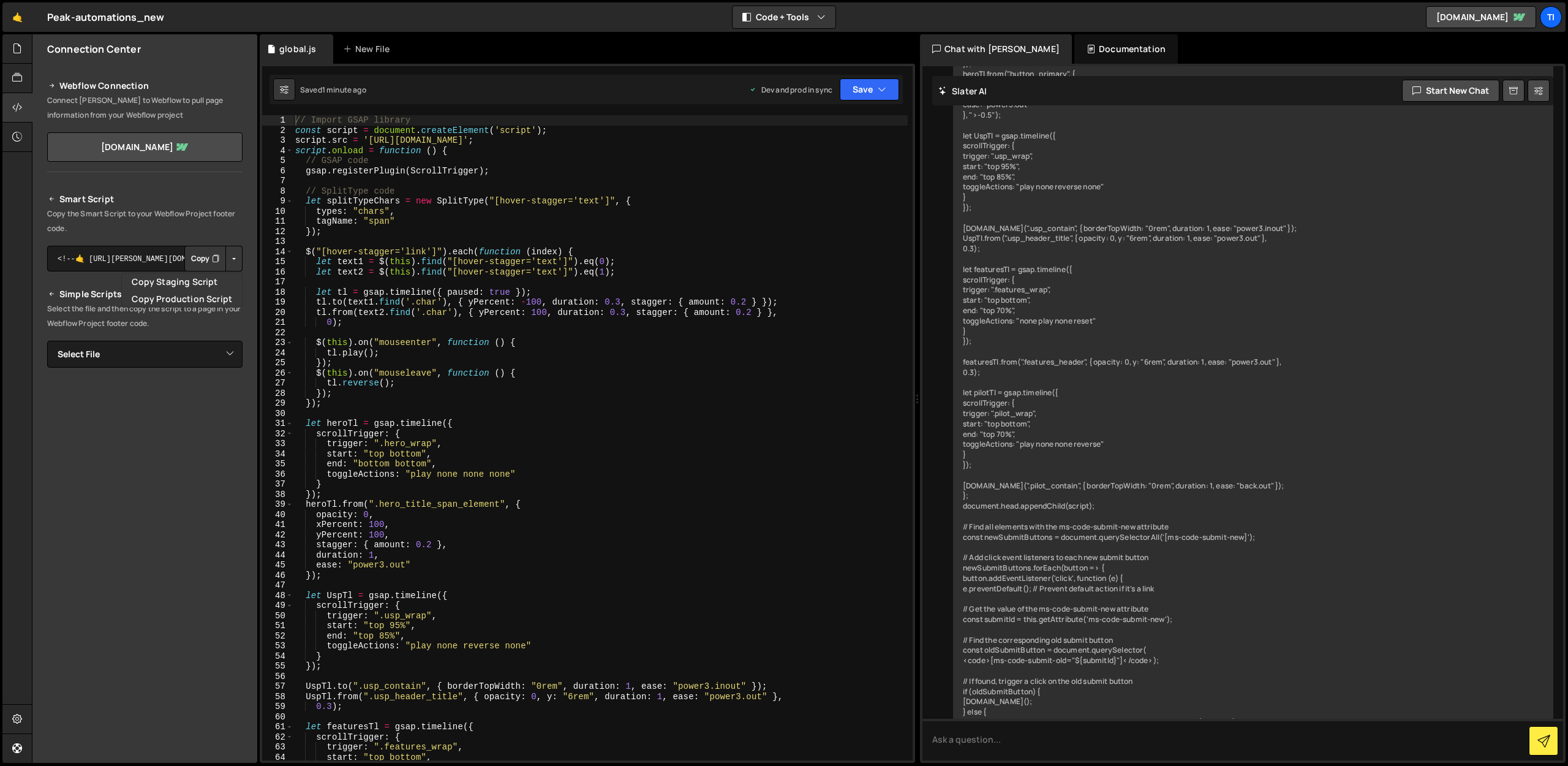
click at [233, 261] on button "Button group with nested dropdown" at bounding box center [234, 258] width 17 height 25
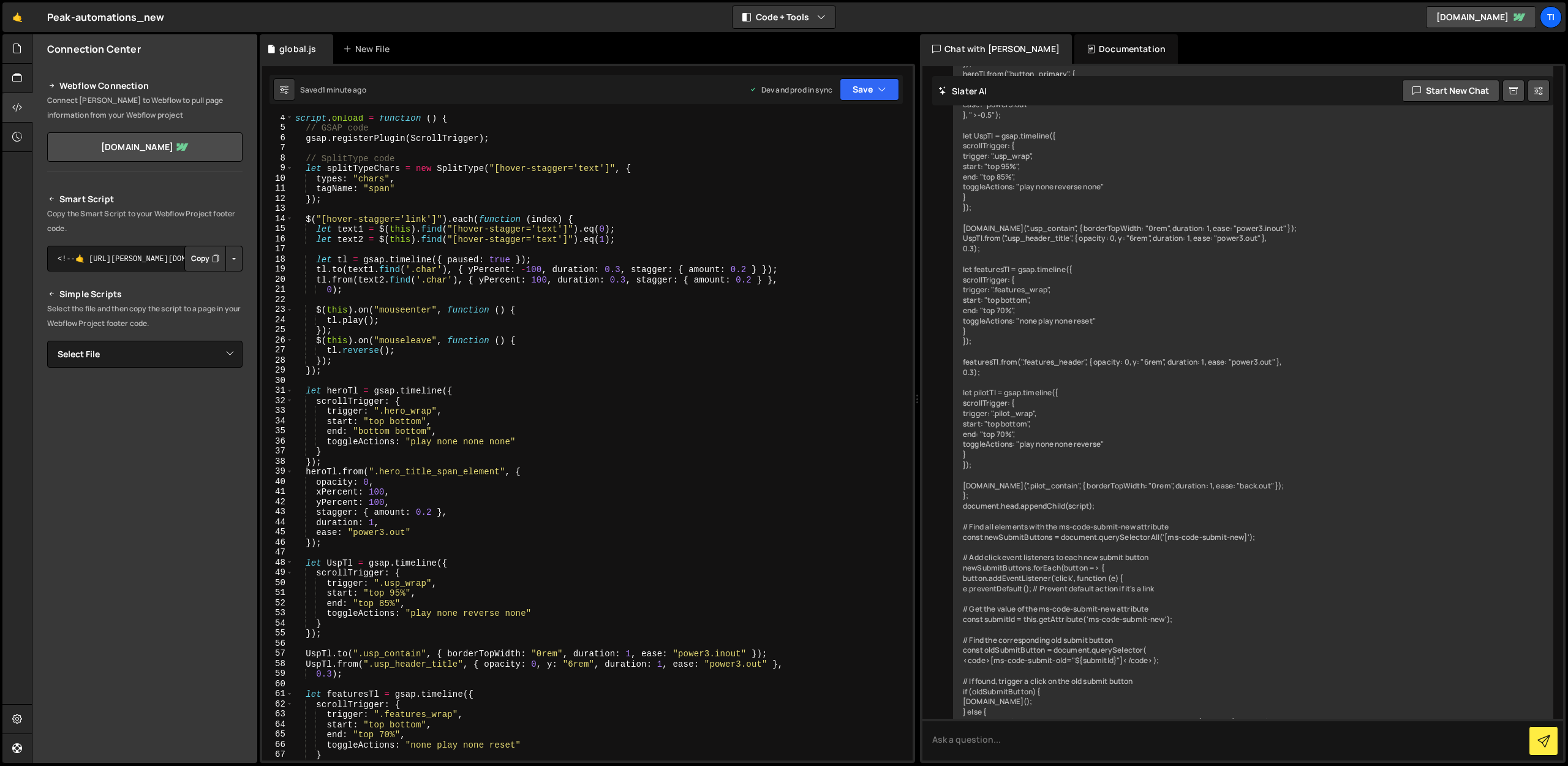
scroll to position [0, 0]
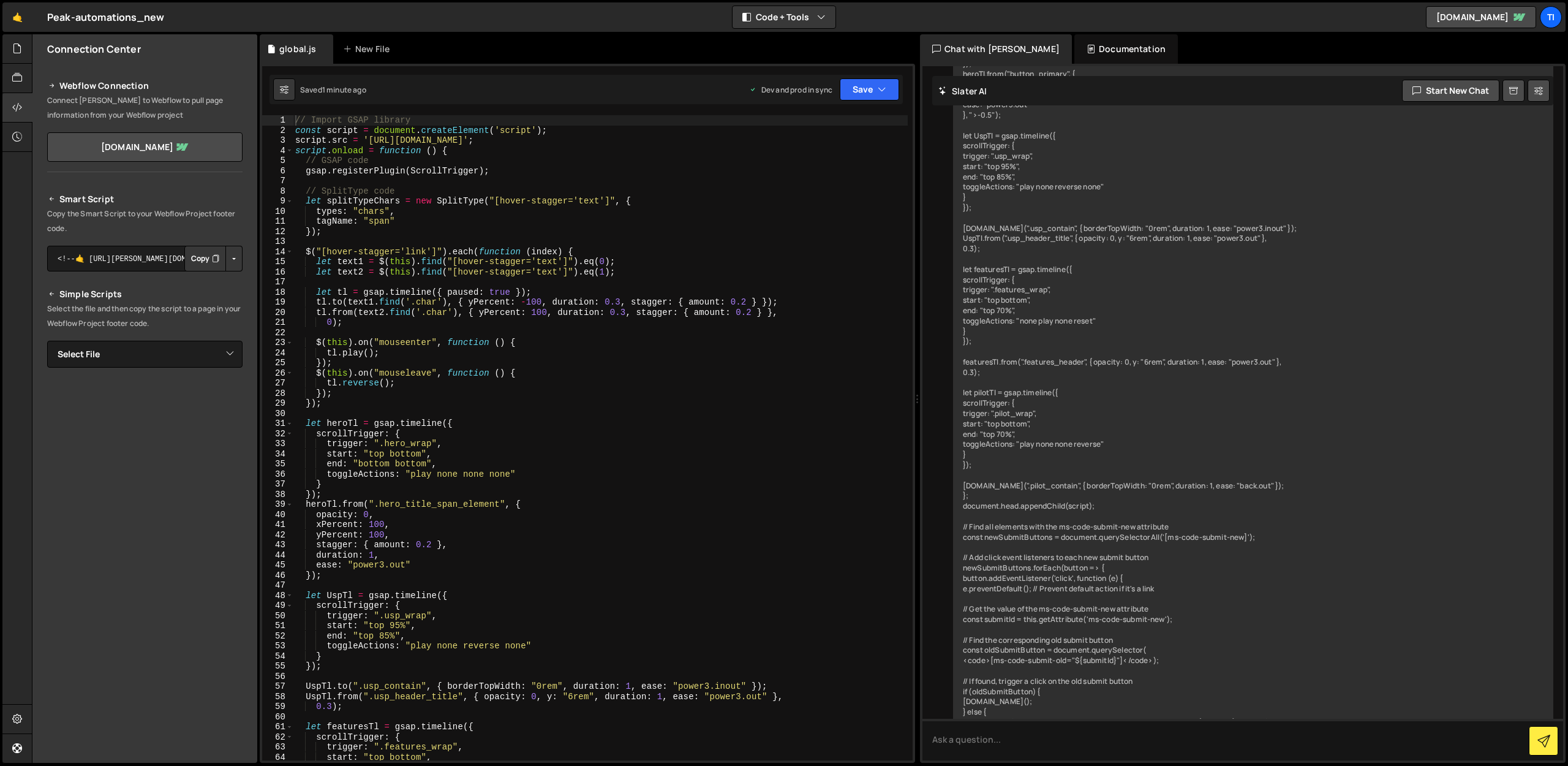
type textarea "});"
click at [431, 231] on div "// Import GSAP library const script = document . createElement ( 'script' ) ; s…" at bounding box center [600, 448] width 615 height 665
drag, startPoint x: 143, startPoint y: 268, endPoint x: 196, endPoint y: 265, distance: 53.1
click at [205, 264] on div "<!--🤙 [URL][PERSON_NAME][DOMAIN_NAME]> <script>document.addEventListener("DOMCo…" at bounding box center [145, 258] width 195 height 25
click at [157, 268] on textarea "<!--🤙 [URL][PERSON_NAME][DOMAIN_NAME]> <script>document.addEventListener("DOMCo…" at bounding box center [145, 258] width 195 height 25
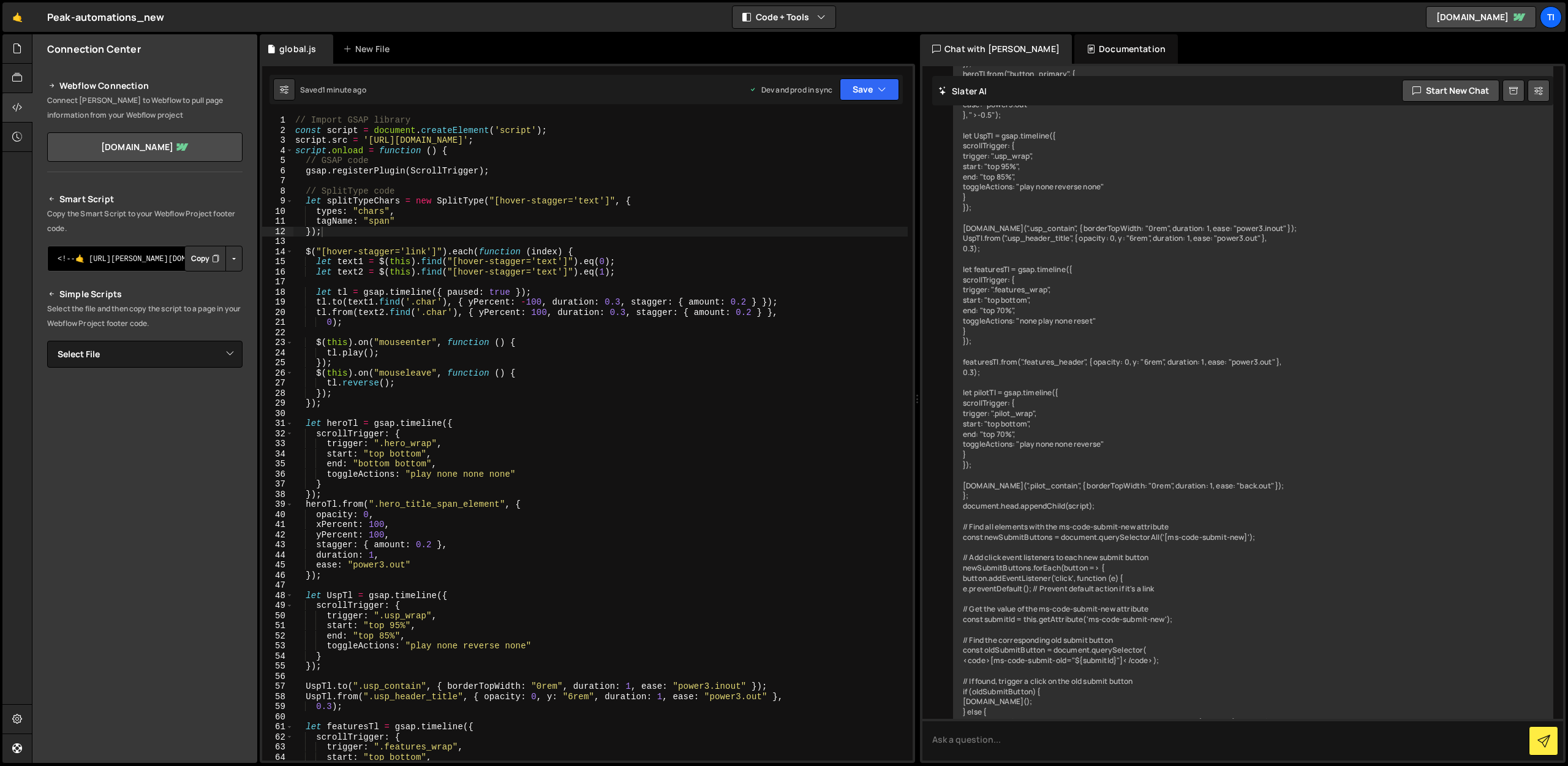
click at [168, 251] on textarea "<!--🤙 [URL][PERSON_NAME][DOMAIN_NAME]> <script>document.addEventListener("DOMCo…" at bounding box center [145, 258] width 195 height 25
click at [108, 261] on textarea "<!--🤙 [URL][PERSON_NAME][DOMAIN_NAME]> <script>document.addEventListener("DOMCo…" at bounding box center [145, 258] width 195 height 25
drag, startPoint x: 133, startPoint y: 259, endPoint x: 197, endPoint y: 252, distance: 64.4
click at [197, 252] on div "<!--🤙 [URL][PERSON_NAME][DOMAIN_NAME]> <script>document.addEventListener("DOMCo…" at bounding box center [145, 258] width 195 height 25
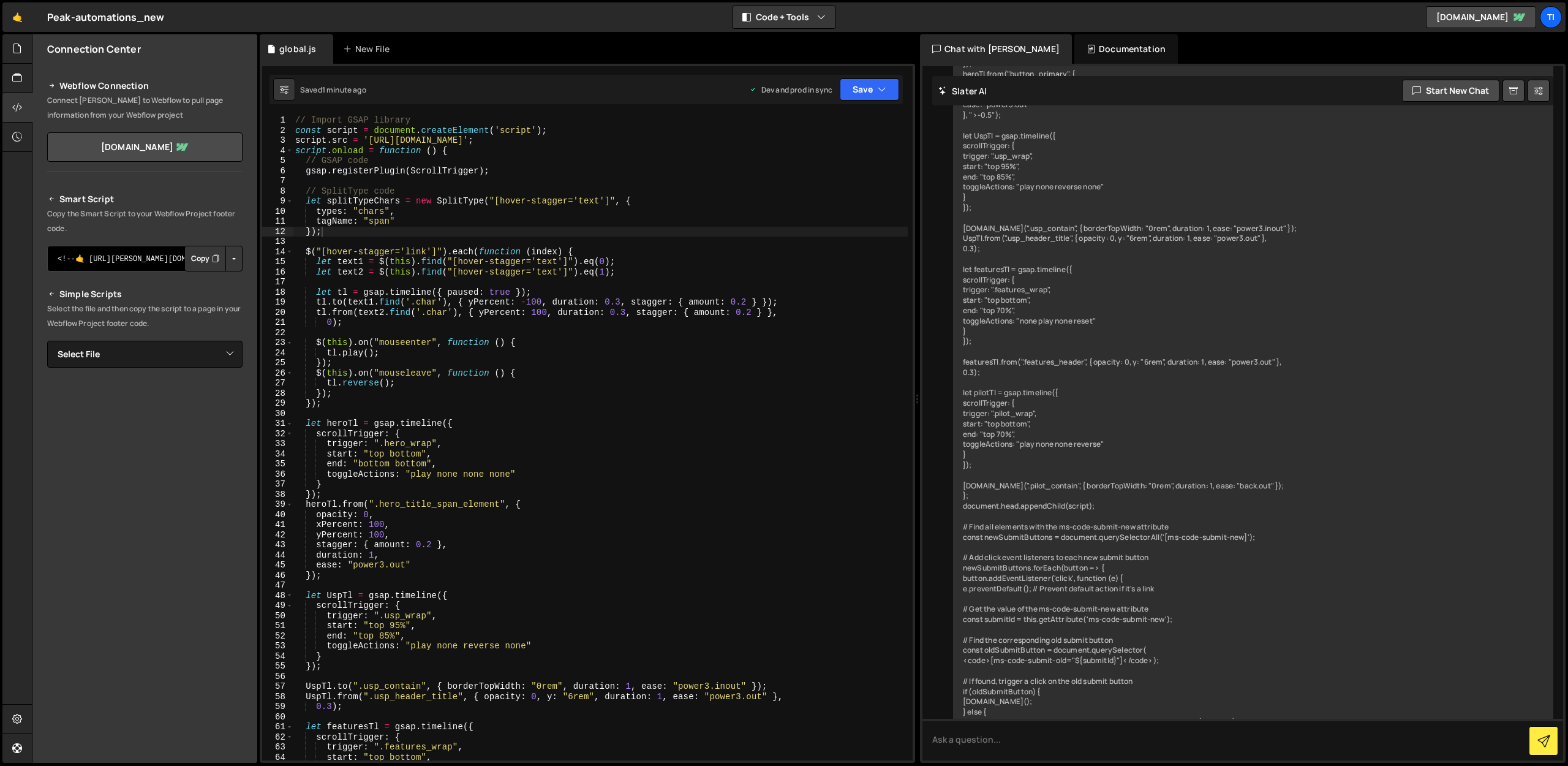
click at [142, 264] on textarea "<!--🤙 [URL][PERSON_NAME][DOMAIN_NAME]> <script>document.addEventListener("DOMCo…" at bounding box center [145, 258] width 195 height 25
click at [238, 261] on button "Button group with nested dropdown" at bounding box center [234, 258] width 17 height 25
click at [146, 256] on textarea "<!--🤙 [URL][PERSON_NAME][DOMAIN_NAME]> <script>document.addEventListener("DOMCo…" at bounding box center [145, 258] width 195 height 25
click at [298, 55] on div "global.js" at bounding box center [297, 48] width 73 height 29
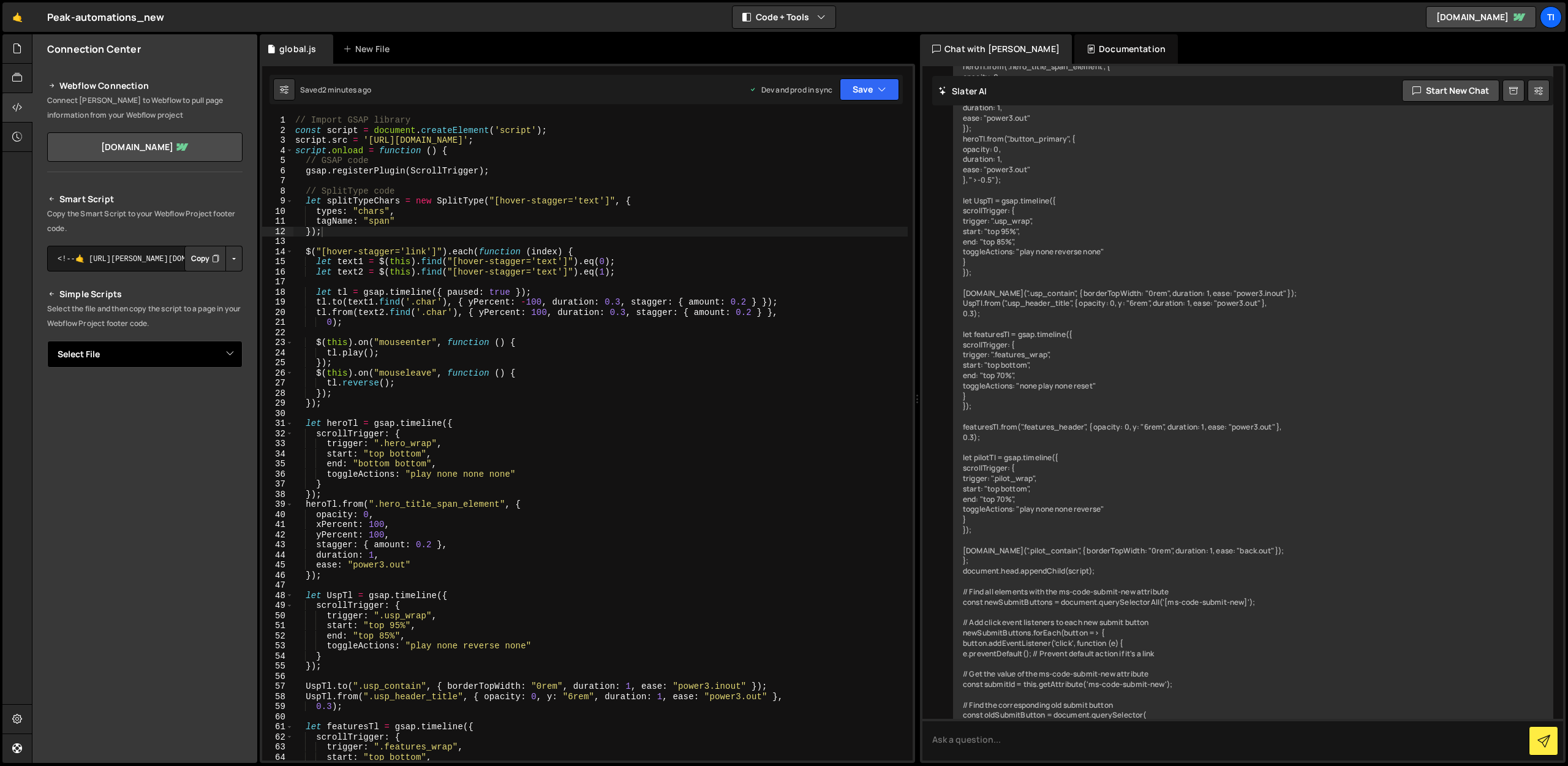
scroll to position [4317, 0]
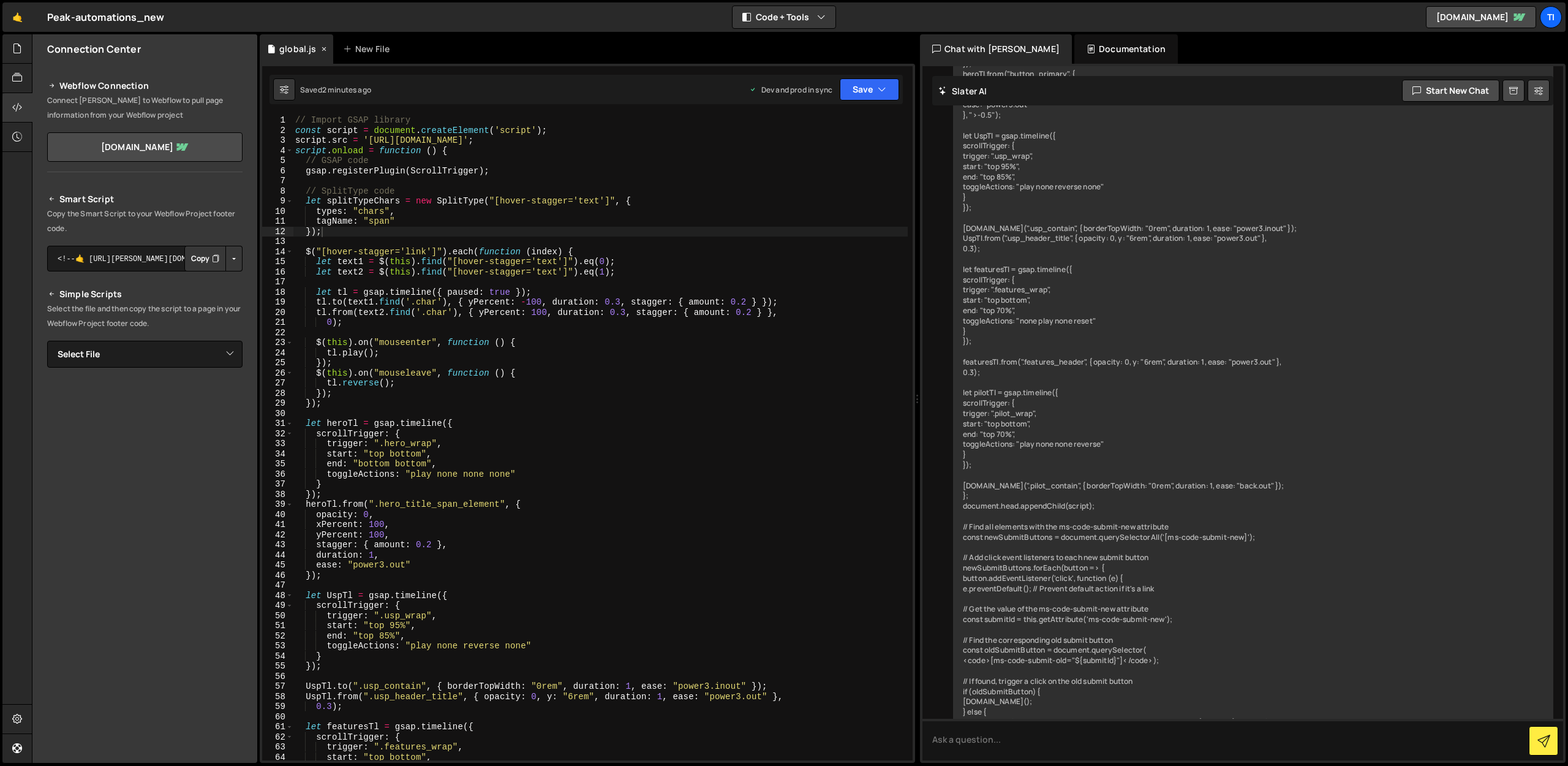
click at [297, 44] on div "global.js" at bounding box center [297, 49] width 37 height 12
click at [297, 48] on div "global.js" at bounding box center [297, 49] width 37 height 12
click at [17, 77] on icon at bounding box center [17, 78] width 10 height 14
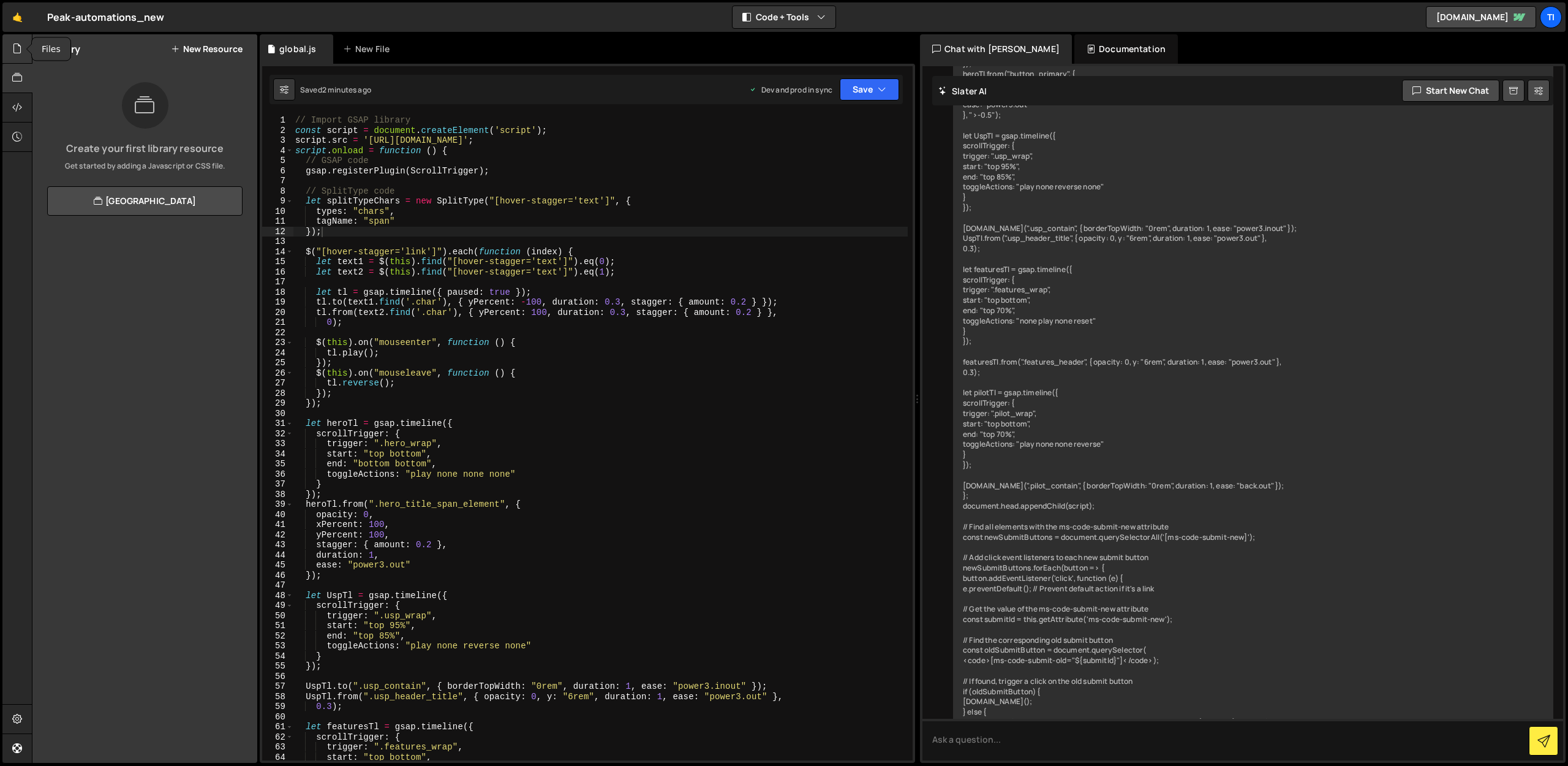
click at [19, 40] on div at bounding box center [17, 48] width 30 height 29
click at [242, 101] on icon at bounding box center [245, 100] width 9 height 12
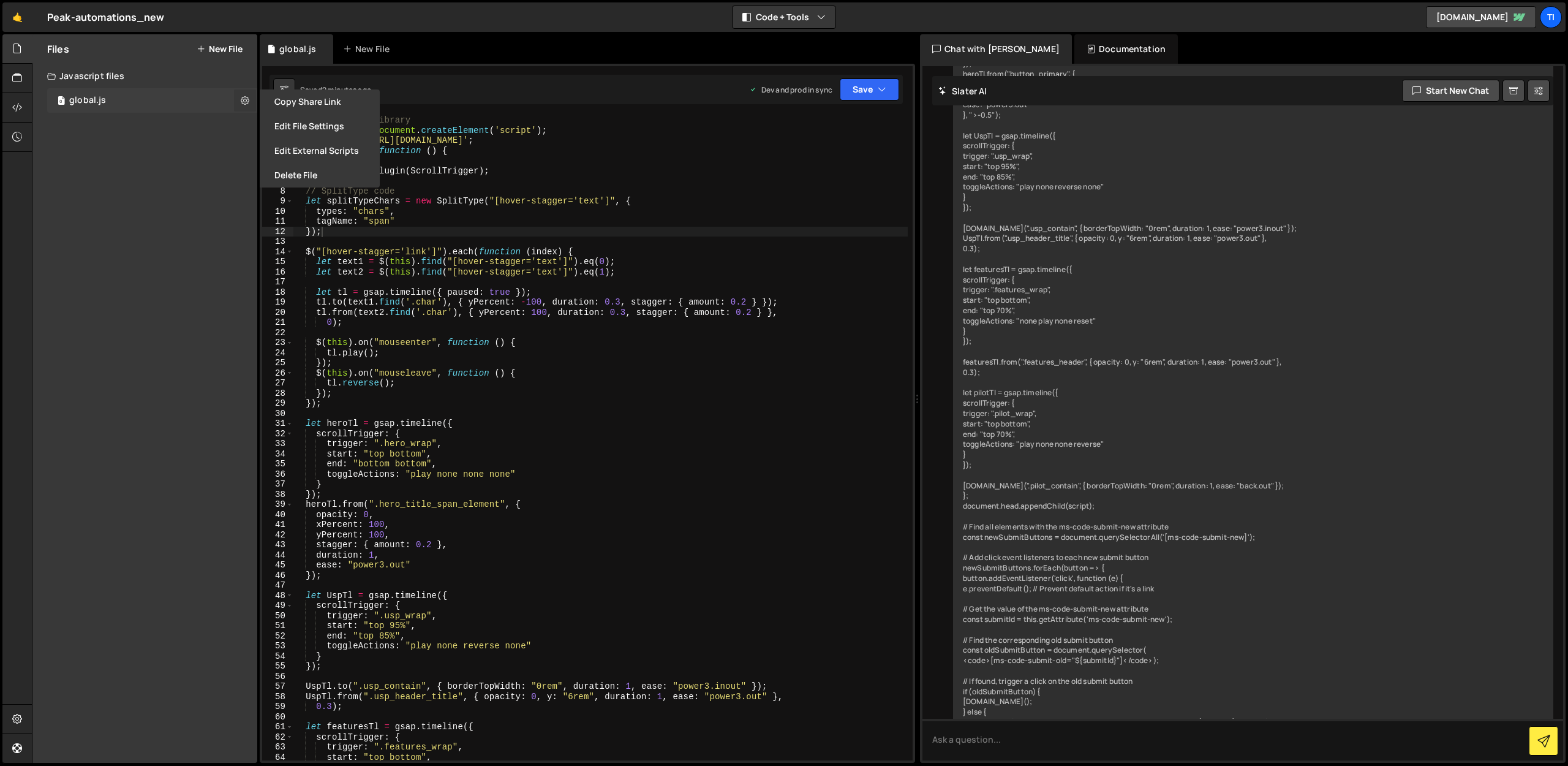
click at [246, 101] on icon at bounding box center [245, 100] width 9 height 12
click at [21, 77] on icon at bounding box center [17, 78] width 10 height 14
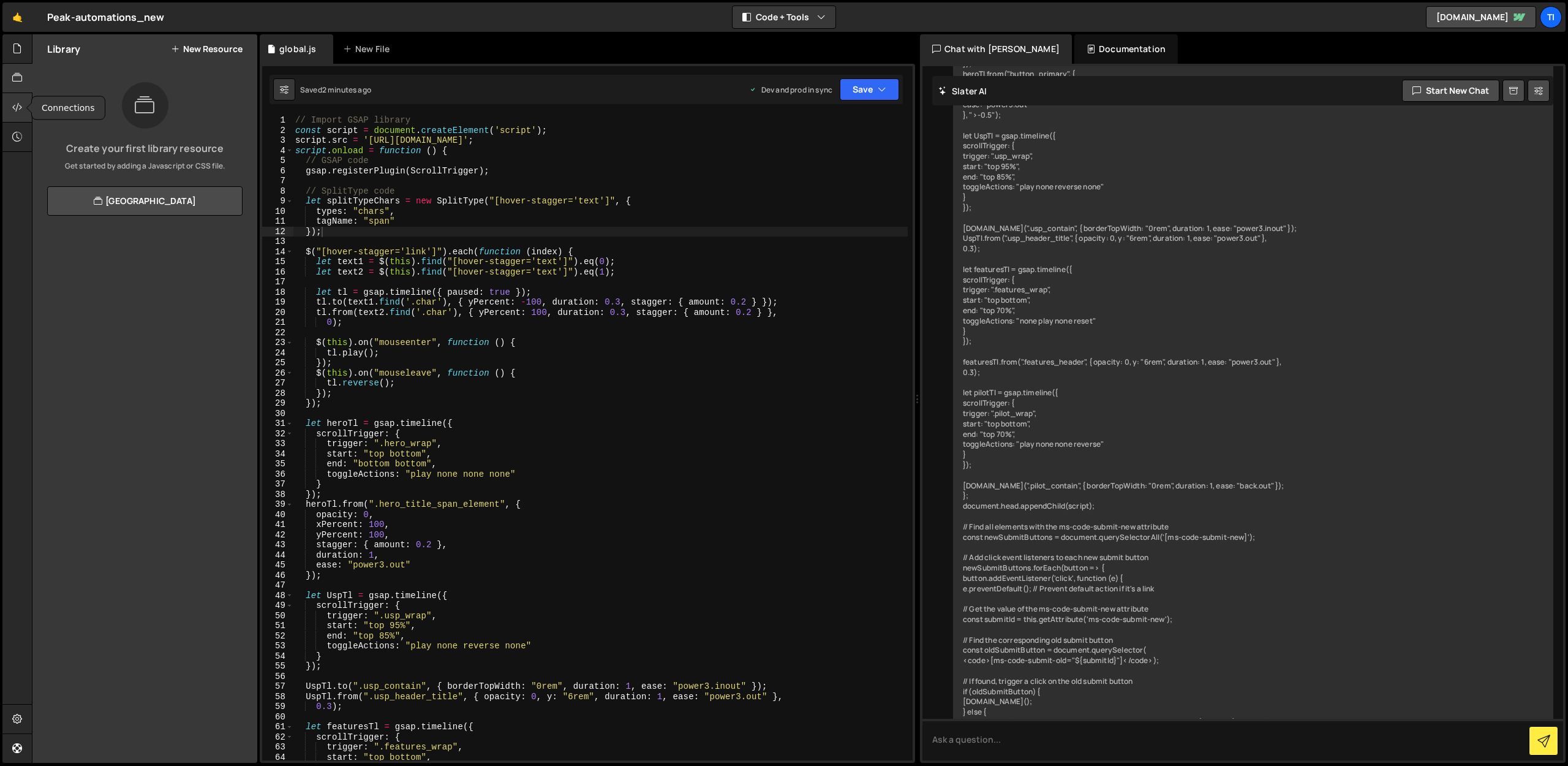
click at [20, 107] on icon at bounding box center [17, 108] width 10 height 14
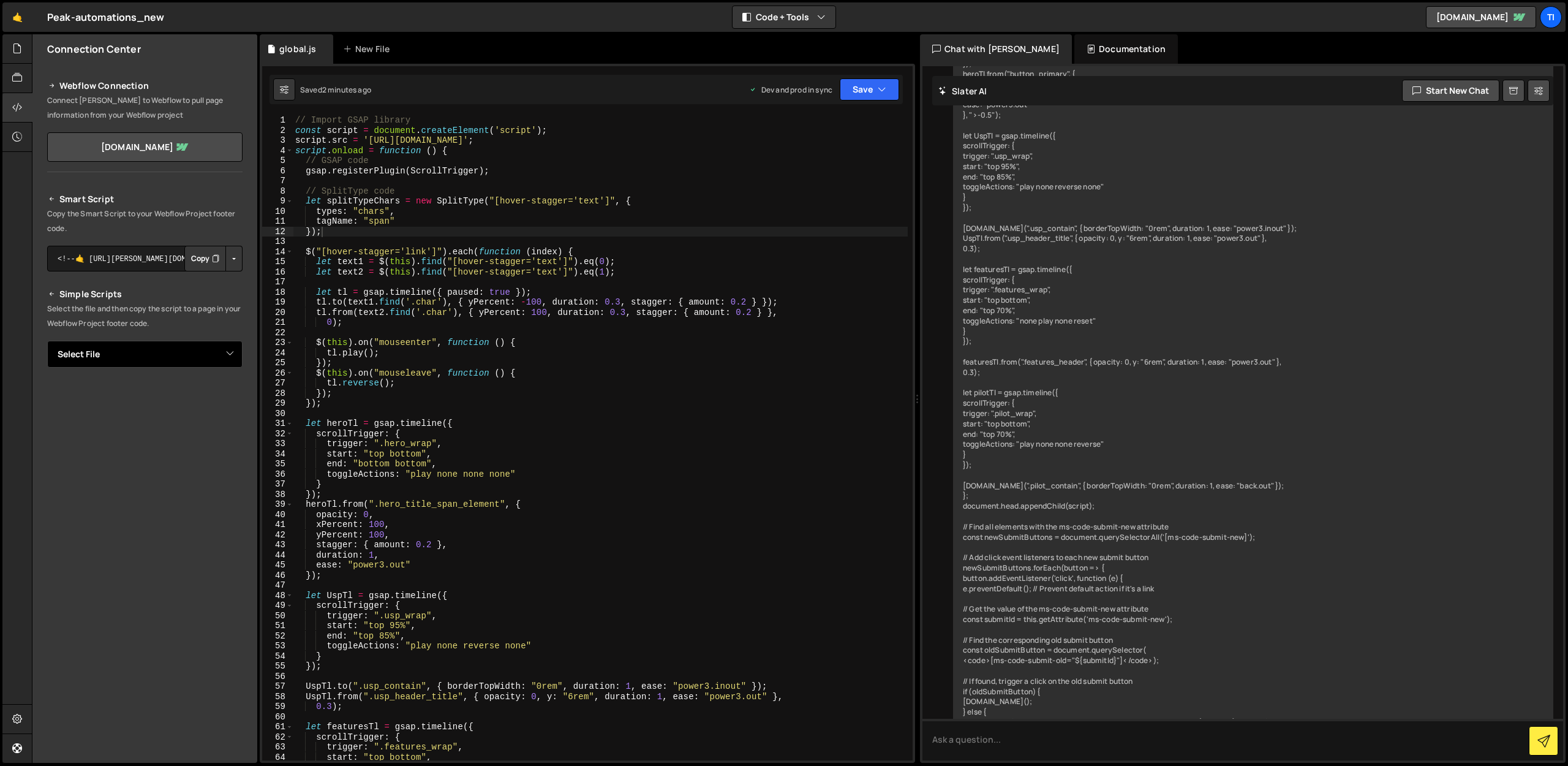
click at [221, 356] on select "Select File global.js" at bounding box center [145, 354] width 195 height 27
select select "45840"
click at [47, 341] on select "Select File global.js" at bounding box center [145, 354] width 195 height 27
click at [231, 402] on button "Button group with nested dropdown" at bounding box center [234, 395] width 17 height 25
click at [231, 401] on button "Button group with nested dropdown" at bounding box center [234, 395] width 17 height 25
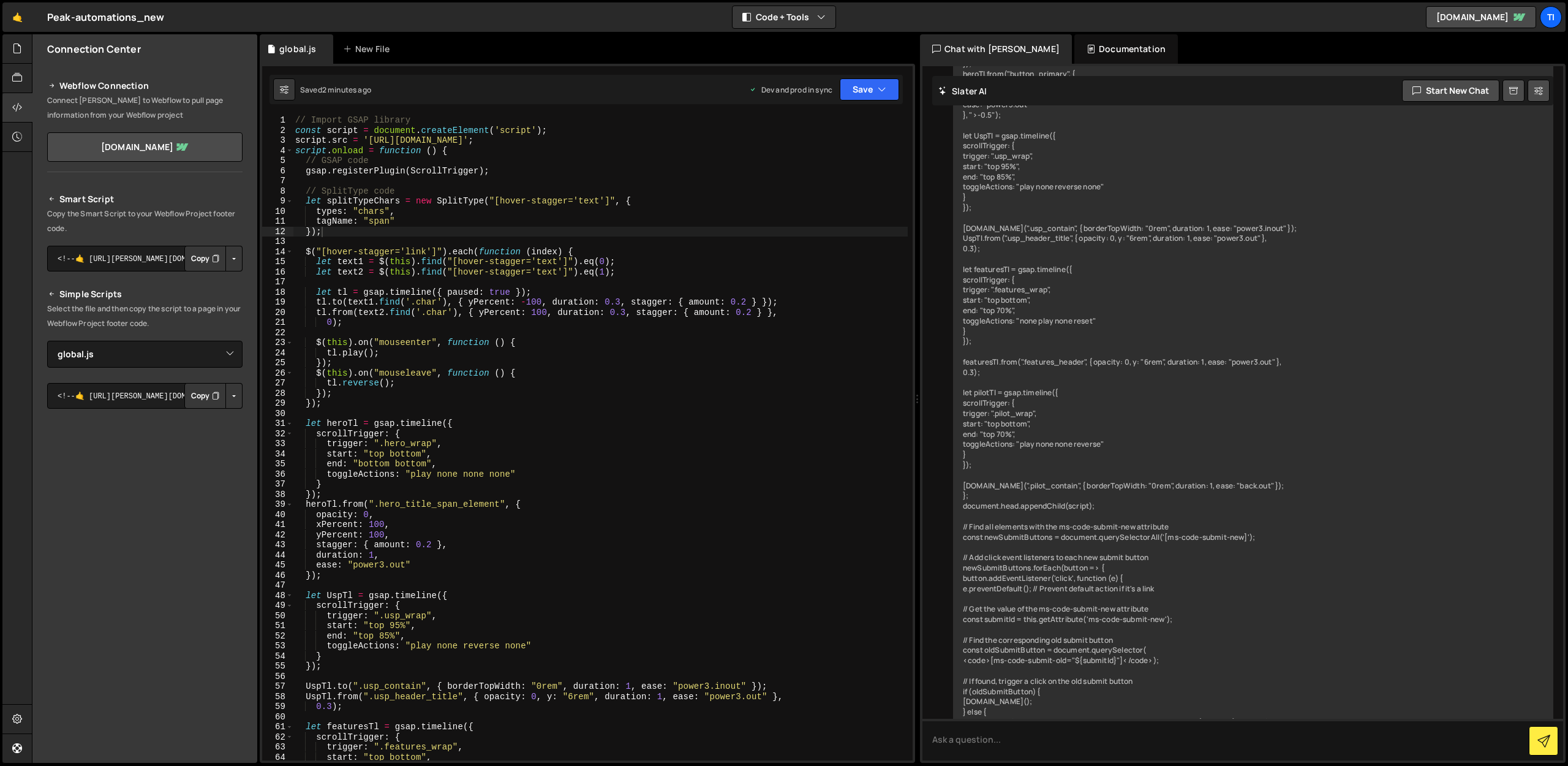
click at [238, 396] on button "Button group with nested dropdown" at bounding box center [234, 395] width 17 height 25
click at [187, 430] on link "Copy Production Script" at bounding box center [182, 436] width 120 height 17
click at [126, 401] on textarea "<!--🤙 [URL][PERSON_NAME][DOMAIN_NAME]> <script>document.addEventListener("DOMCo…" at bounding box center [145, 395] width 195 height 25
click at [162, 353] on select "Select File global.js" at bounding box center [145, 354] width 195 height 27
click at [103, 387] on textarea "<!--🤙 [URL][PERSON_NAME][DOMAIN_NAME]> <script>document.addEventListener("DOMCo…" at bounding box center [145, 395] width 195 height 25
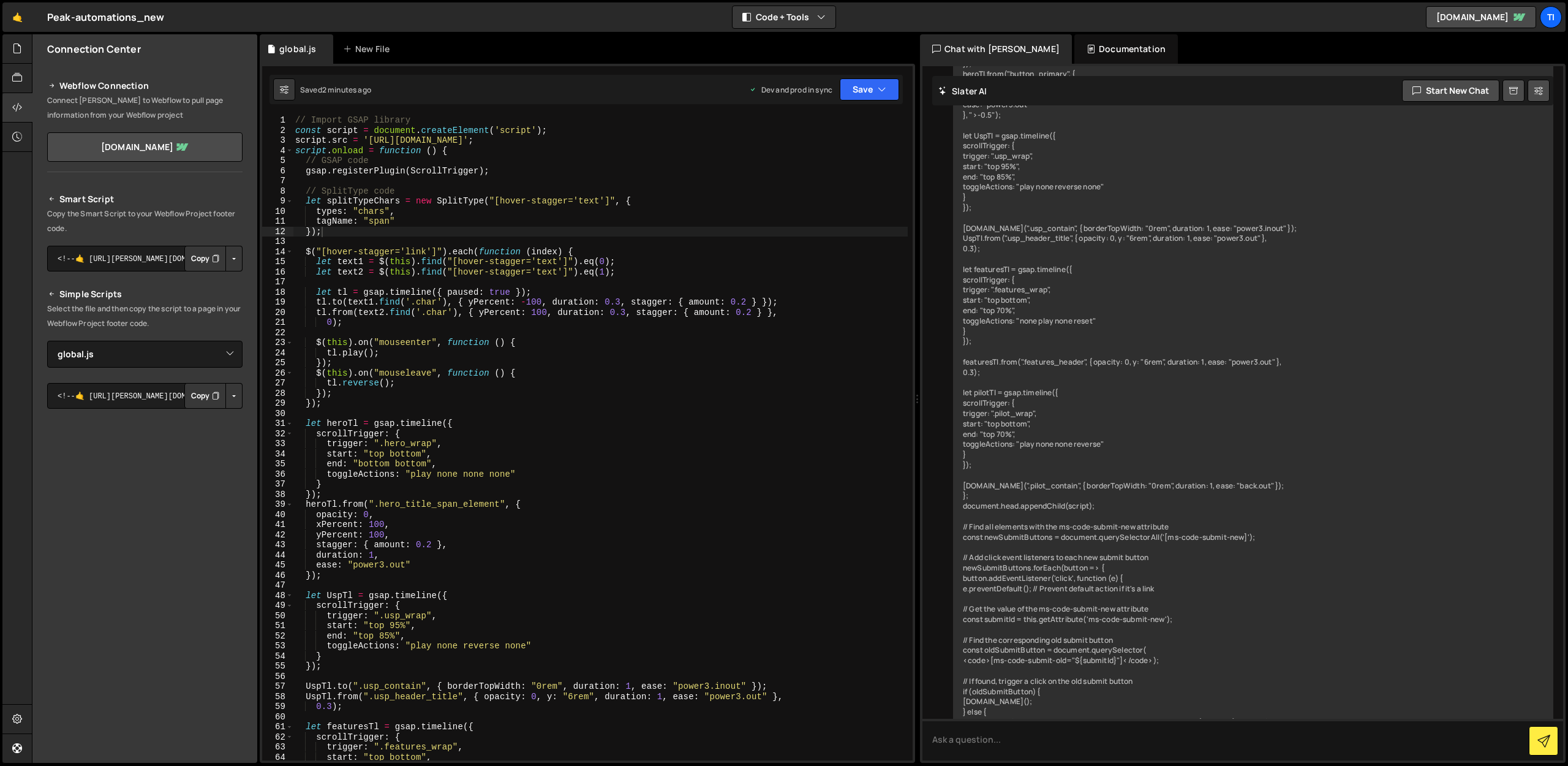
click at [205, 373] on div "Smart Script Copy the Smart Script to your Webflow Project footer code. <!--🤙 h…" at bounding box center [145, 426] width 195 height 469
click at [205, 384] on button "Copy" at bounding box center [205, 395] width 42 height 25
type textarea "let text2 = $(this).find("[hover-stagger='text']").eq(1);"
click at [371, 267] on div "// Import GSAP library const script = document . createElement ( 'script' ) ; s…" at bounding box center [600, 448] width 615 height 665
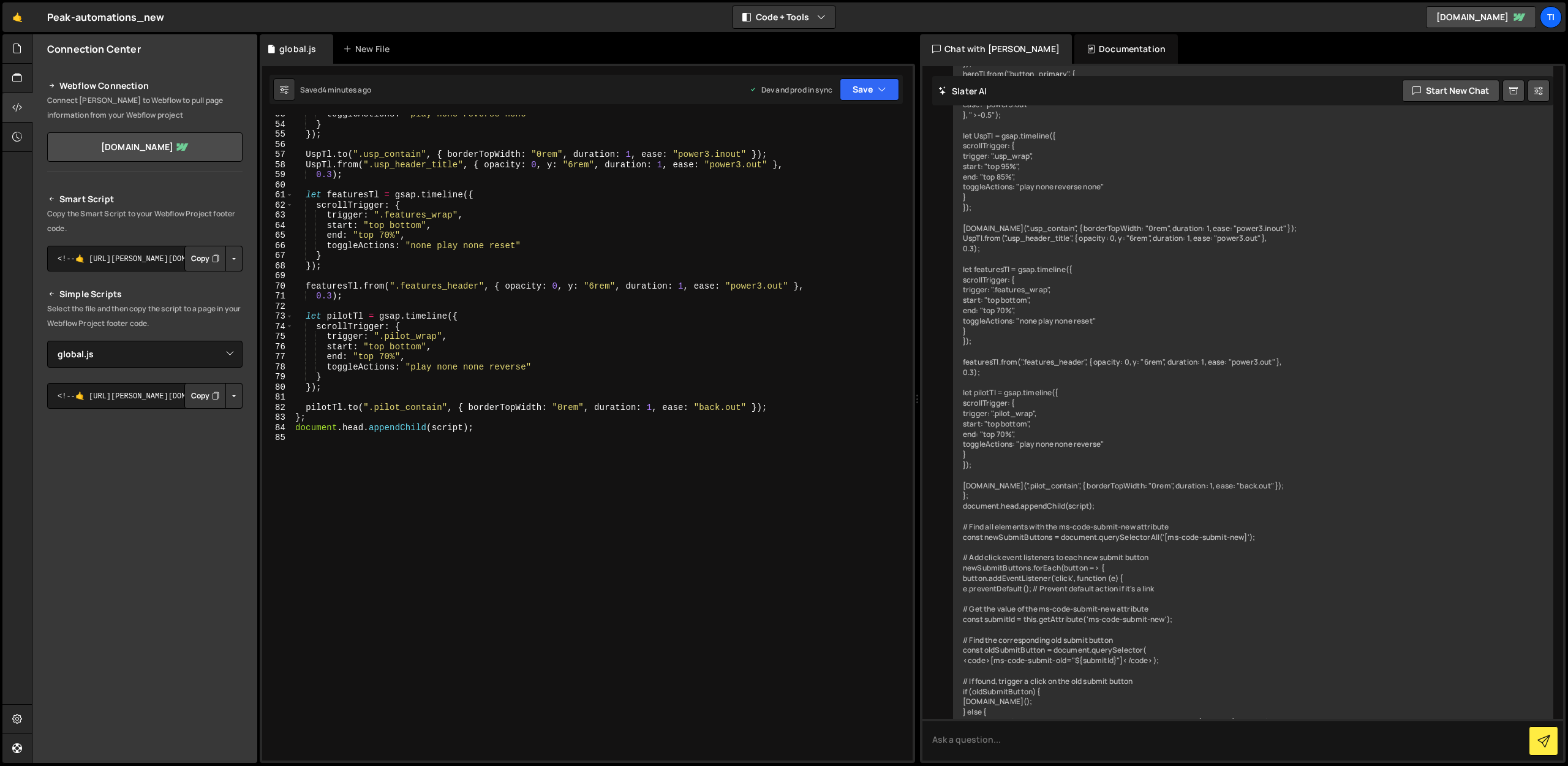
scroll to position [532, 0]
click at [452, 438] on div "toggleActions : "play none reverse none" } }) ; UspTl . to ( ".usp_contain" , {…" at bounding box center [600, 441] width 615 height 665
paste textarea "});"
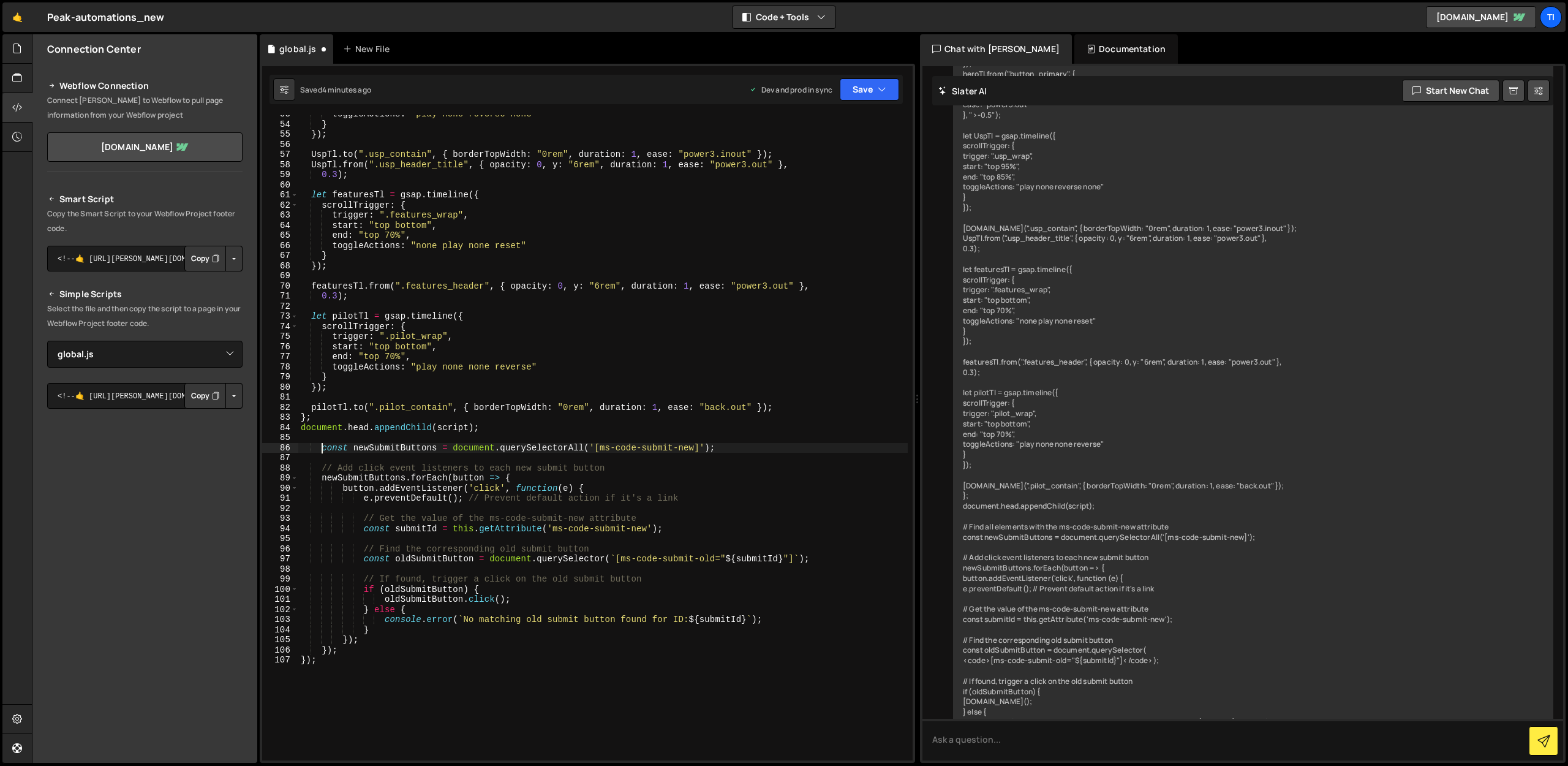
click at [320, 448] on div "toggleActions : "play none reverse none" } }) ; UspTl . to ( ".usp_contain" , {…" at bounding box center [603, 441] width 609 height 665
type textarea "const newSubmitButtons = document.querySelectorAll('[ms-code-submit-new]');"
click at [874, 85] on button "Save" at bounding box center [870, 89] width 60 height 22
click at [819, 169] on div "4 minutes ago" at bounding box center [809, 172] width 48 height 11
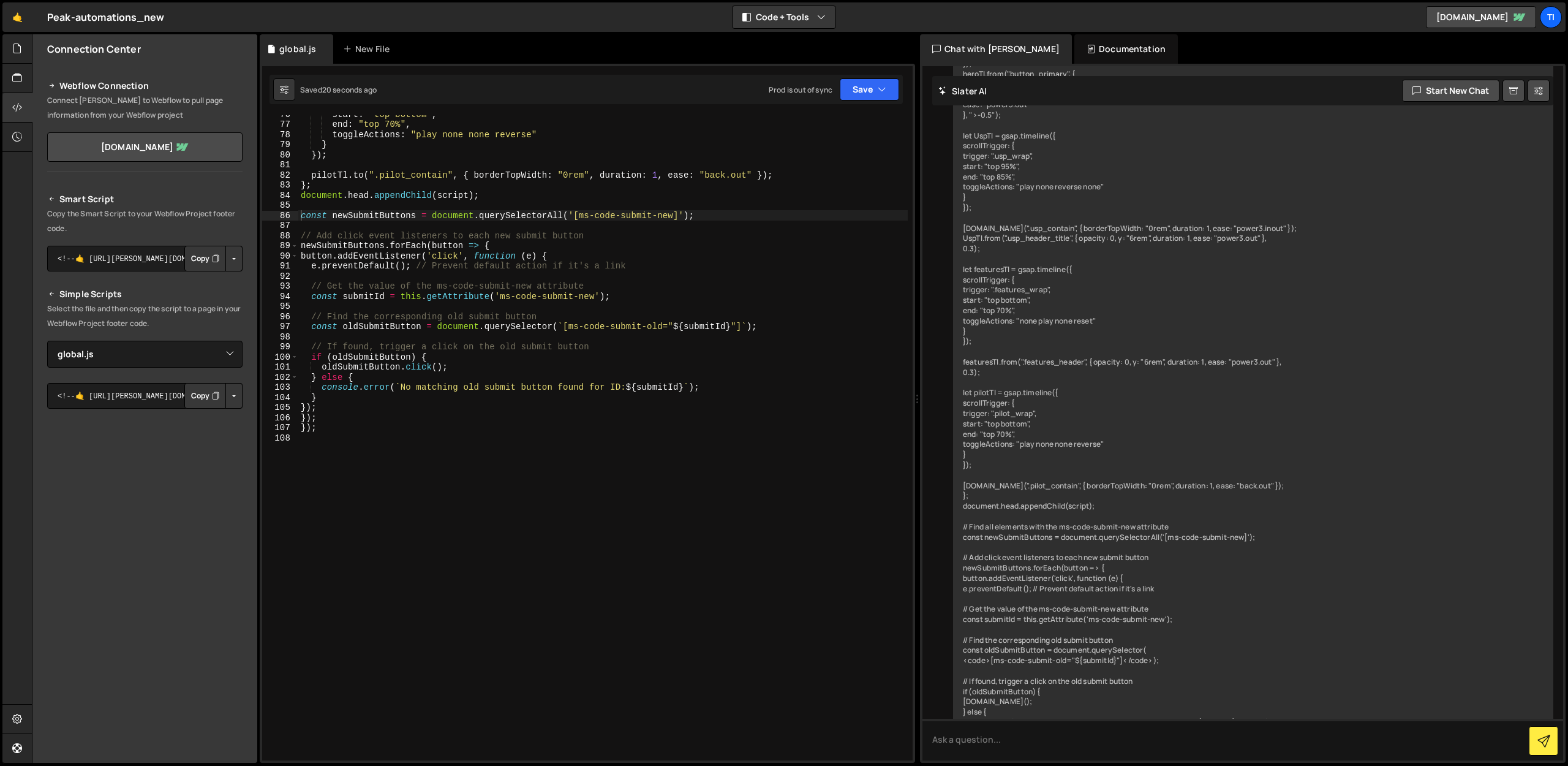
scroll to position [719, 0]
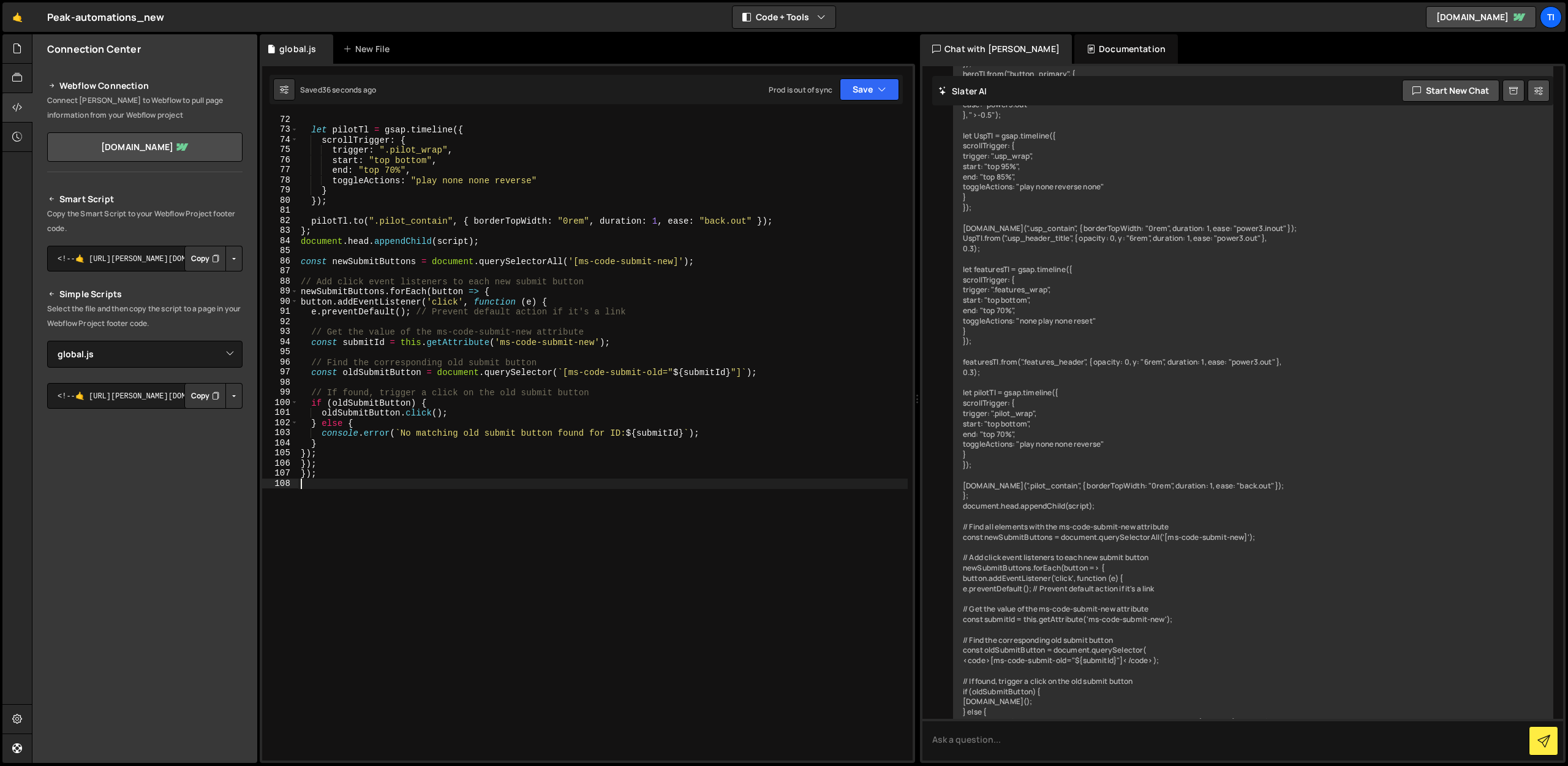
click at [343, 487] on div "let pilotTl = gsap . timeline ({ scrollTrigger : { trigger : ".pilot_wrap" , st…" at bounding box center [603, 447] width 609 height 665
click at [878, 90] on icon "button" at bounding box center [882, 90] width 9 height 12
click at [813, 168] on div "4 minutes ago" at bounding box center [809, 172] width 48 height 11
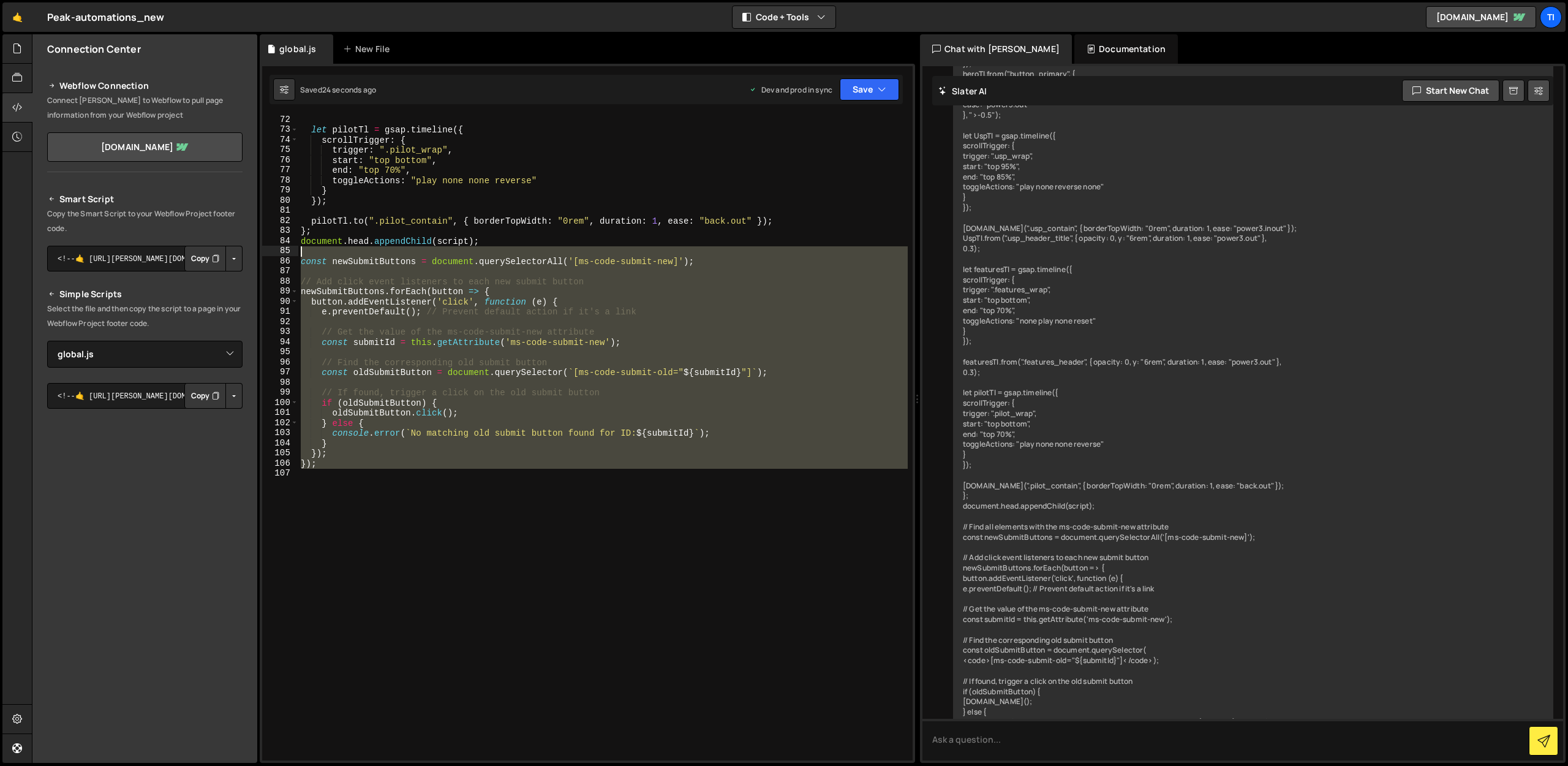
drag, startPoint x: 368, startPoint y: 478, endPoint x: 256, endPoint y: 254, distance: 250.4
click at [256, 254] on div "Files New File Javascript files 0 global.js 0 CSS files Copy share link Edit Fi…" at bounding box center [800, 399] width 1536 height 729
type textarea "const newSubmitButtons = document.querySelectorAll('[ms-code-submit-new]');"
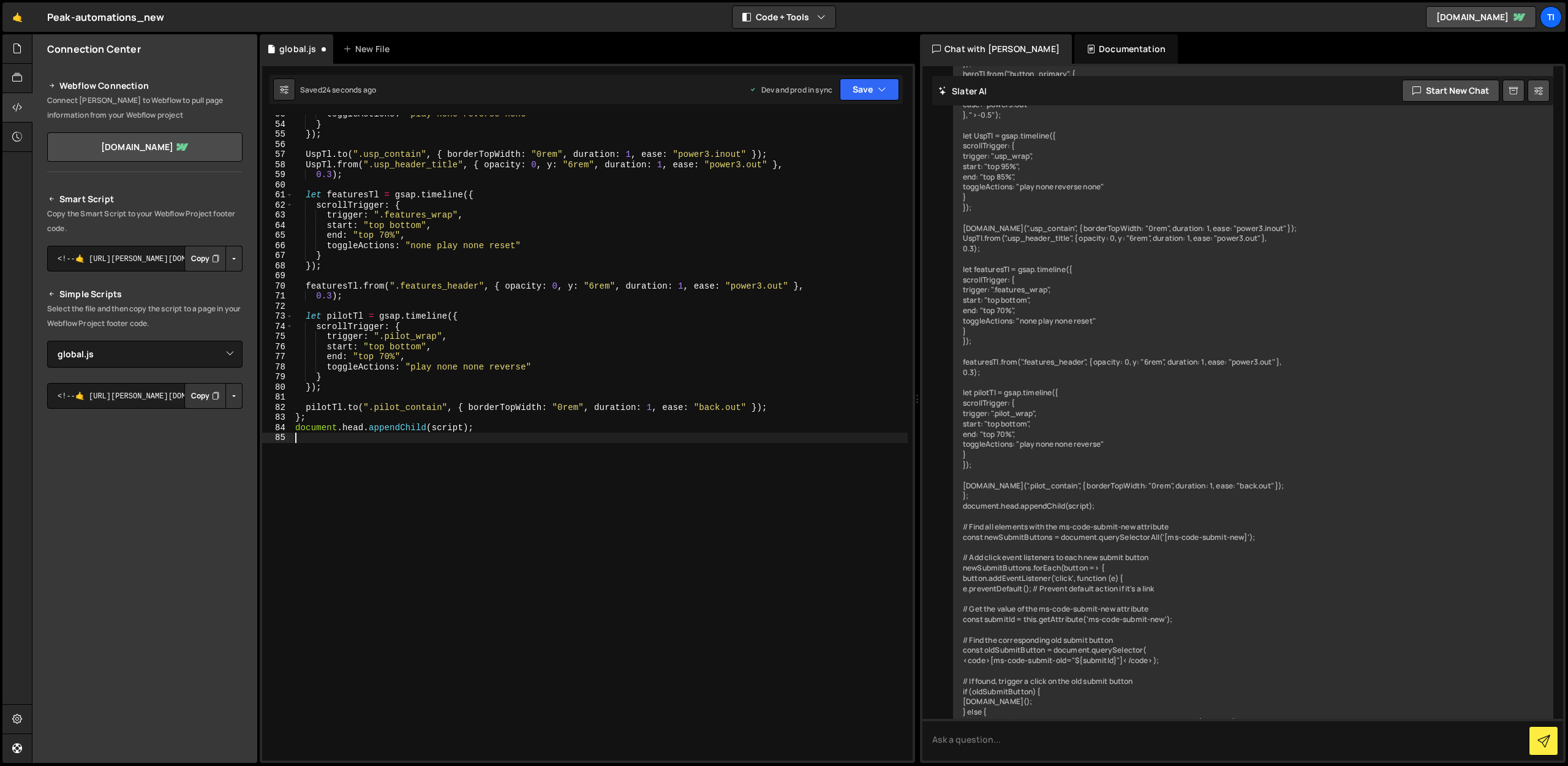
scroll to position [532, 0]
click at [864, 89] on button "Save" at bounding box center [870, 89] width 60 height 22
click at [848, 160] on div "Save to Production S" at bounding box center [828, 159] width 127 height 12
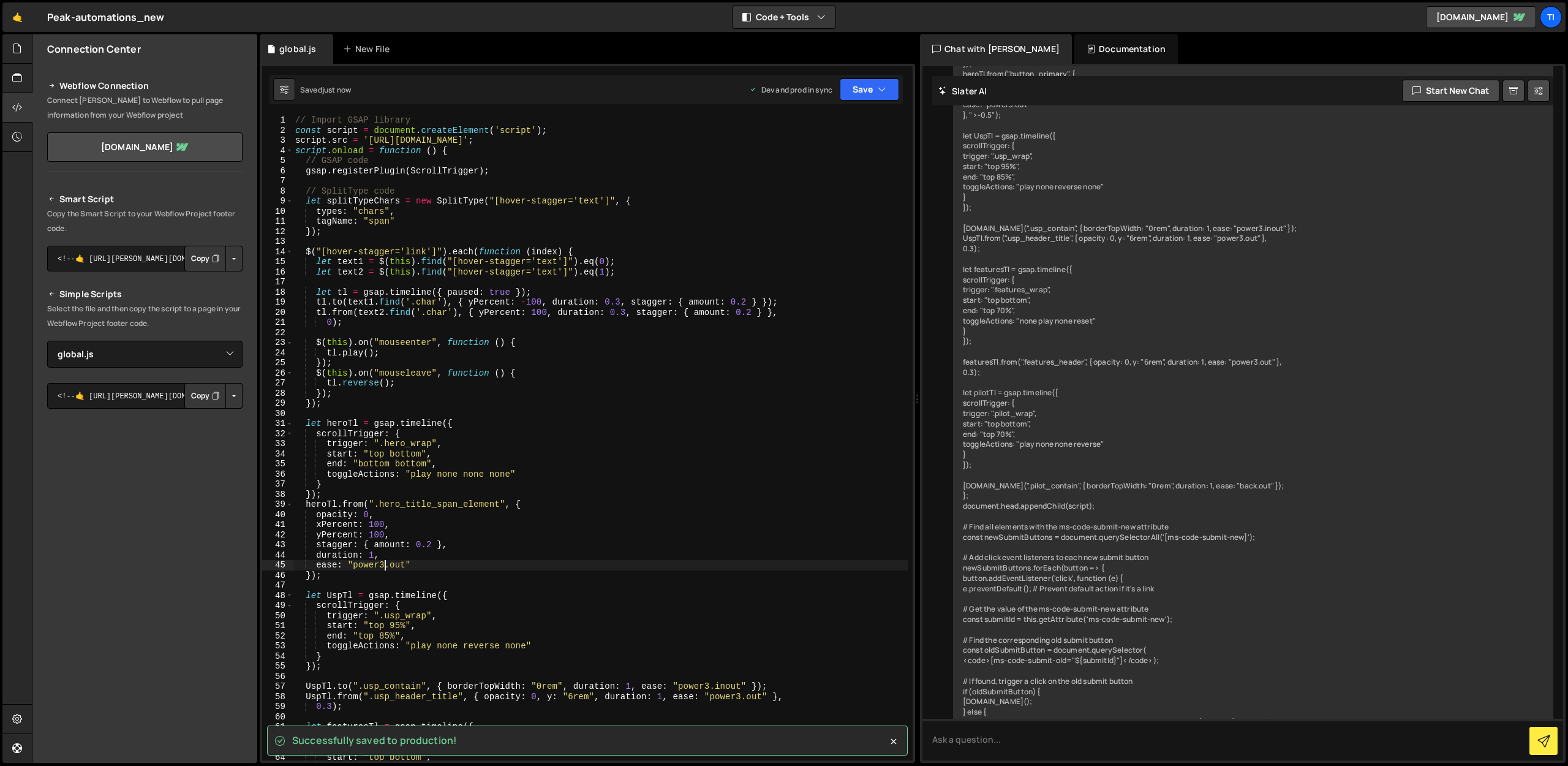
click at [383, 561] on div "// Import GSAP library const script = document . createElement ( 'script' ) ; s…" at bounding box center [600, 448] width 615 height 665
click at [382, 556] on div "// Import GSAP library const script = document . createElement ( 'script' ) ; s…" at bounding box center [600, 448] width 615 height 665
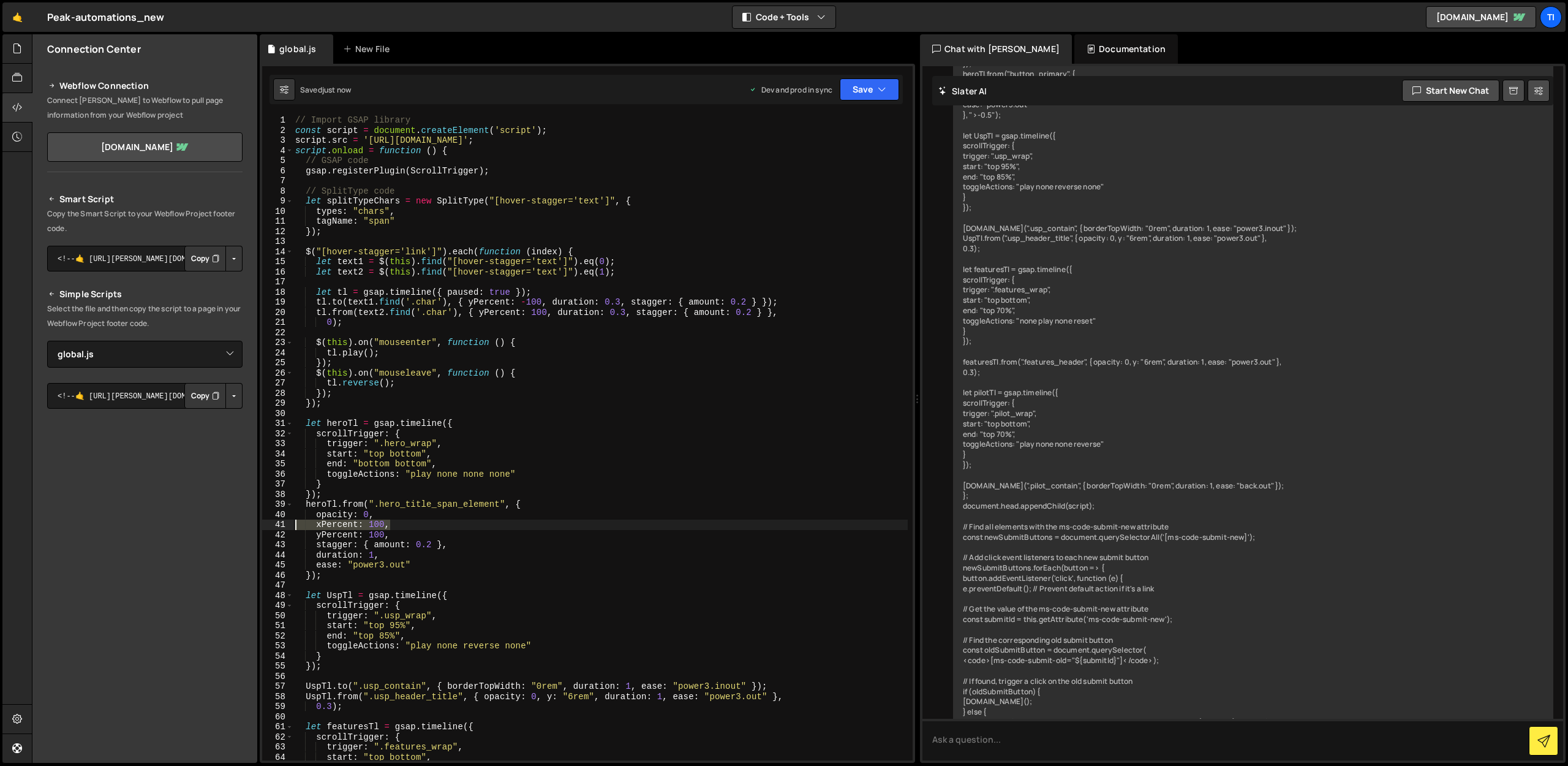
drag, startPoint x: 399, startPoint y: 527, endPoint x: 290, endPoint y: 523, distance: 109.1
click at [290, 523] on div "duration: 1, 1 2 3 4 5 6 7 8 9 10 11 12 13 14 15 16 17 18 19 20 21 22 23 24 25 …" at bounding box center [588, 438] width 650 height 645
type textarea "xPercent: 100,"
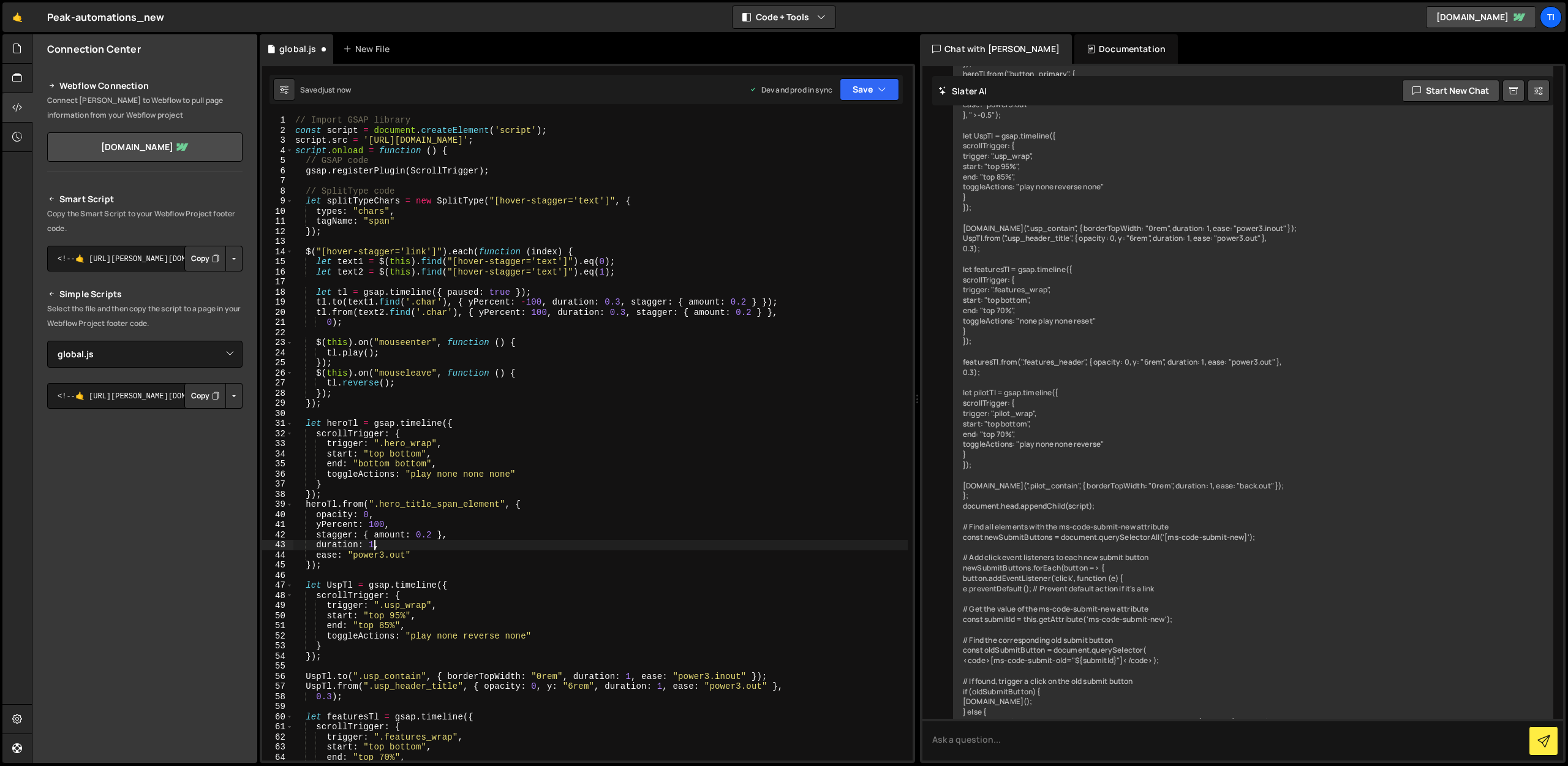
click at [374, 545] on div "// Import GSAP library const script = document . createElement ( 'script' ) ; s…" at bounding box center [600, 448] width 615 height 665
click at [865, 83] on button "Save" at bounding box center [870, 89] width 60 height 22
click at [821, 164] on div "Save to Production S" at bounding box center [828, 159] width 127 height 12
type textarea "let heroTl = gsap.timeline({"
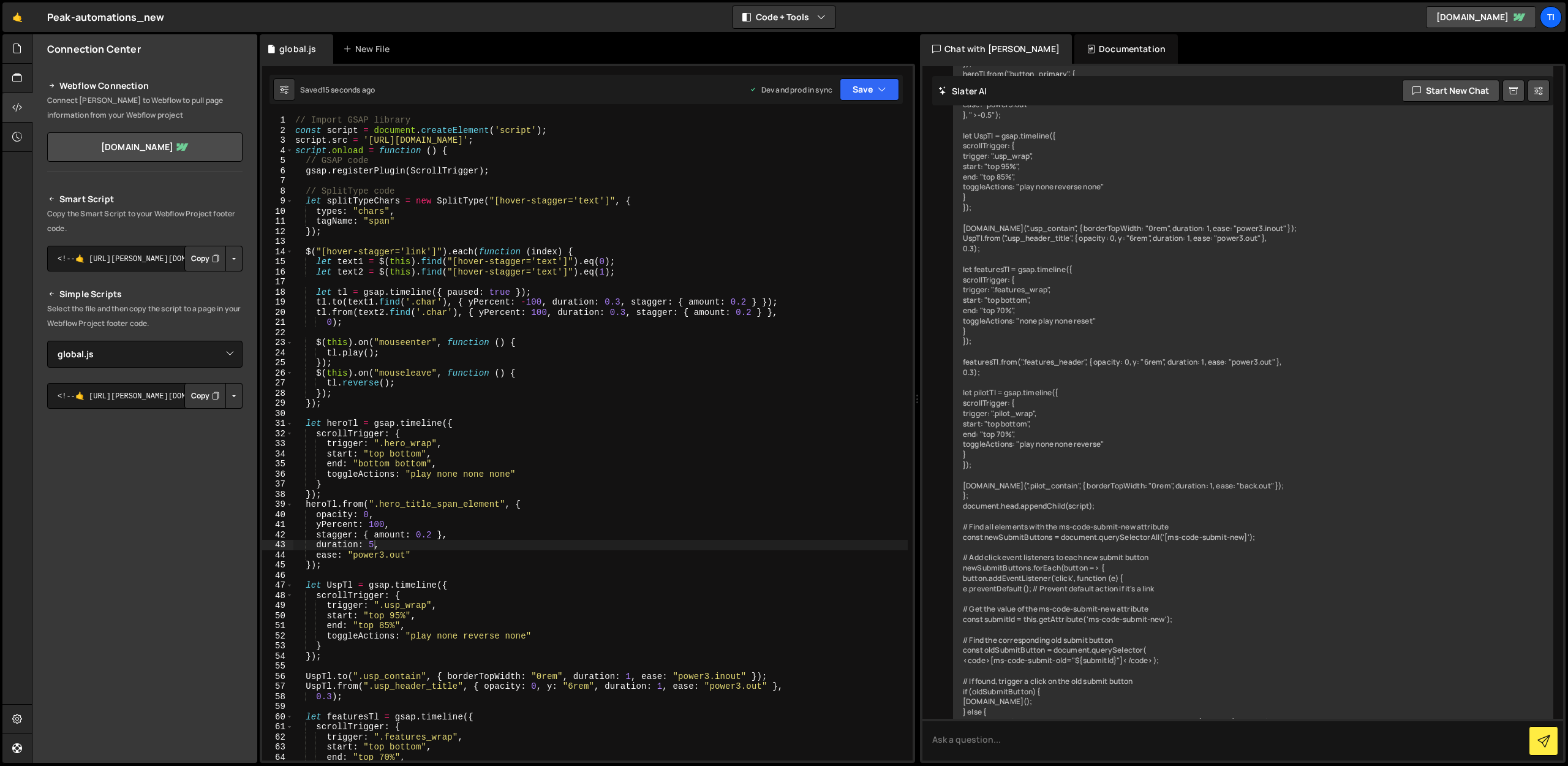
click at [380, 422] on div "// Import GSAP library const script = document . createElement ( 'script' ) ; s…" at bounding box center [600, 448] width 615 height 665
click at [414, 668] on div "// Import GSAP library const script = document . createElement ( 'script' ) ; s…" at bounding box center [600, 448] width 615 height 665
type textarea "document.head.appendChild(script);"
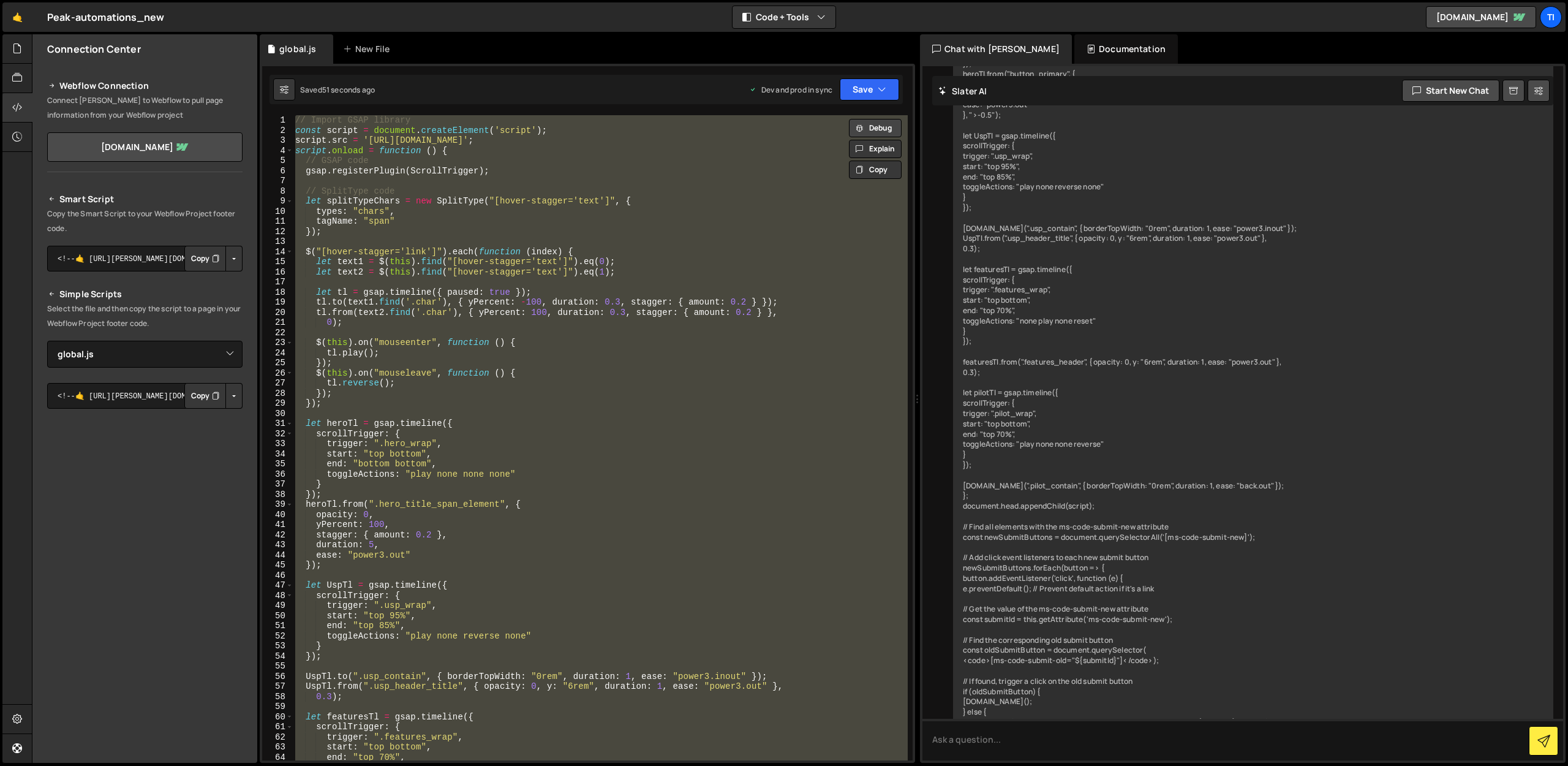
click at [875, 133] on button "Debug" at bounding box center [875, 128] width 53 height 19
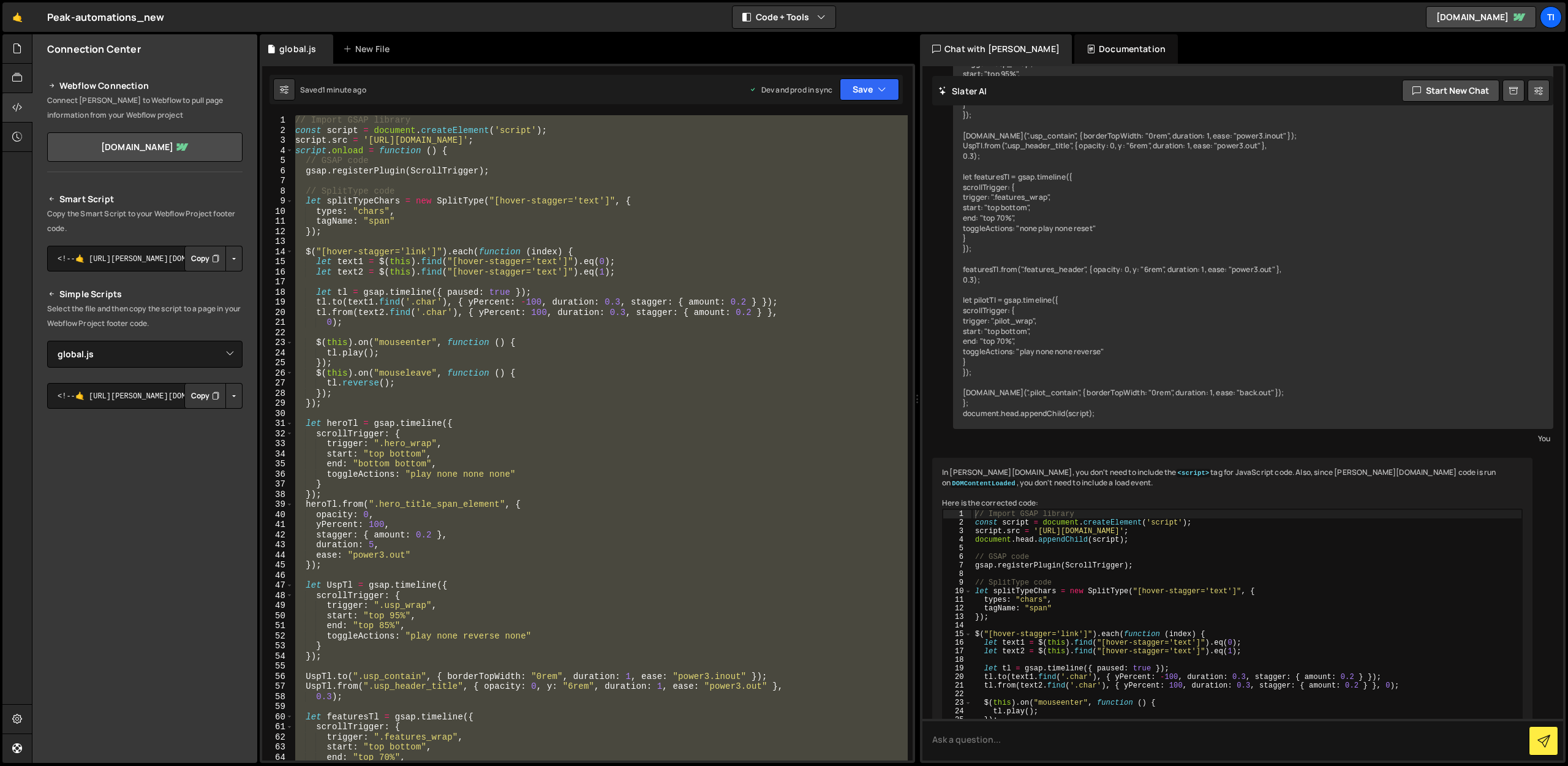
scroll to position [6670, 0]
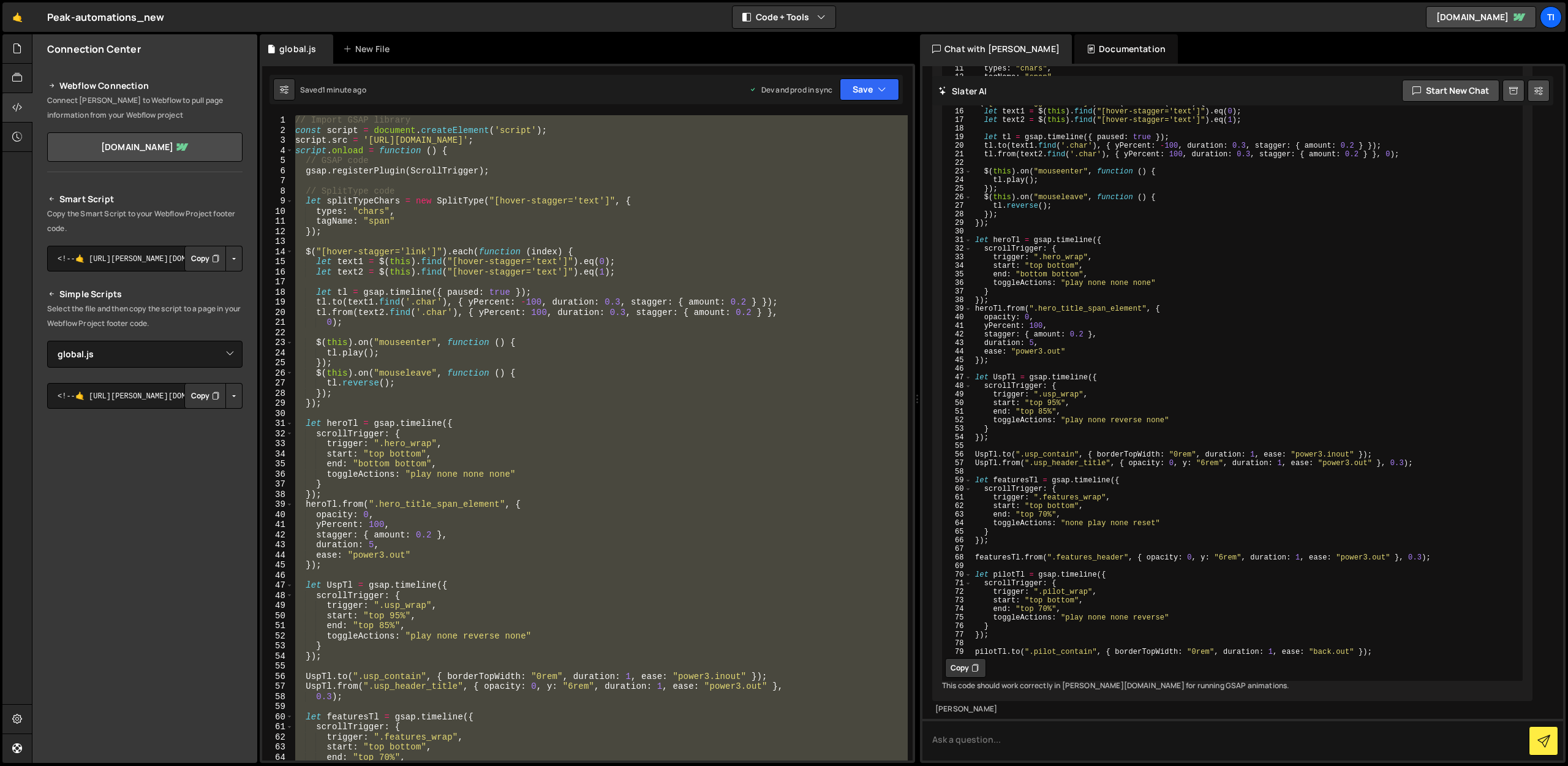
scroll to position [7317, 0]
click at [967, 658] on button "Copy" at bounding box center [966, 668] width 41 height 20
click at [763, 617] on div "// Import GSAP library const script = document . createElement ( 'script' ) ; s…" at bounding box center [600, 438] width 615 height 645
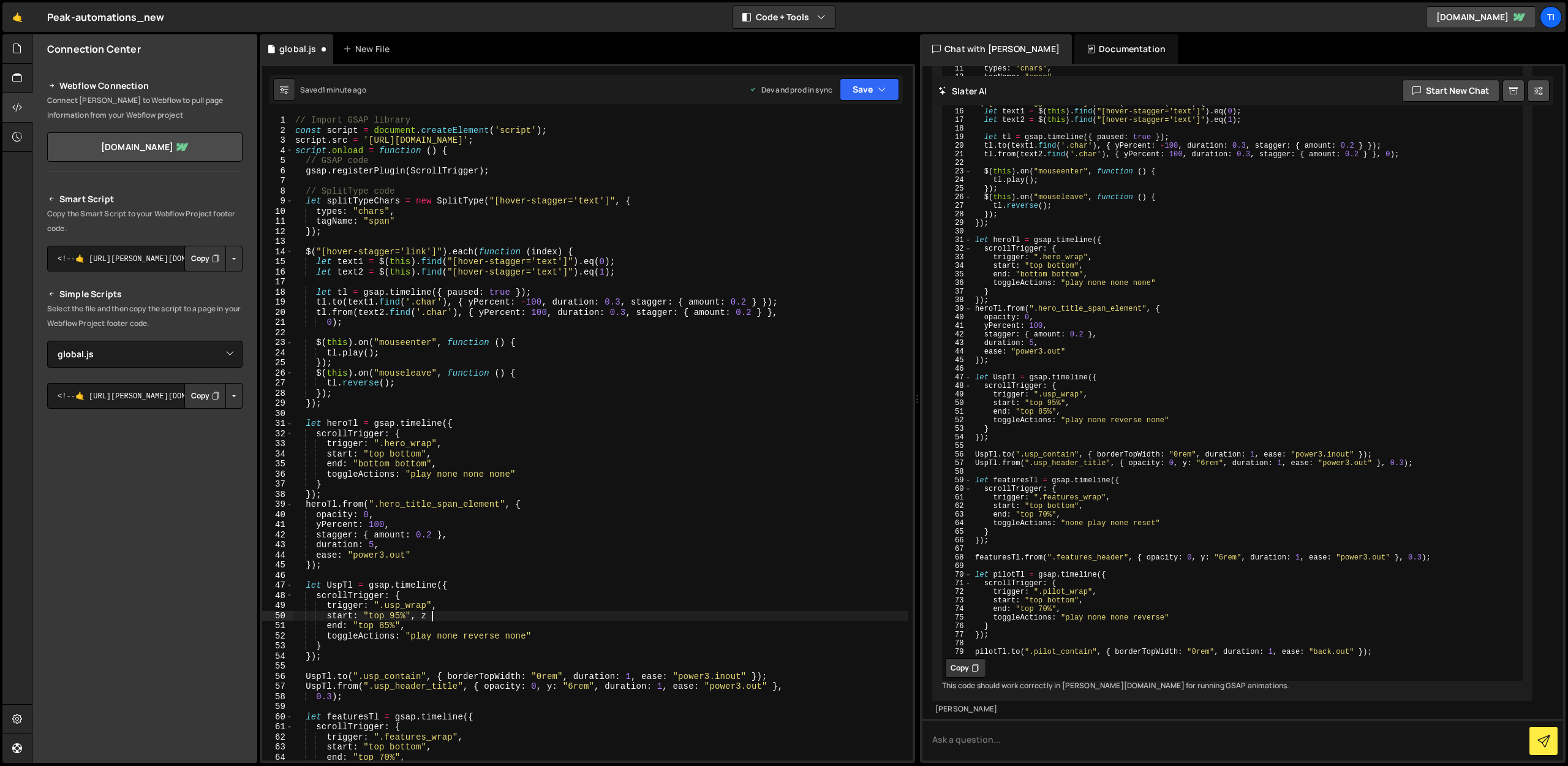
scroll to position [0, 9]
click at [957, 658] on button "Copy" at bounding box center [966, 668] width 41 height 20
click at [734, 610] on div "// Import GSAP library const script = document . createElement ( 'script' ) ; s…" at bounding box center [600, 448] width 615 height 665
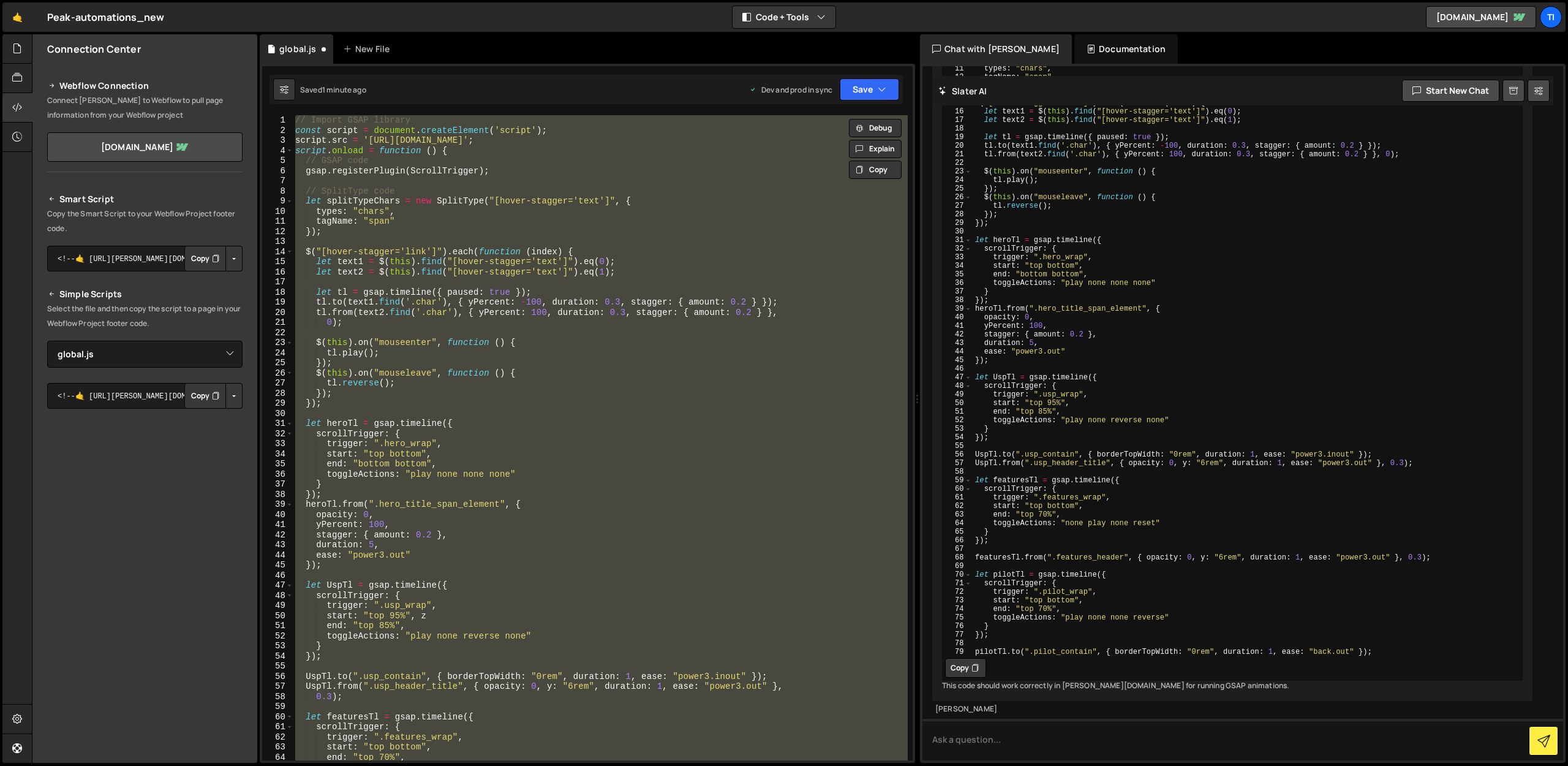
paste textarea "[DOMAIN_NAME](".pilot_contain", { borderTopWidth: "0rem", duration: 1, ease: "b…"
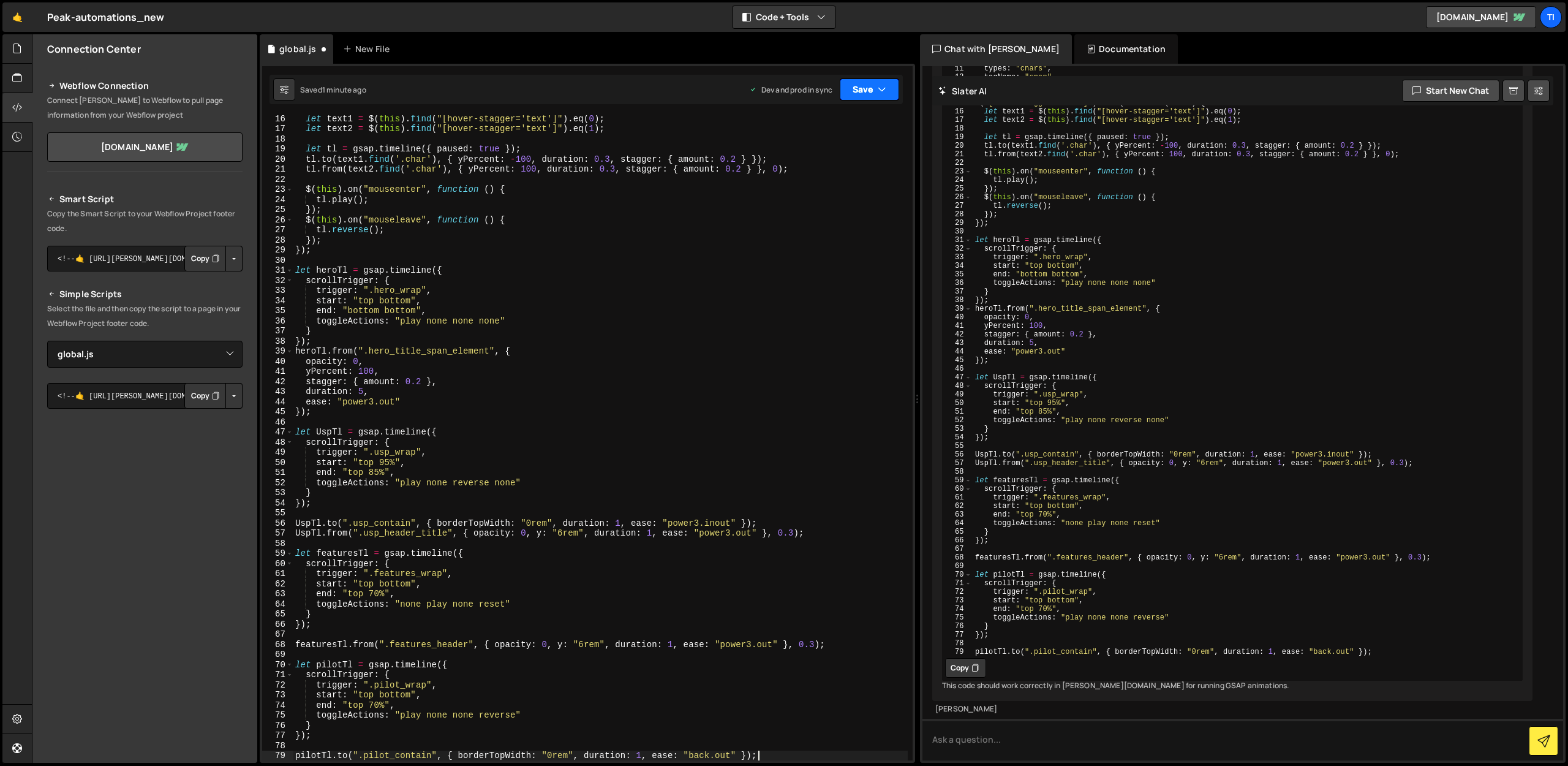
click at [859, 89] on button "Save" at bounding box center [870, 89] width 60 height 22
click at [847, 171] on div "Saved 1 minute ago" at bounding box center [828, 173] width 127 height 15
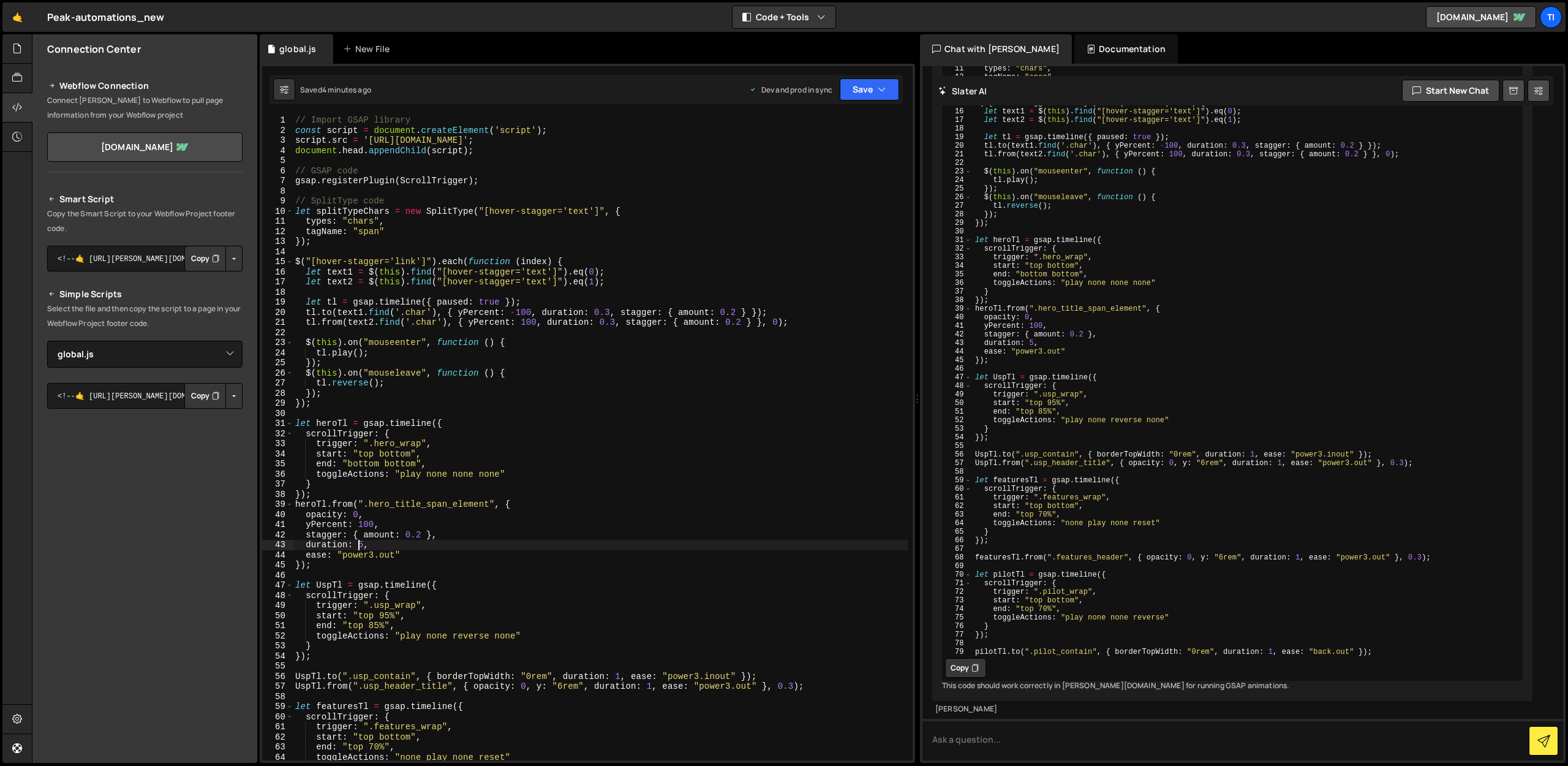
scroll to position [0, 4]
click at [360, 546] on div "// Import GSAP library const script = document . createElement ( 'script' ) ; s…" at bounding box center [600, 448] width 615 height 665
click at [362, 546] on div "// Import GSAP library const script = document . createElement ( 'script' ) ; s…" at bounding box center [600, 448] width 615 height 665
click at [293, 492] on div "38" at bounding box center [278, 494] width 31 height 11
click at [299, 425] on div "// Import GSAP library const script = document . createElement ( 'script' ) ; s…" at bounding box center [600, 448] width 615 height 665
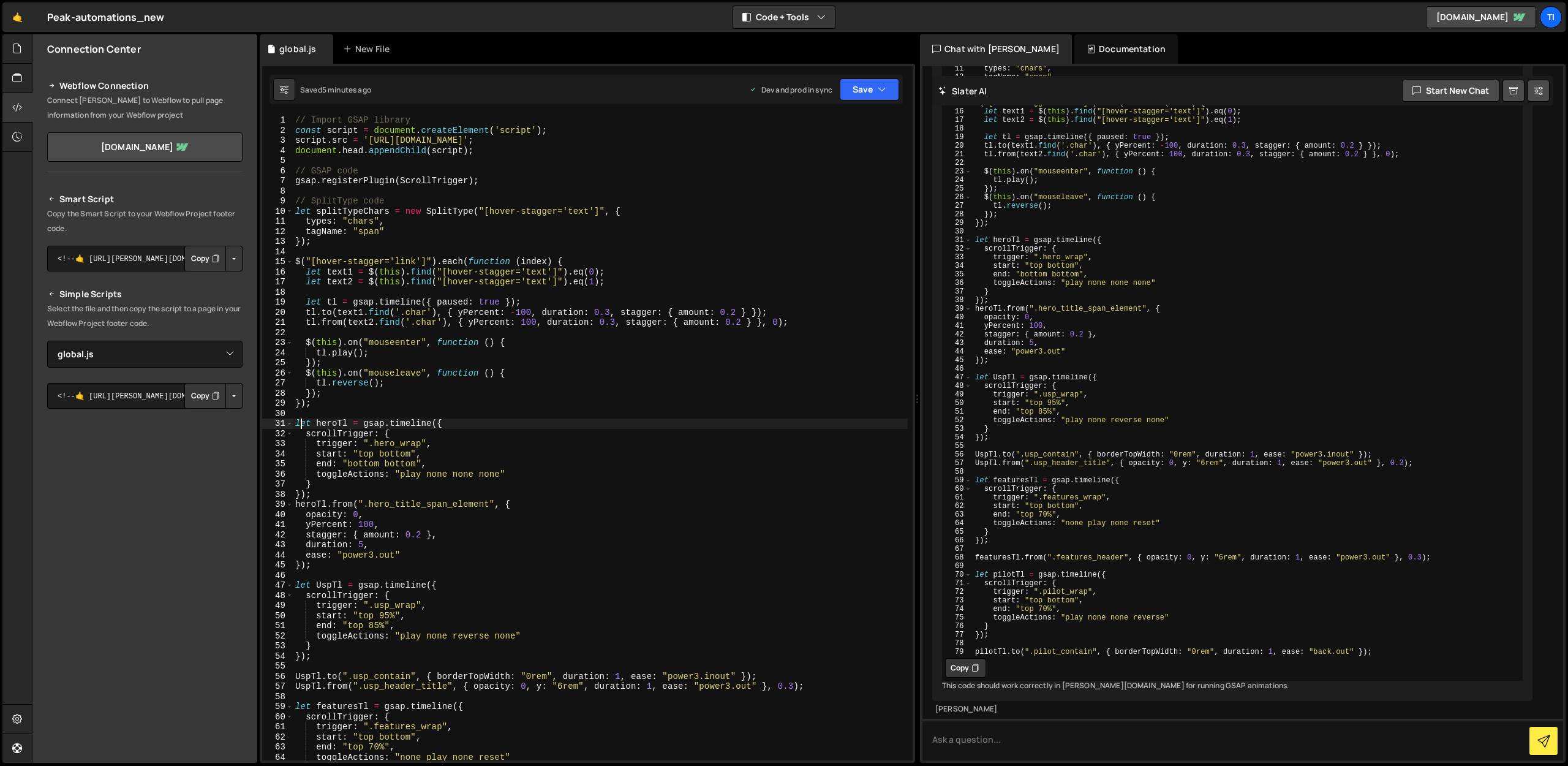
click at [297, 423] on div "// Import GSAP library const script = document . createElement ( 'script' ) ; s…" at bounding box center [600, 448] width 615 height 665
click at [331, 557] on div "// Import GSAP library const script = document . createElement ( 'script' ) ; s…" at bounding box center [600, 448] width 615 height 665
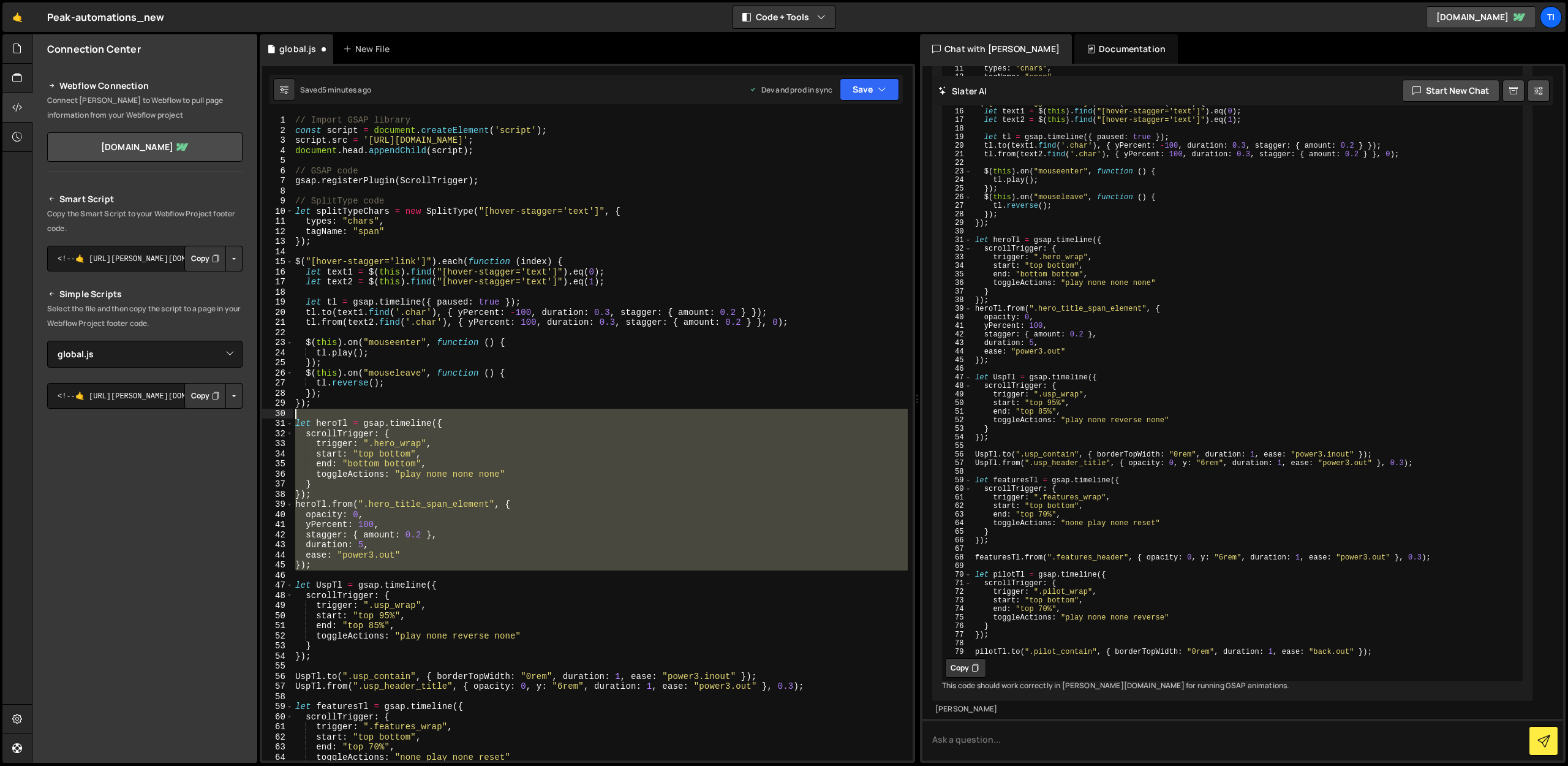
drag, startPoint x: 321, startPoint y: 560, endPoint x: 257, endPoint y: 416, distance: 157.6
click at [257, 416] on div "Files New File Javascript files 0 global.js 0 CSS files Copy share link Edit Fi…" at bounding box center [800, 399] width 1536 height 729
type textarea "let heroTl = gsap.timeline({"
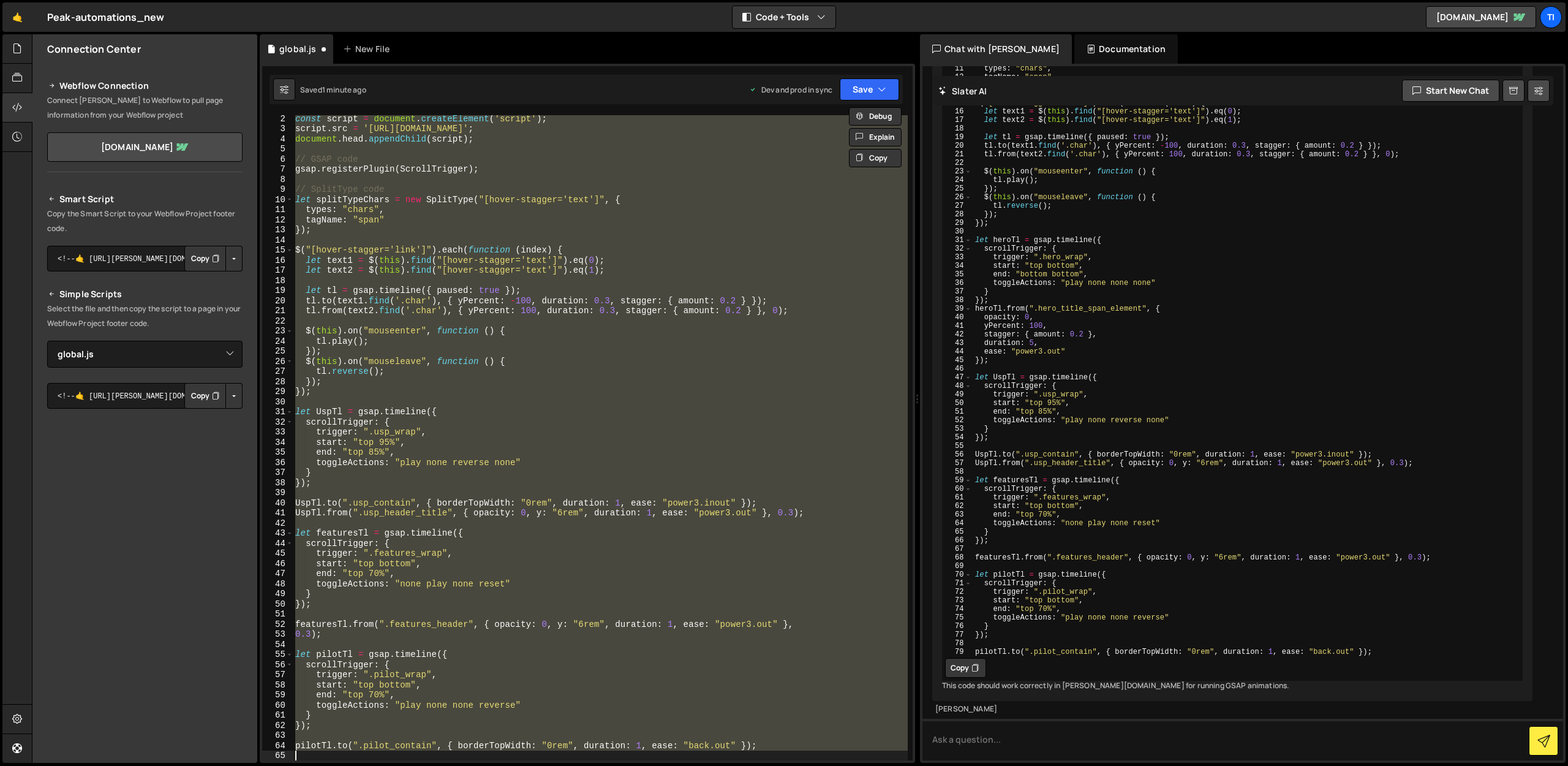
scroll to position [12, 0]
click at [371, 456] on div "const script = document . createElement ( 'script' ) ; script . src = 'https://…" at bounding box center [600, 438] width 615 height 645
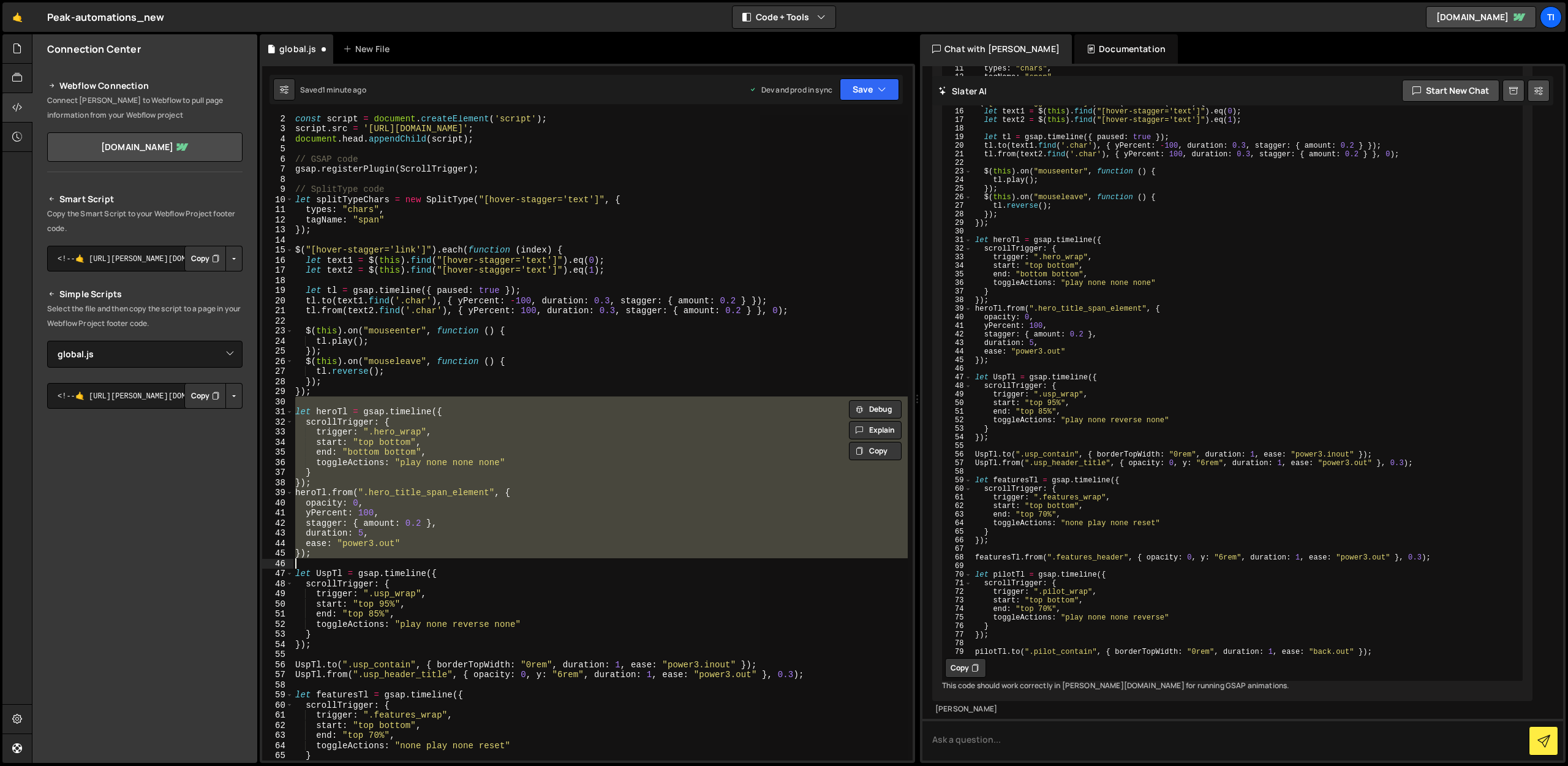
click at [351, 490] on div "const script = document . createElement ( 'script' ) ; script . src = 'https://…" at bounding box center [600, 438] width 615 height 645
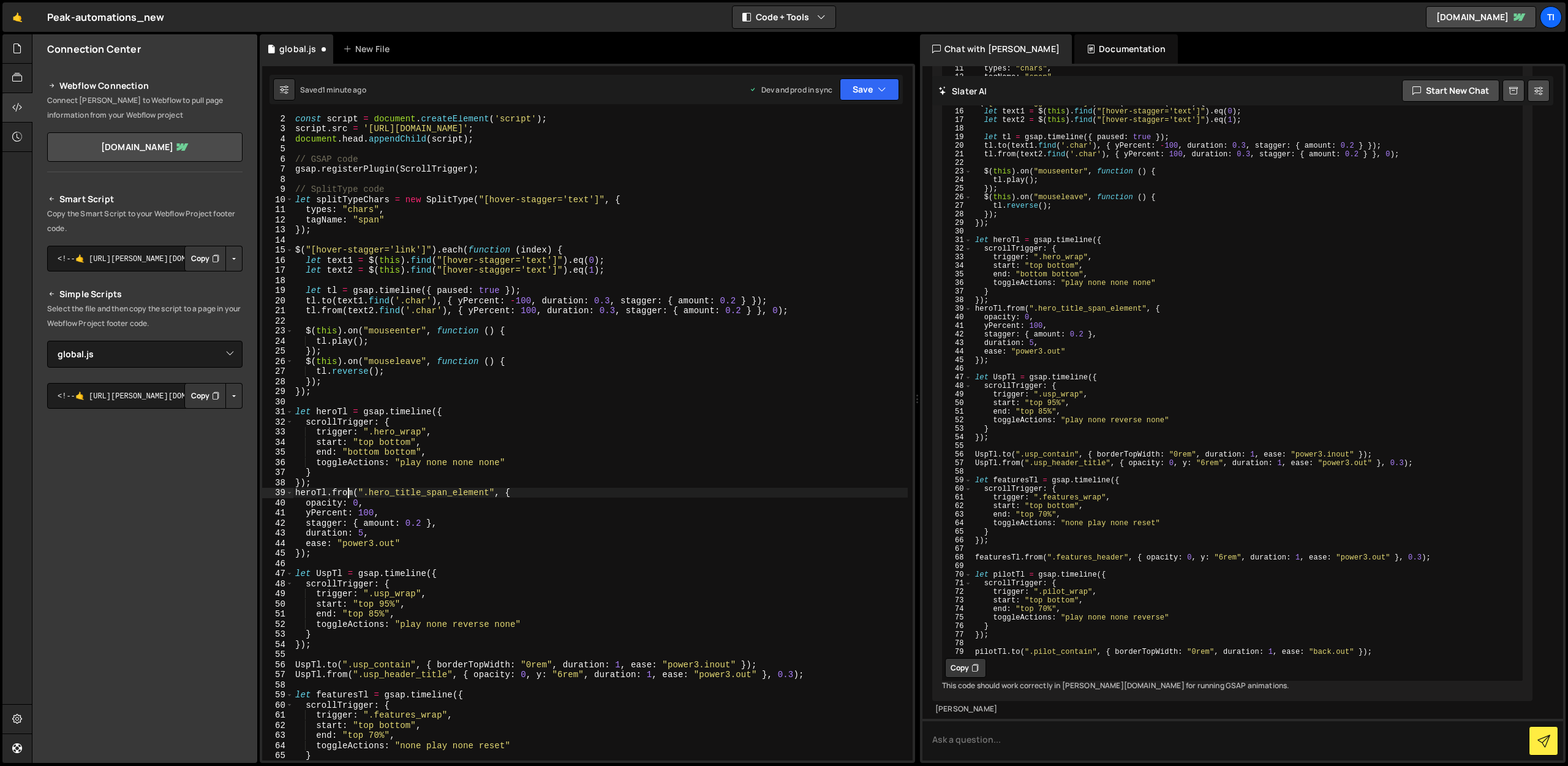
drag, startPoint x: 395, startPoint y: 588, endPoint x: 405, endPoint y: 553, distance: 36.4
click at [395, 587] on div "const script = document . createElement ( 'script' ) ; script . src = 'https://…" at bounding box center [600, 446] width 615 height 665
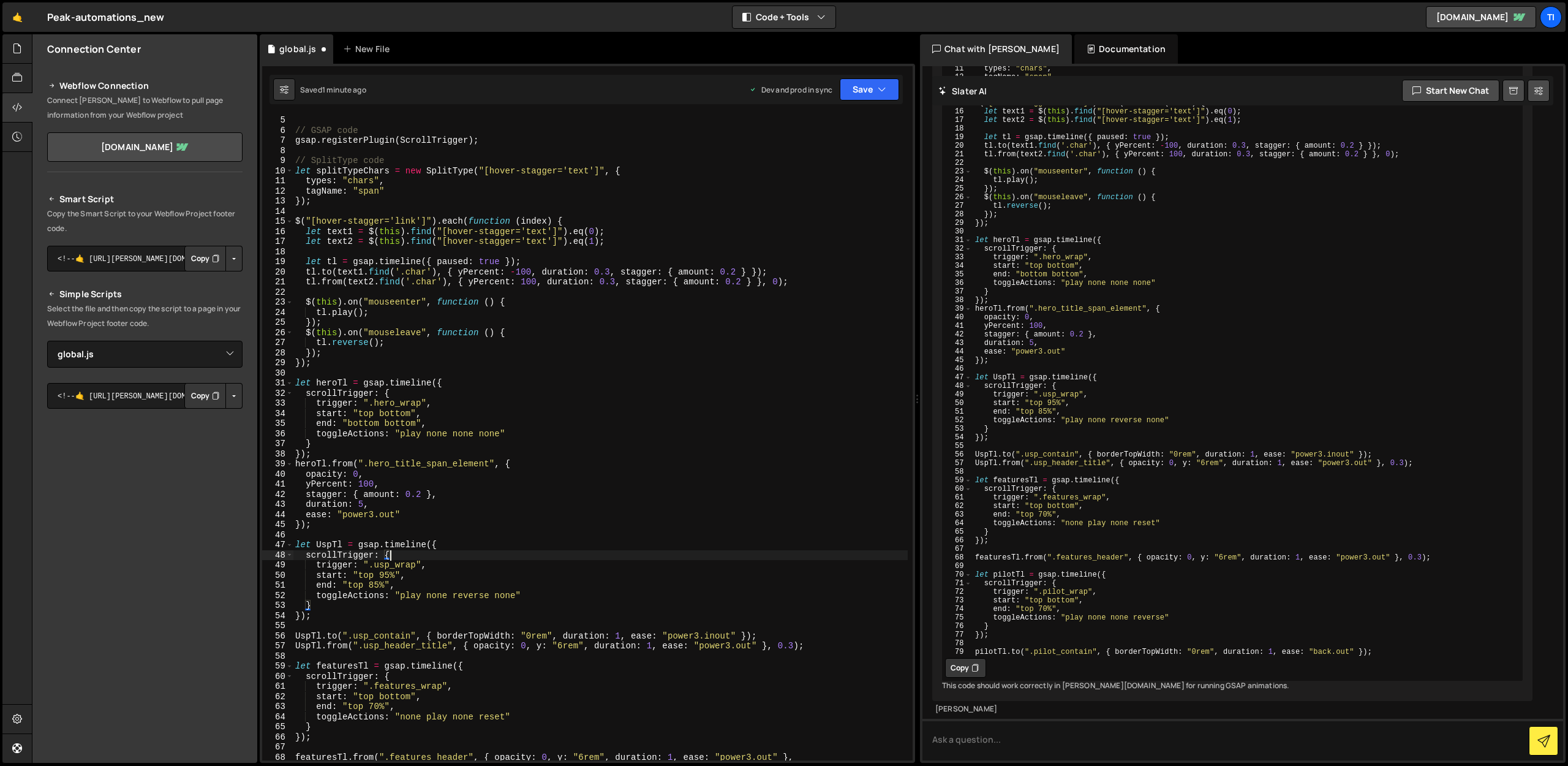
scroll to position [40, 0]
drag, startPoint x: 415, startPoint y: 566, endPoint x: 374, endPoint y: 567, distance: 41.0
click at [374, 567] on div "// GSAP code gsap . registerPlugin ( ScrollTrigger ) ; // SplitType code let sp…" at bounding box center [600, 448] width 615 height 665
paste textarea "home_intro"
type textarea "trigger: ".home_intro_wrap","
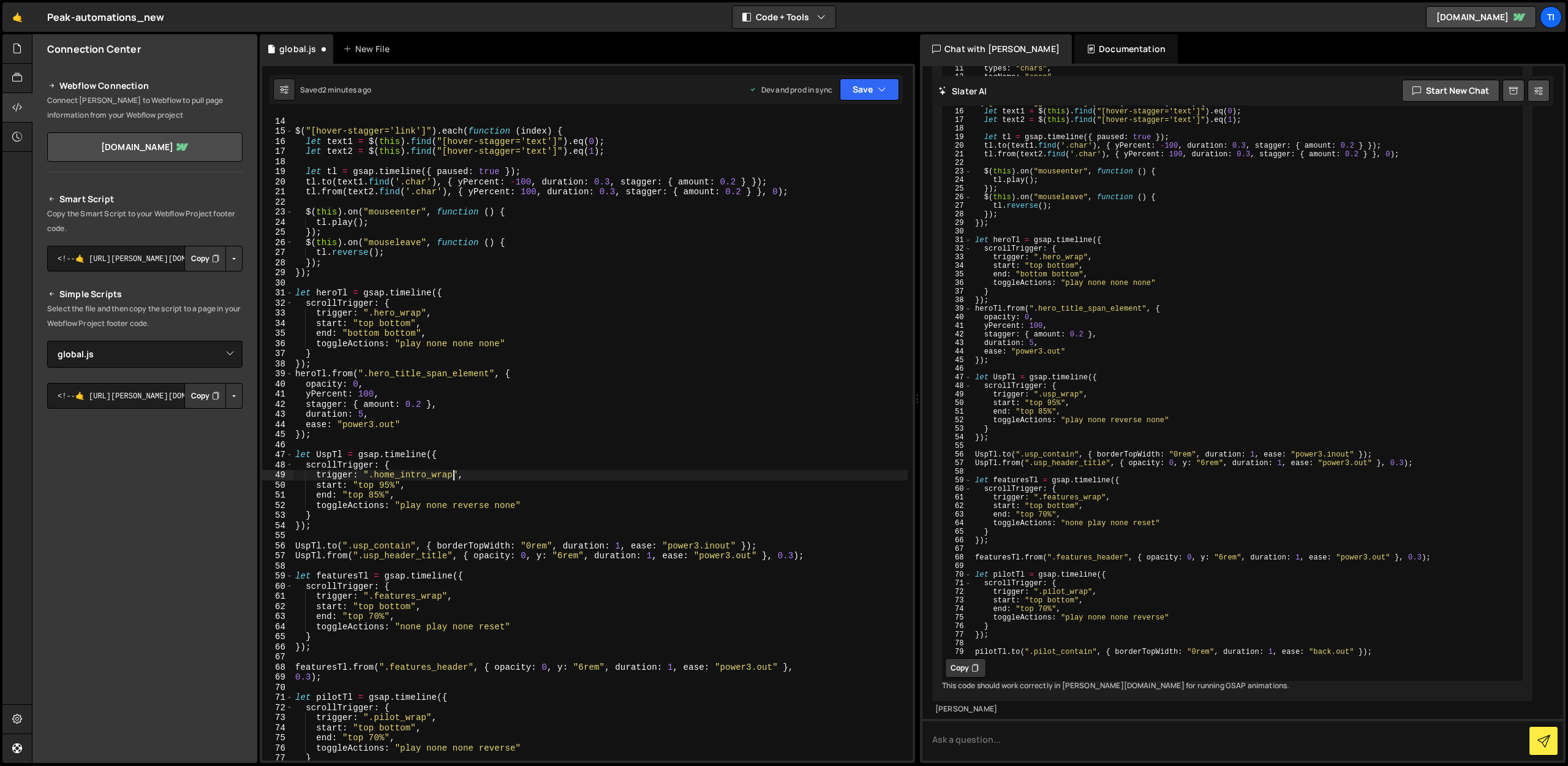
scroll to position [231, 0]
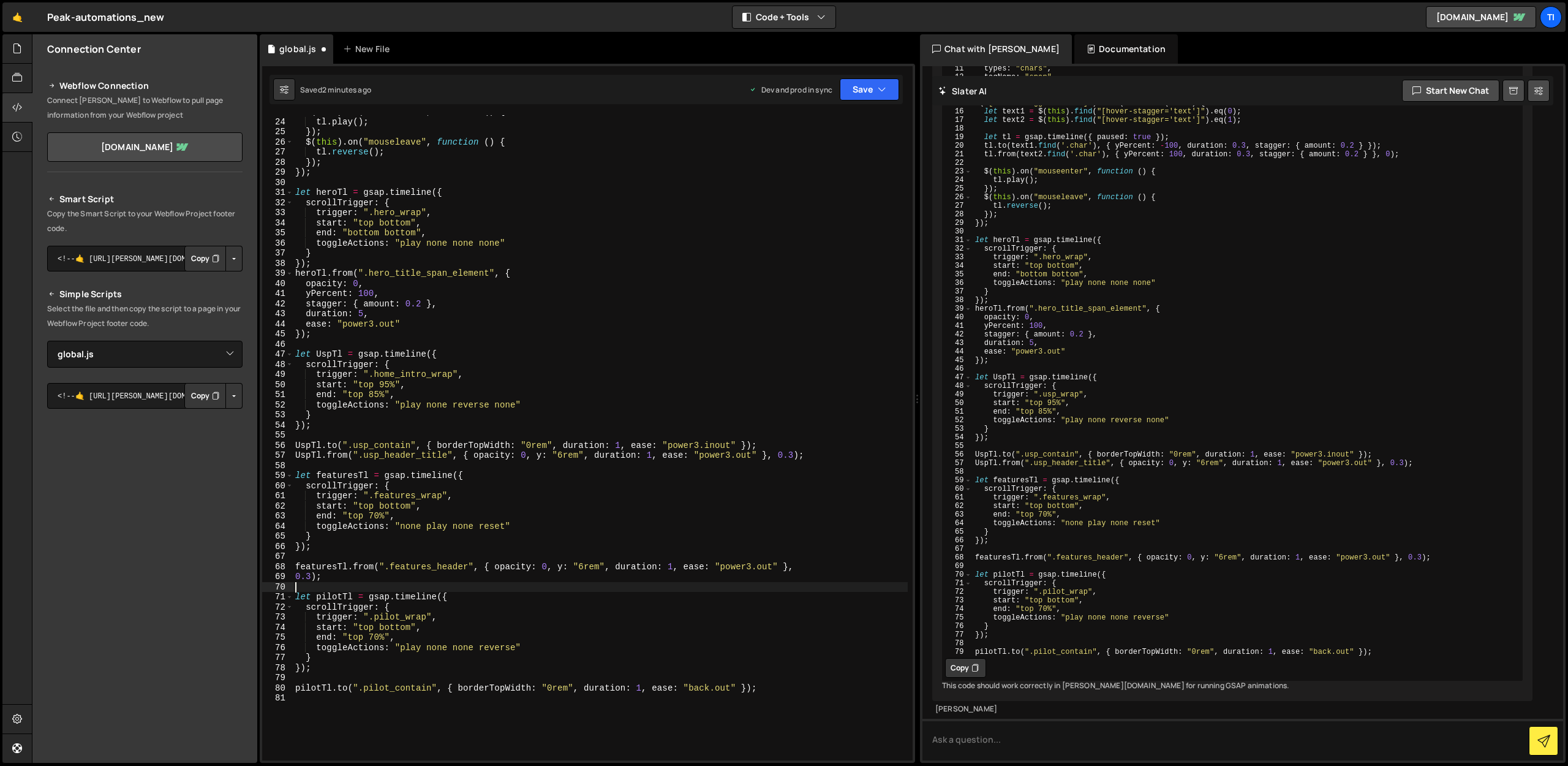
click at [390, 583] on div "$ ( this ) . on ( "mouseenter" , function ( ) { tl . play ( ) ; }) ; $ ( this )…" at bounding box center [600, 439] width 615 height 665
click at [448, 592] on div "$ ( this ) . on ( "mouseenter" , function ( ) { tl . play ( ) ; }) ; $ ( this )…" at bounding box center [600, 439] width 615 height 665
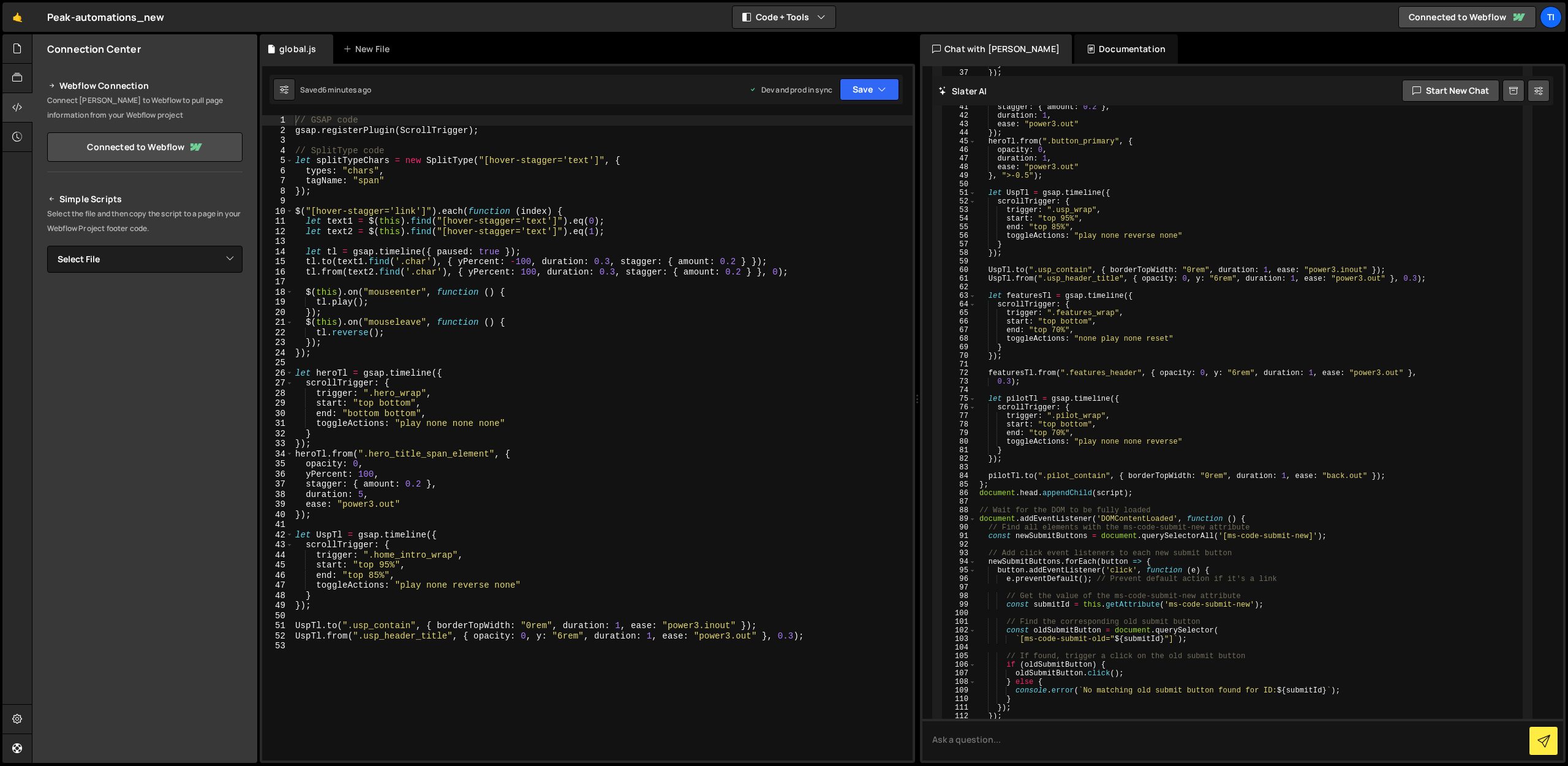
scroll to position [5407, 0]
click at [862, 98] on button "Save" at bounding box center [870, 89] width 60 height 22
click at [818, 167] on div "6 minutes ago" at bounding box center [809, 172] width 48 height 11
click at [104, 257] on select "Select File global.js" at bounding box center [145, 259] width 195 height 27
select select "45840"
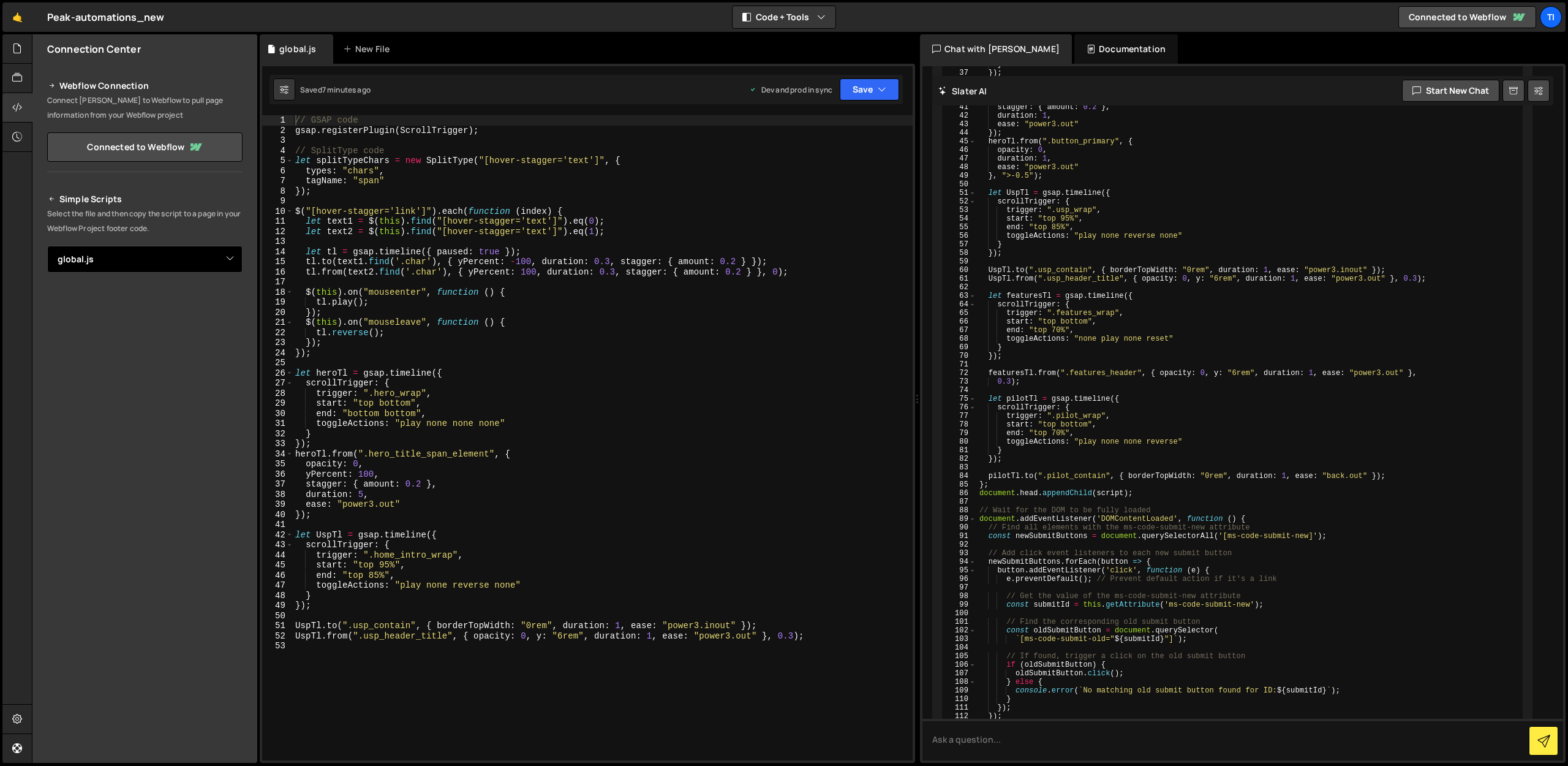
click at [47, 246] on select "Select File global.js" at bounding box center [145, 259] width 195 height 27
click at [208, 302] on button "Copy" at bounding box center [205, 300] width 42 height 25
click at [882, 88] on icon "button" at bounding box center [882, 90] width 9 height 12
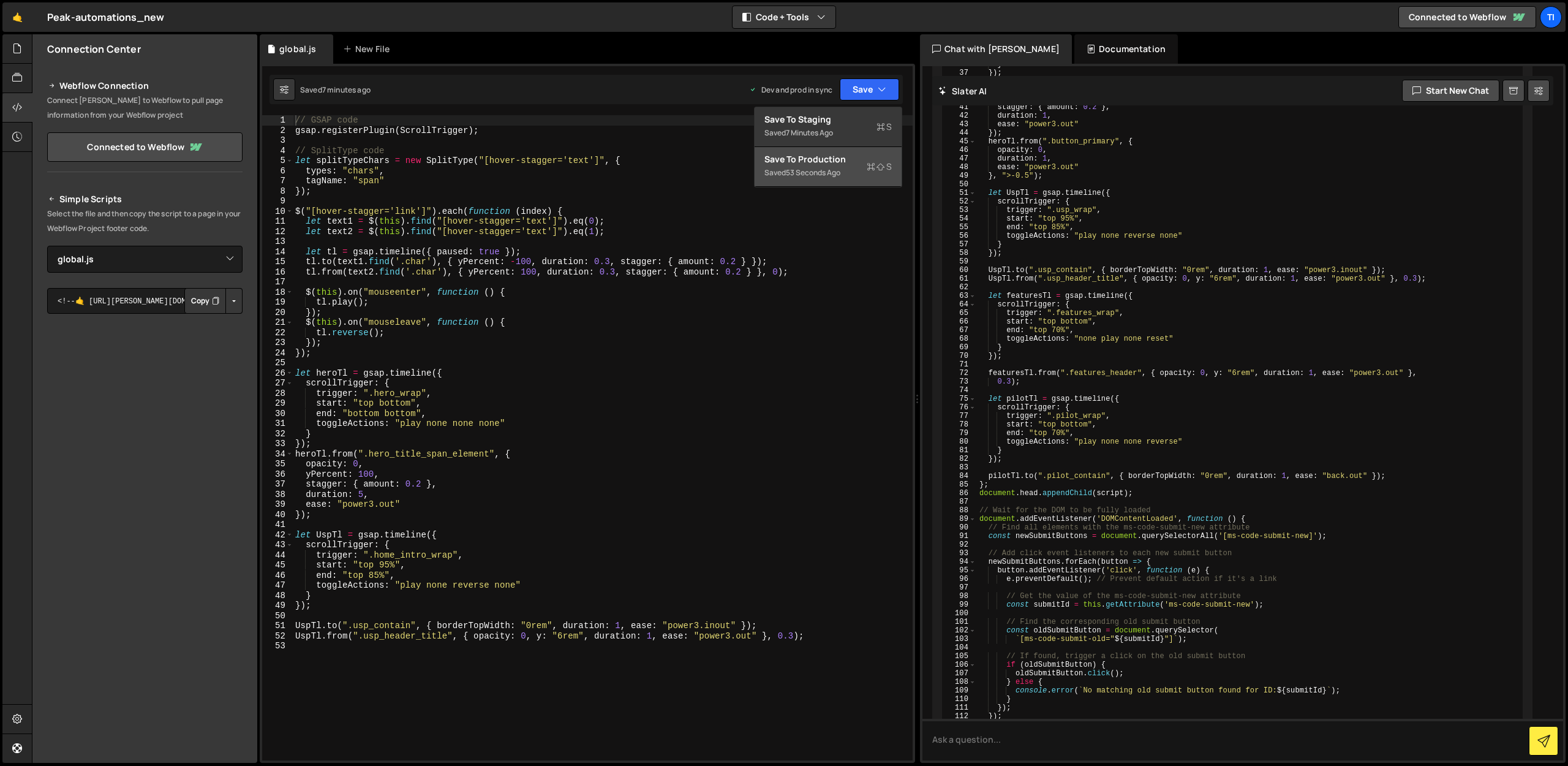
click at [826, 167] on div "53 seconds ago" at bounding box center [813, 172] width 55 height 11
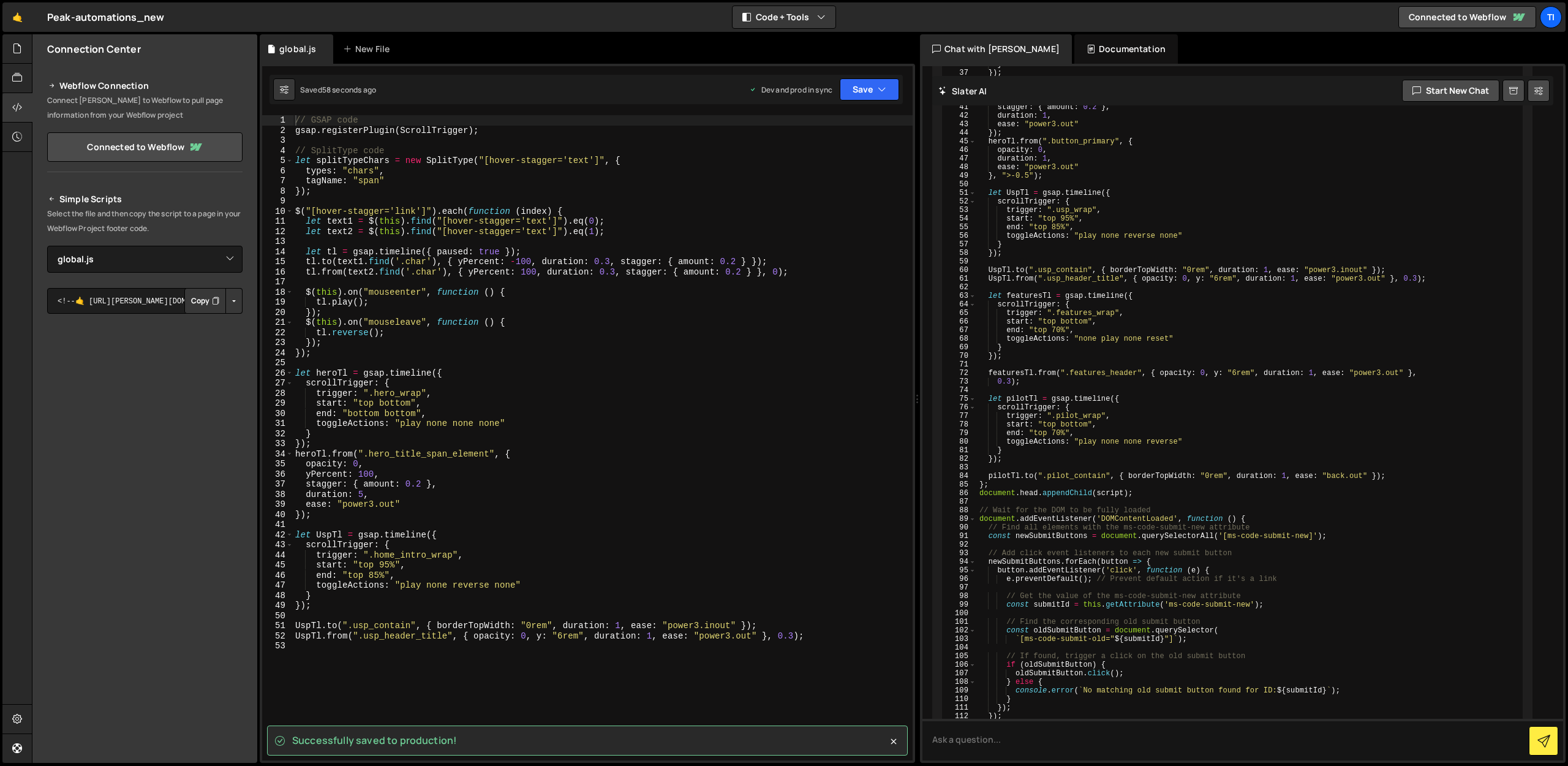
click at [240, 303] on button "Button group with nested dropdown" at bounding box center [234, 300] width 17 height 25
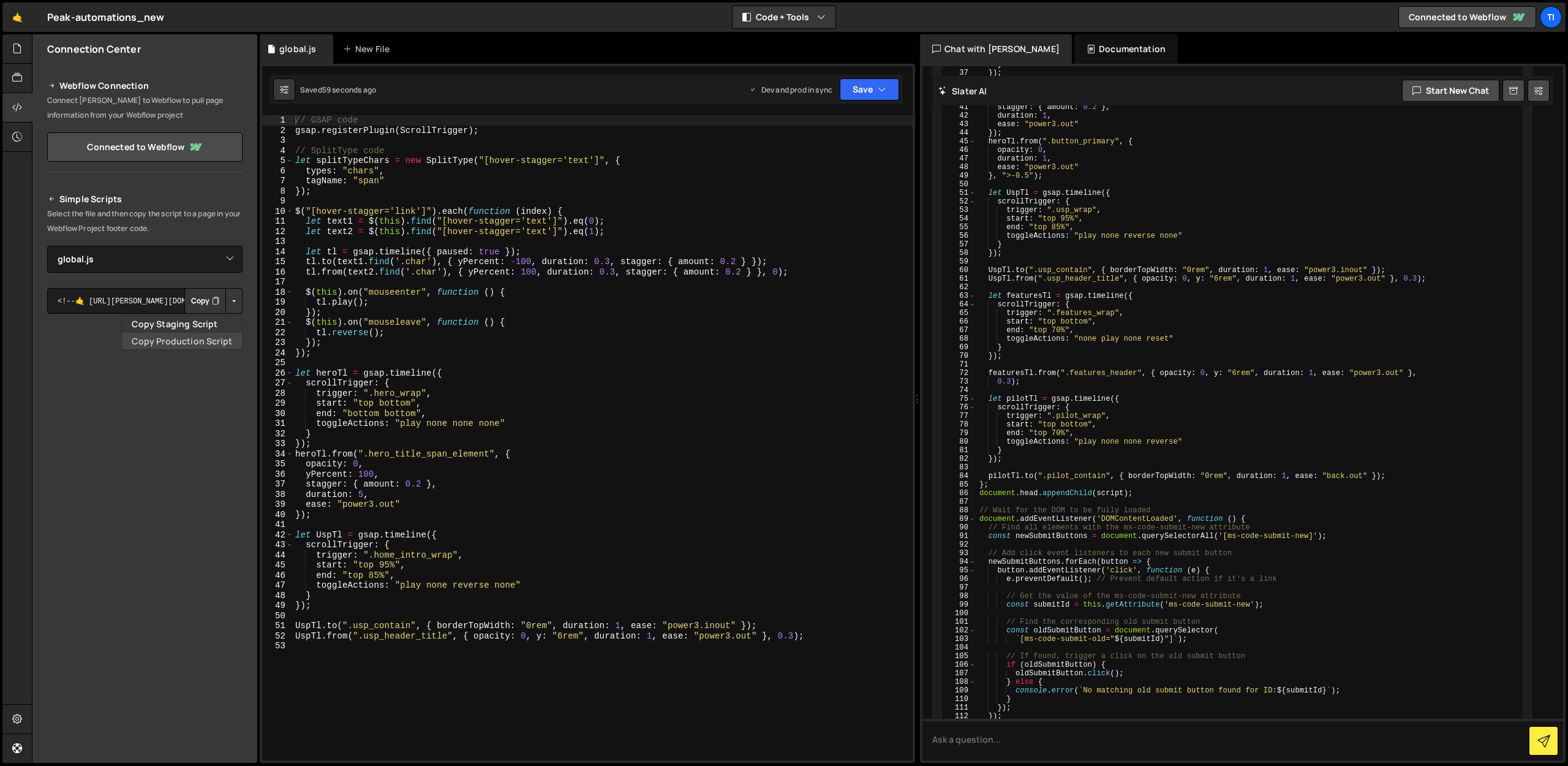
click at [196, 340] on link "Copy Production Script" at bounding box center [182, 341] width 120 height 17
click at [236, 303] on button "Button group with nested dropdown" at bounding box center [234, 300] width 17 height 25
click at [200, 325] on link "Copy Staging Script" at bounding box center [182, 324] width 120 height 17
click at [233, 301] on button "Button group with nested dropdown" at bounding box center [234, 300] width 17 height 25
click at [176, 335] on link "Copy Production Script" at bounding box center [182, 341] width 120 height 17
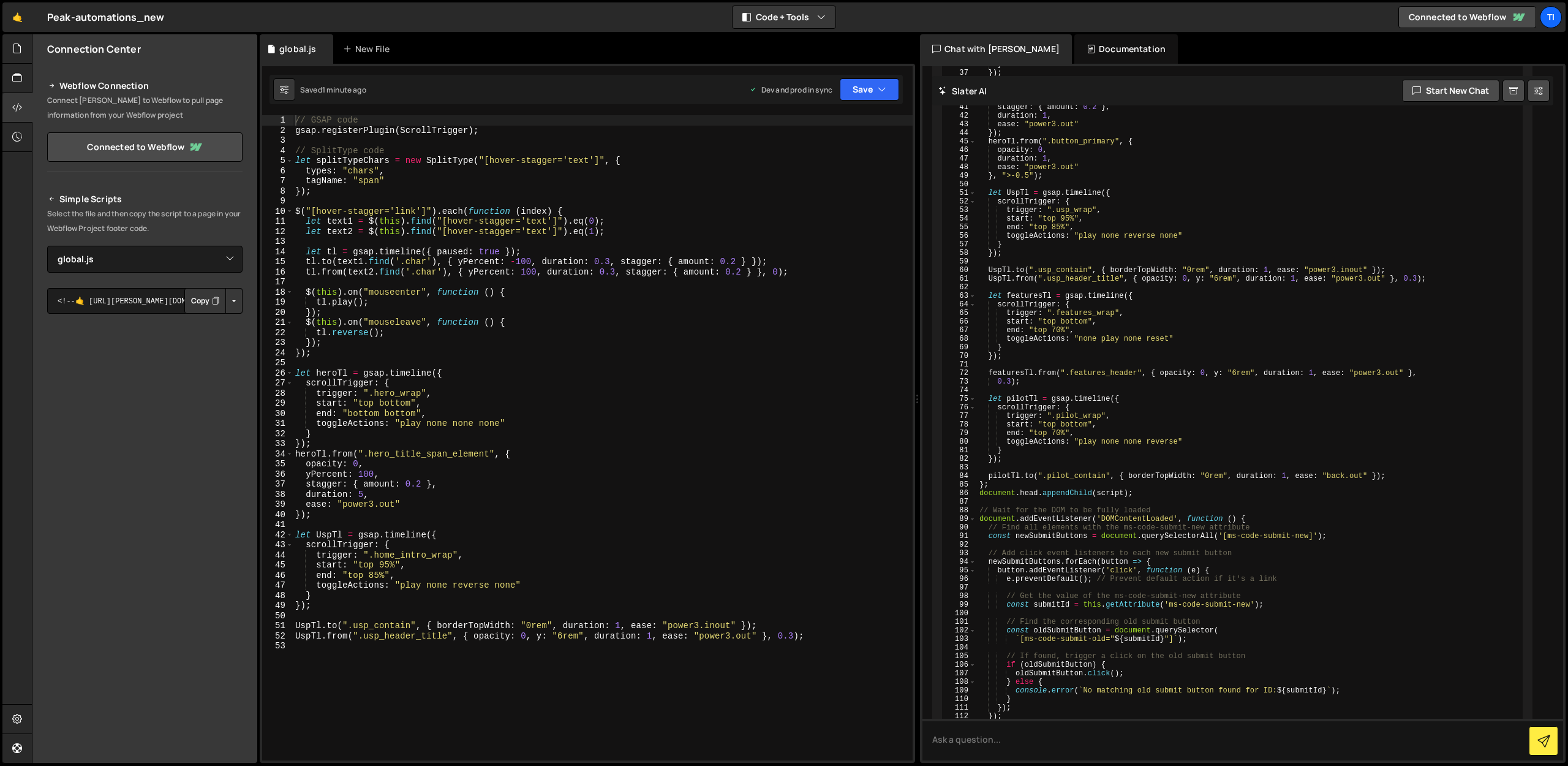
click at [195, 309] on button "Copy" at bounding box center [205, 300] width 42 height 25
type textarea "let tl = gsap.timeline({ paused: true });"
click at [459, 252] on div "// GSAP code gsap . registerPlugin ( ScrollTrigger ) ; // SplitType code let sp…" at bounding box center [602, 448] width 620 height 665
click at [131, 145] on link "Connected to Webflow" at bounding box center [145, 147] width 195 height 29
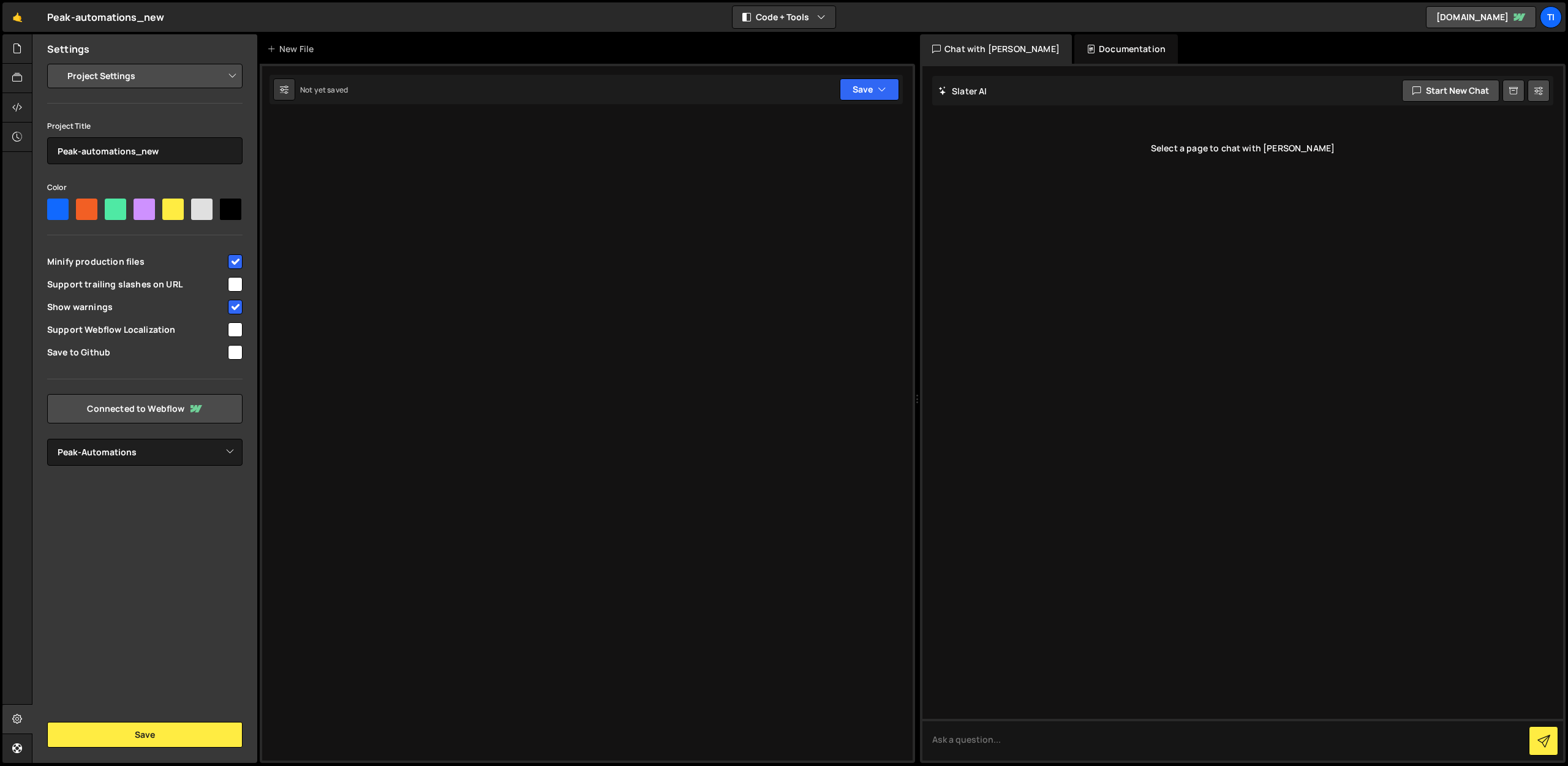
select select "671d06382034594d0d435e12"
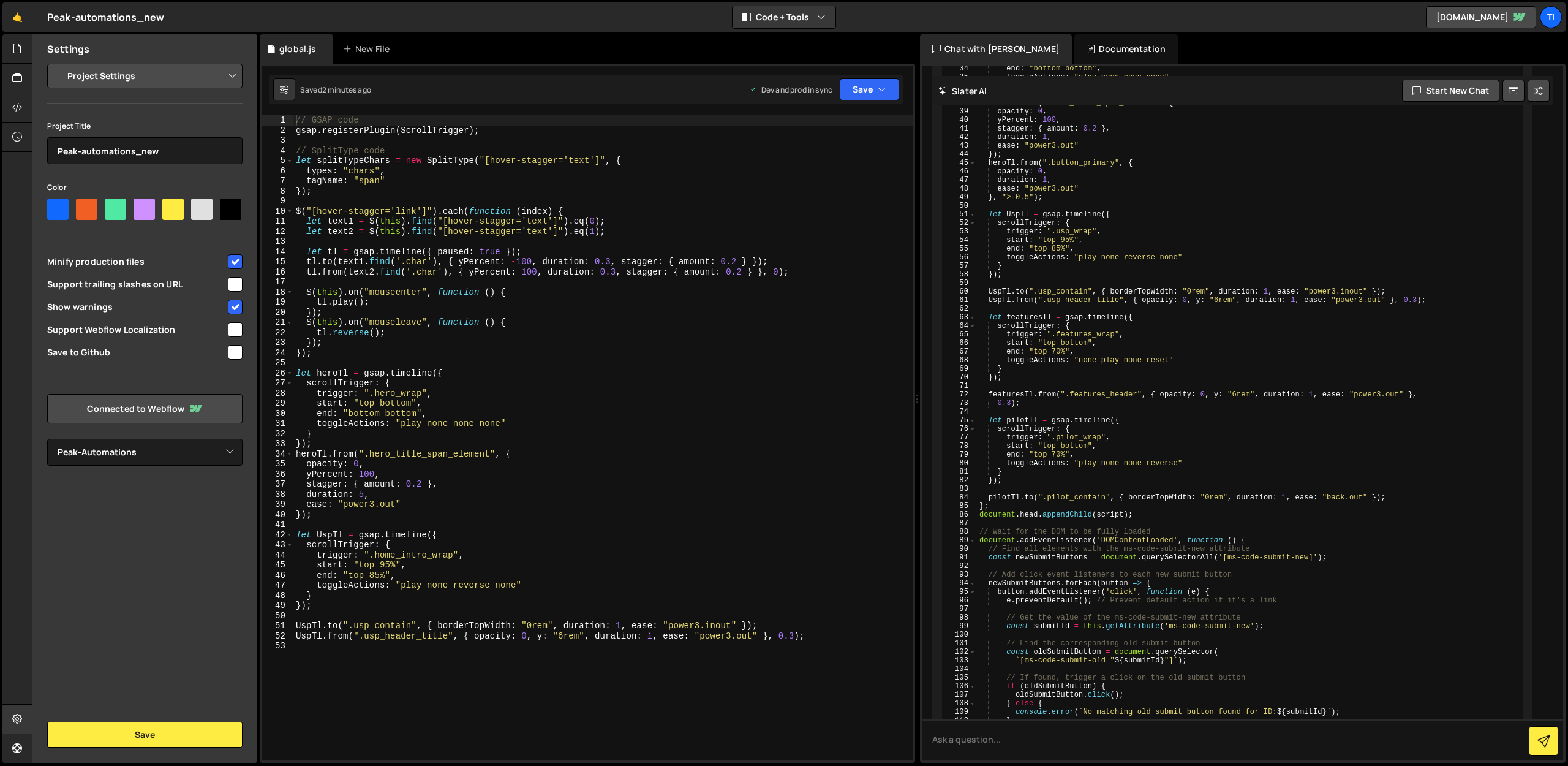
scroll to position [5407, 0]
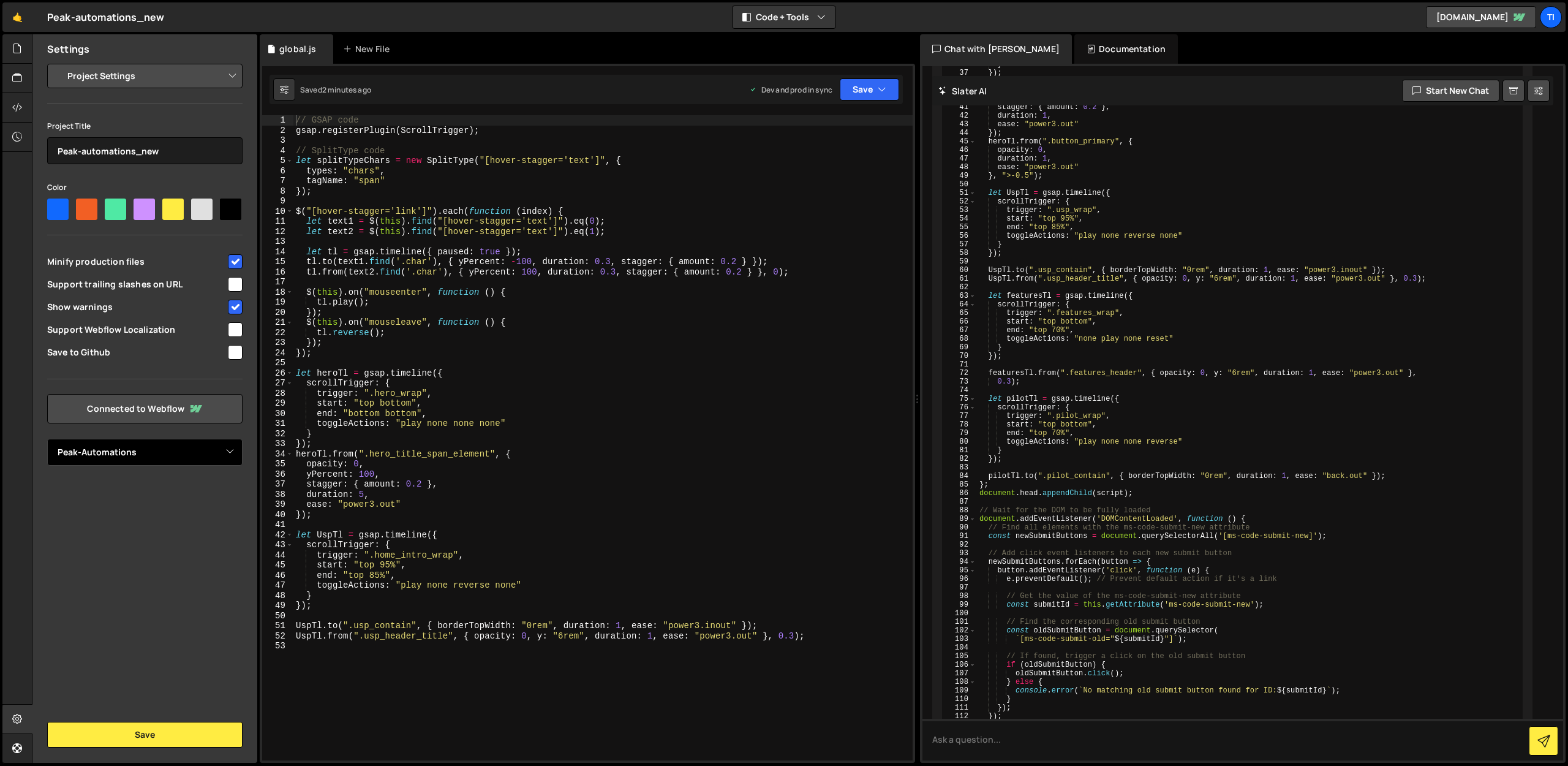
click at [130, 443] on select "Select Project Peak-Automations" at bounding box center [145, 452] width 195 height 27
click at [47, 439] on select "Select Project Peak-Automations" at bounding box center [145, 452] width 195 height 27
click at [154, 737] on button "Save" at bounding box center [145, 734] width 195 height 25
click at [182, 85] on select "Project Settings Code Editor Settings Chat Settings" at bounding box center [147, 76] width 180 height 27
select select "editor"
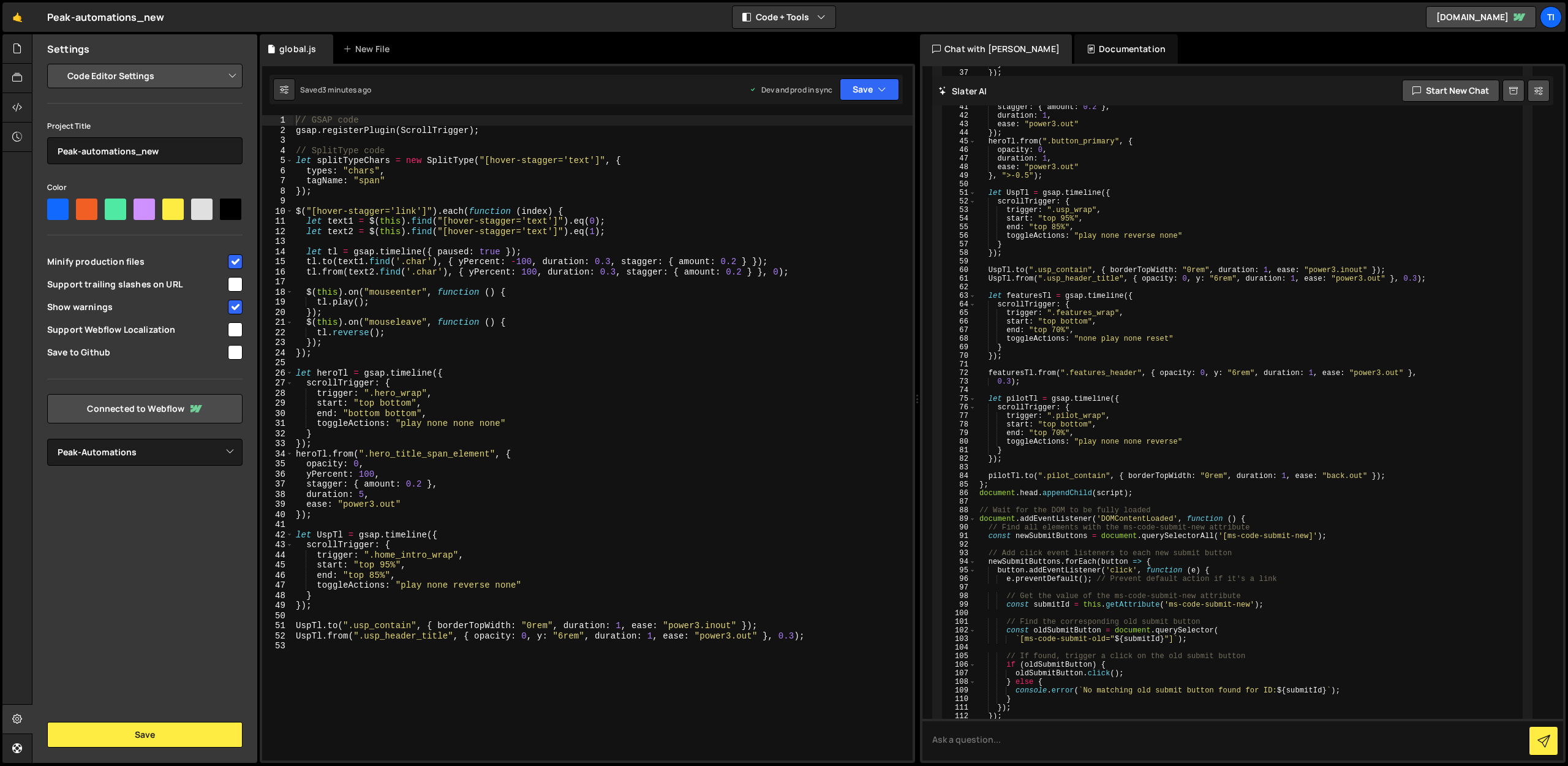
click at [58, 63] on select "Project Settings Code Editor Settings Chat Settings" at bounding box center [147, 76] width 180 height 27
select select "ace/theme/monokai"
type input "14"
checkbox input "true"
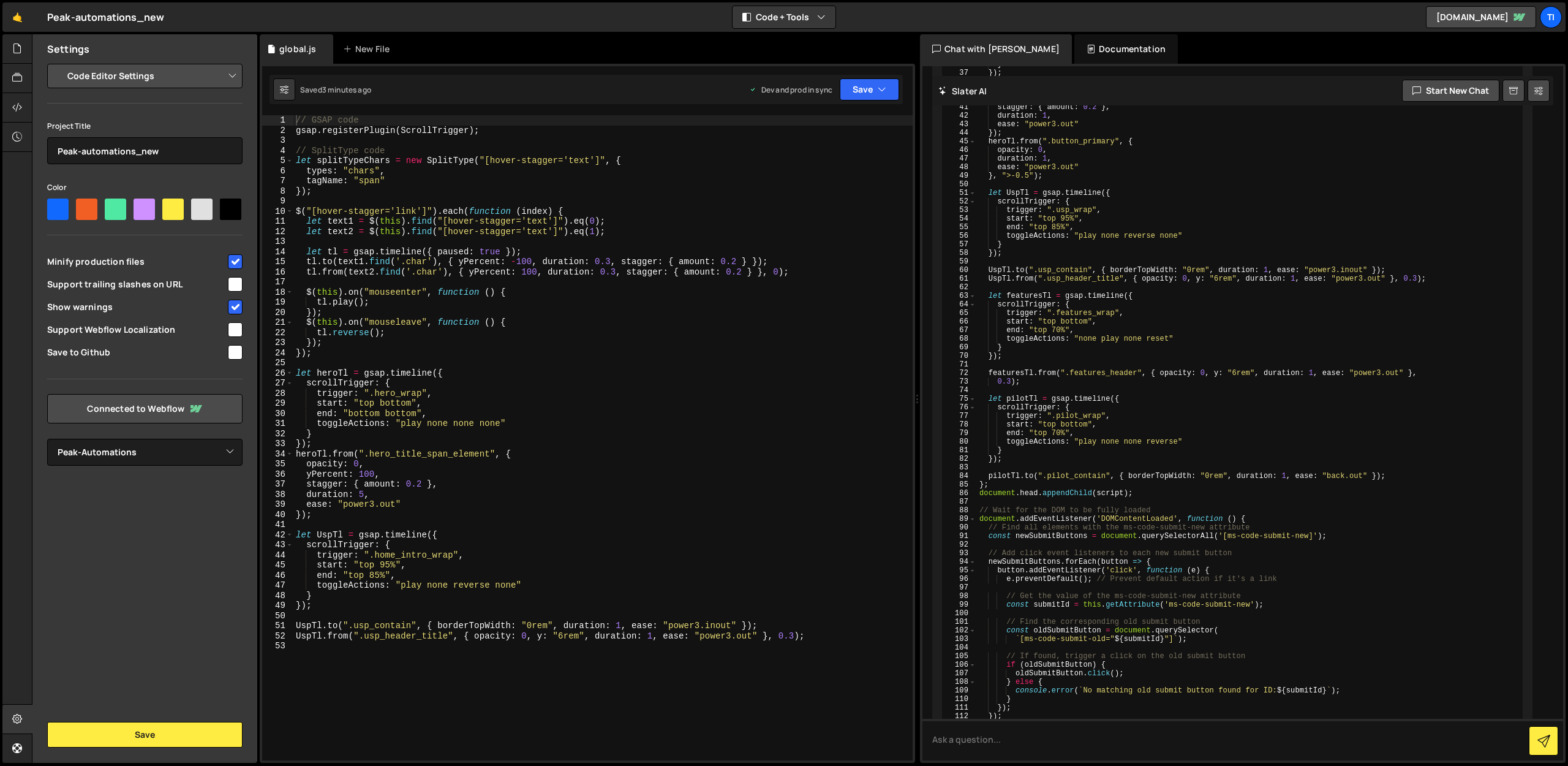
checkbox input "true"
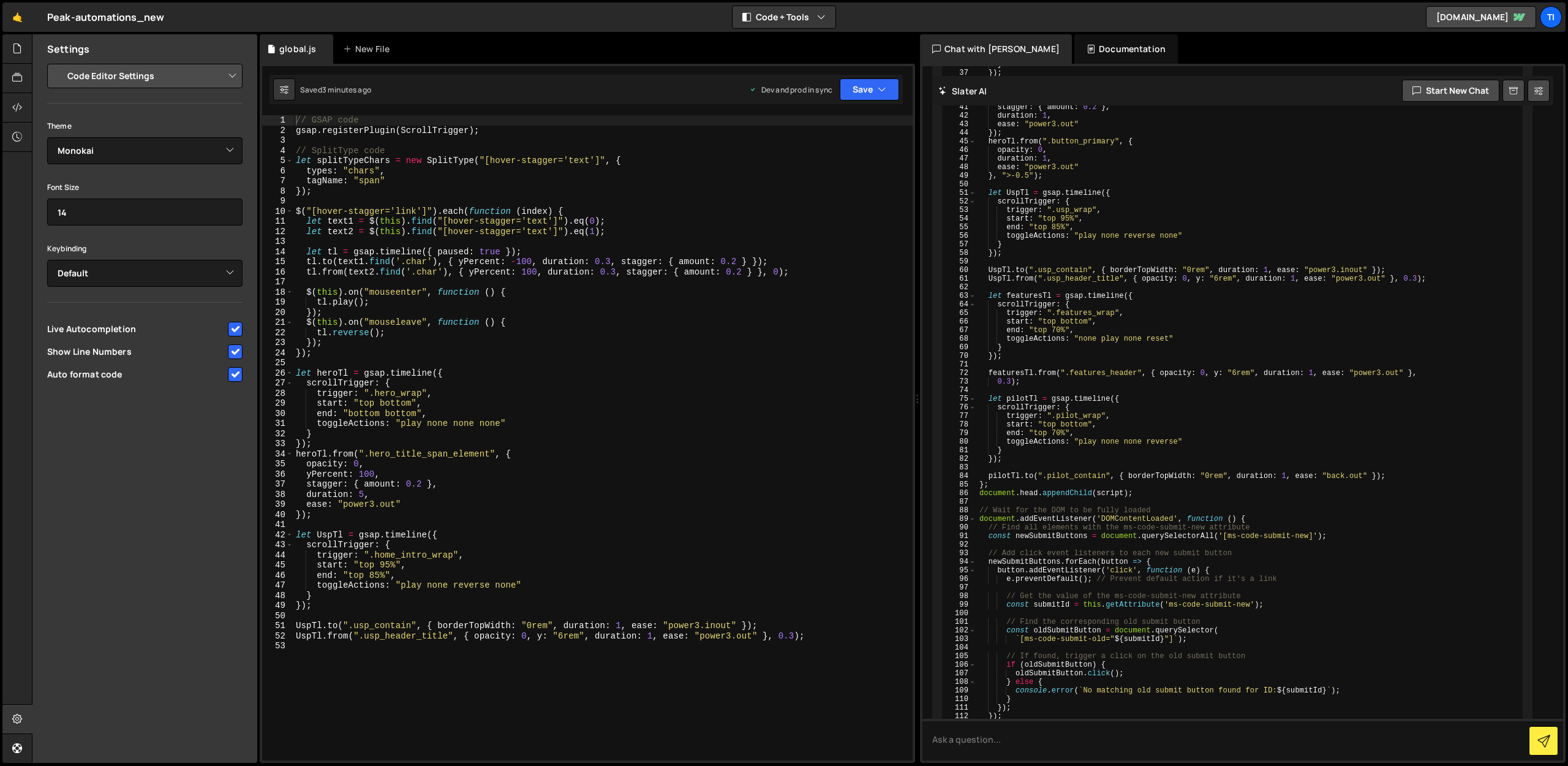
click at [162, 76] on select "Project Settings Code Editor Settings Chat Settings" at bounding box center [147, 76] width 180 height 27
select select "project"
click at [58, 63] on select "Project Settings Code Editor Settings Chat Settings" at bounding box center [147, 76] width 180 height 27
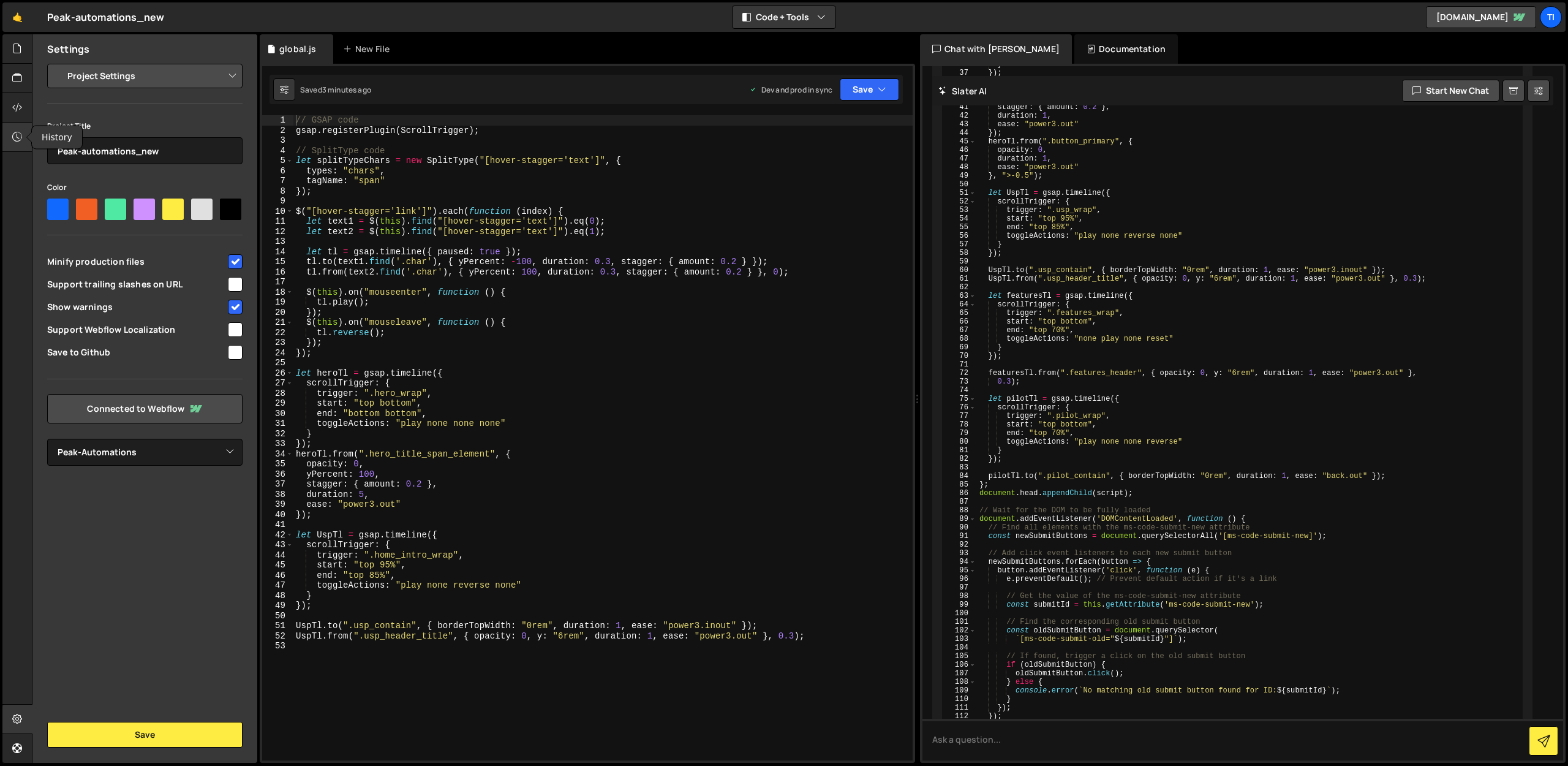
click at [6, 142] on div at bounding box center [17, 137] width 30 height 29
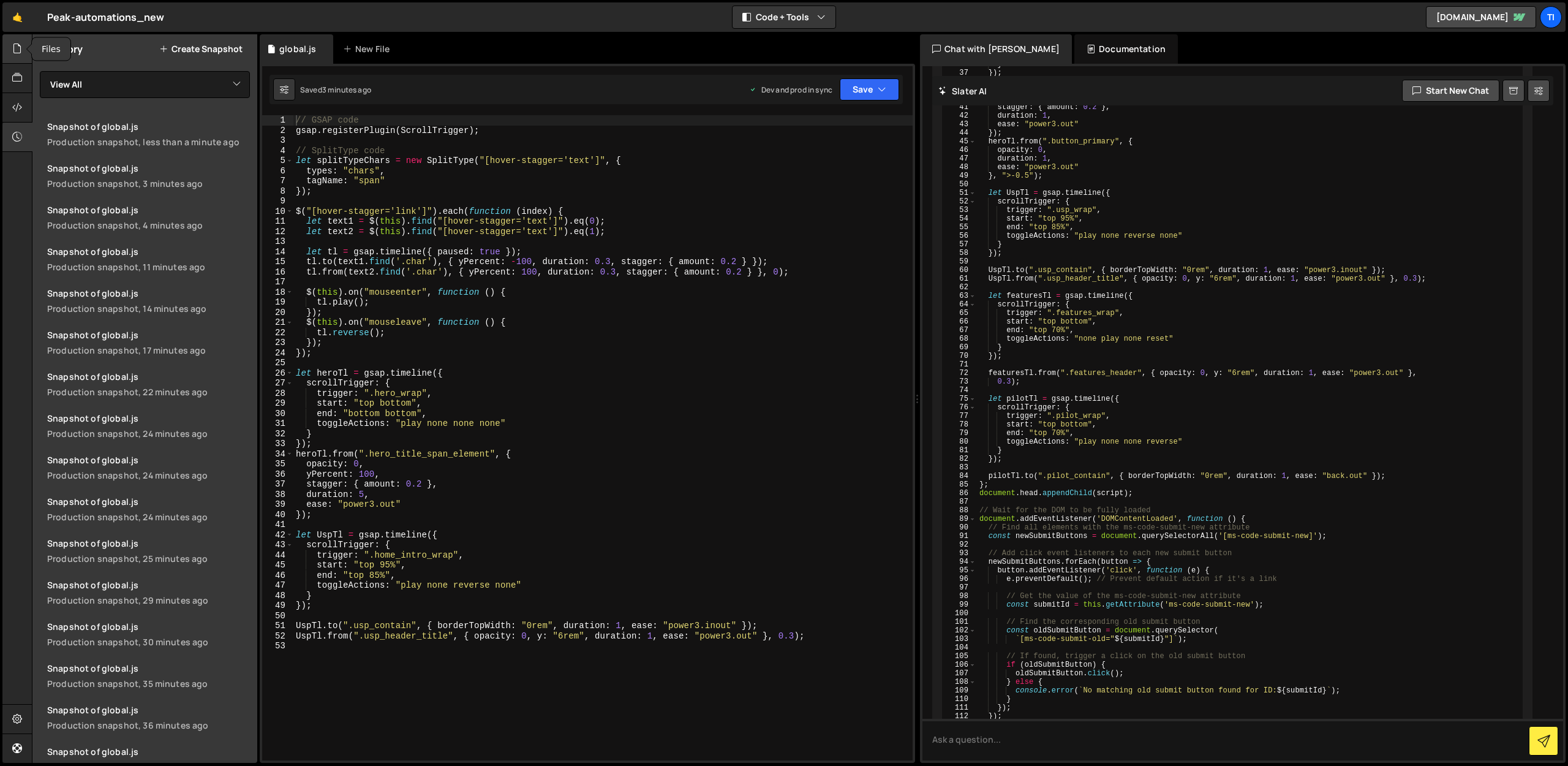
click at [13, 52] on icon at bounding box center [17, 48] width 10 height 14
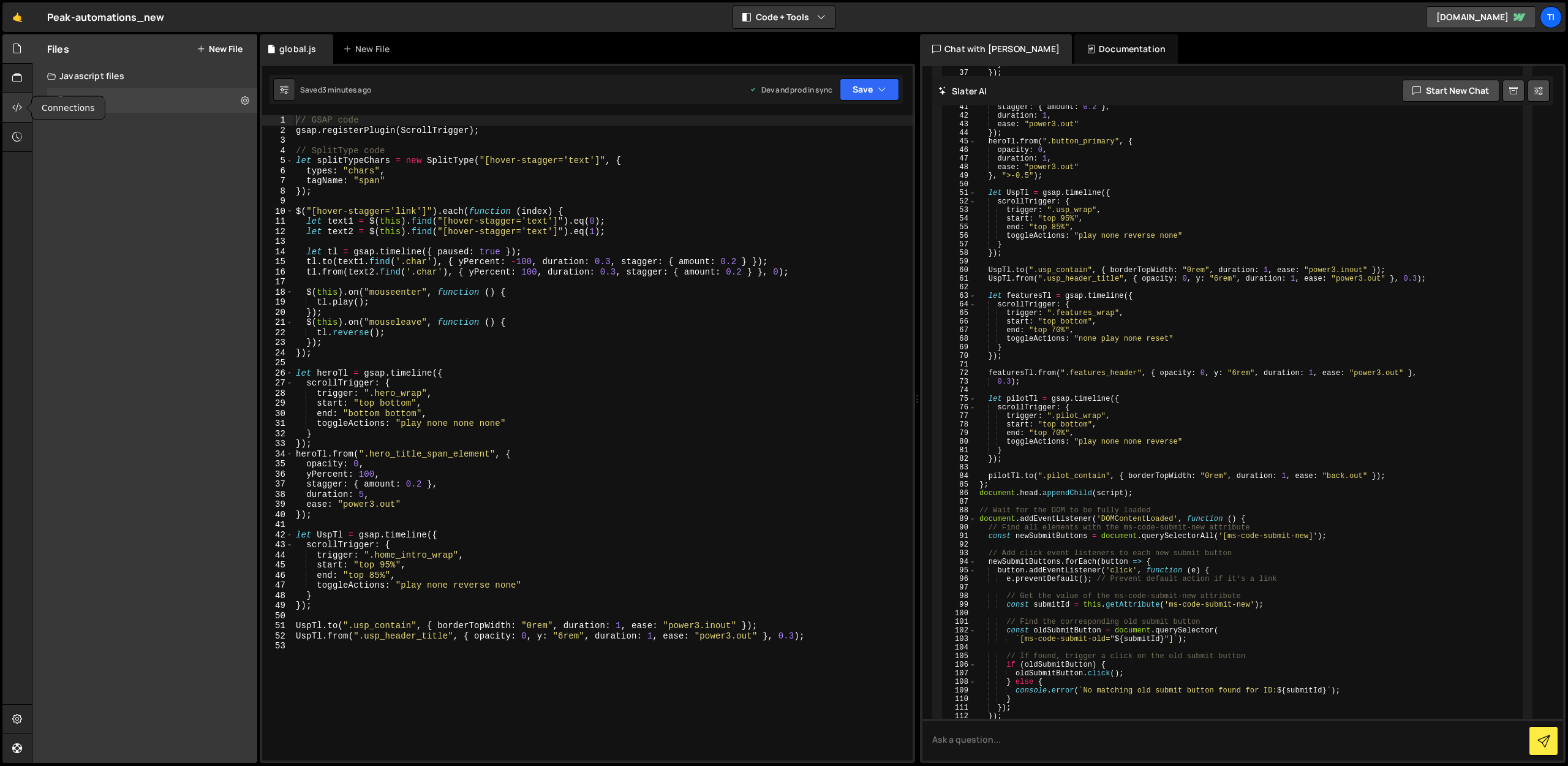
click at [17, 97] on div at bounding box center [17, 108] width 30 height 29
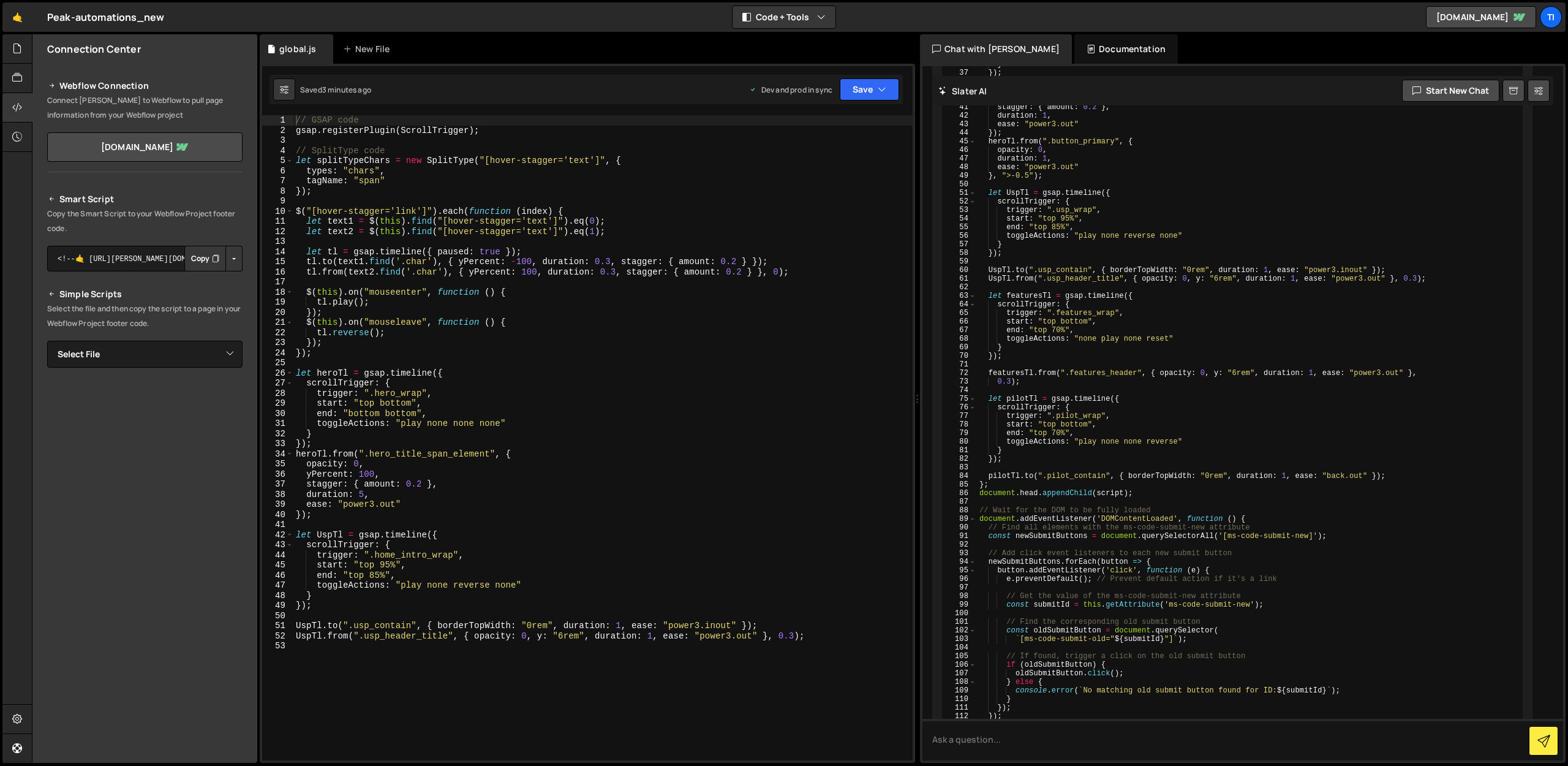
click at [229, 259] on button "Button group with nested dropdown" at bounding box center [234, 258] width 17 height 25
click at [198, 280] on link "Copy Staging Script" at bounding box center [182, 282] width 120 height 17
click at [233, 257] on button "Button group with nested dropdown" at bounding box center [234, 258] width 17 height 25
click at [183, 300] on link "Copy Production Script" at bounding box center [182, 299] width 120 height 17
click at [198, 259] on button "Copy" at bounding box center [205, 258] width 42 height 25
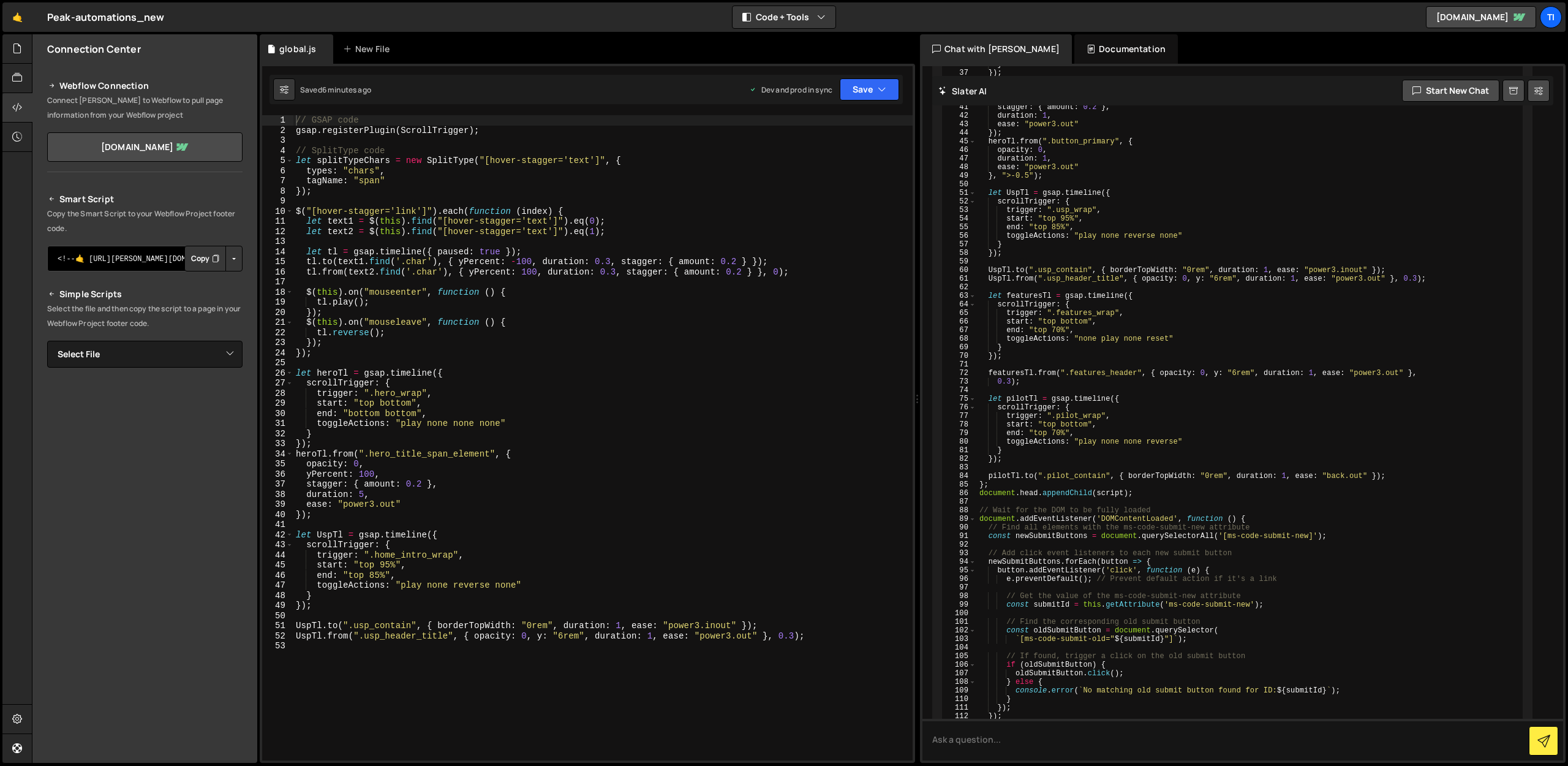
drag, startPoint x: 139, startPoint y: 264, endPoint x: 198, endPoint y: 262, distance: 59.0
click at [198, 262] on div "<!--🤙 [URL][PERSON_NAME][DOMAIN_NAME]> <script>document.addEventListener("DOMCo…" at bounding box center [145, 258] width 195 height 25
click at [236, 56] on div "Connection Center" at bounding box center [145, 48] width 225 height 29
click at [21, 77] on icon at bounding box center [17, 78] width 10 height 14
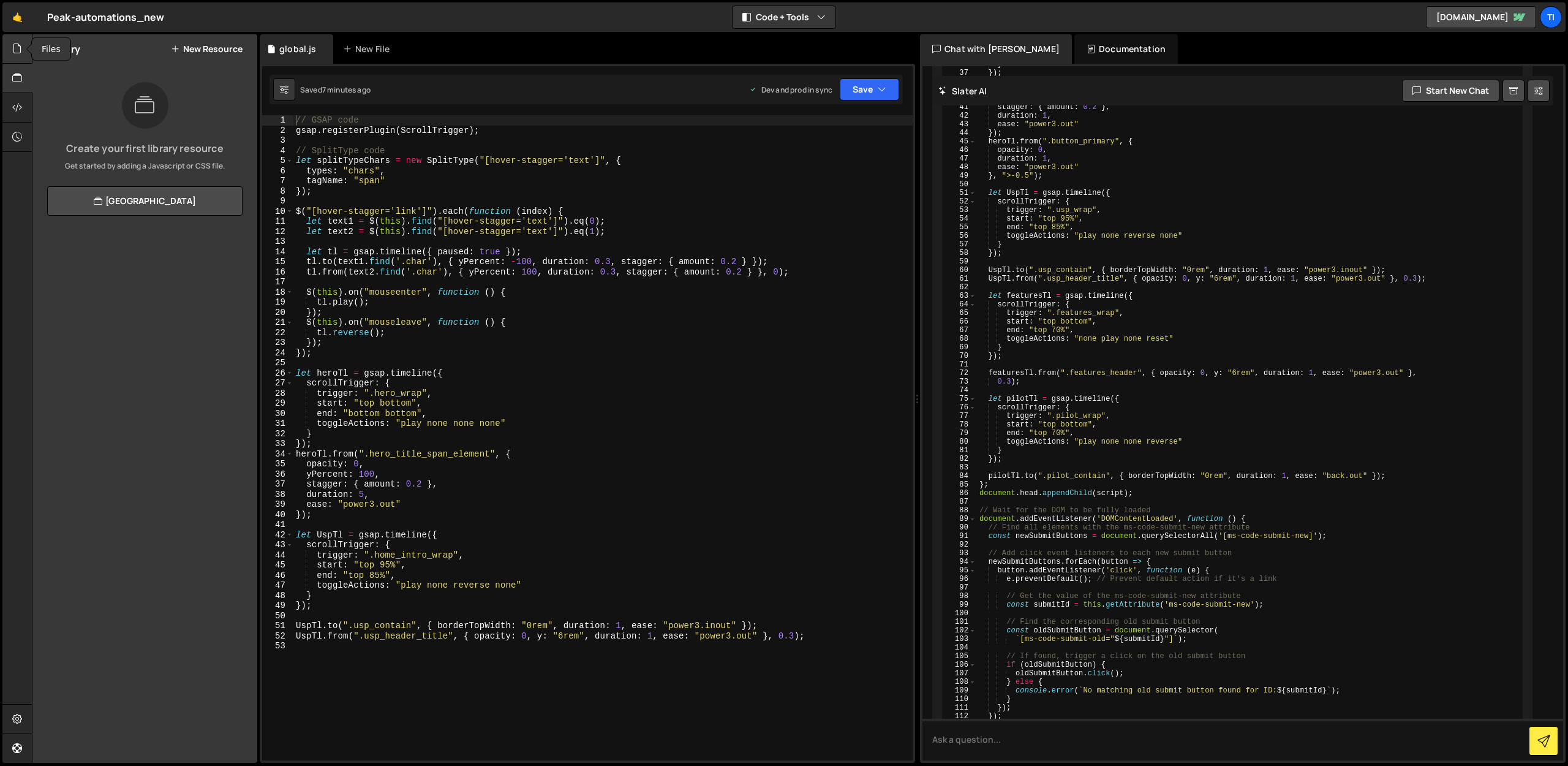
click at [22, 47] on div at bounding box center [17, 48] width 30 height 29
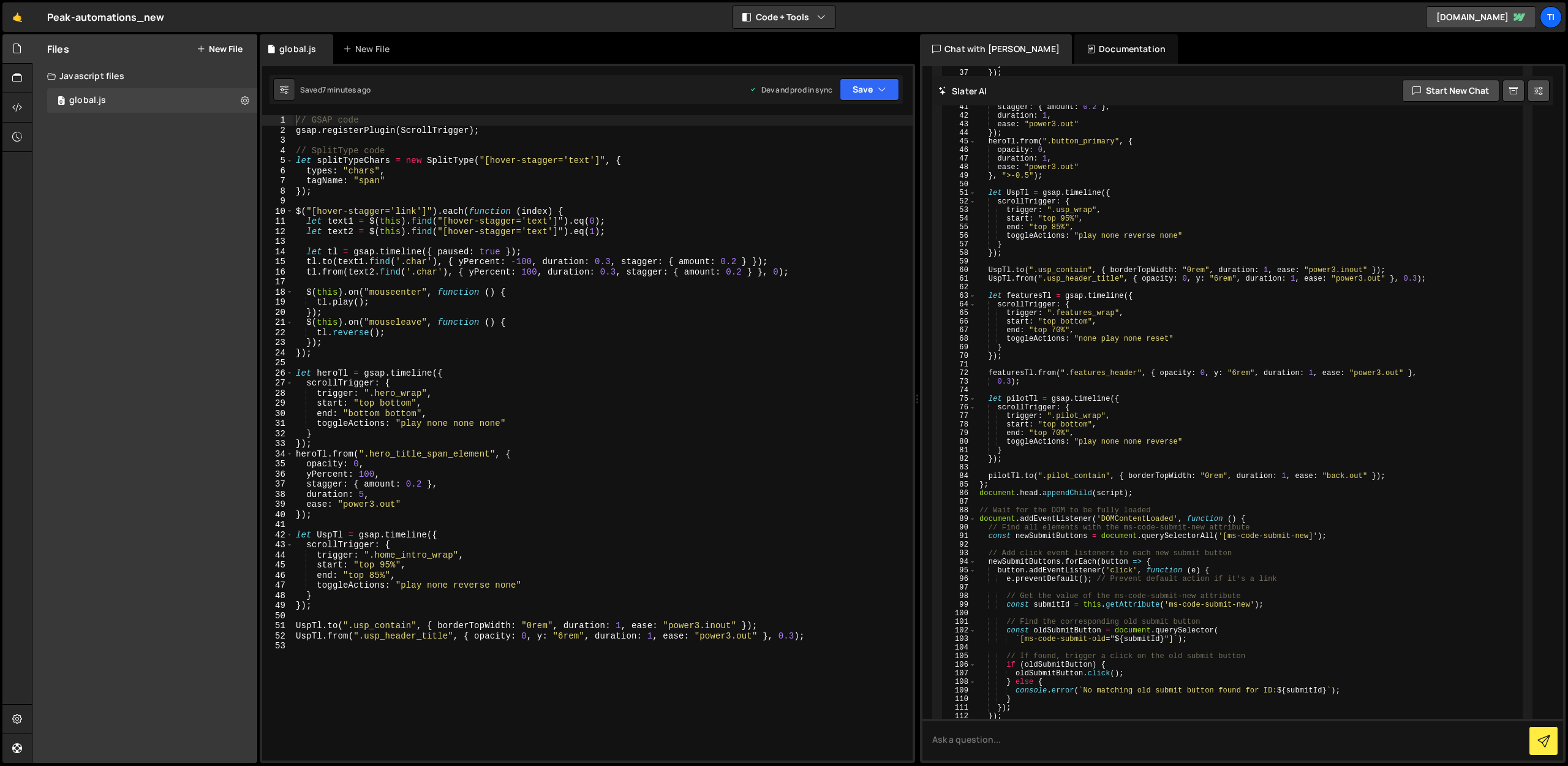
click at [214, 49] on button "New File" at bounding box center [219, 49] width 46 height 10
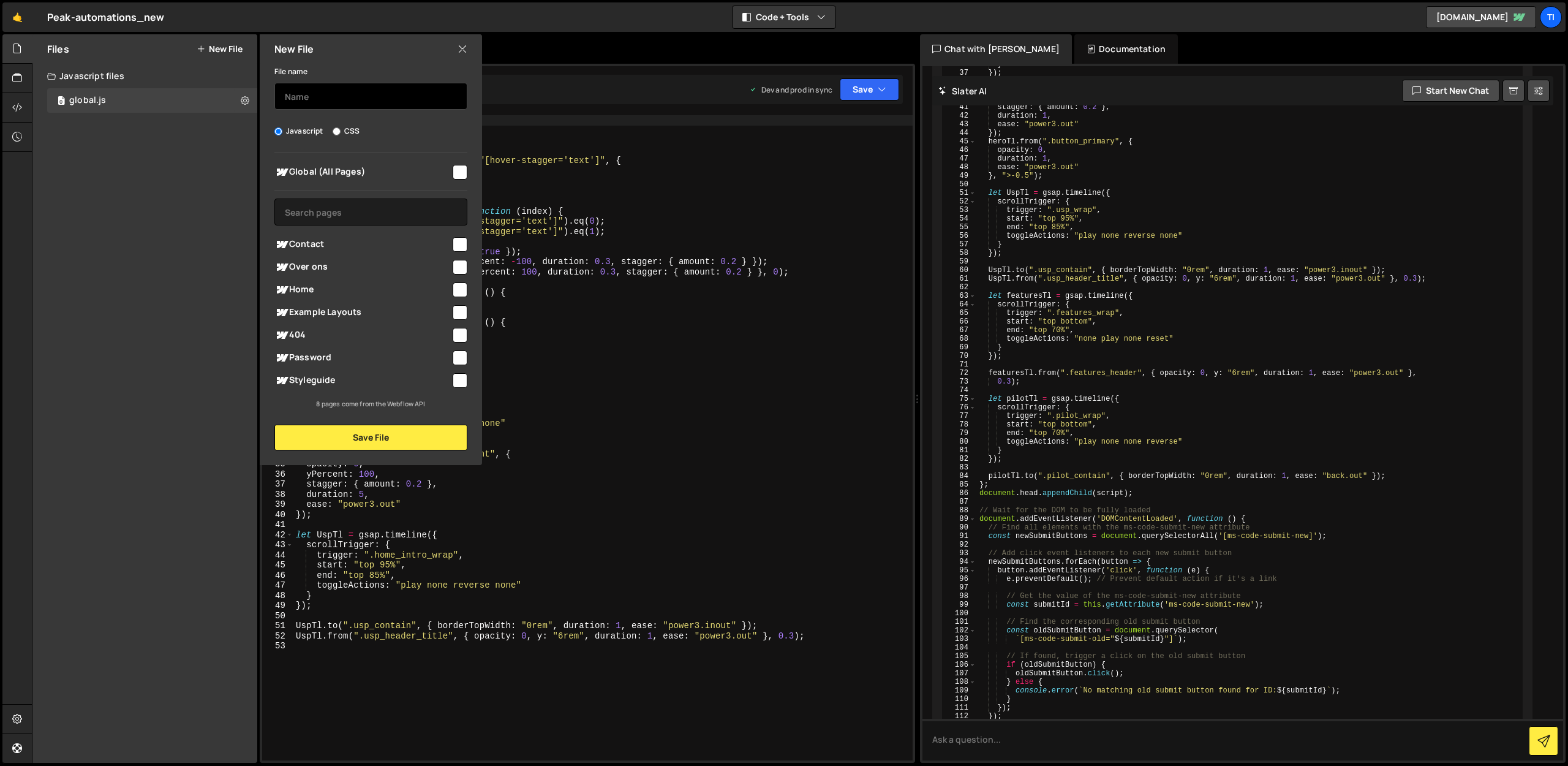
click at [325, 99] on input "text" at bounding box center [371, 96] width 193 height 27
click at [325, 168] on span "Global (All Pages)" at bounding box center [362, 172] width 177 height 15
checkbox input "true"
click at [318, 102] on input "text" at bounding box center [371, 96] width 193 height 27
type input "index"
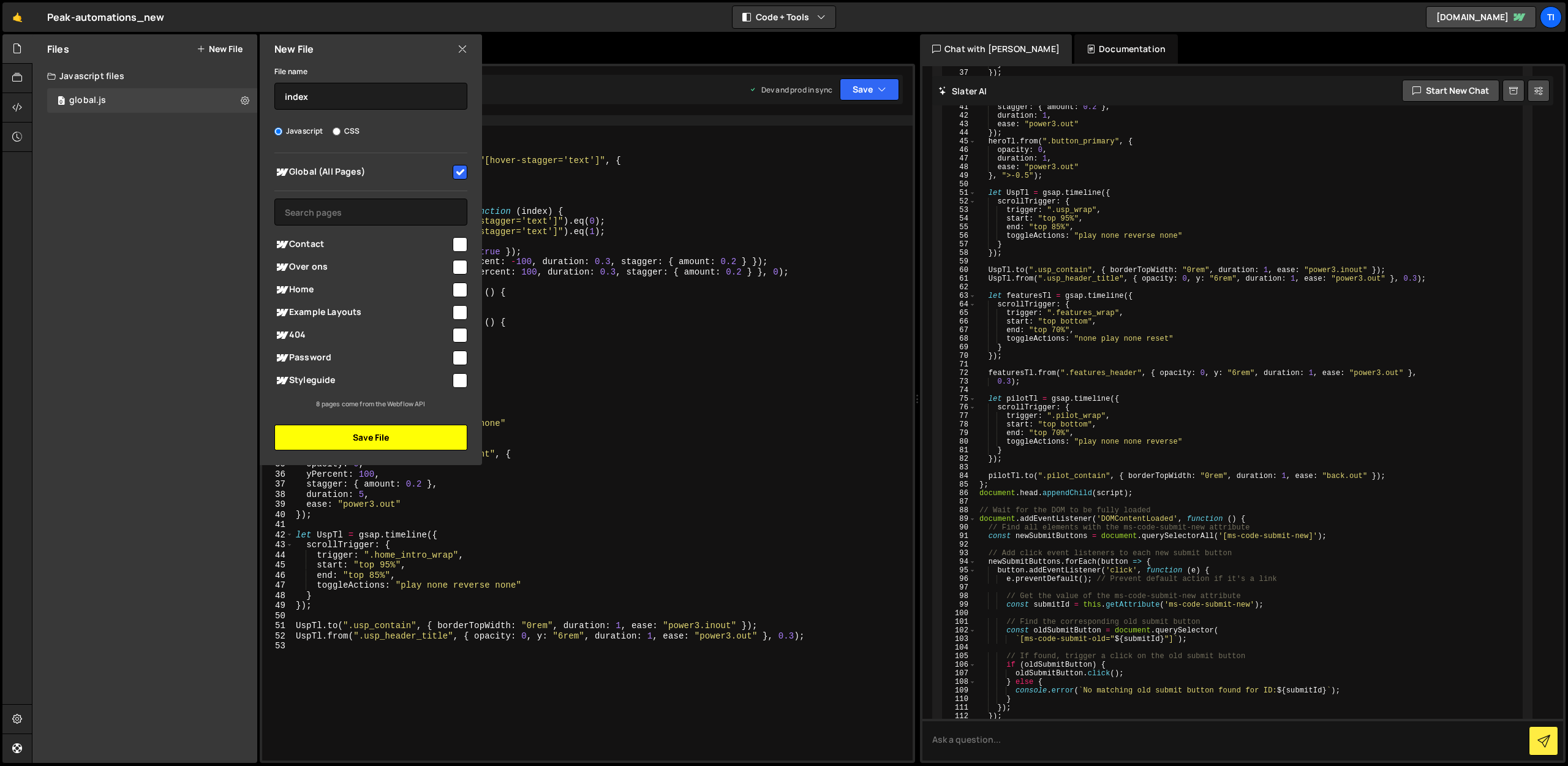
click at [328, 447] on button "Save File" at bounding box center [371, 437] width 193 height 25
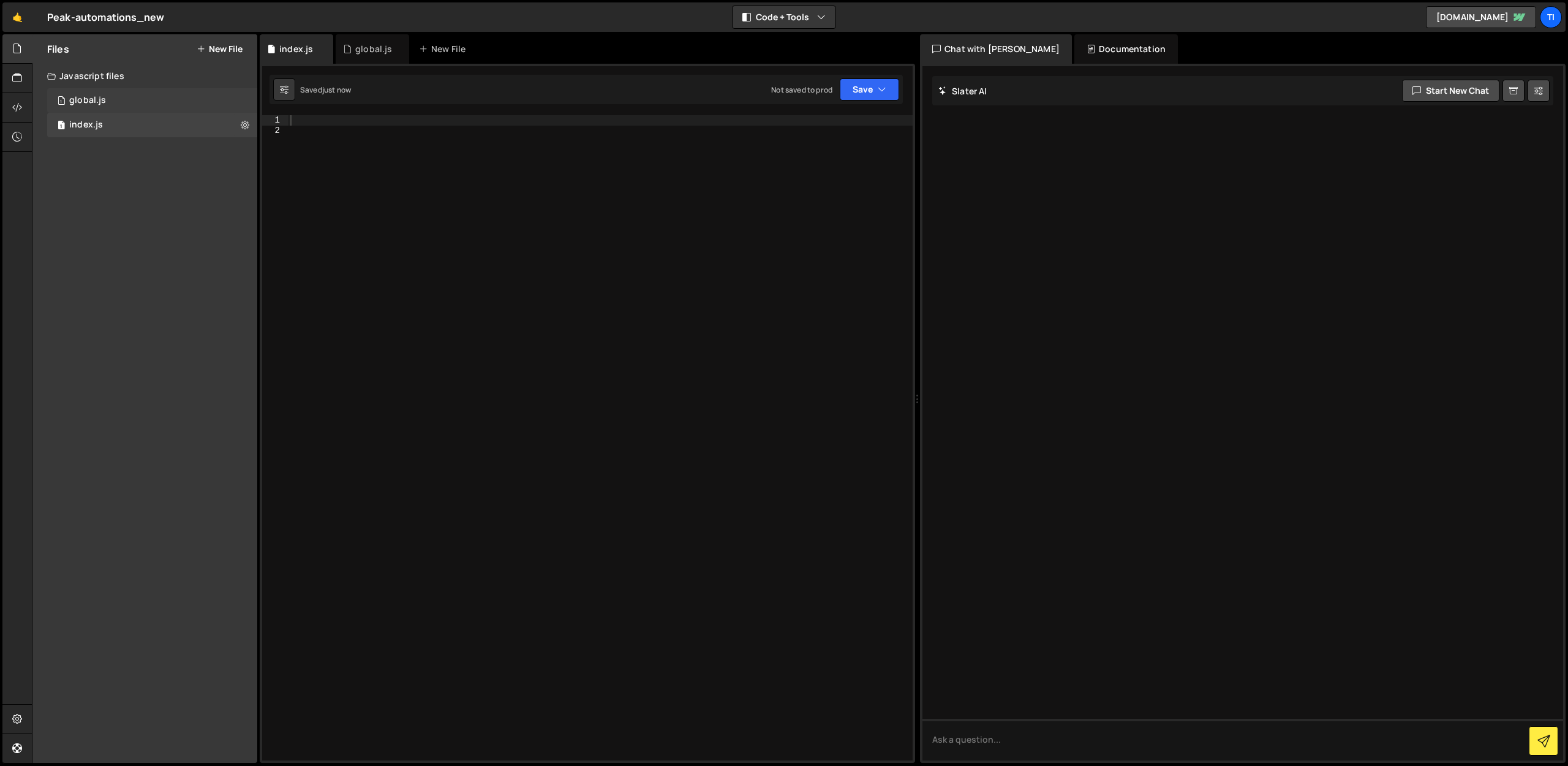
click at [96, 101] on div "global.js" at bounding box center [87, 101] width 37 height 11
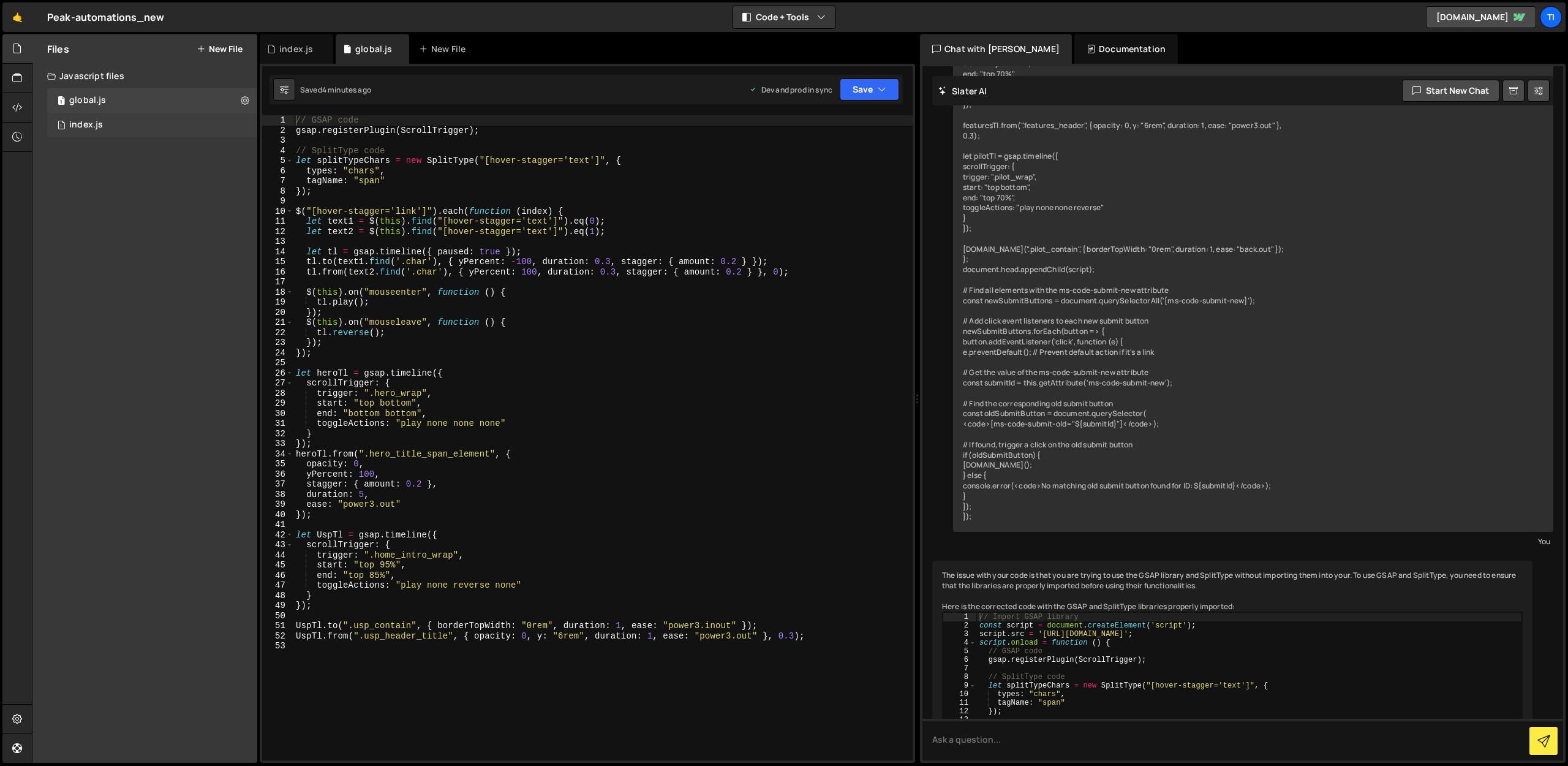
scroll to position [5407, 0]
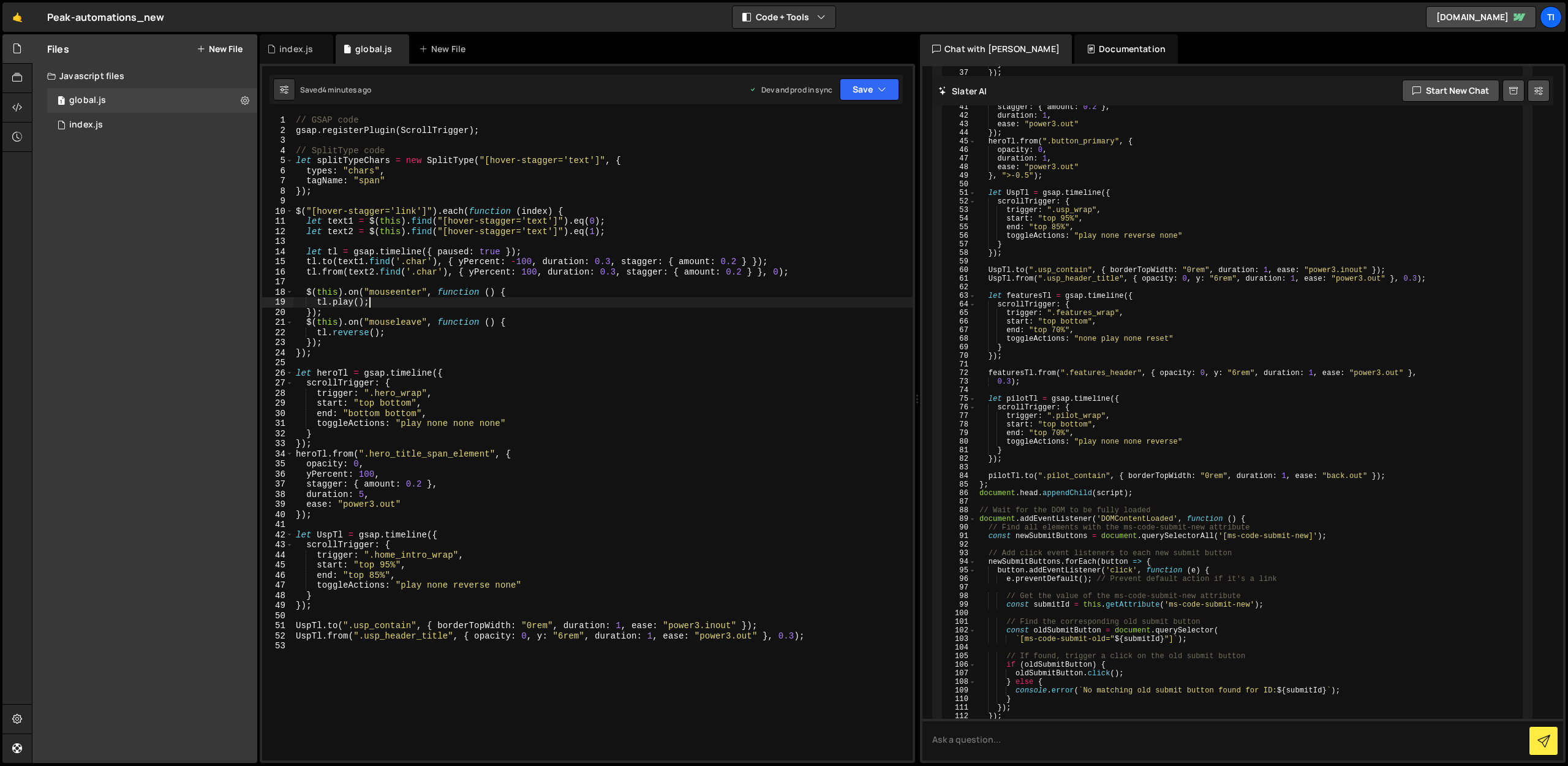
click at [454, 304] on div "// GSAP code gsap . registerPlugin ( ScrollTrigger ) ; // SplitType code let sp…" at bounding box center [603, 448] width 619 height 665
type textarea "UspTl.from(".usp_header_title", { opacity: 0, y: "6rem", duration: 1, ease: "po…"
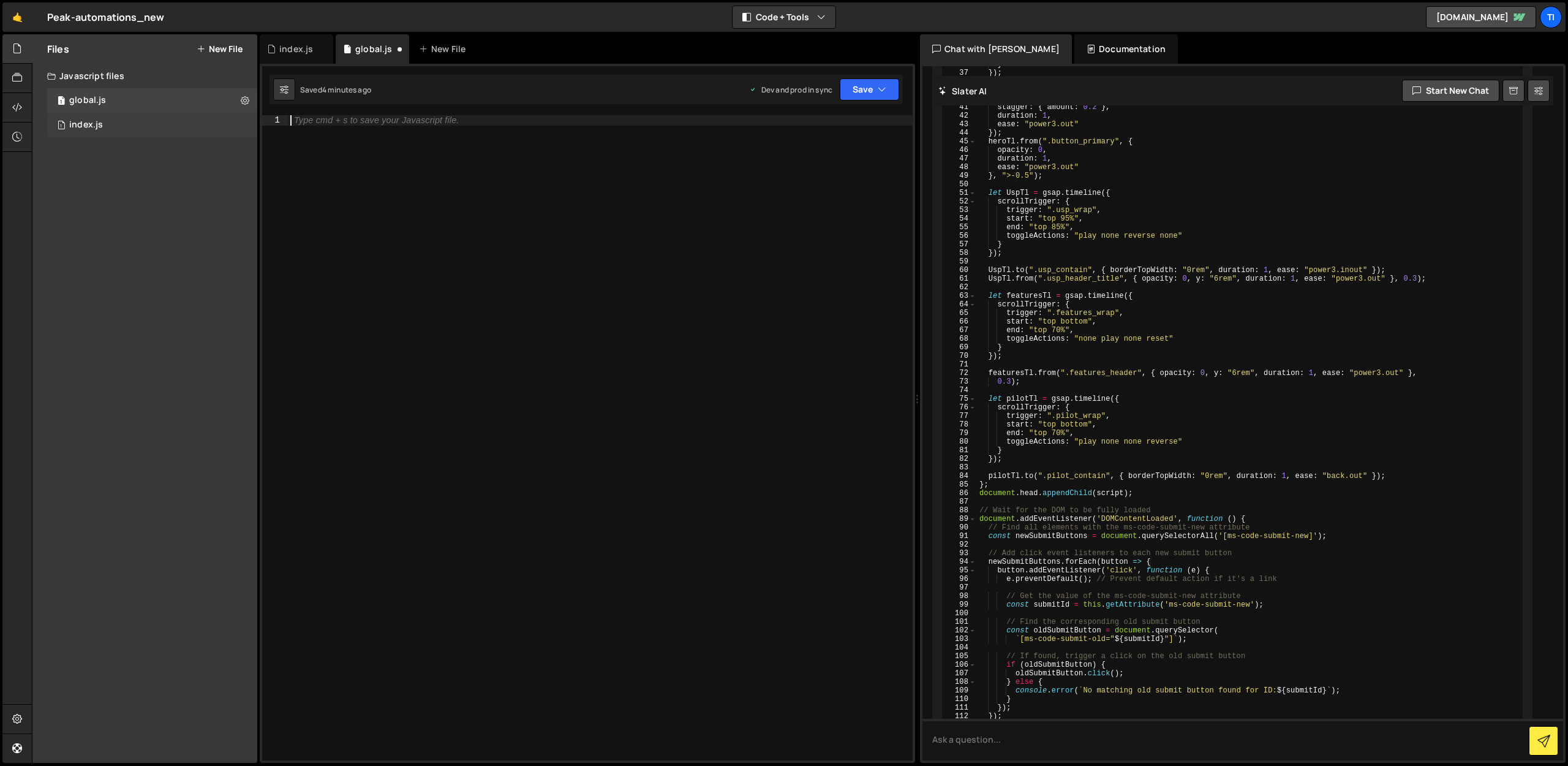
click at [88, 124] on div "index.js" at bounding box center [86, 125] width 34 height 11
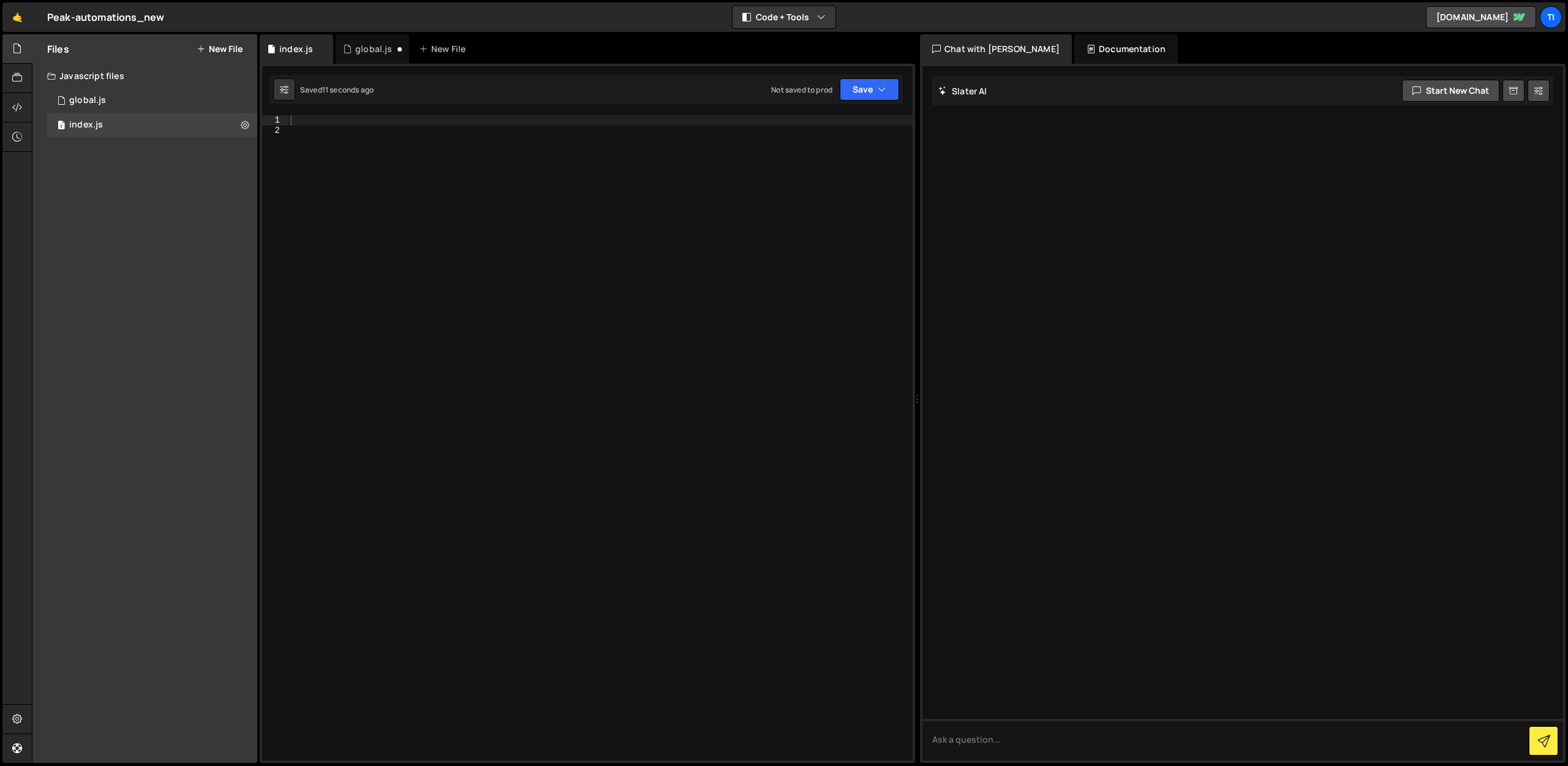
click at [453, 252] on div at bounding box center [600, 448] width 625 height 665
paste textarea
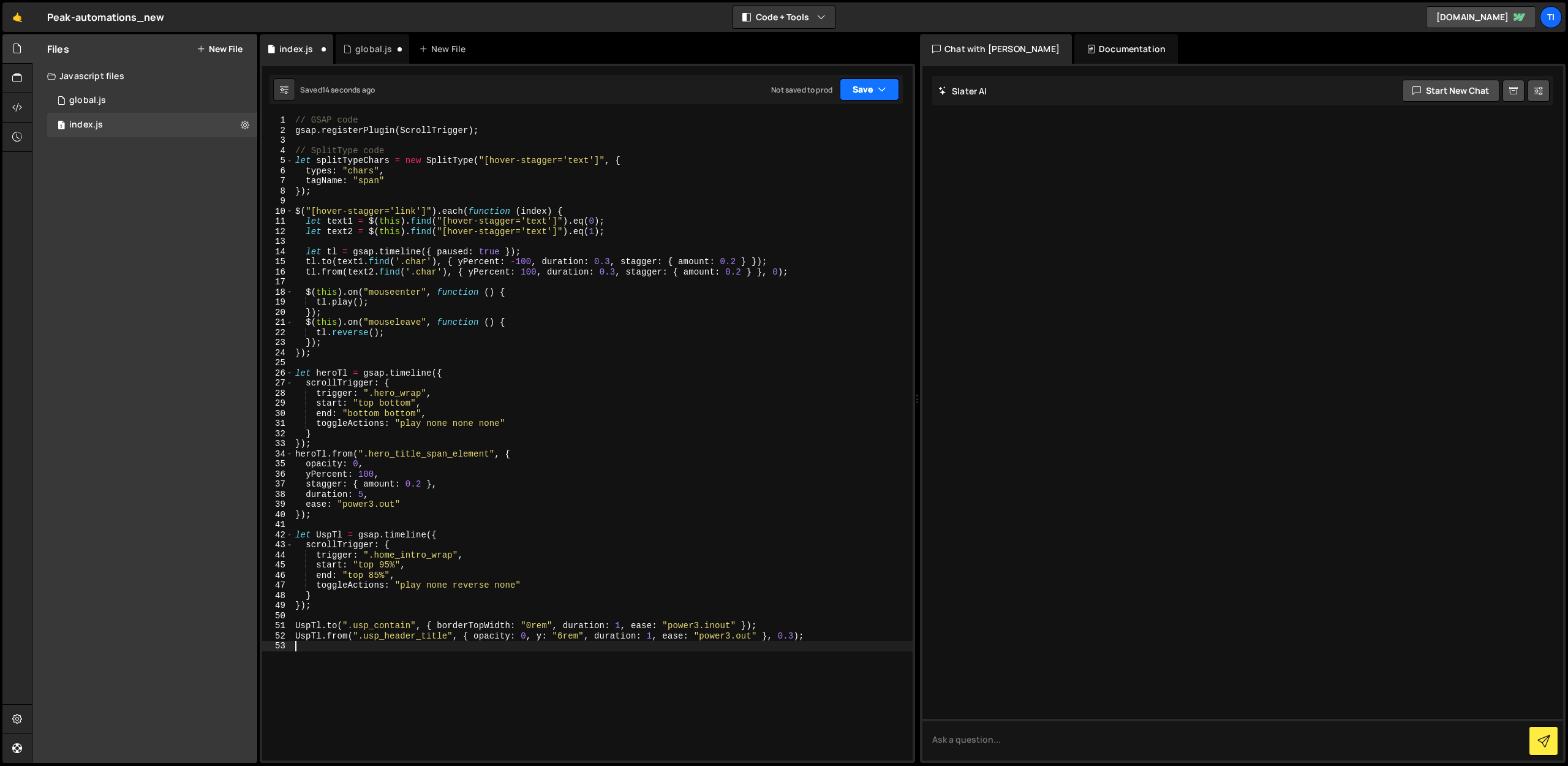
click at [858, 88] on button "Save" at bounding box center [870, 89] width 60 height 22
click at [819, 160] on div "Save to Production S" at bounding box center [828, 159] width 127 height 12
click at [136, 105] on div "1 global.js 0" at bounding box center [152, 100] width 210 height 24
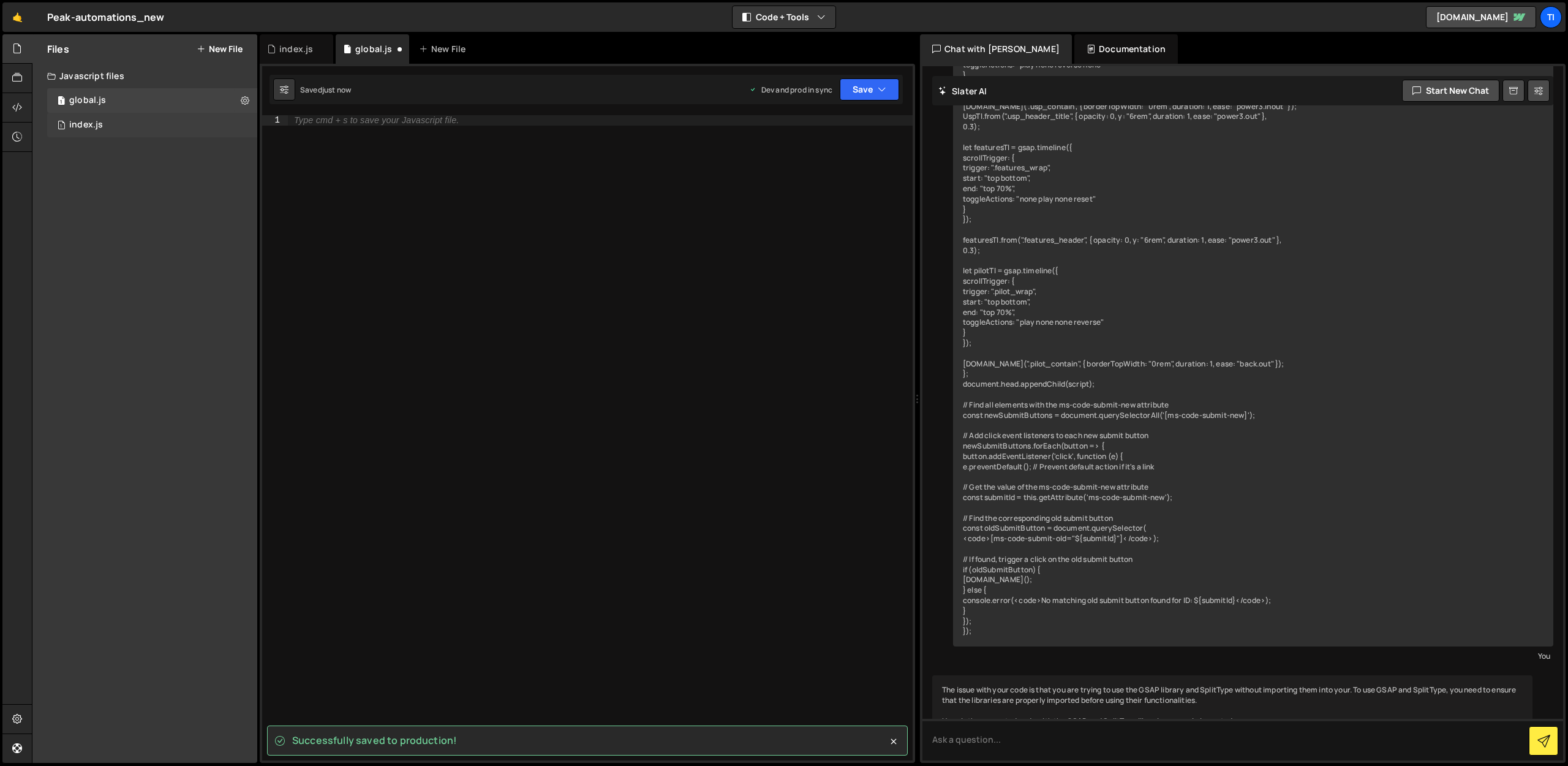
click at [132, 118] on div "1 index.js 0" at bounding box center [152, 124] width 210 height 24
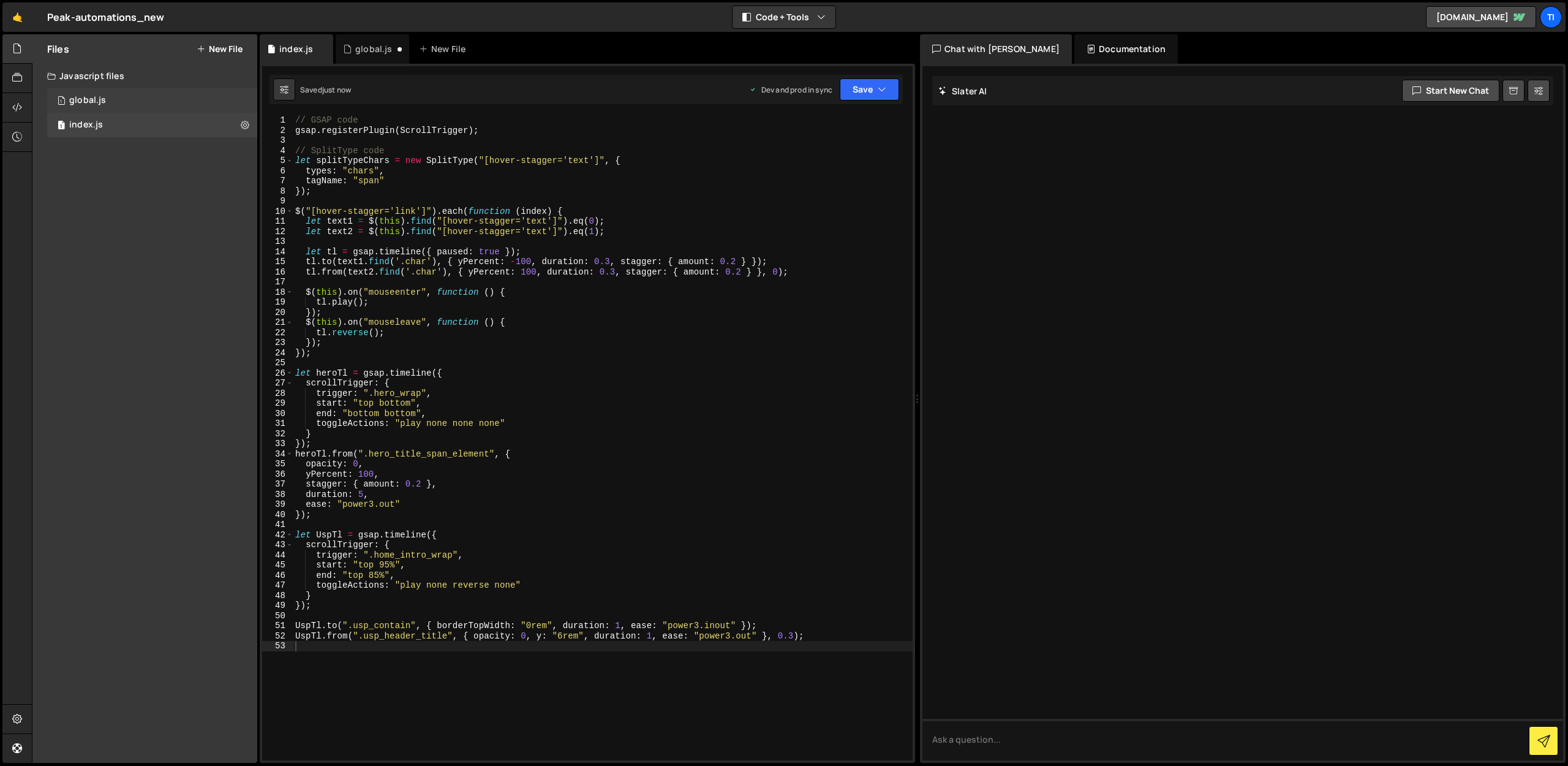
click at [161, 102] on div "1 global.js 0" at bounding box center [152, 100] width 210 height 24
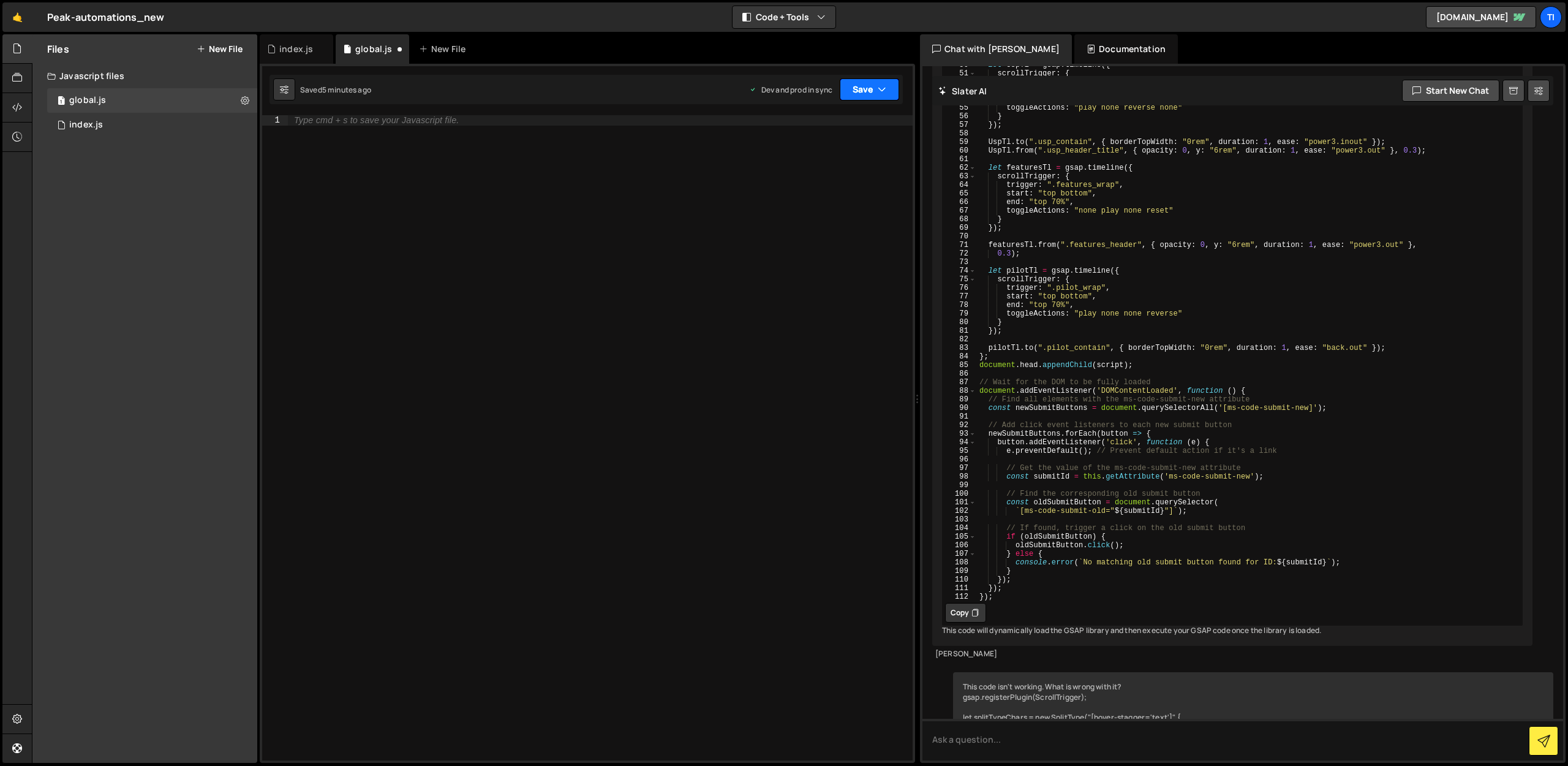
click at [855, 89] on button "Save" at bounding box center [870, 89] width 60 height 22
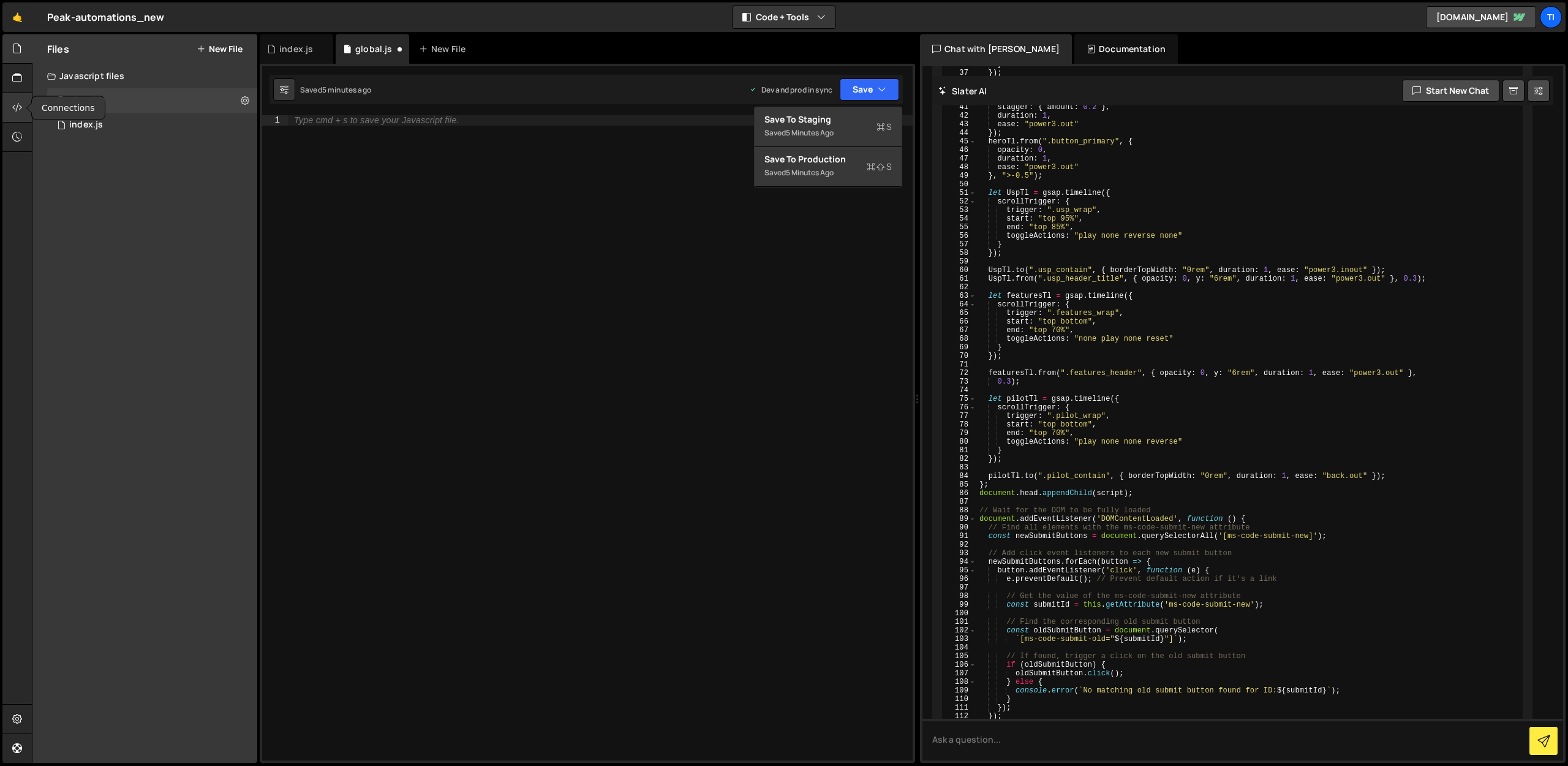
click at [12, 93] on div at bounding box center [17, 108] width 30 height 29
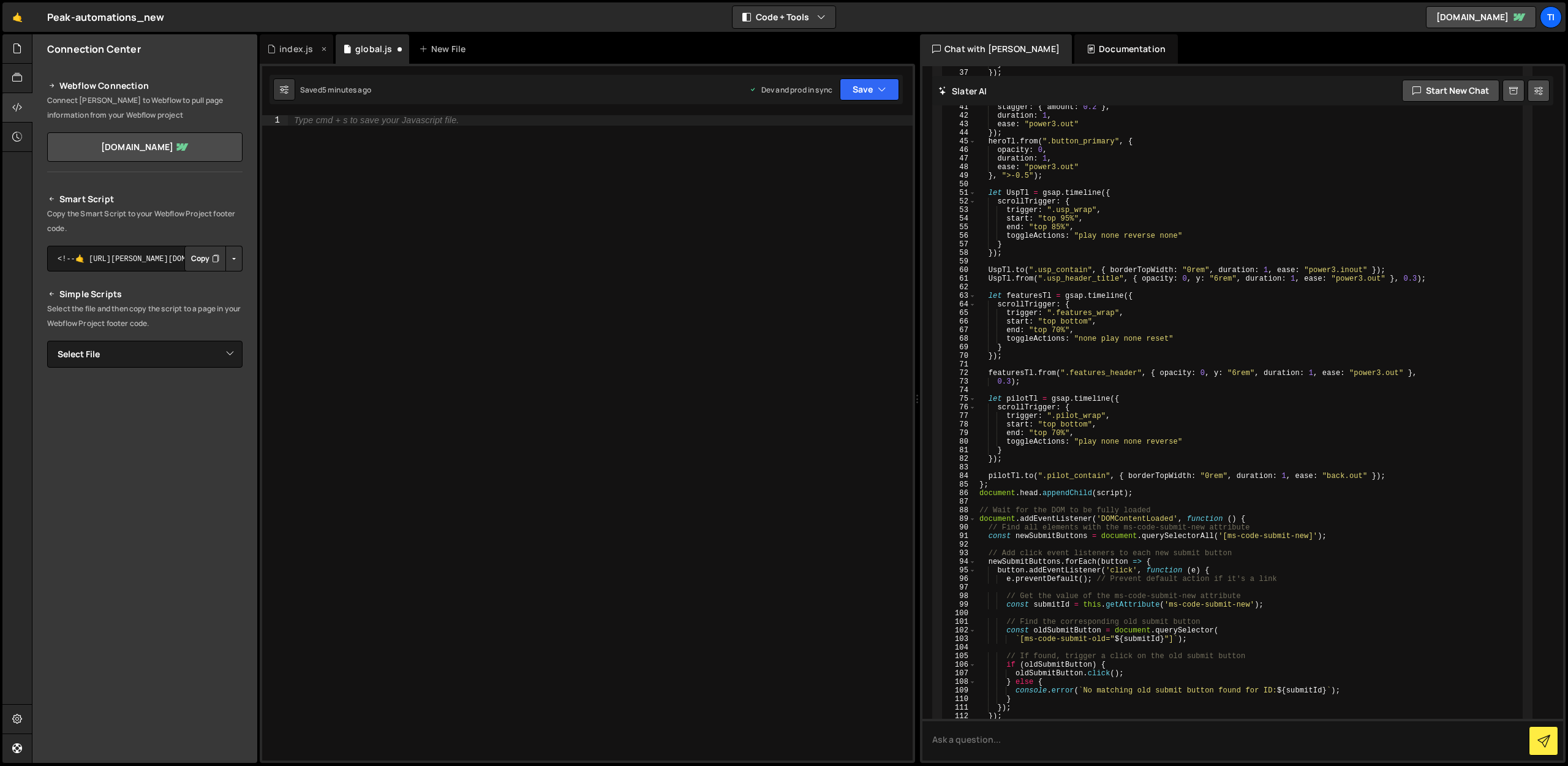
click at [292, 53] on div "index.js" at bounding box center [296, 49] width 34 height 12
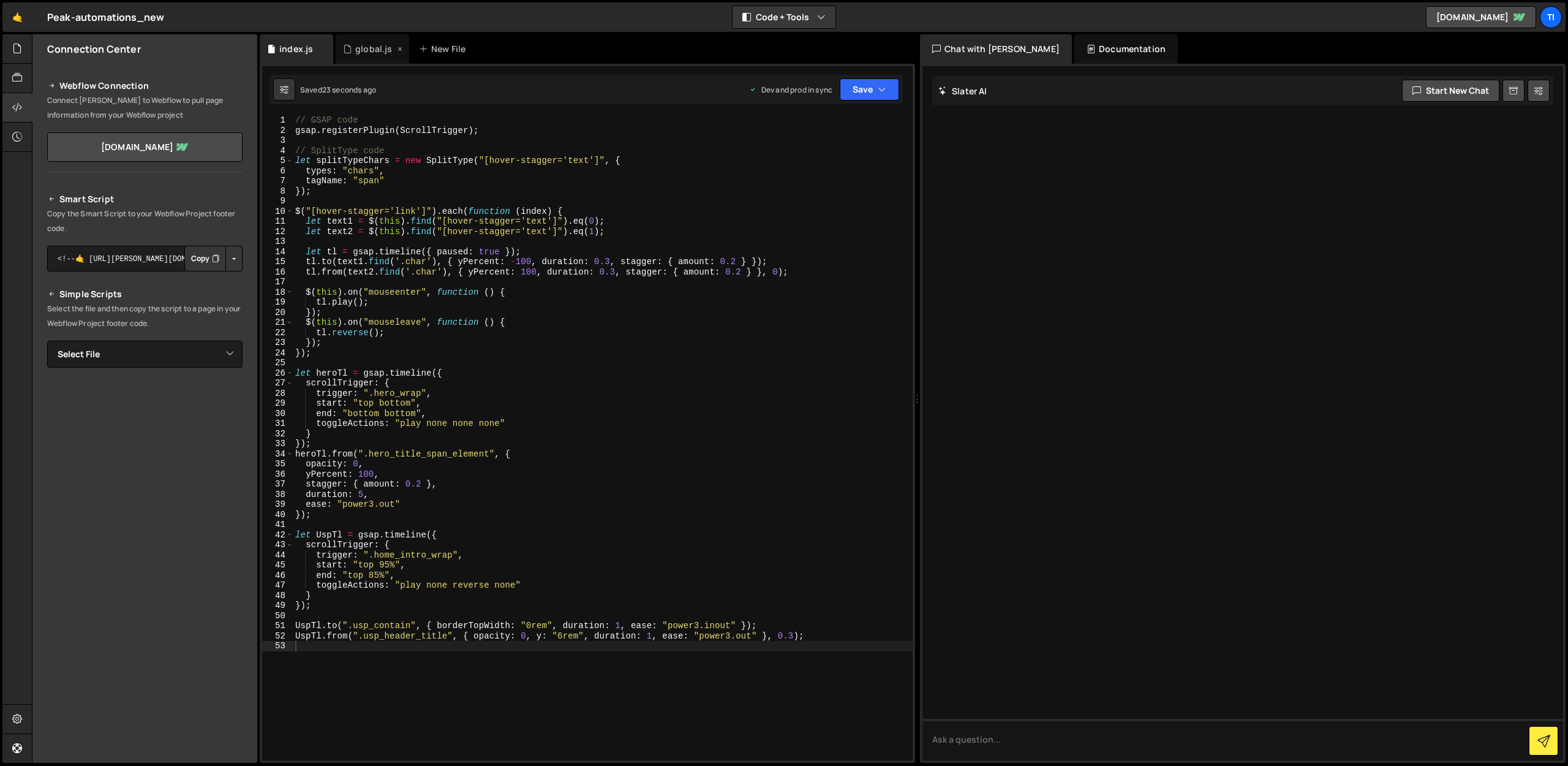
click at [397, 48] on icon at bounding box center [400, 49] width 9 height 12
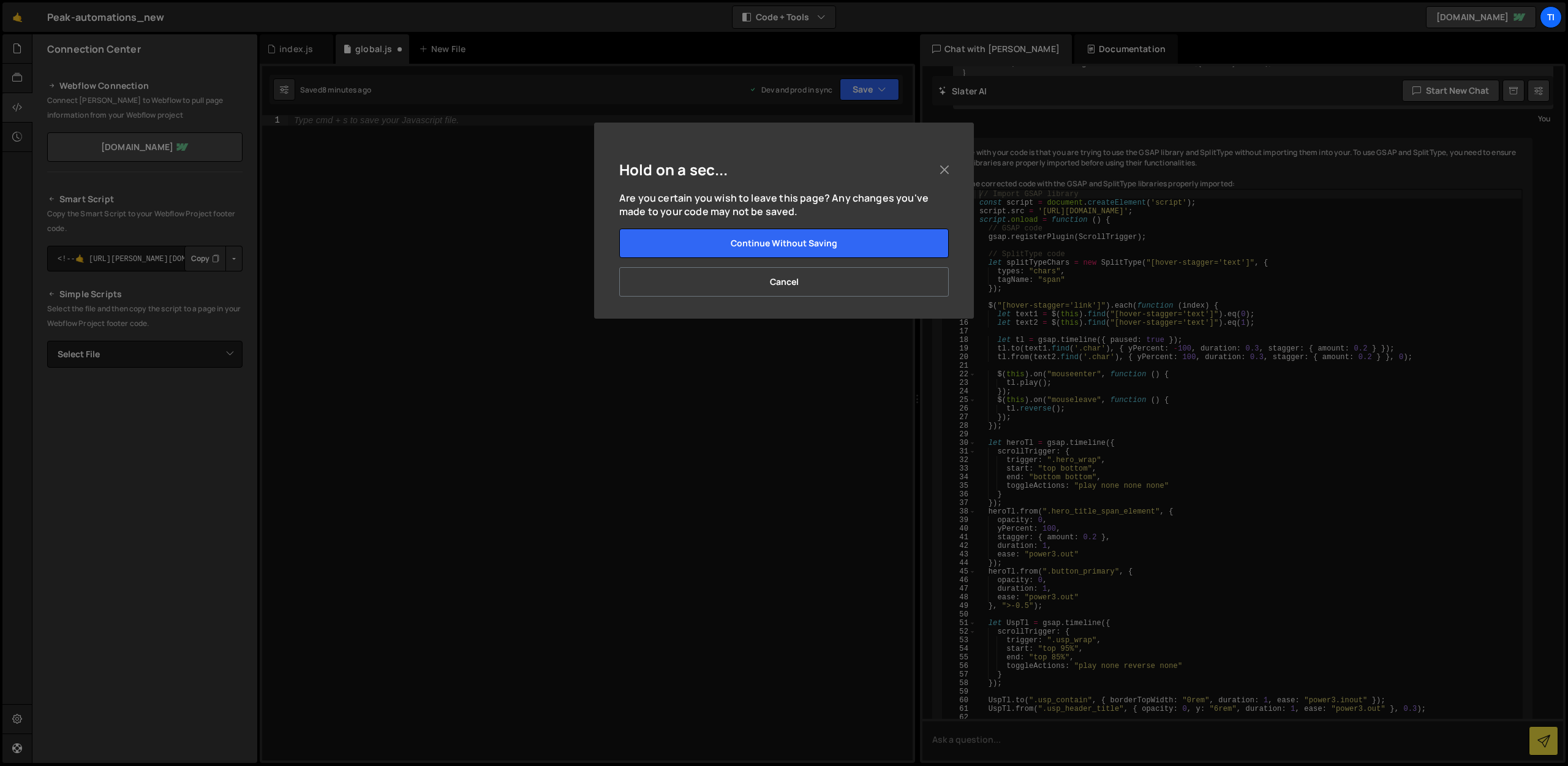
scroll to position [5407, 0]
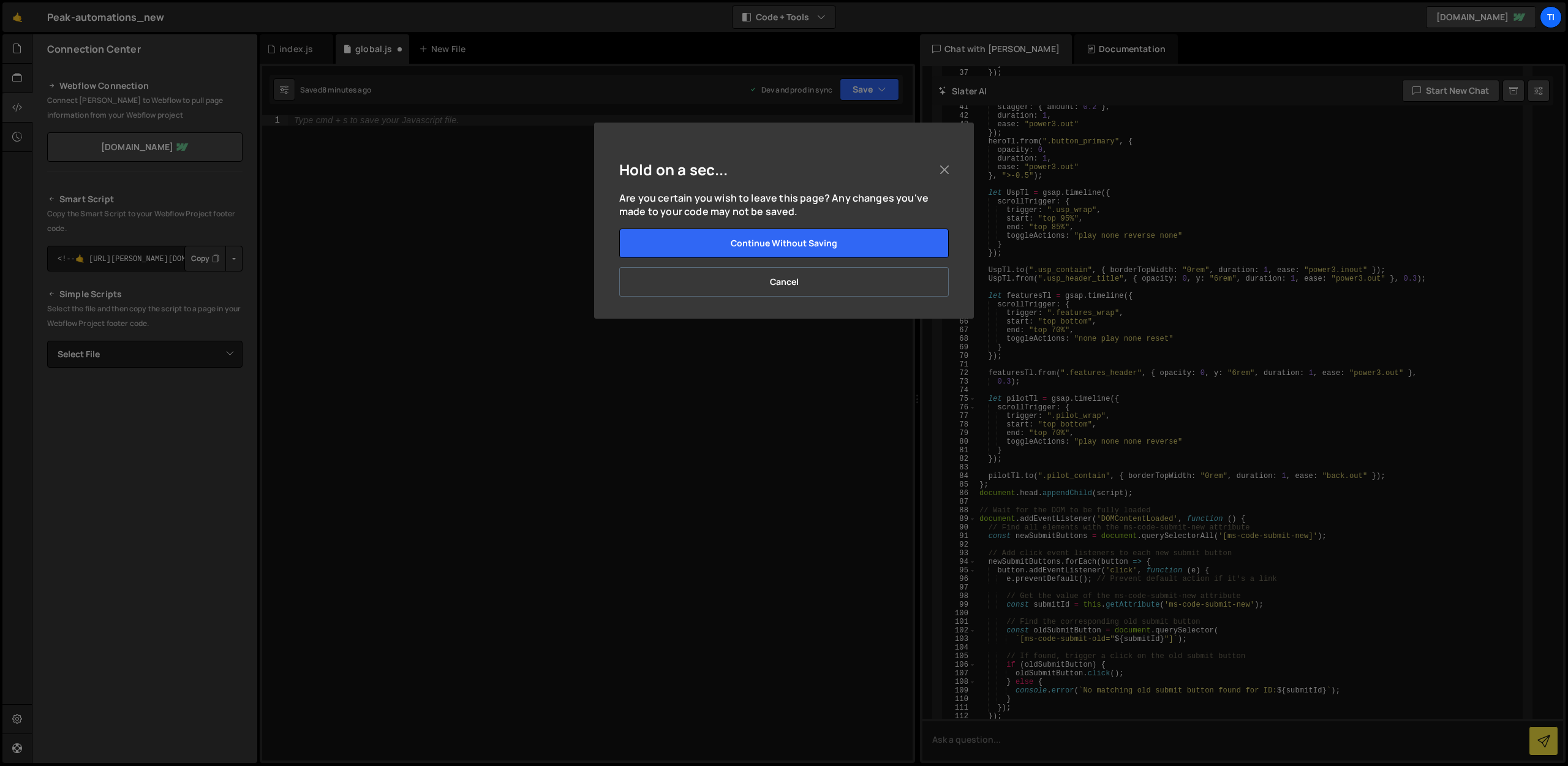
click at [752, 282] on button "Cancel" at bounding box center [784, 282] width 330 height 29
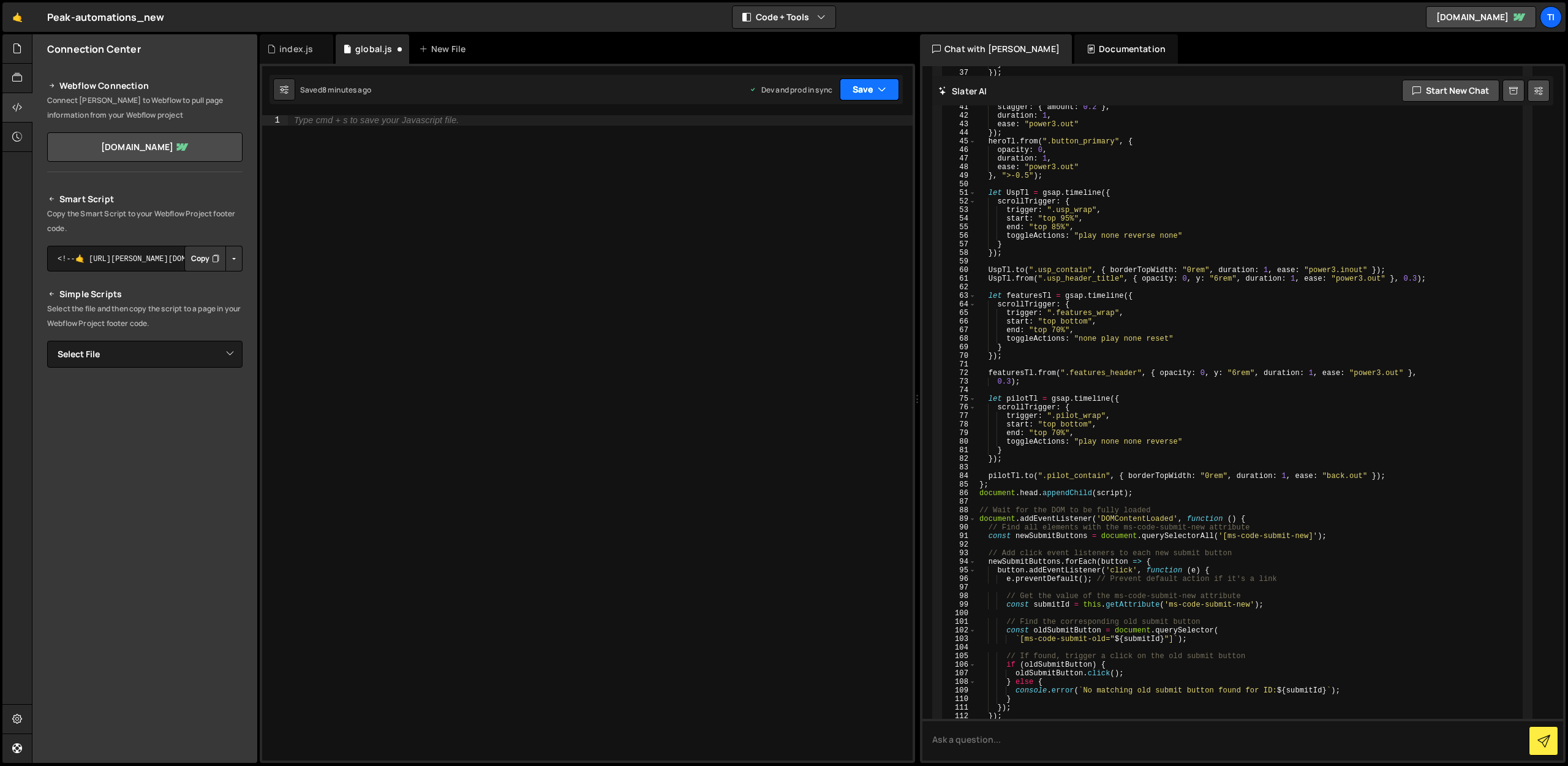
click at [884, 93] on icon "button" at bounding box center [882, 90] width 9 height 12
click at [814, 163] on div "Save to Production S" at bounding box center [828, 159] width 127 height 12
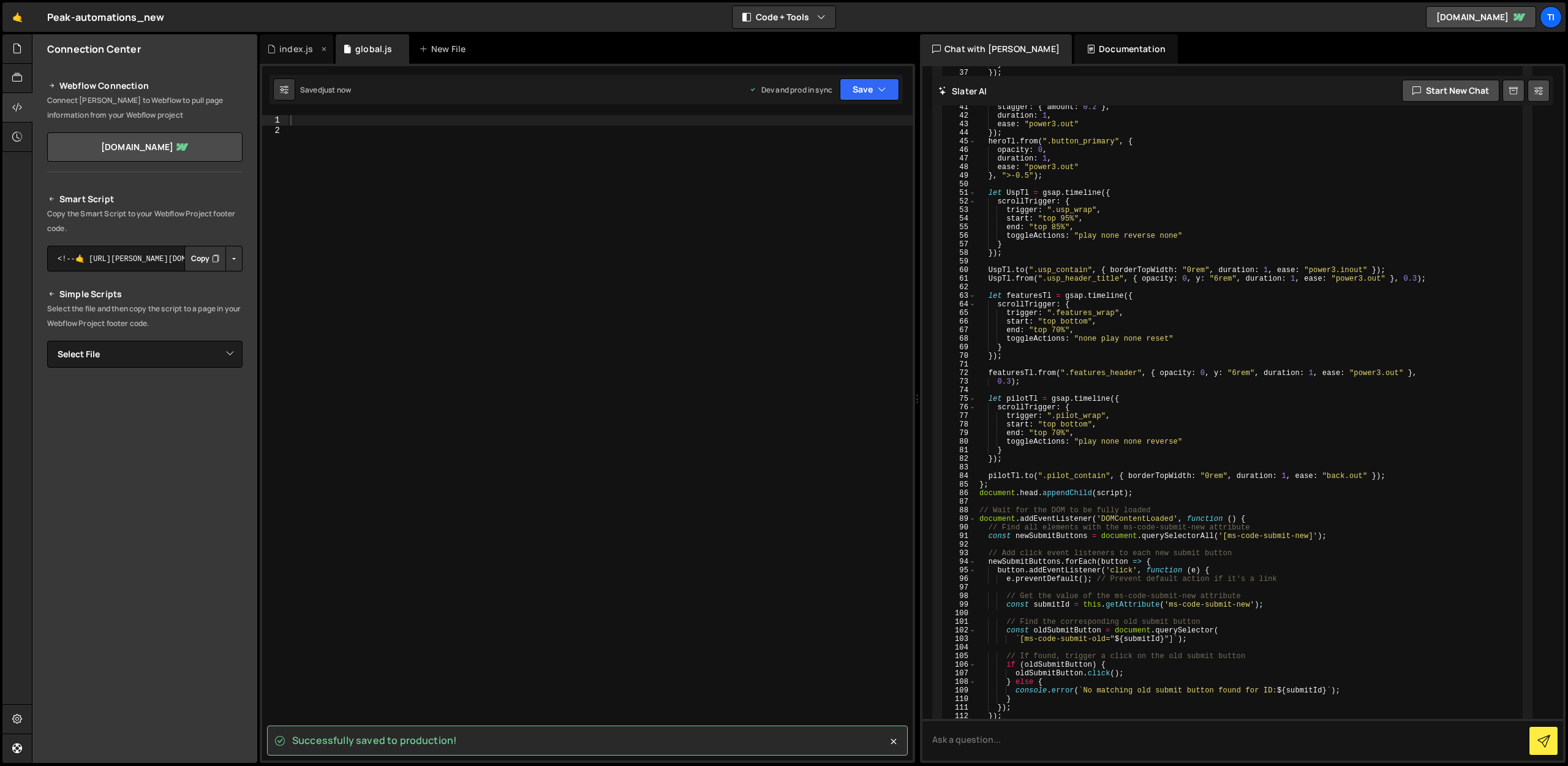
click at [292, 50] on div "index.js" at bounding box center [296, 49] width 34 height 12
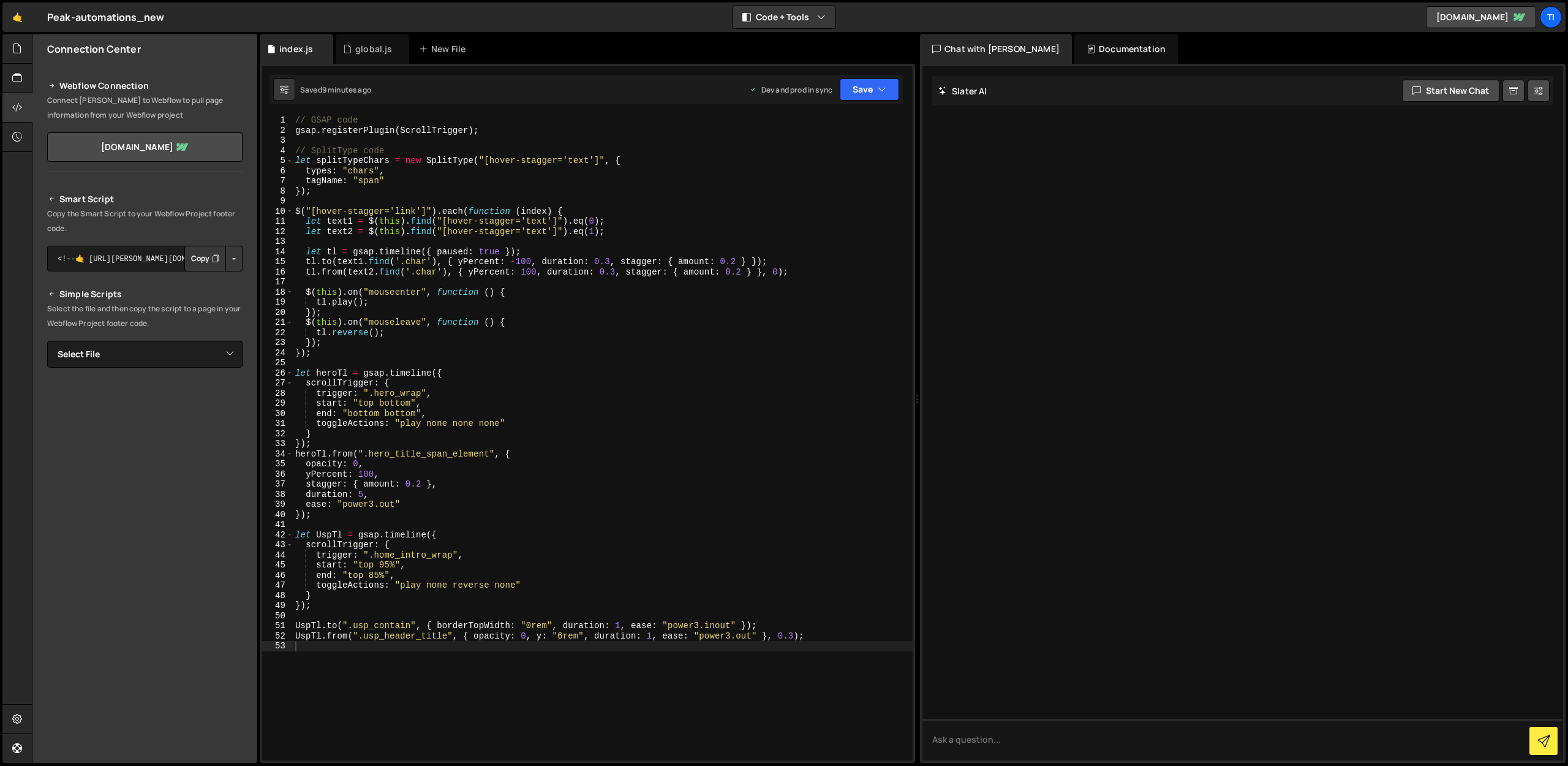
click at [358, 492] on div "// GSAP code gsap . registerPlugin ( ScrollTrigger ) ; // SplitType code let sp…" at bounding box center [602, 448] width 620 height 665
click at [304, 517] on div "// GSAP code gsap . registerPlugin ( ScrollTrigger ) ; // SplitType code let sp…" at bounding box center [602, 448] width 620 height 665
click at [297, 516] on div "// GSAP code gsap . registerPlugin ( ScrollTrigger ) ; // SplitType code let sp…" at bounding box center [602, 448] width 620 height 665
click at [302, 517] on div "// GSAP code gsap . registerPlugin ( ScrollTrigger ) ; // SplitType code let sp…" at bounding box center [602, 448] width 620 height 665
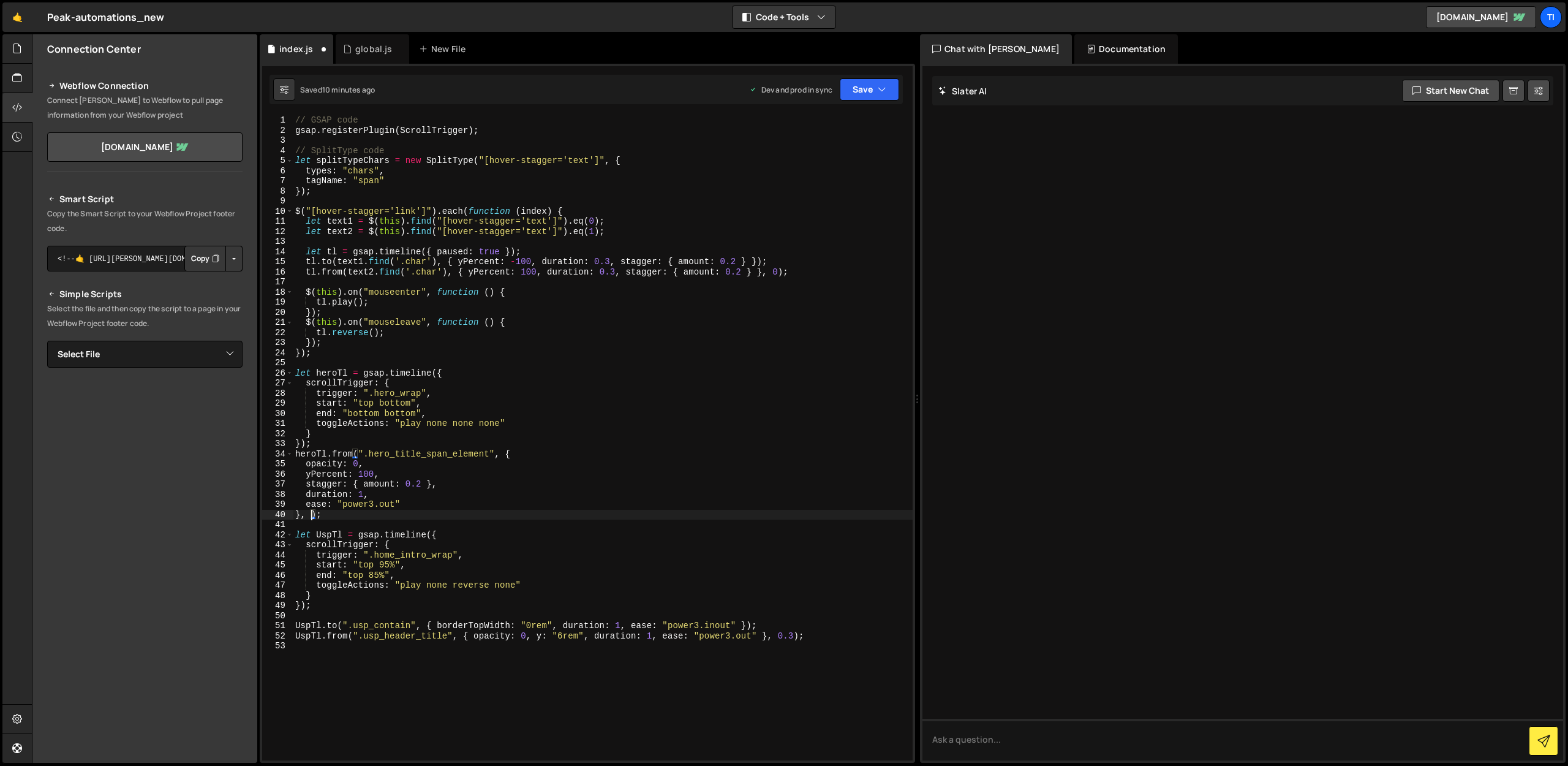
scroll to position [0, 1]
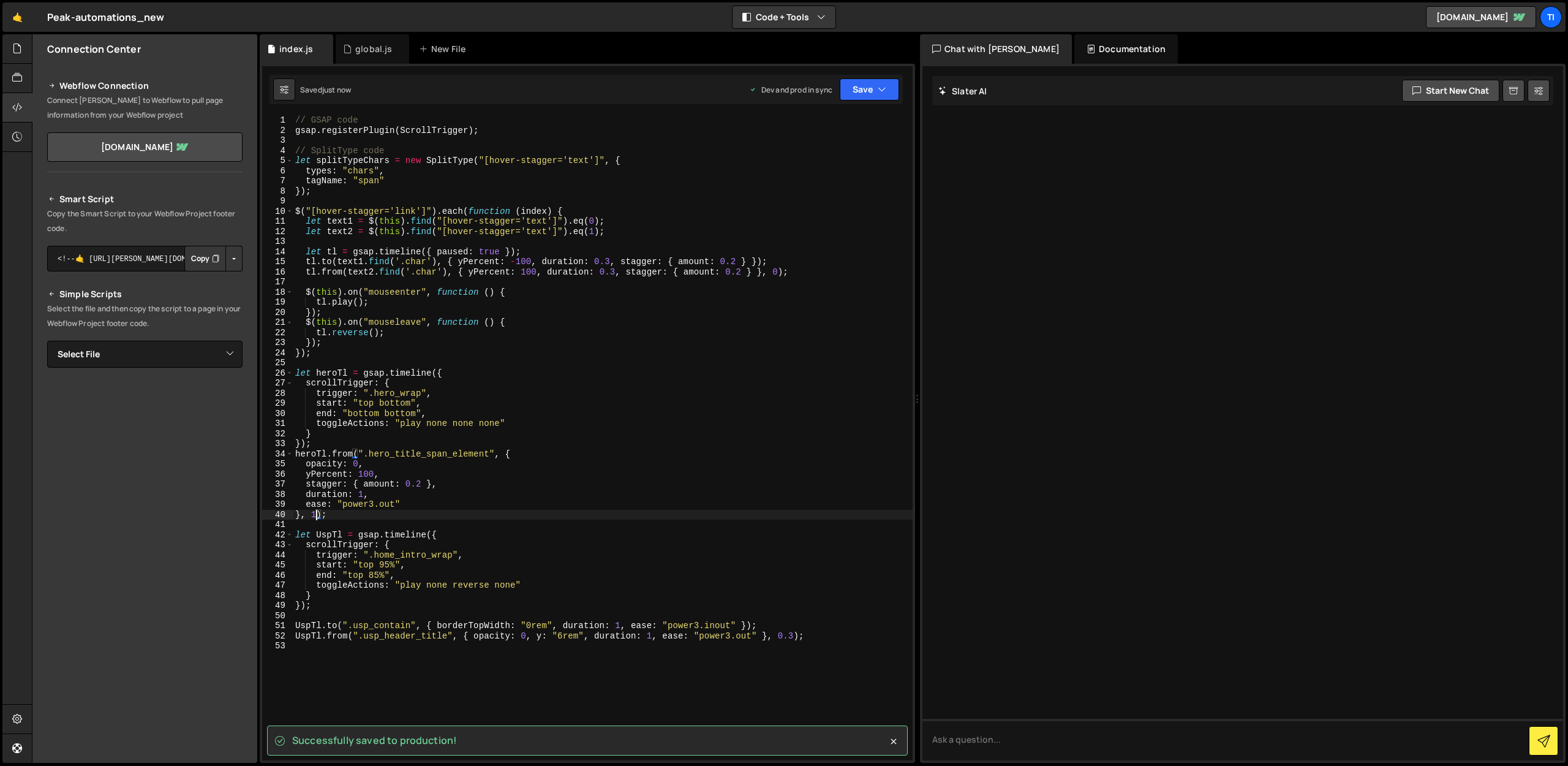
type textarea "}, 1);"
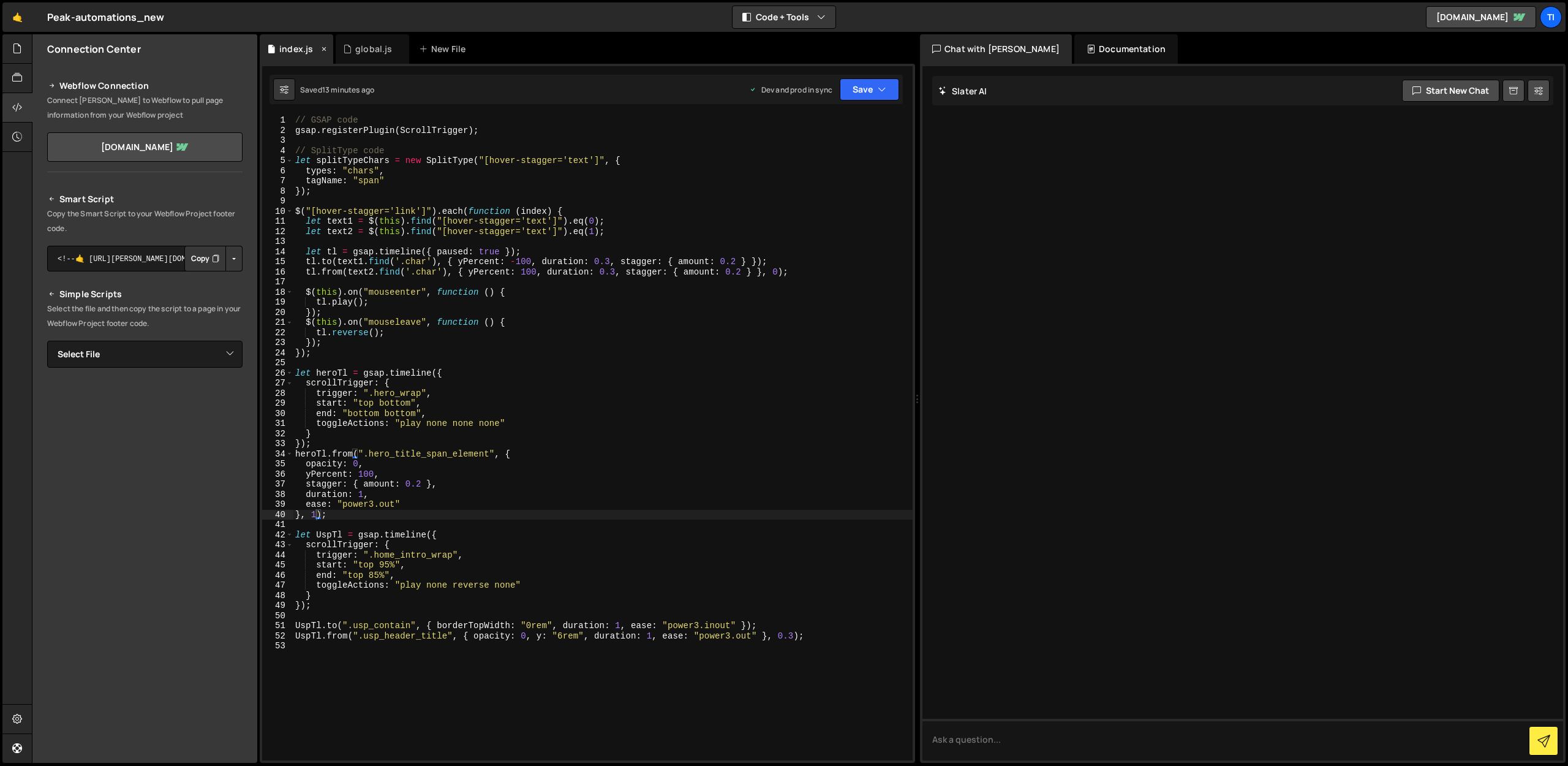
click at [298, 52] on div "index.js" at bounding box center [296, 49] width 34 height 12
click at [27, 42] on div at bounding box center [17, 48] width 30 height 29
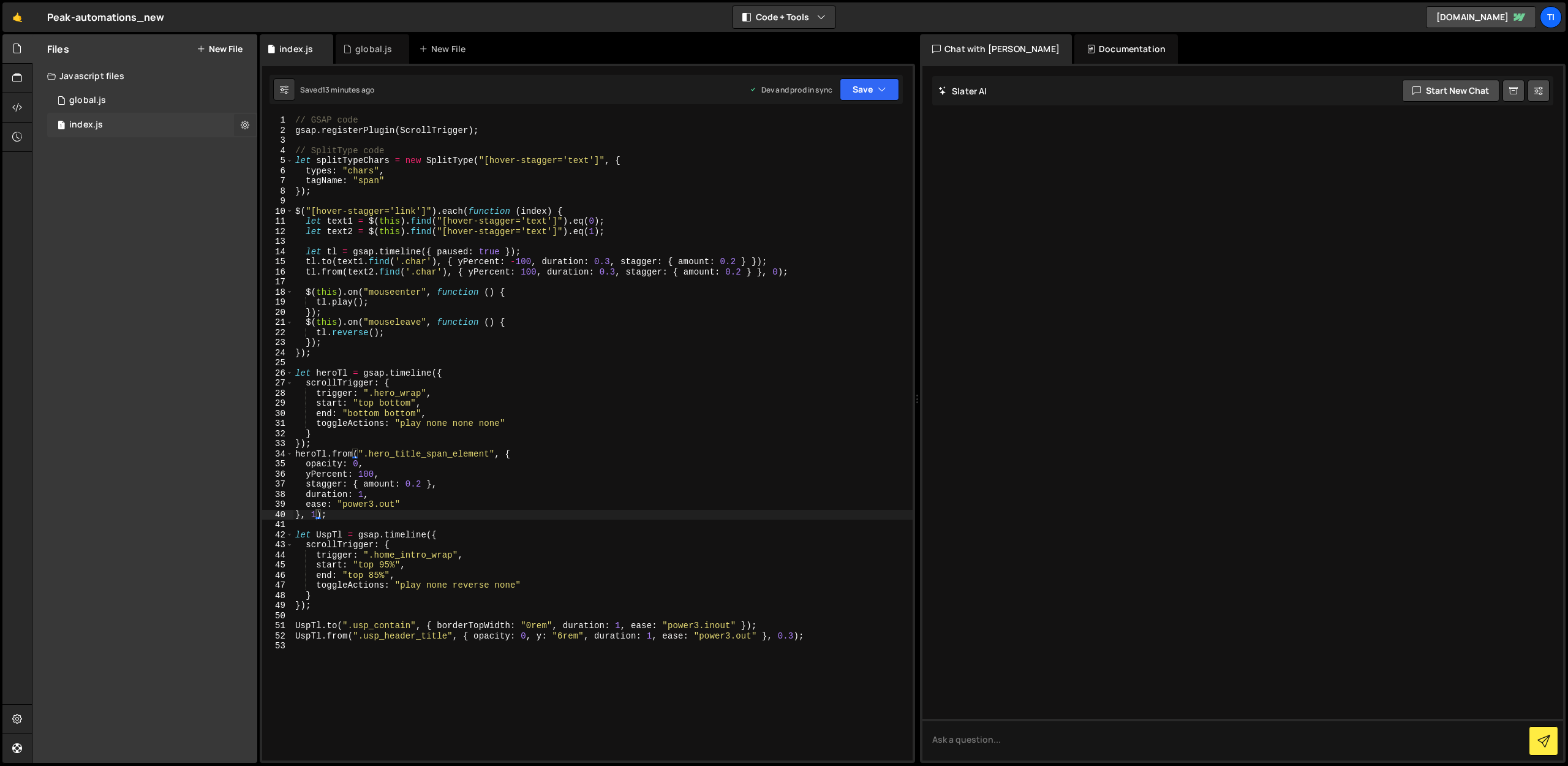
click at [249, 126] on icon at bounding box center [245, 124] width 9 height 12
type input "index"
radio input "true"
checkbox input "true"
click at [313, 149] on button "Edit File Settings" at bounding box center [320, 150] width 120 height 24
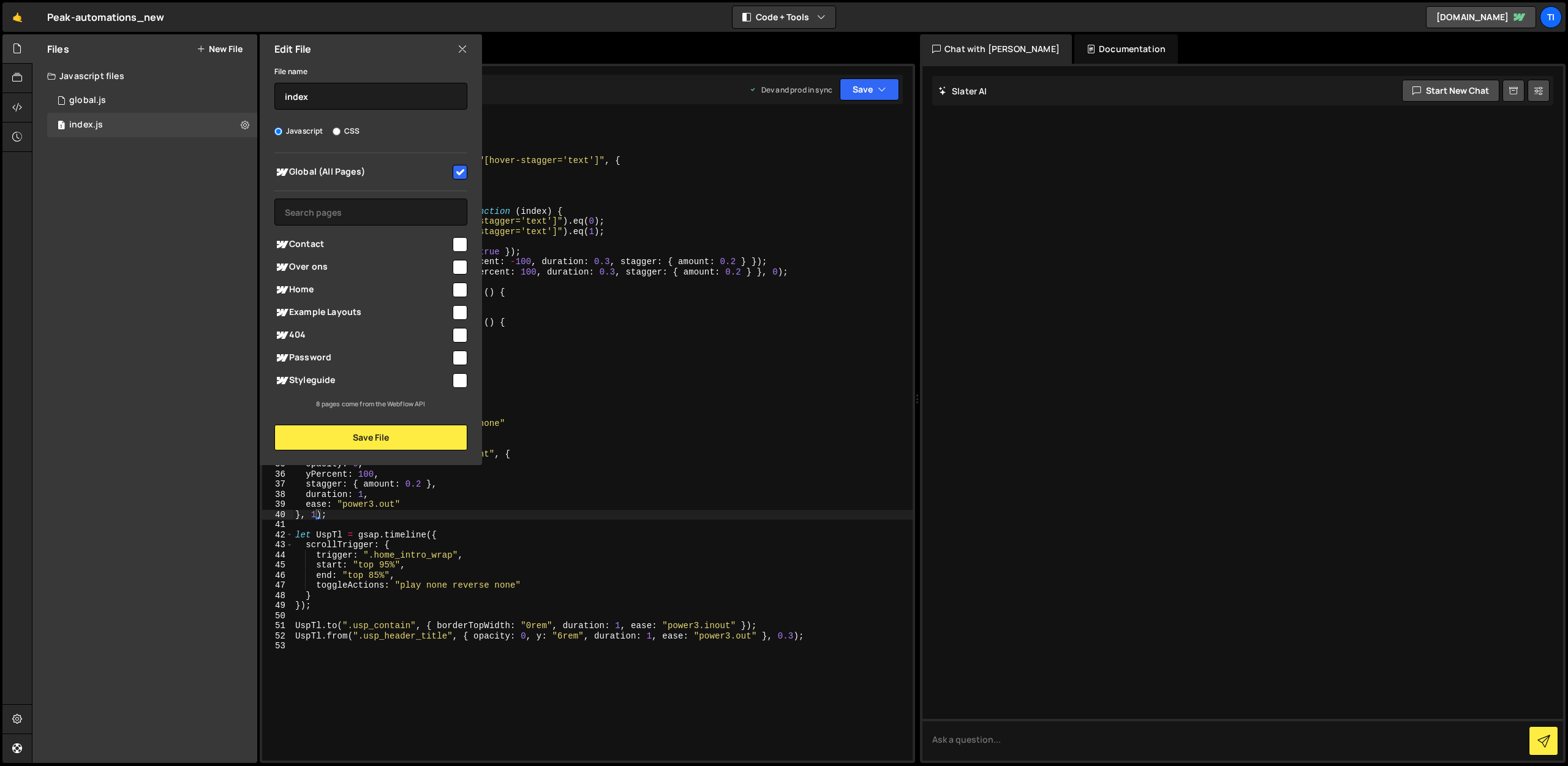
click at [464, 290] on input "checkbox" at bounding box center [460, 290] width 15 height 15
checkbox input "true"
click at [459, 175] on input "checkbox" at bounding box center [460, 172] width 15 height 15
checkbox input "false"
click at [309, 431] on button "Save File" at bounding box center [371, 437] width 193 height 25
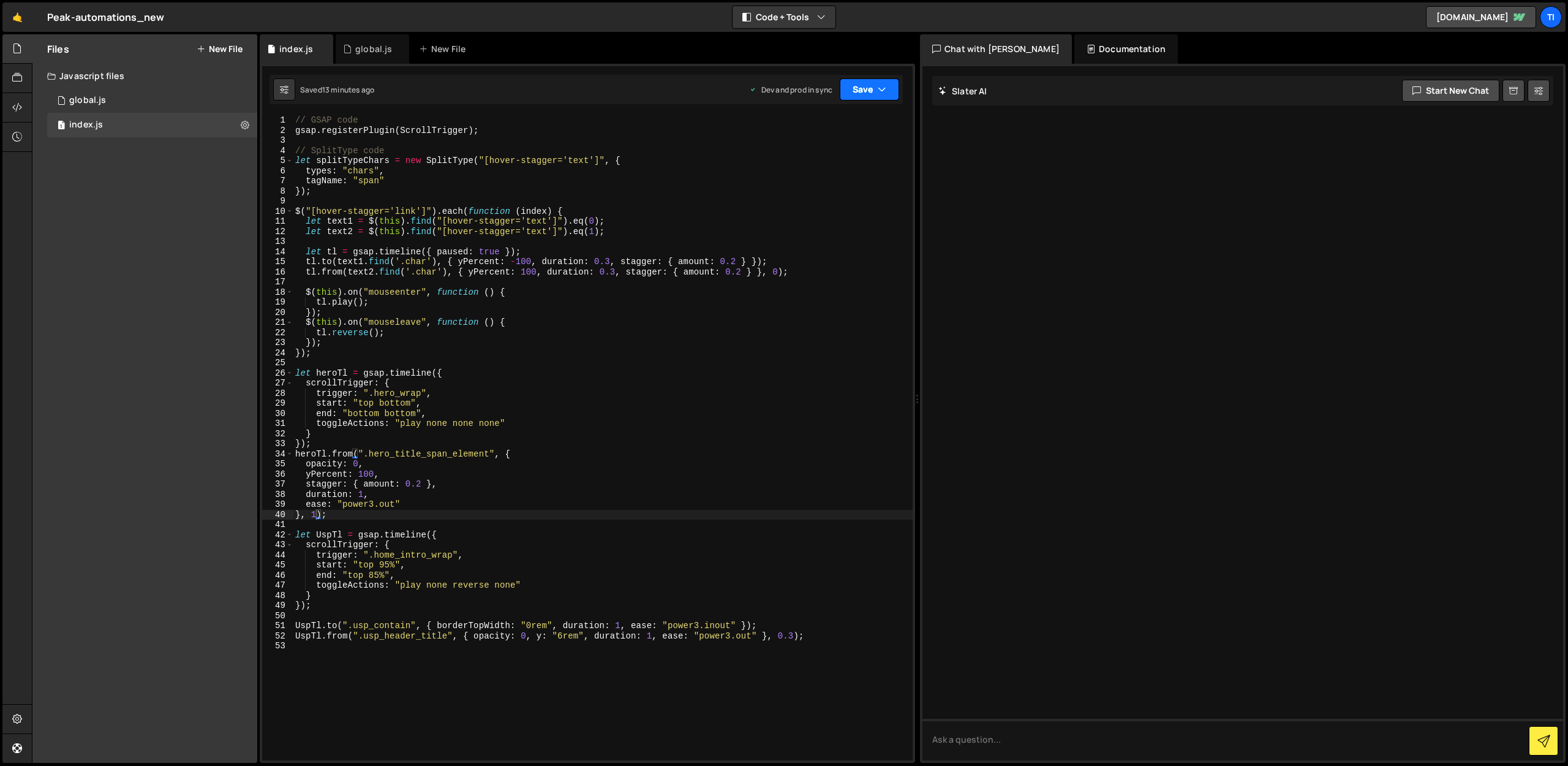
click at [874, 85] on button "Save" at bounding box center [870, 89] width 60 height 22
click at [850, 170] on div "Saved 13 minutes ago" at bounding box center [828, 173] width 127 height 15
click at [219, 100] on div "1 global.js 0" at bounding box center [152, 100] width 210 height 24
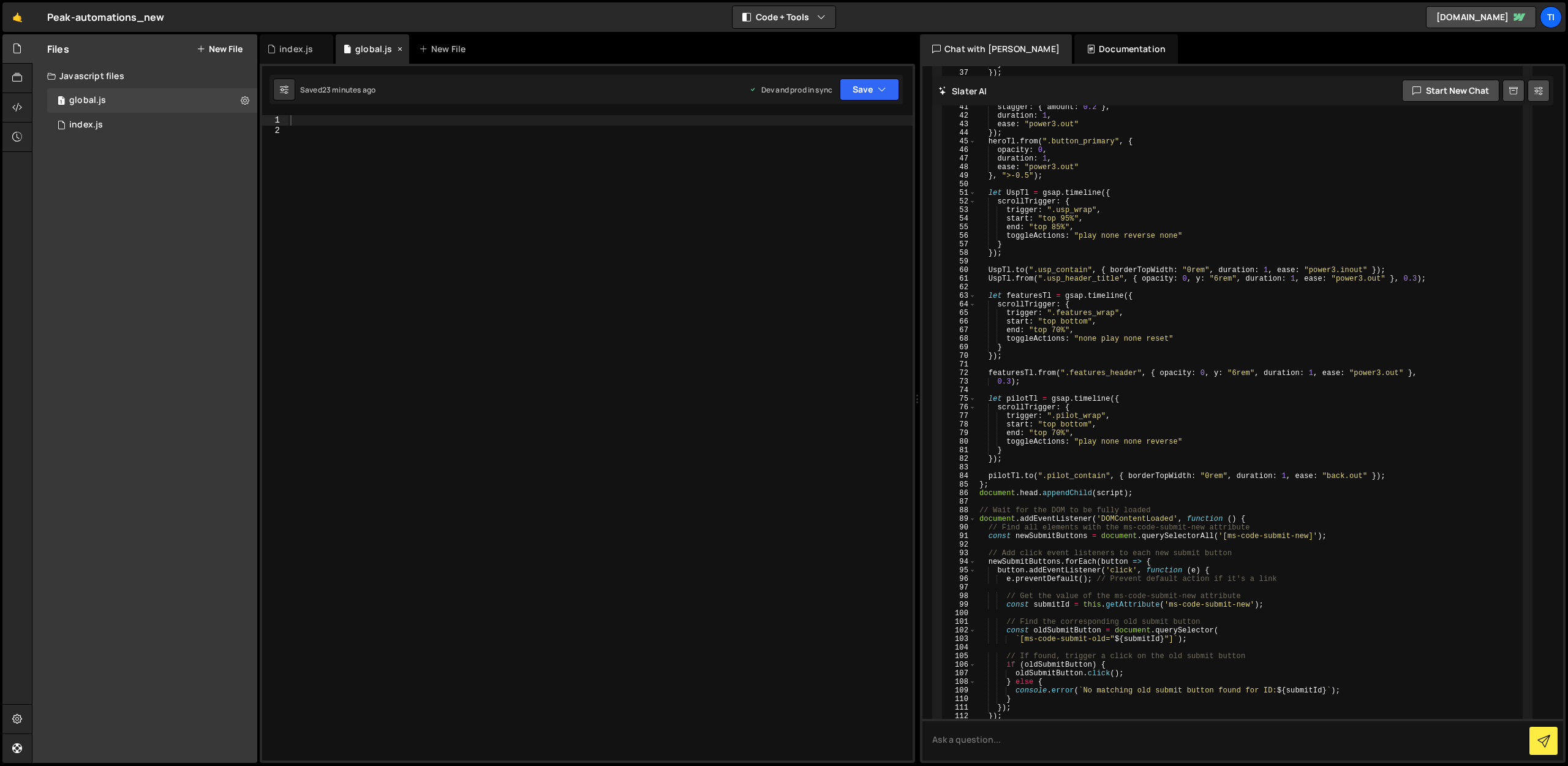
scroll to position [5407, 0]
click at [399, 52] on icon at bounding box center [400, 49] width 9 height 12
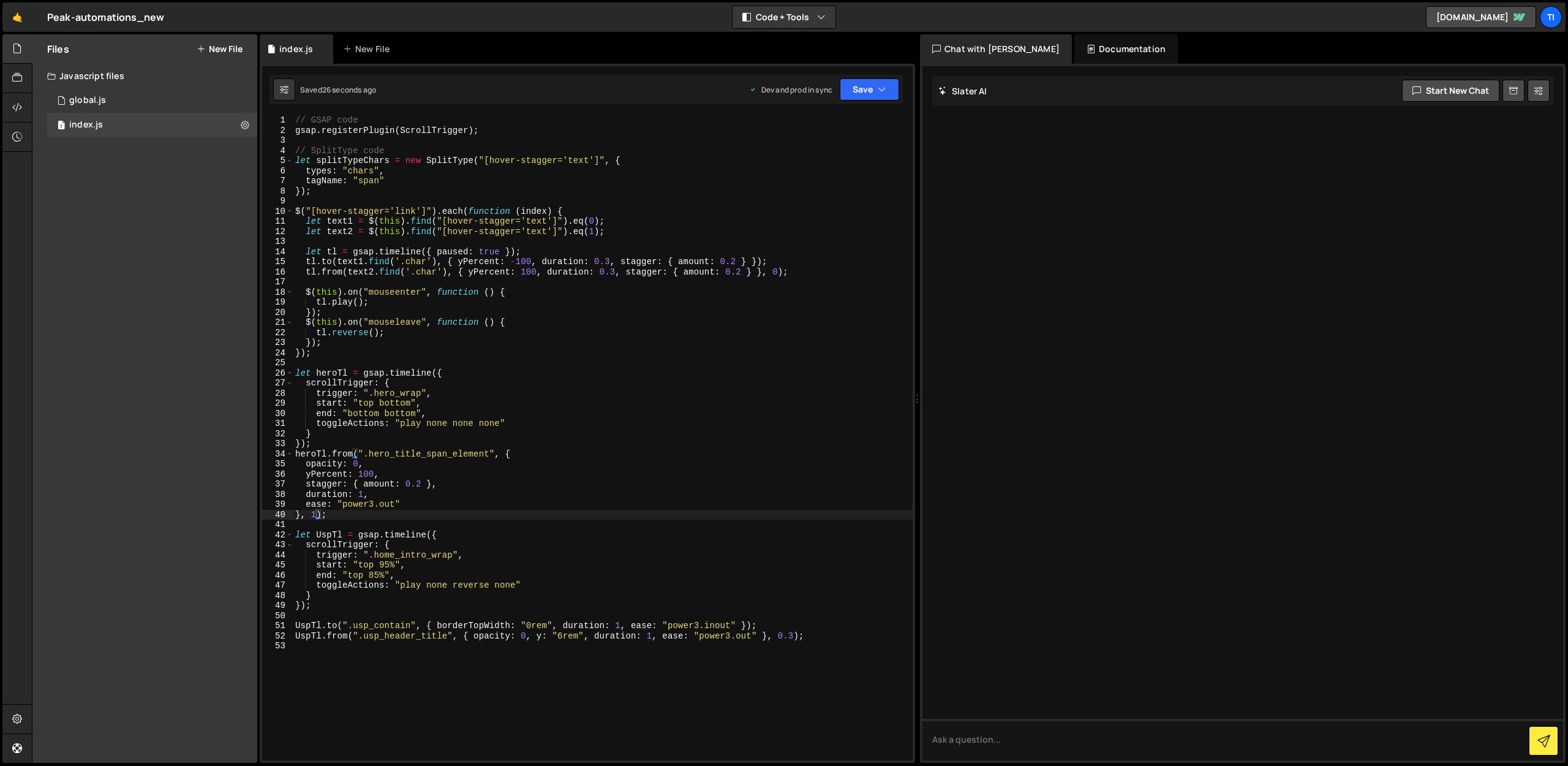
scroll to position [0, 0]
click at [367, 44] on div "New File" at bounding box center [369, 49] width 52 height 12
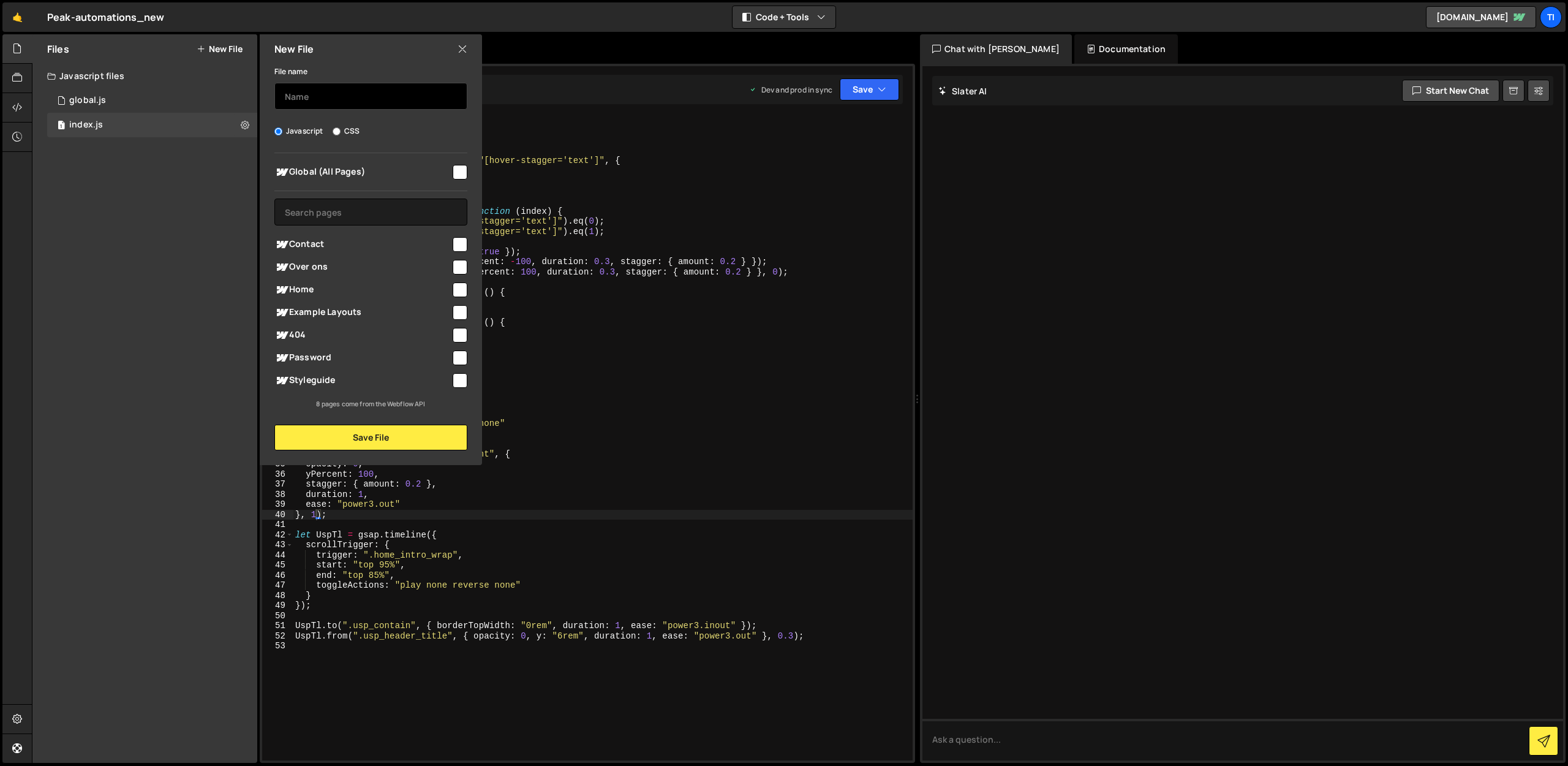
click at [315, 98] on input "text" at bounding box center [371, 96] width 193 height 27
type input "about"
click at [312, 256] on div "Over ons" at bounding box center [371, 267] width 193 height 22
click at [313, 266] on span "Over ons" at bounding box center [362, 267] width 177 height 15
checkbox input "true"
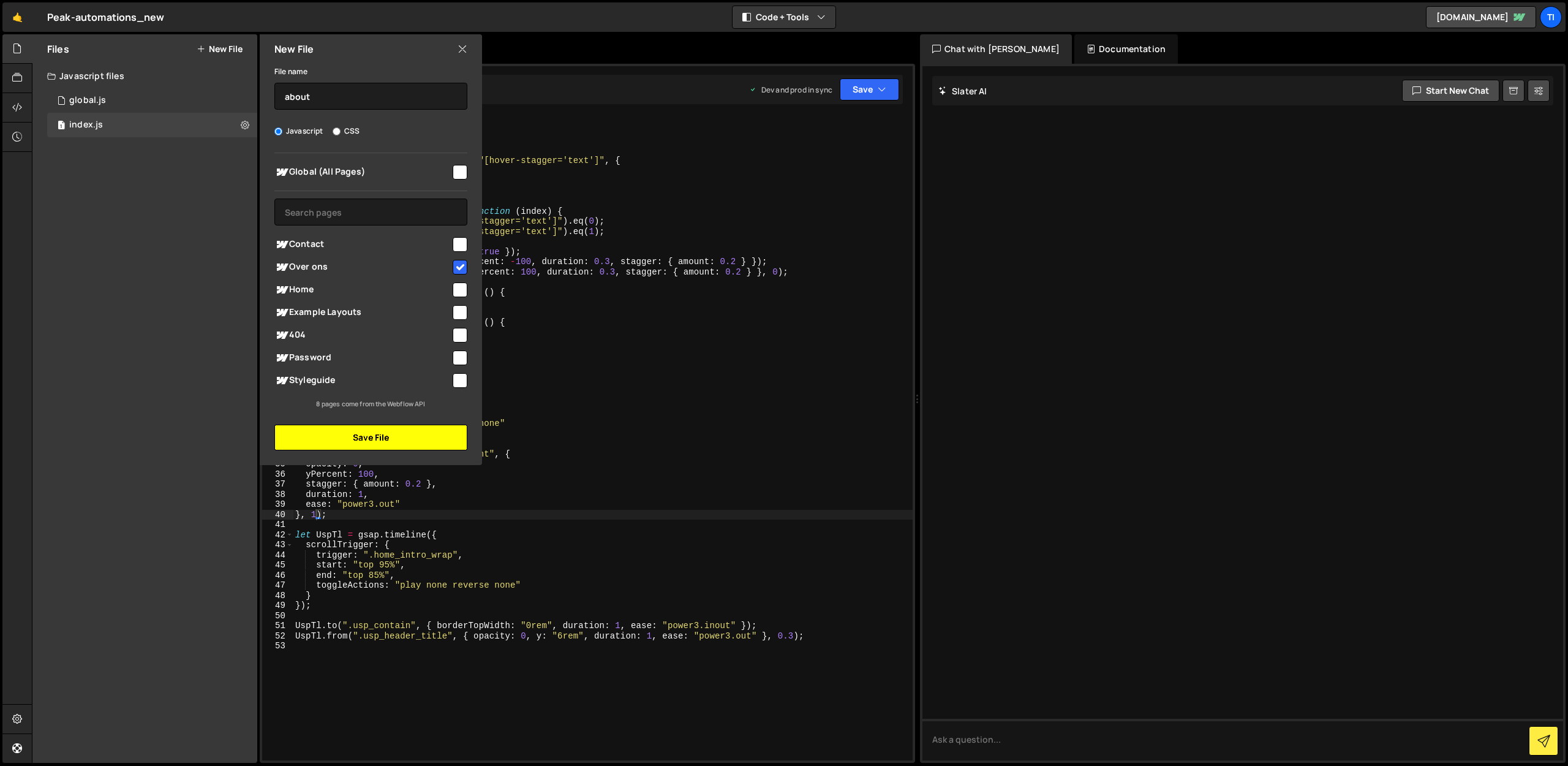
click at [343, 445] on button "Save File" at bounding box center [371, 437] width 193 height 25
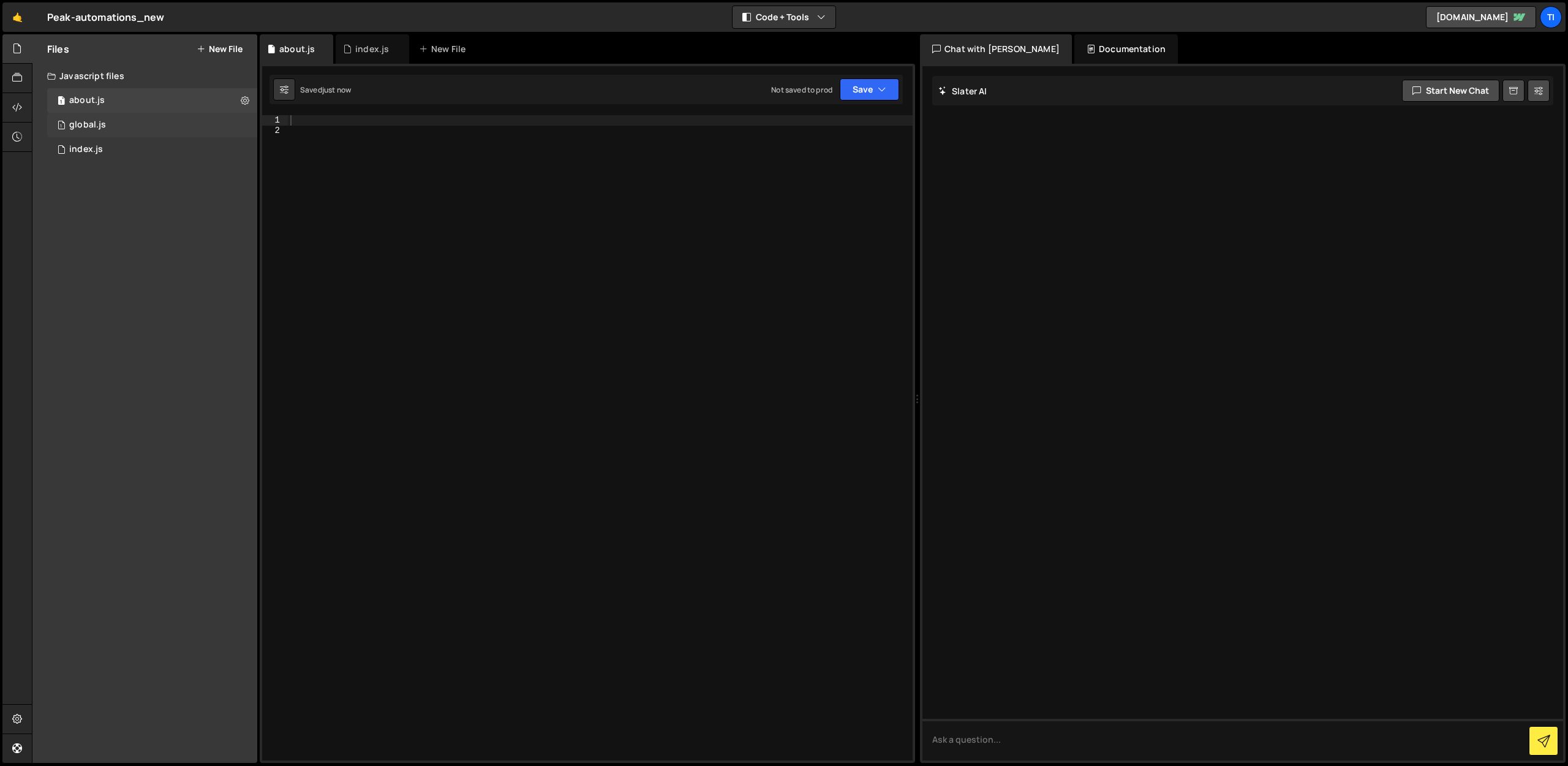
click at [95, 126] on div "global.js" at bounding box center [87, 125] width 37 height 11
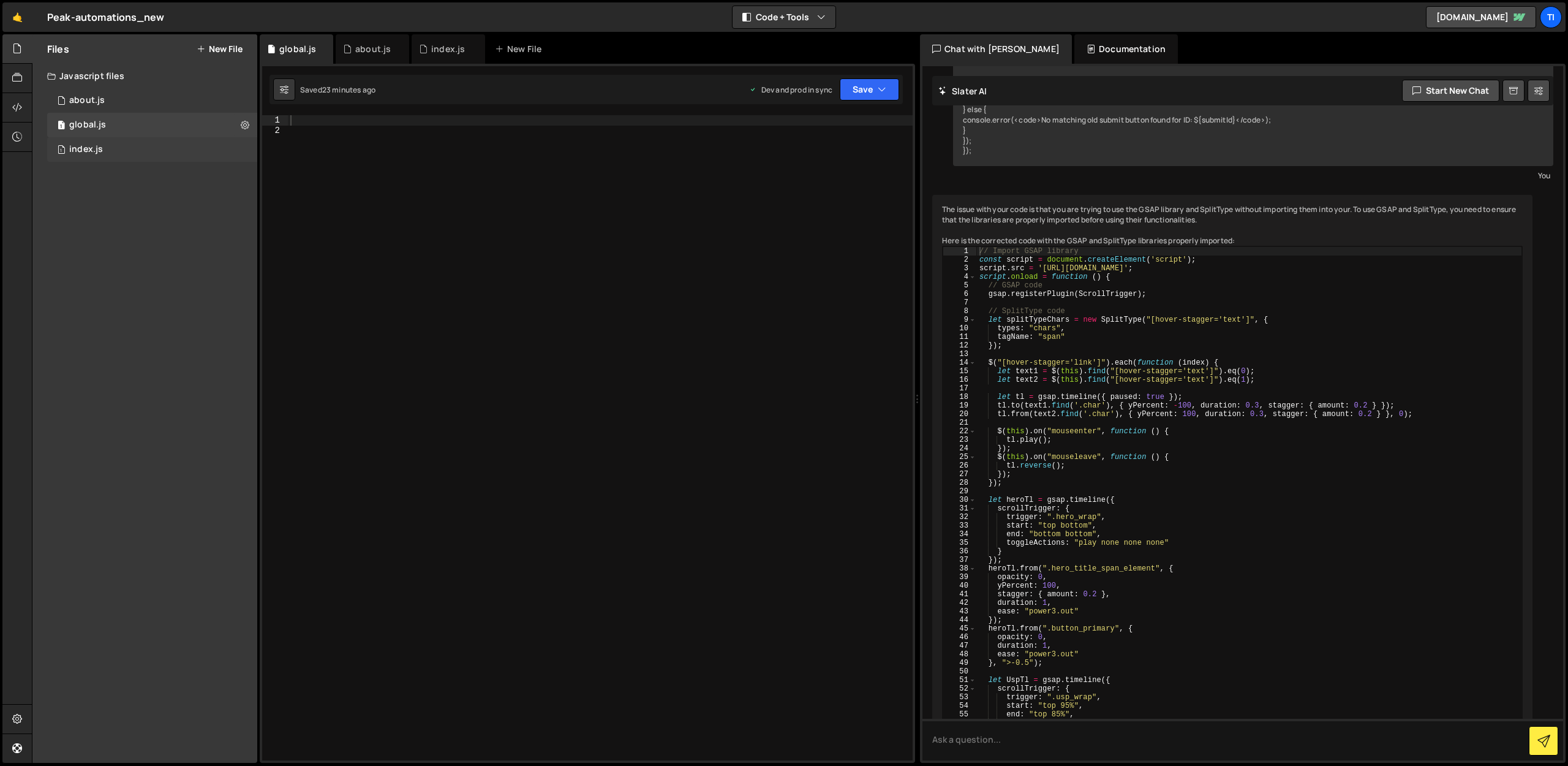
click at [85, 150] on div "index.js" at bounding box center [86, 150] width 34 height 11
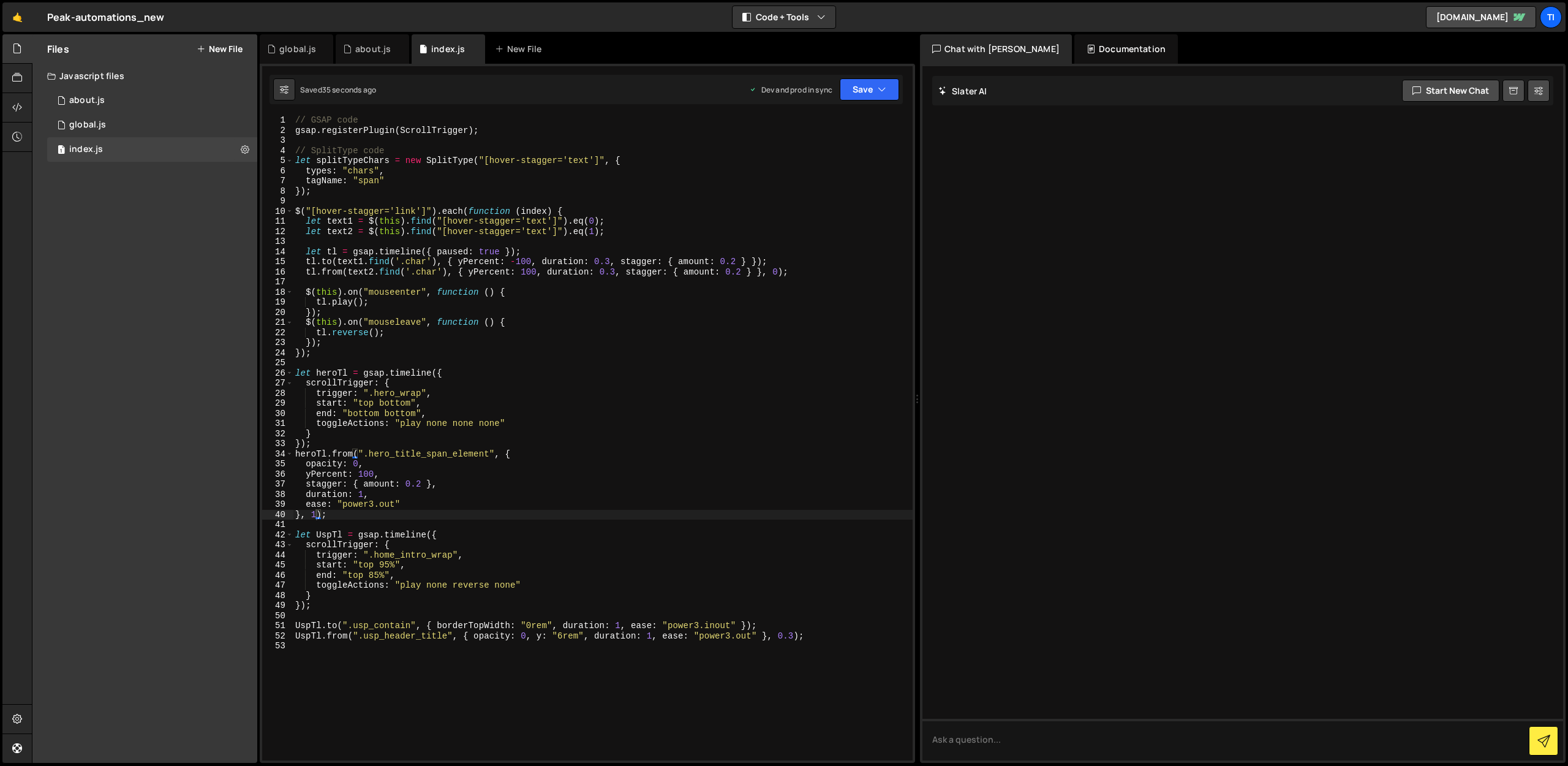
click at [397, 213] on div "// GSAP code gsap . registerPlugin ( ScrollTrigger ) ; // SplitType code let sp…" at bounding box center [602, 448] width 620 height 665
click at [369, 353] on div "// GSAP code gsap . registerPlugin ( ScrollTrigger ) ; // SplitType code let sp…" at bounding box center [602, 448] width 620 height 665
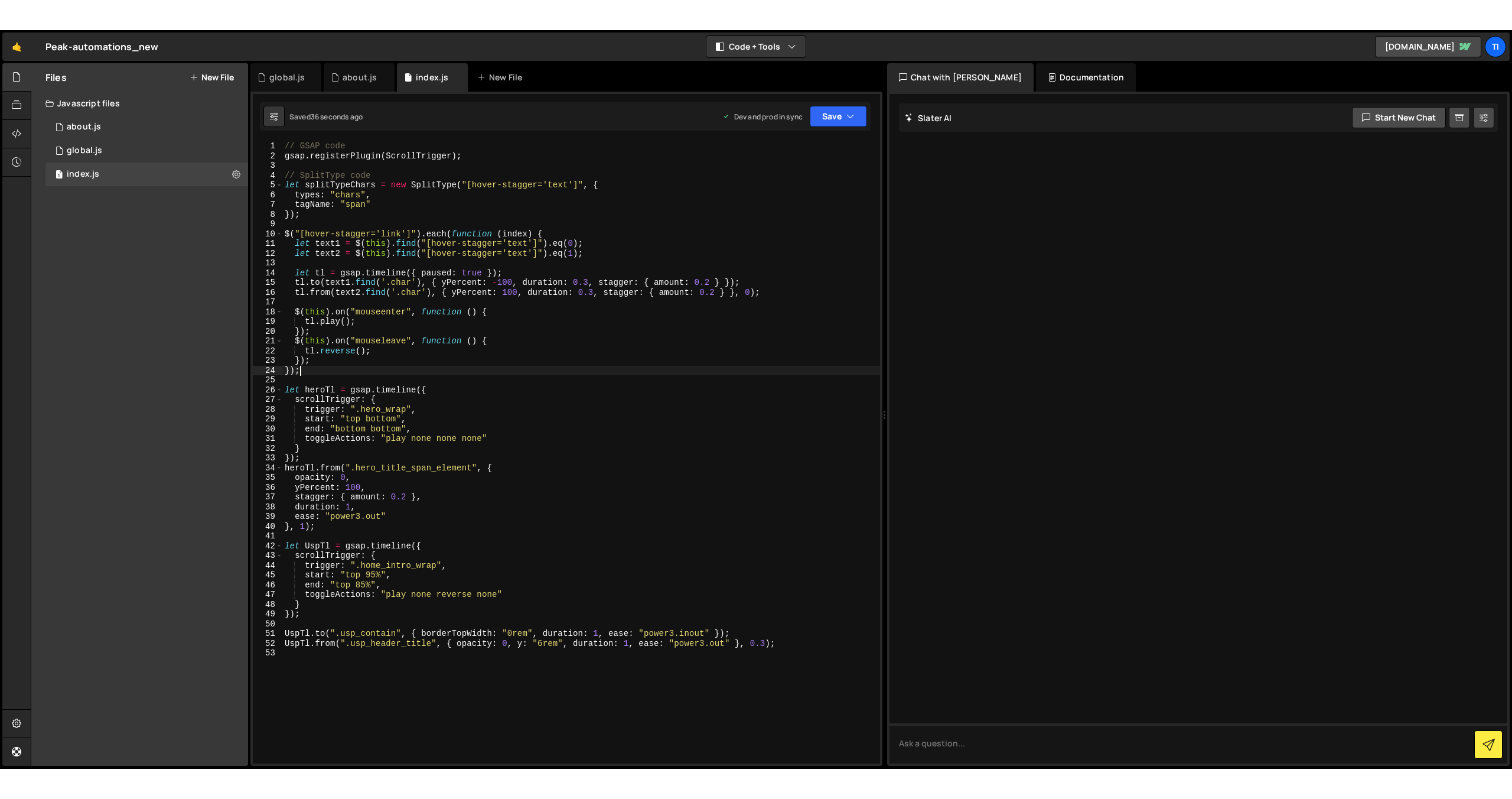
scroll to position [0, 1]
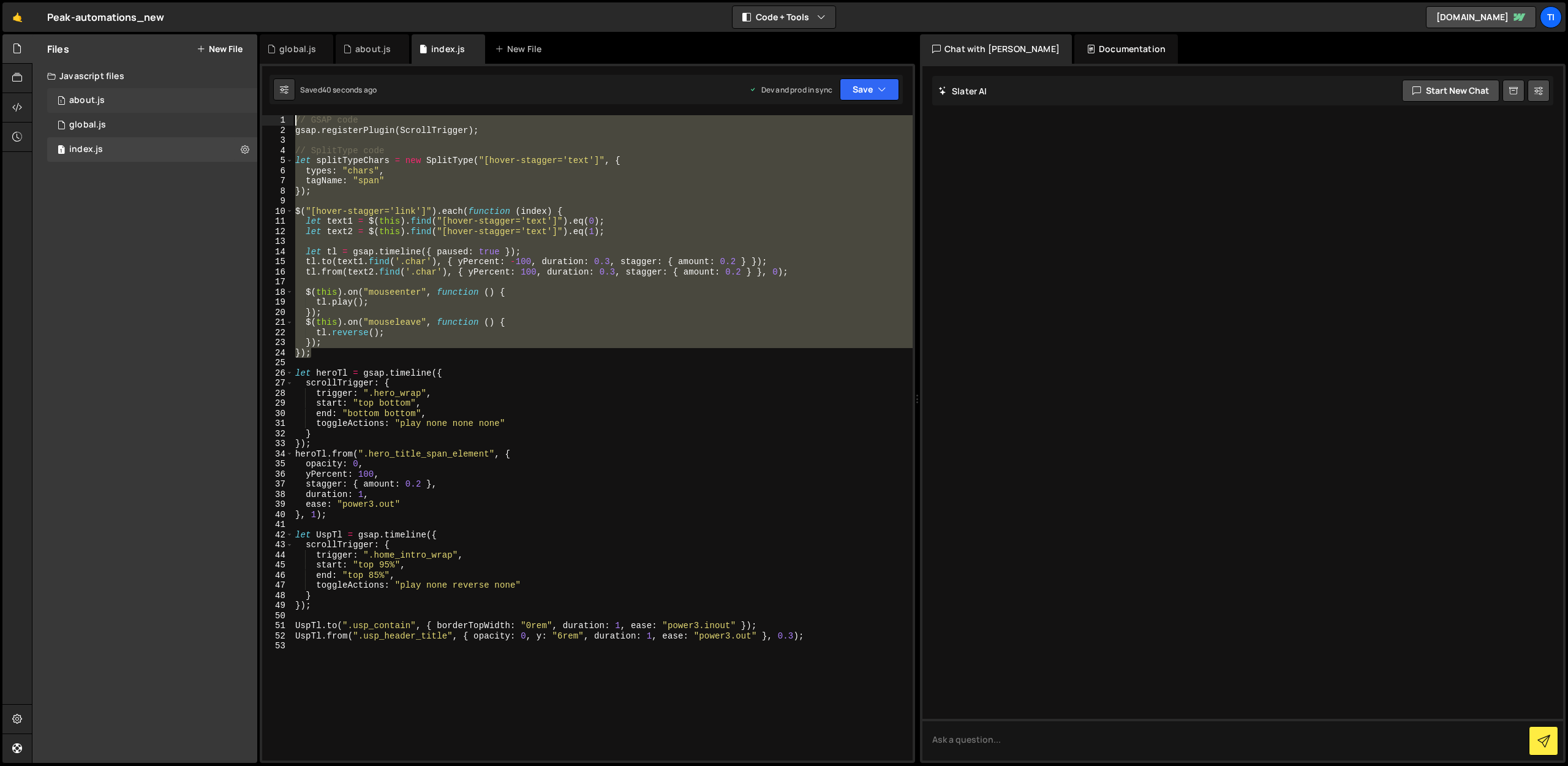
drag, startPoint x: 346, startPoint y: 355, endPoint x: 234, endPoint y: 99, distance: 279.4
click at [234, 99] on div "Files New File Javascript files 1 about.js 0 1 global.js 0 1 index.js 0 CSS fil…" at bounding box center [800, 399] width 1536 height 729
type textarea "// GSAP code gsap.registerPlugin(ScrollTrigger);"
click at [528, 49] on div "New File" at bounding box center [520, 49] width 52 height 12
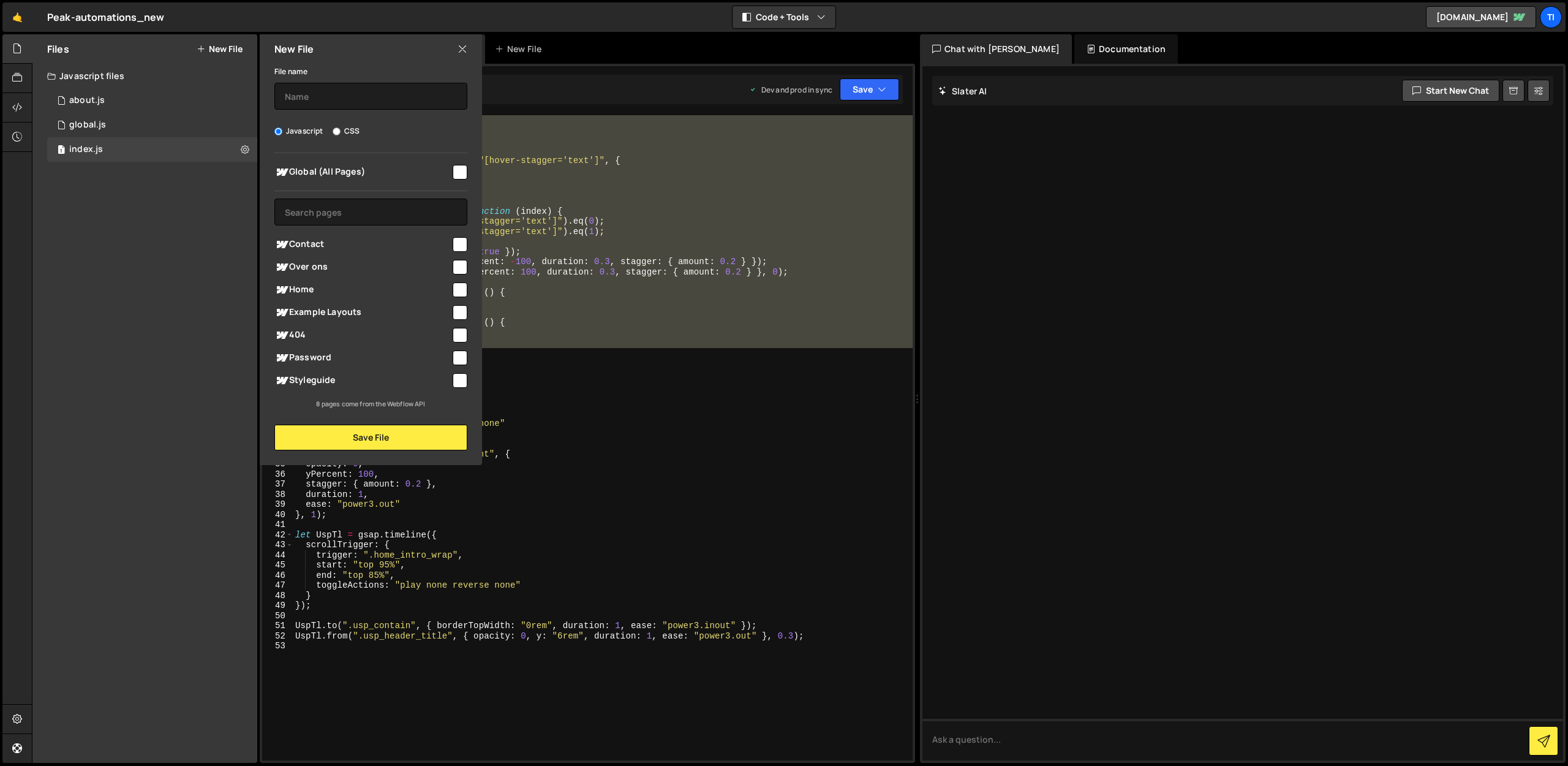
click at [421, 53] on div "New File" at bounding box center [371, 48] width 223 height 29
click at [464, 45] on icon at bounding box center [463, 49] width 10 height 14
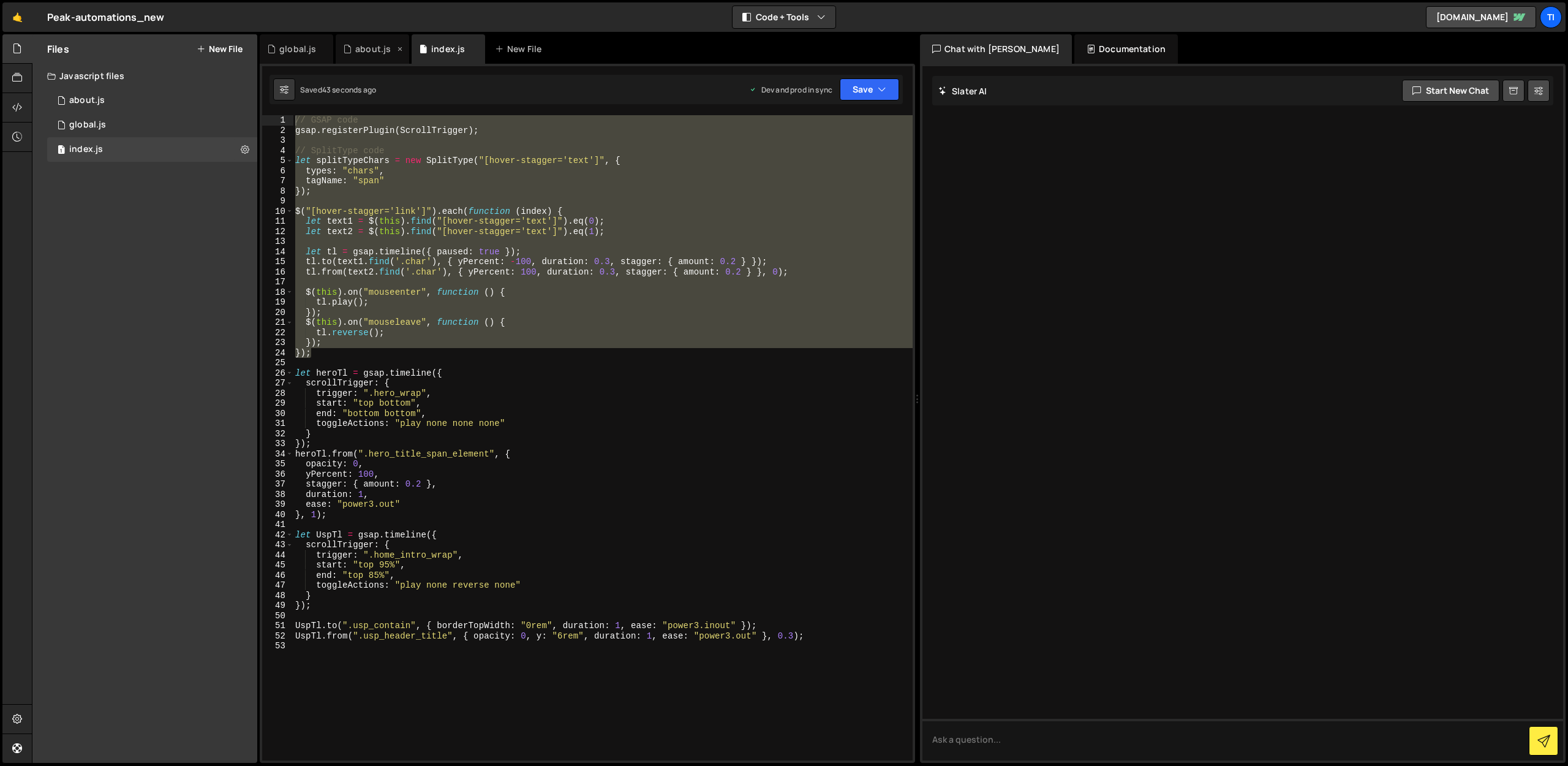
click at [358, 53] on div "about.js" at bounding box center [372, 49] width 35 height 12
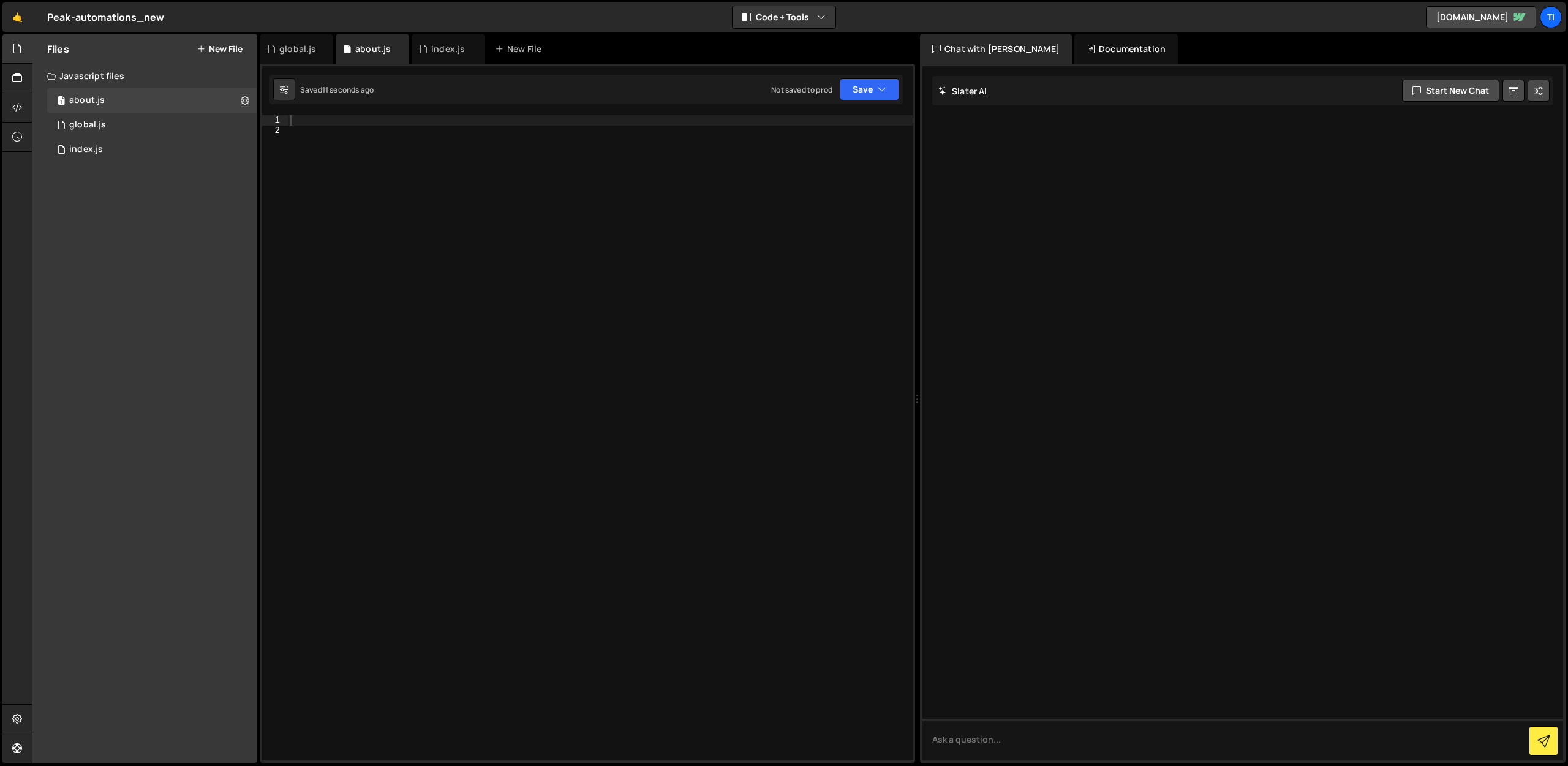
click at [356, 174] on div at bounding box center [600, 448] width 625 height 665
paste textarea "});"
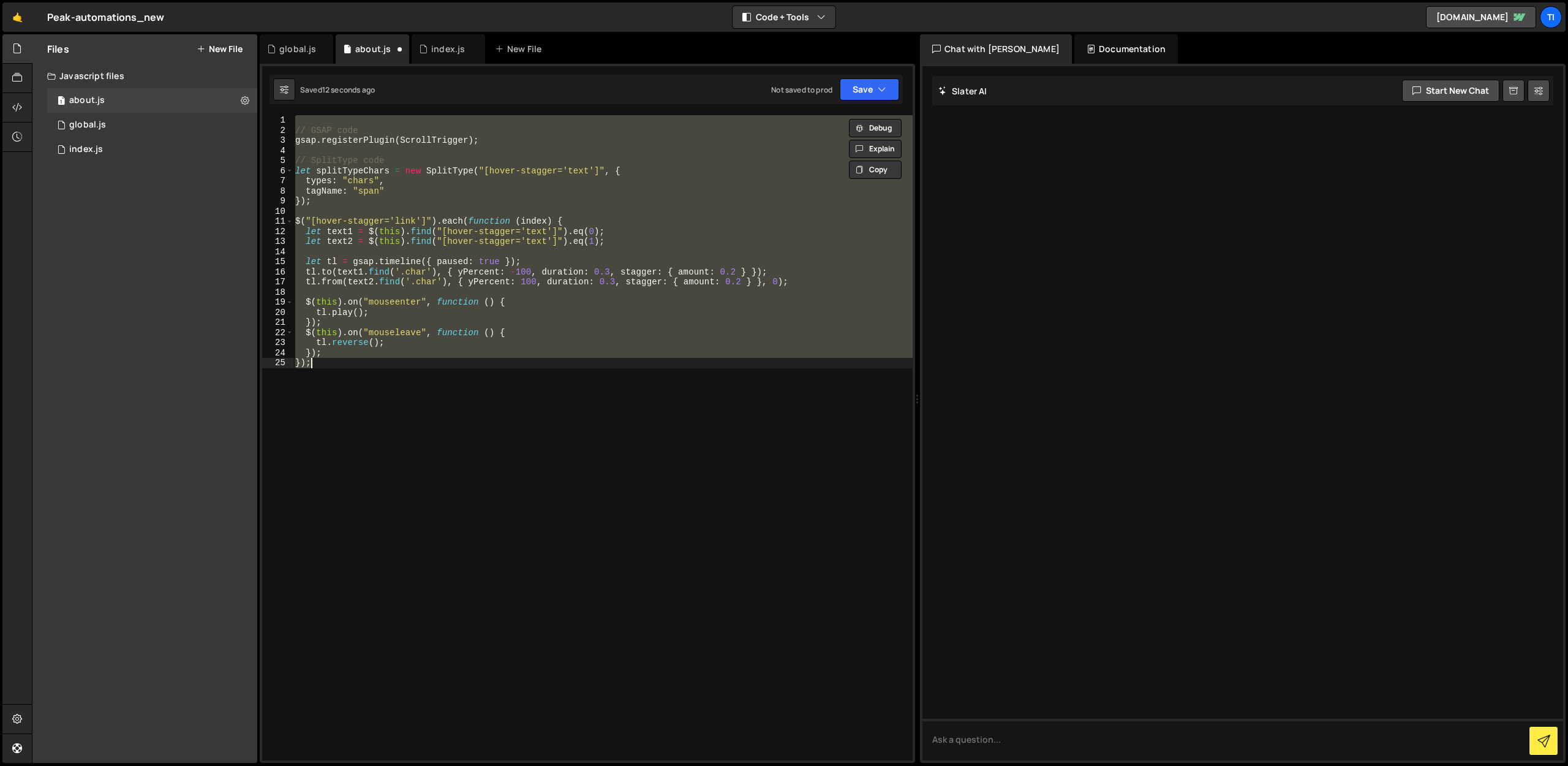
paste textarea
type textarea "});"
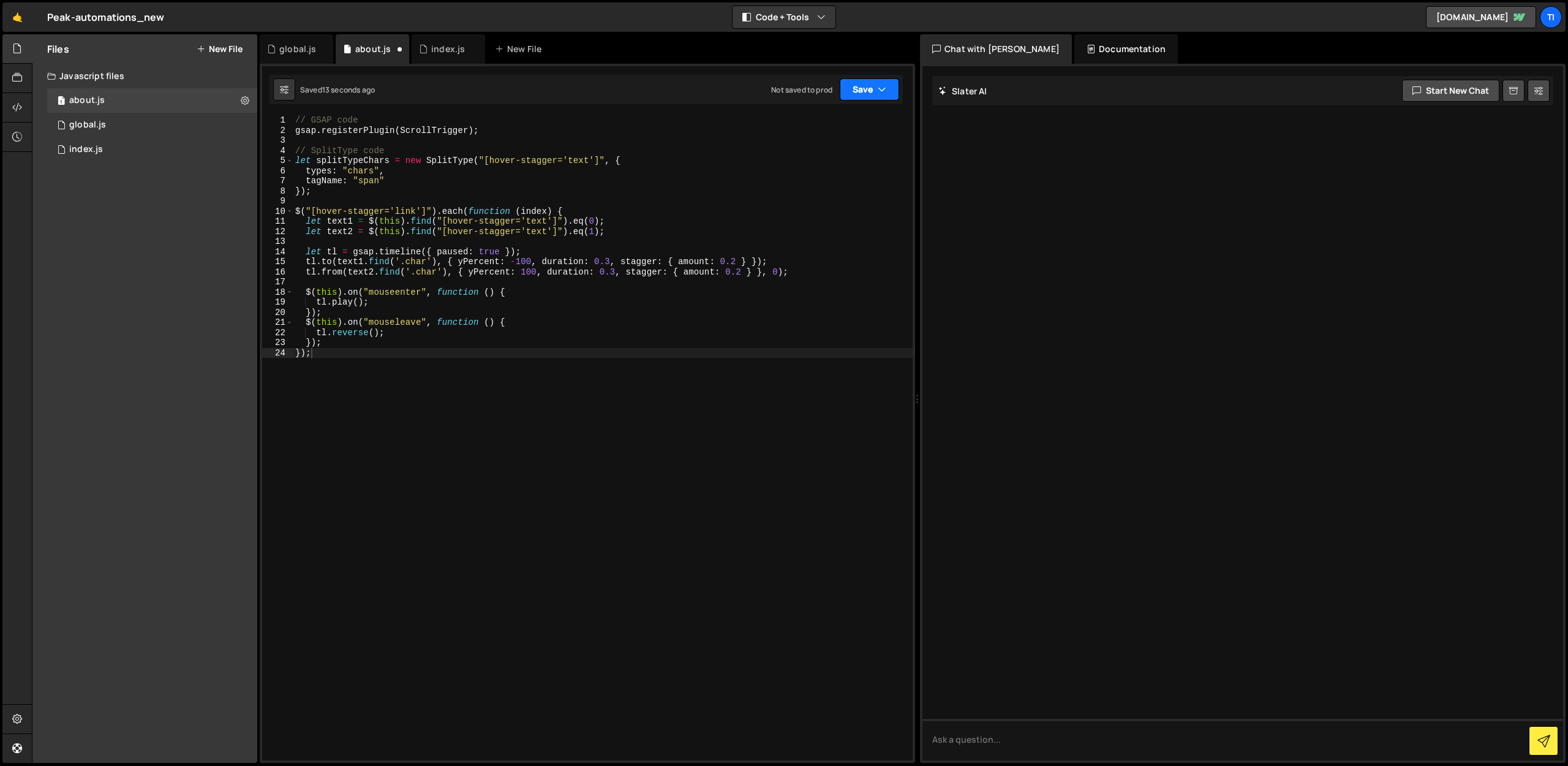
click at [875, 85] on button "Save" at bounding box center [870, 89] width 60 height 22
click at [832, 167] on div "Not saved to prod" at bounding box center [828, 173] width 127 height 15
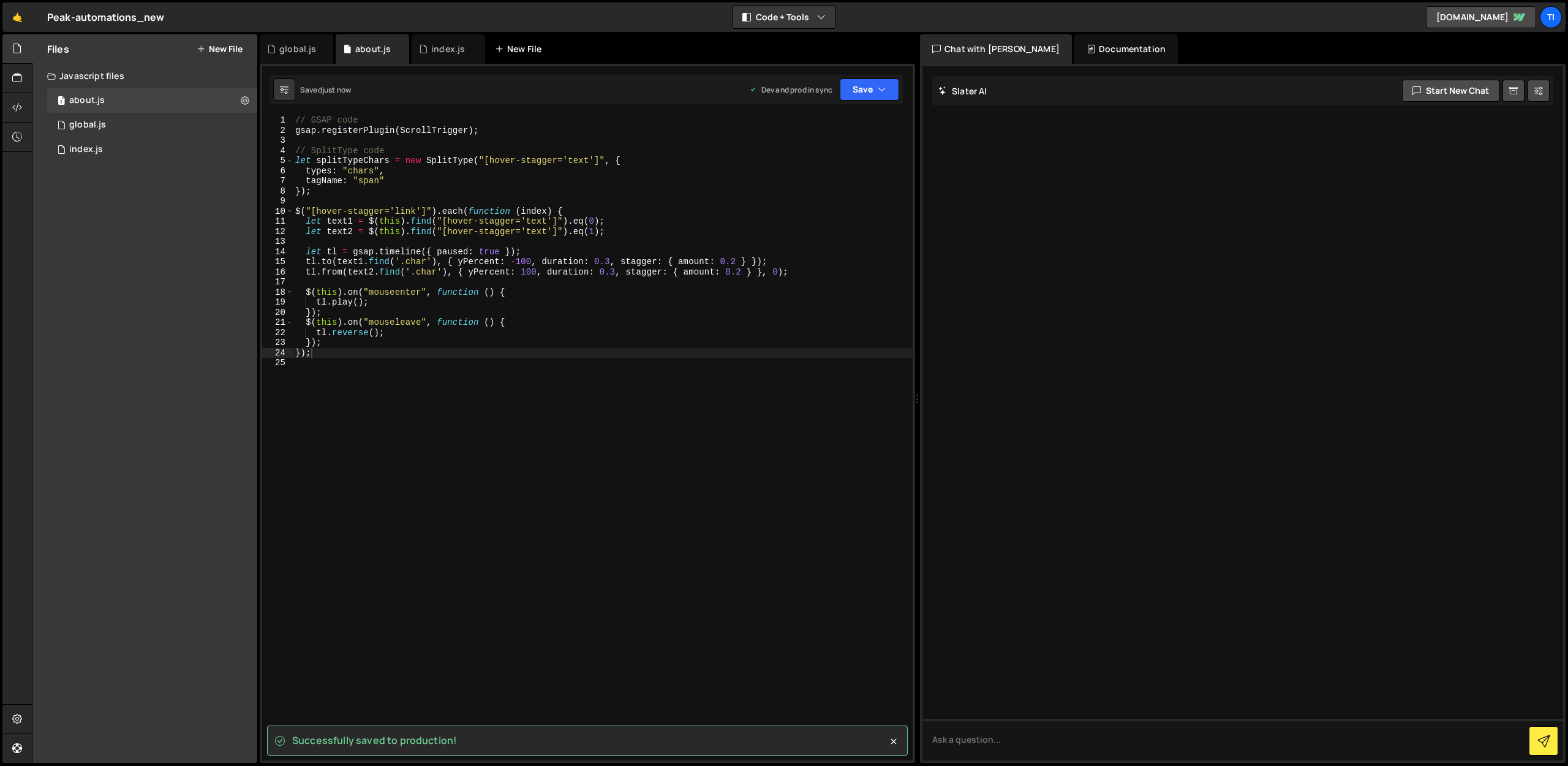
click at [522, 51] on div "New File" at bounding box center [520, 49] width 52 height 12
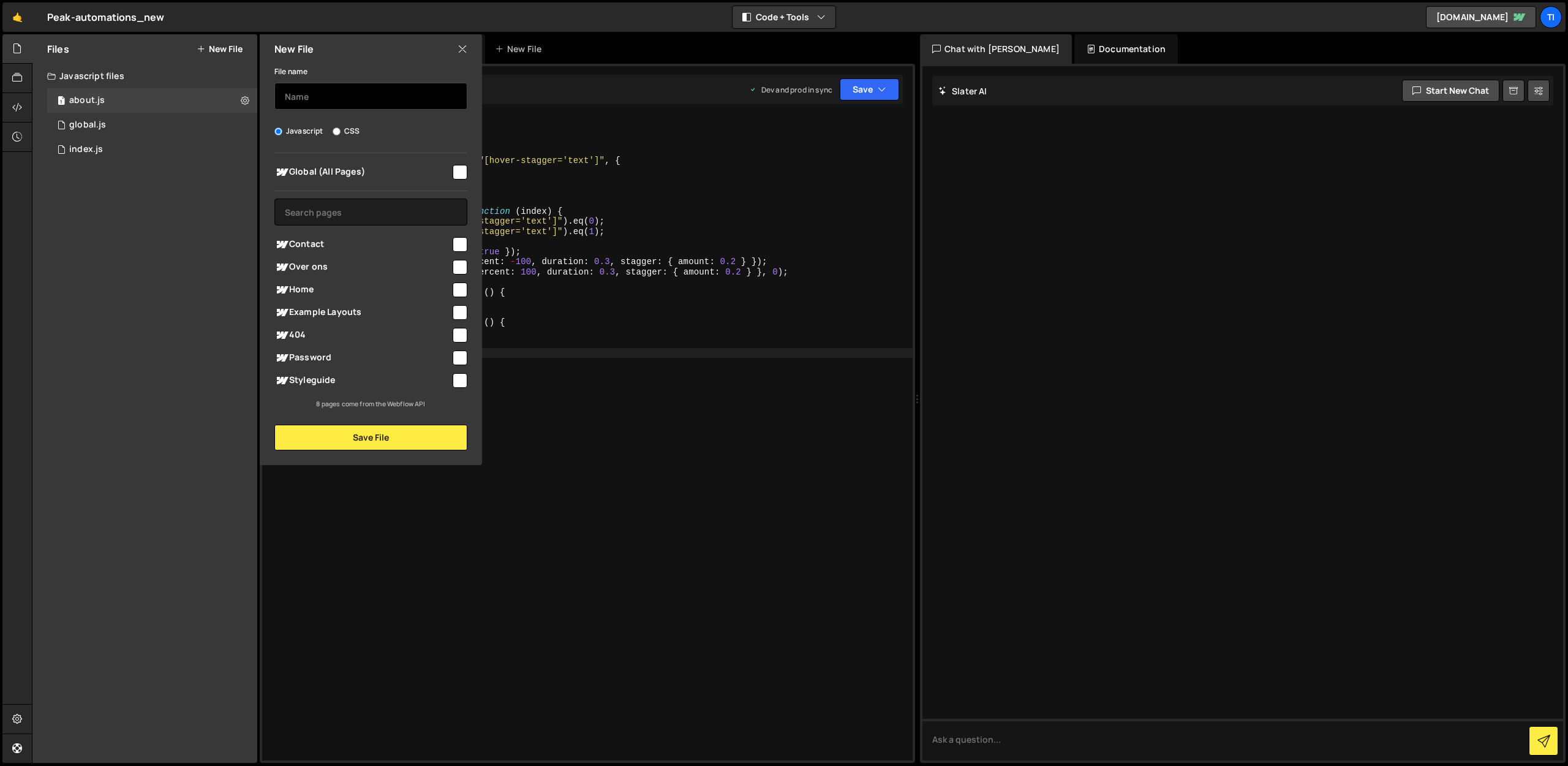
click at [315, 94] on input "text" at bounding box center [371, 96] width 193 height 27
type input "contact"
click at [313, 245] on span "Contact" at bounding box center [362, 244] width 177 height 15
checkbox input "true"
click at [346, 445] on button "Save File" at bounding box center [371, 437] width 193 height 25
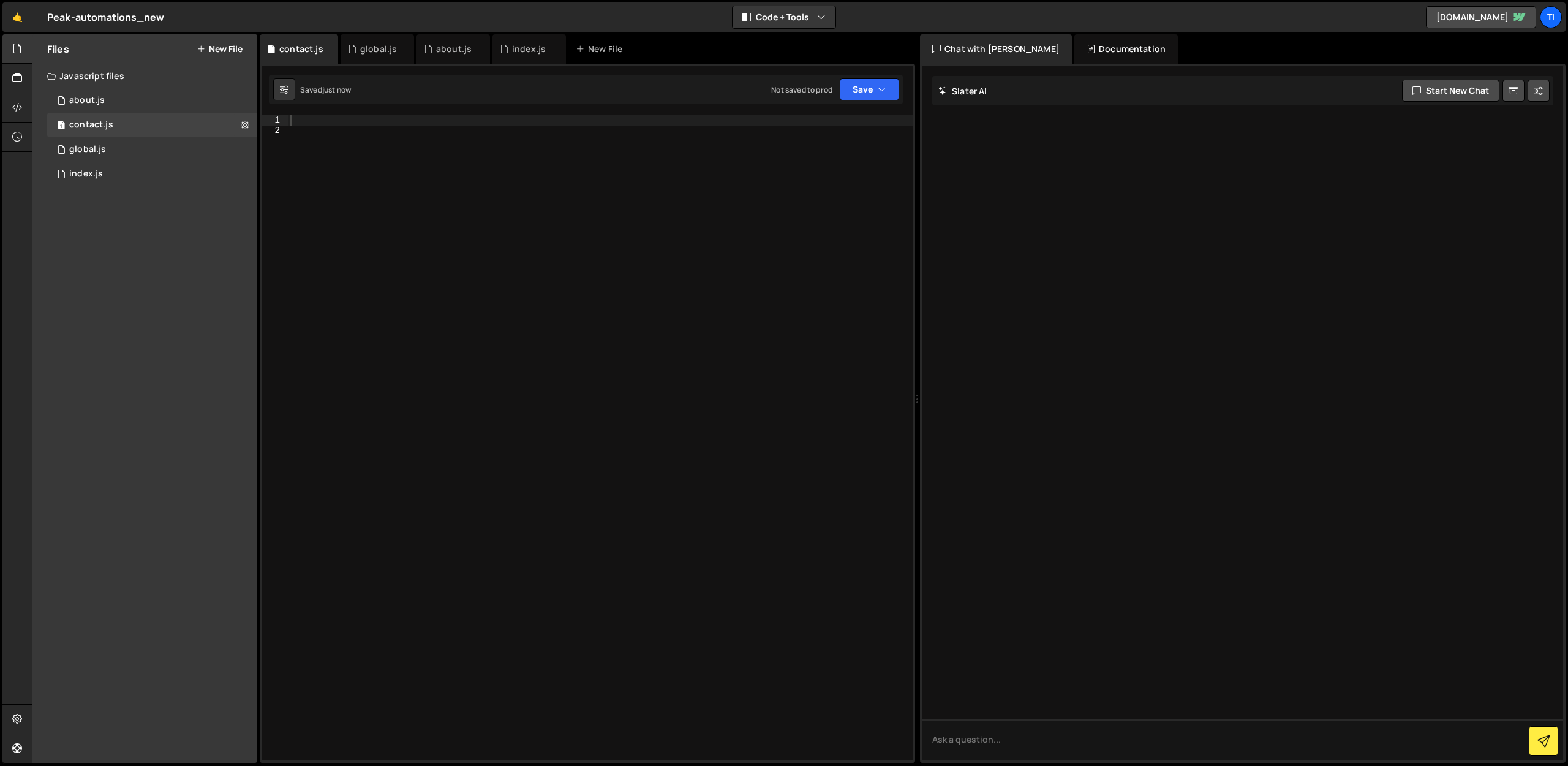
click at [588, 154] on div at bounding box center [600, 448] width 625 height 665
paste textarea "});"
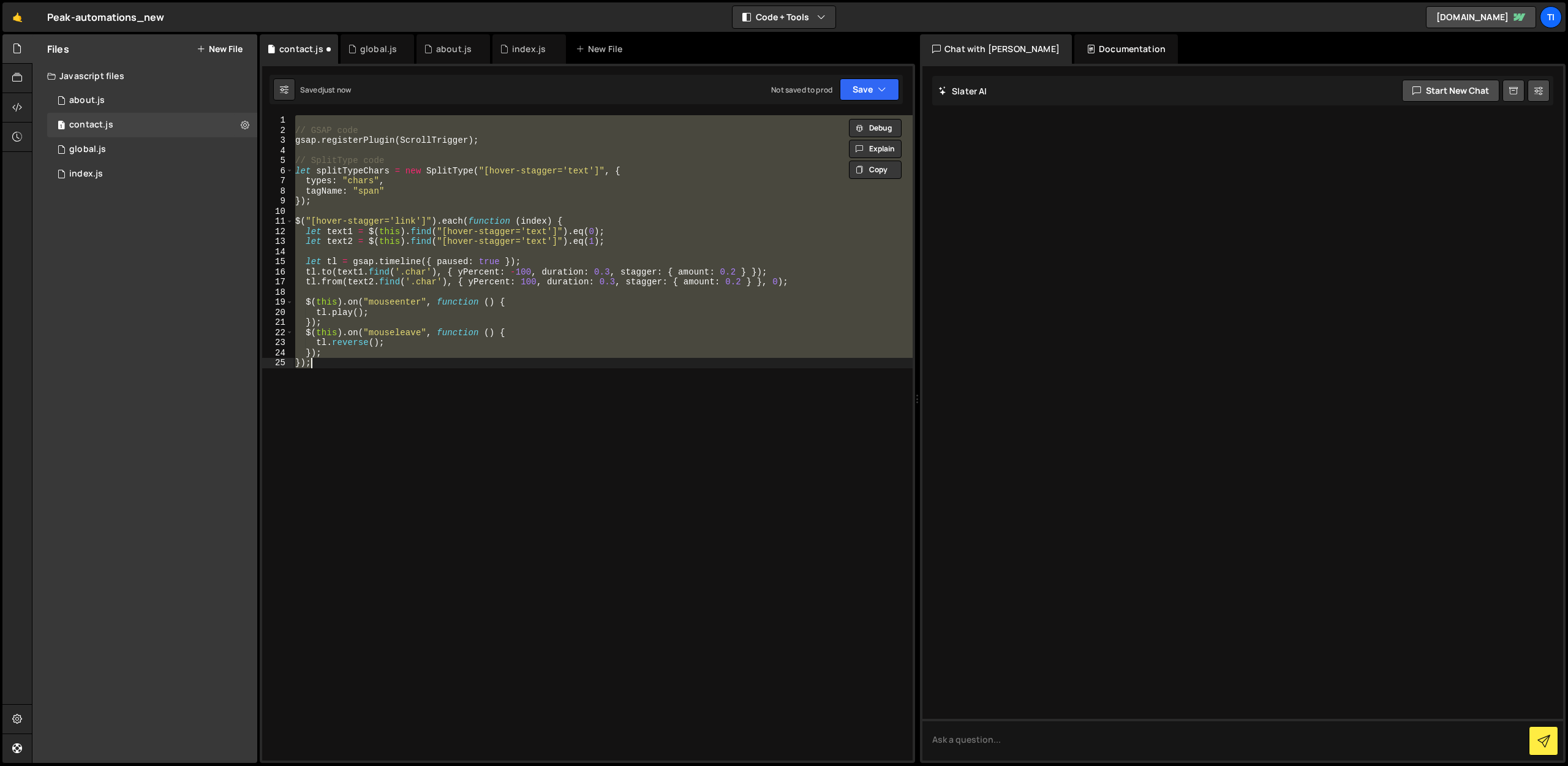
paste textarea
type textarea "});"
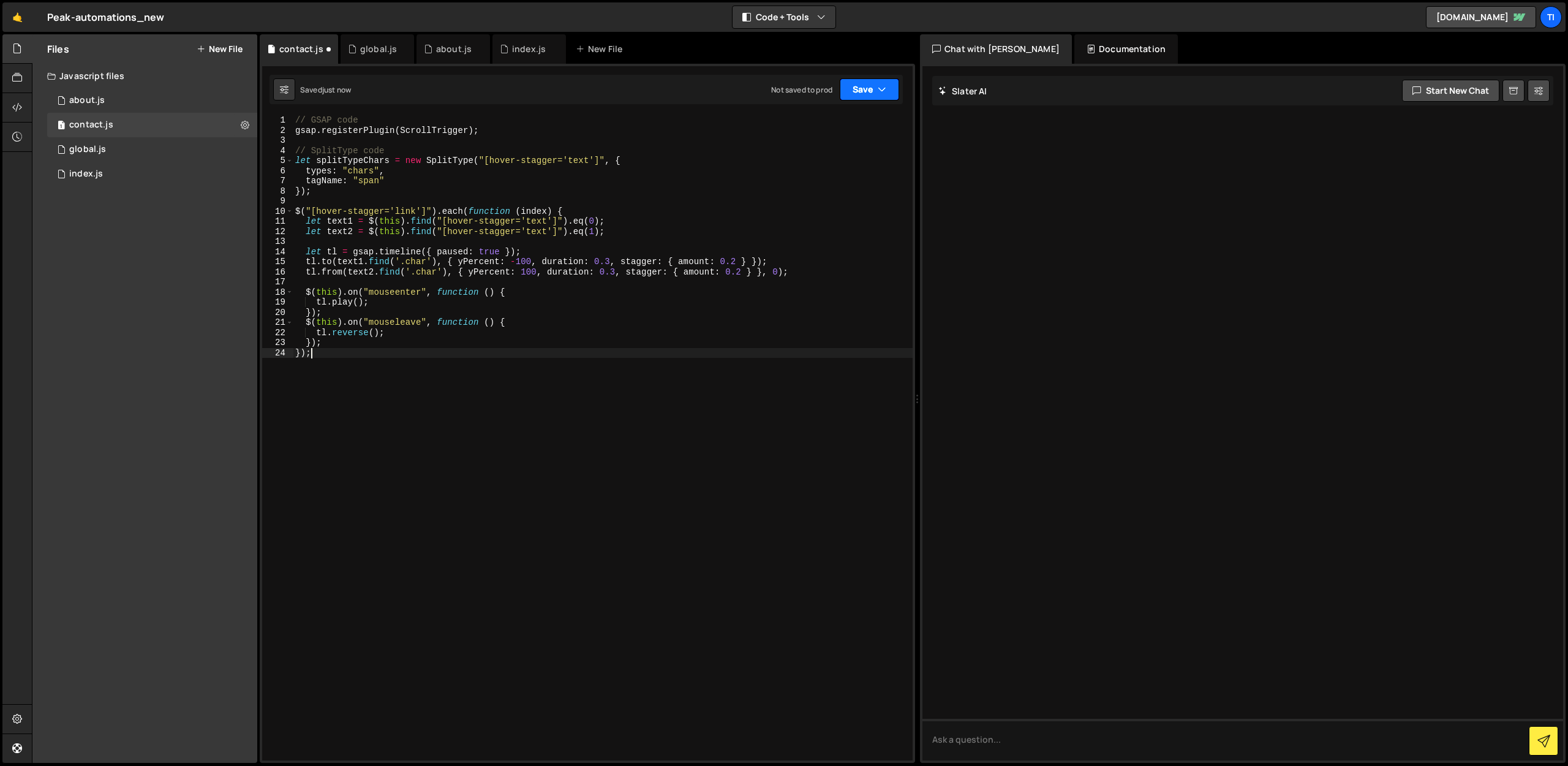
click at [893, 85] on button "Save" at bounding box center [870, 89] width 60 height 22
click at [818, 168] on div "Not saved to prod" at bounding box center [828, 173] width 127 height 15
